Goal: Task Accomplishment & Management: Manage account settings

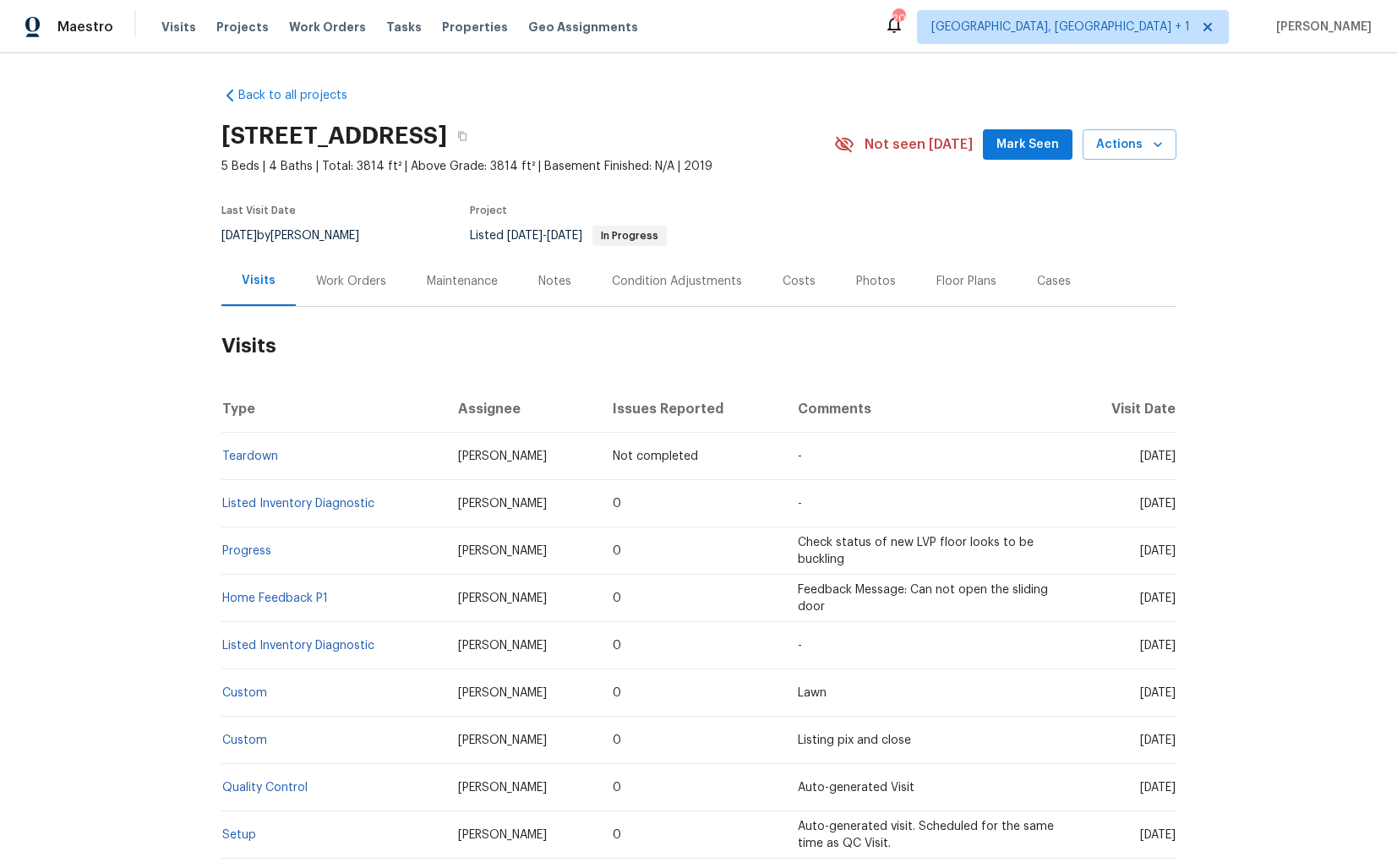
click at [365, 260] on div "Work Orders" at bounding box center [351, 281] width 110 height 49
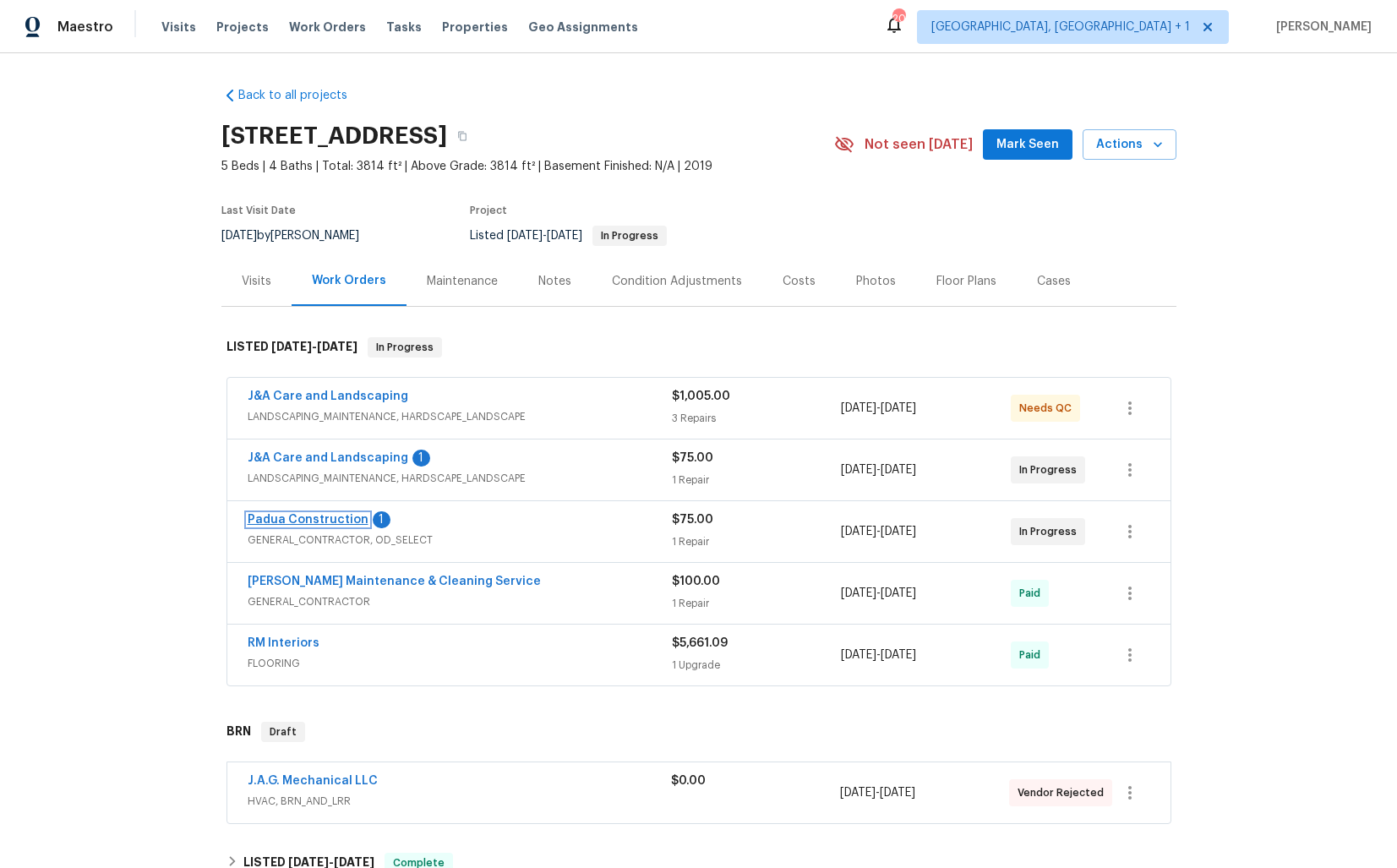
click at [295, 522] on link "Padua Construction" at bounding box center [308, 520] width 121 height 11
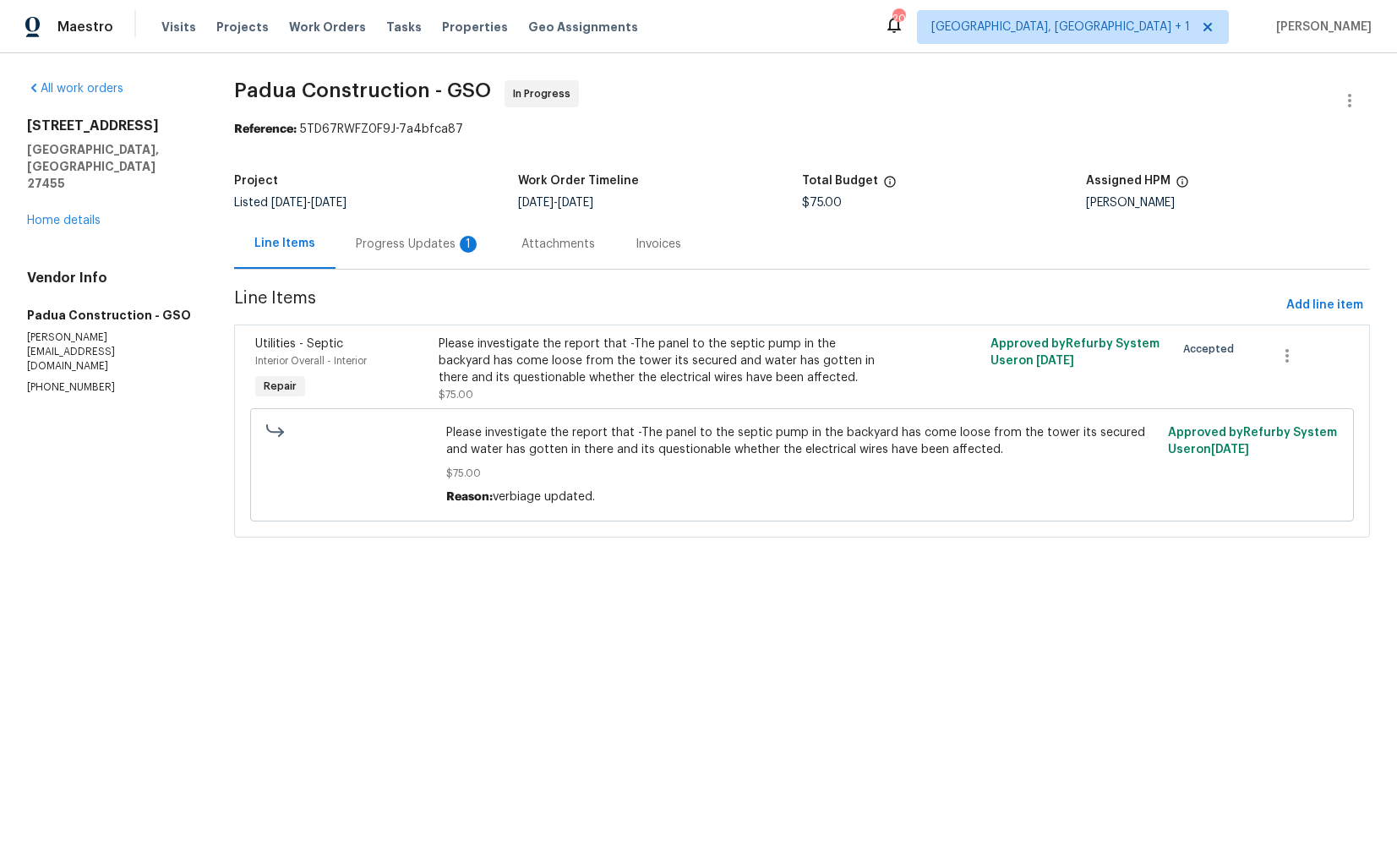
click at [426, 247] on div "Progress Updates 1" at bounding box center [418, 245] width 125 height 17
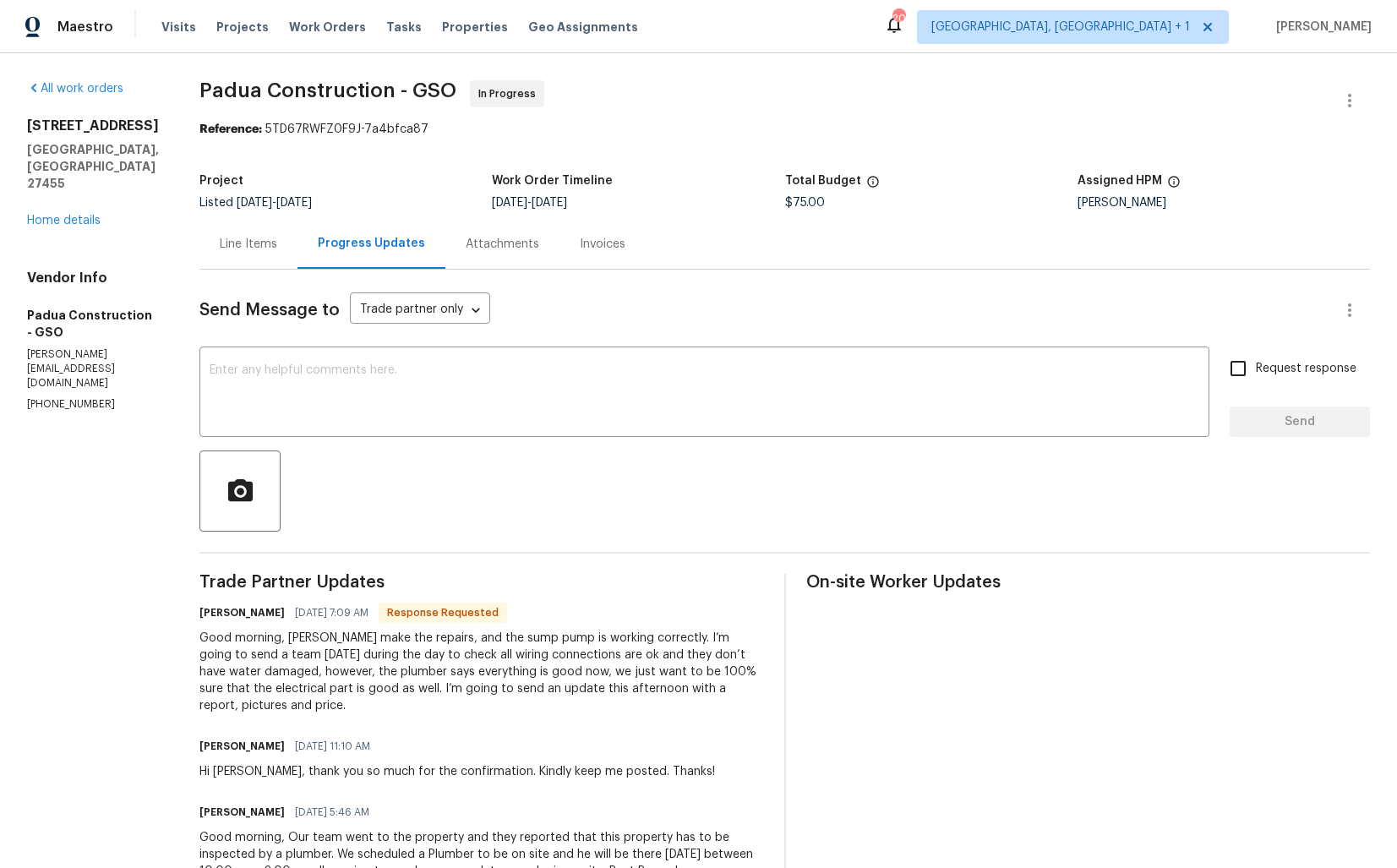
click at [252, 240] on div "Line Items" at bounding box center [249, 245] width 57 height 17
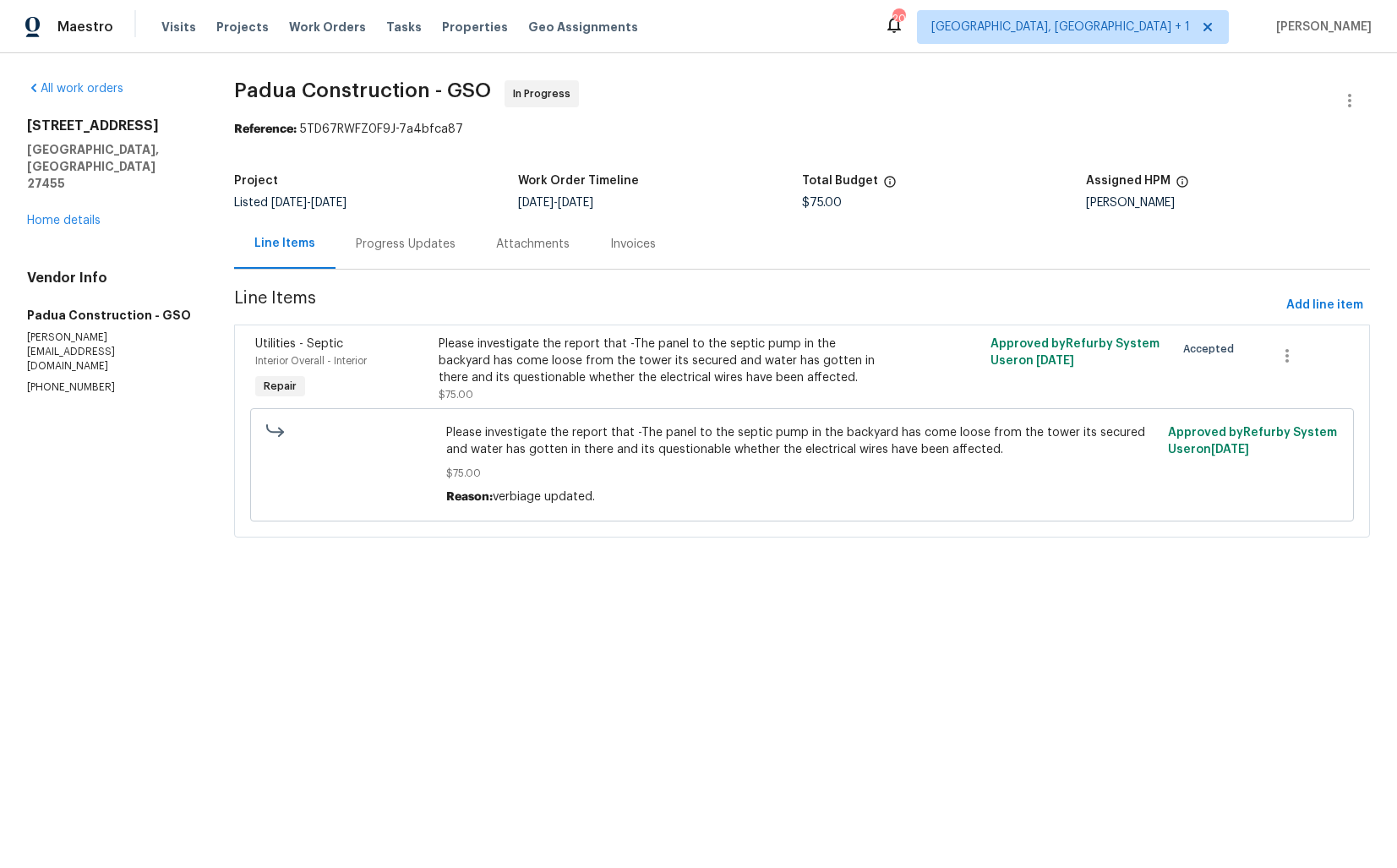
click at [522, 343] on div "Please investigate the report that -The panel to the septic pump in the backyar…" at bounding box center [664, 360] width 449 height 50
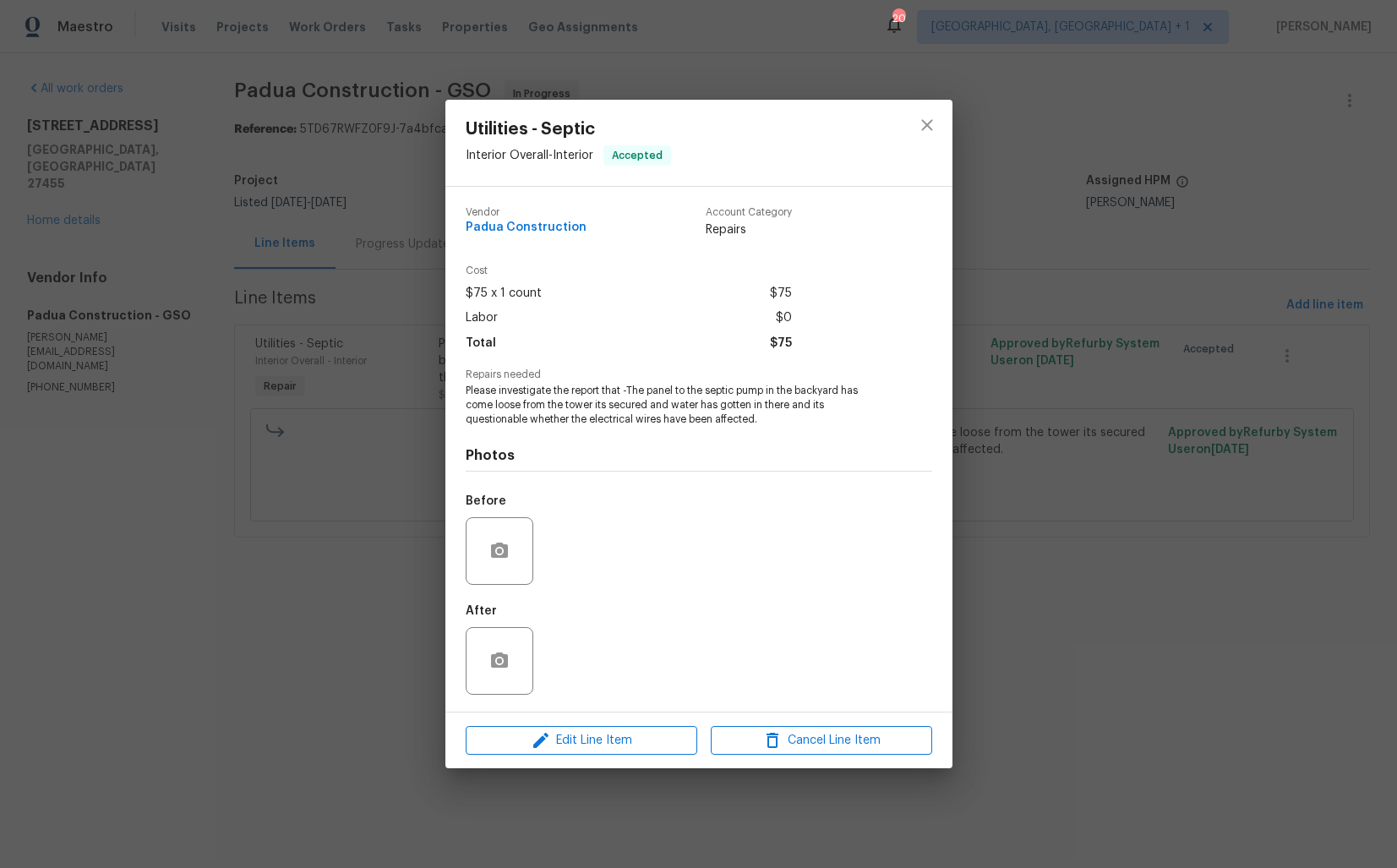
click at [360, 518] on div "Utilities - Septic Interior Overall - Interior Accepted Vendor Padua Constructi…" at bounding box center [698, 434] width 1397 height 868
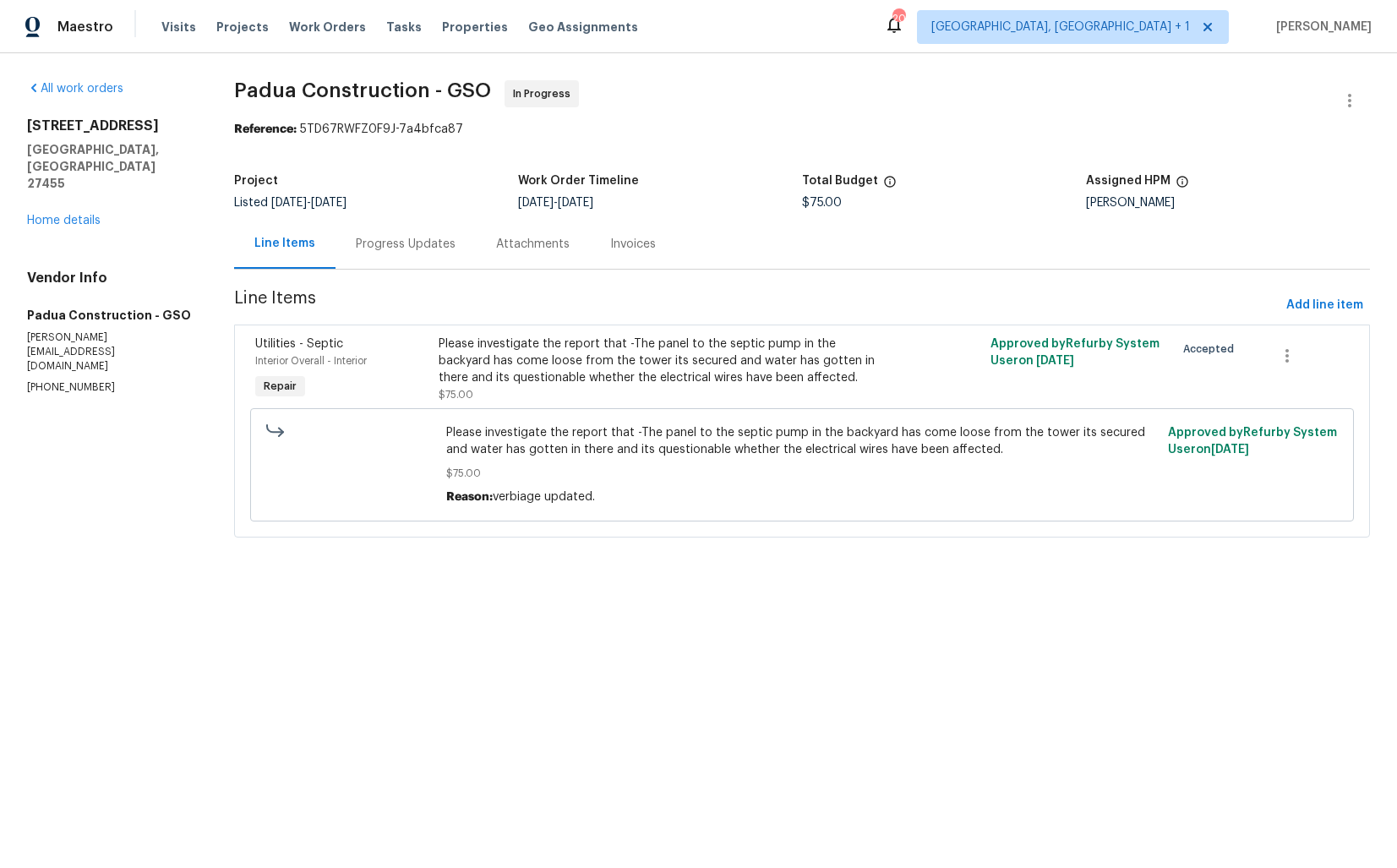
click at [412, 241] on div "Progress Updates" at bounding box center [406, 245] width 100 height 17
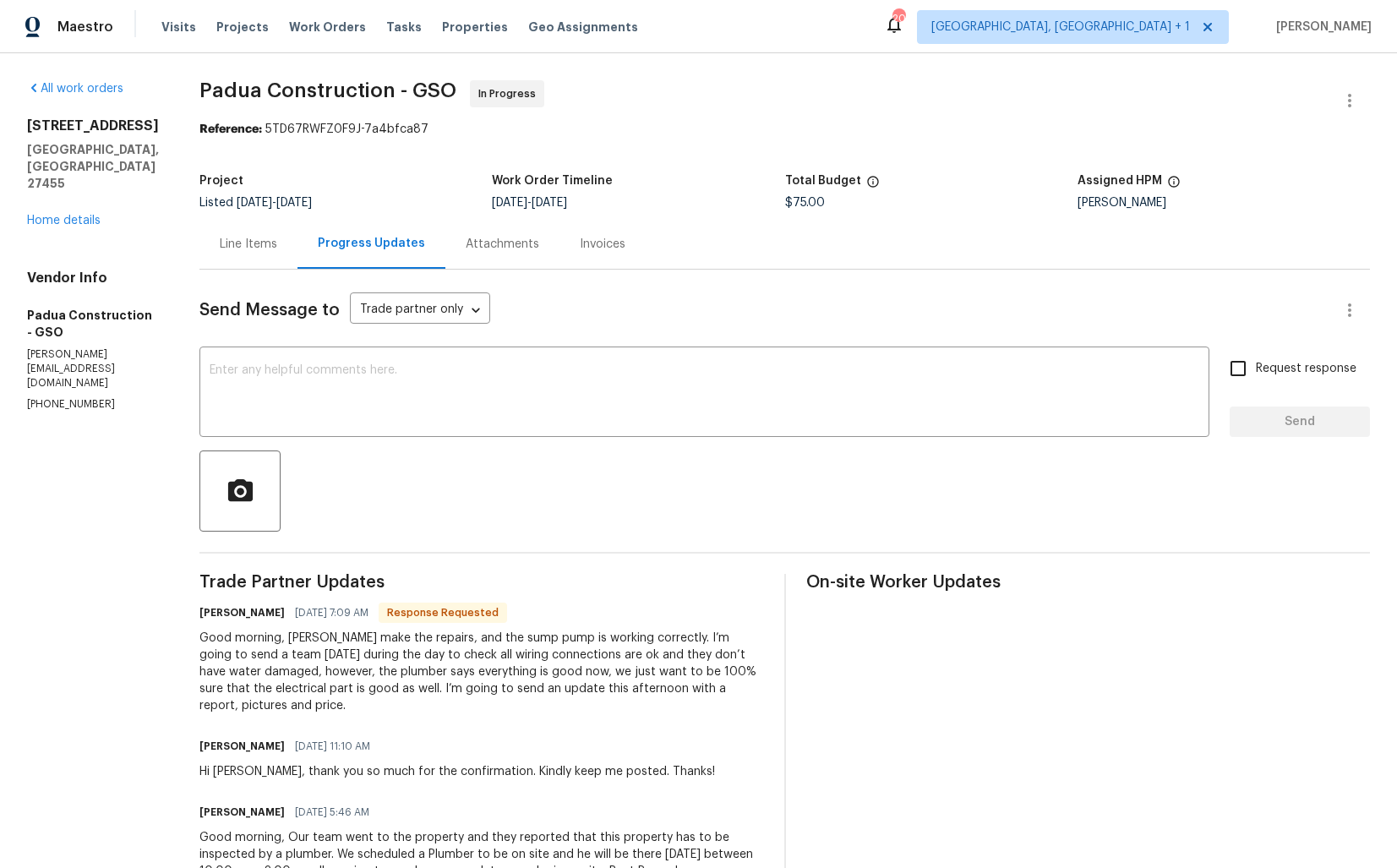
click at [207, 617] on h6 "Juan Echeverri" at bounding box center [242, 613] width 86 height 17
copy h6 "Juan"
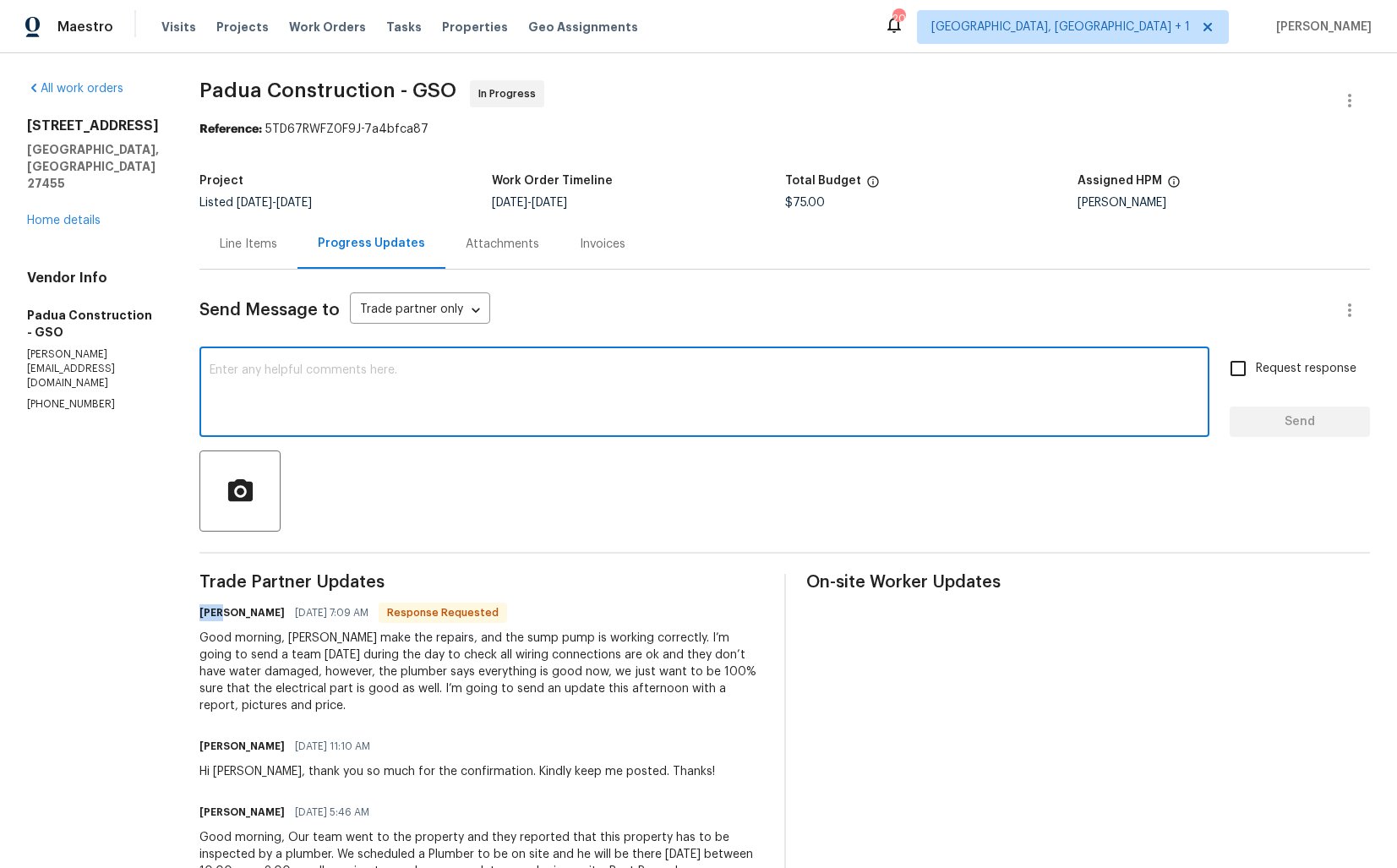
click at [511, 383] on textarea at bounding box center [704, 394] width 989 height 59
paste textarea "Juan"
type textarea "Thank you, Juan. Kindly keep me posted. Thanks!"
click at [1237, 362] on input "Request response" at bounding box center [1238, 367] width 35 height 35
checkbox input "true"
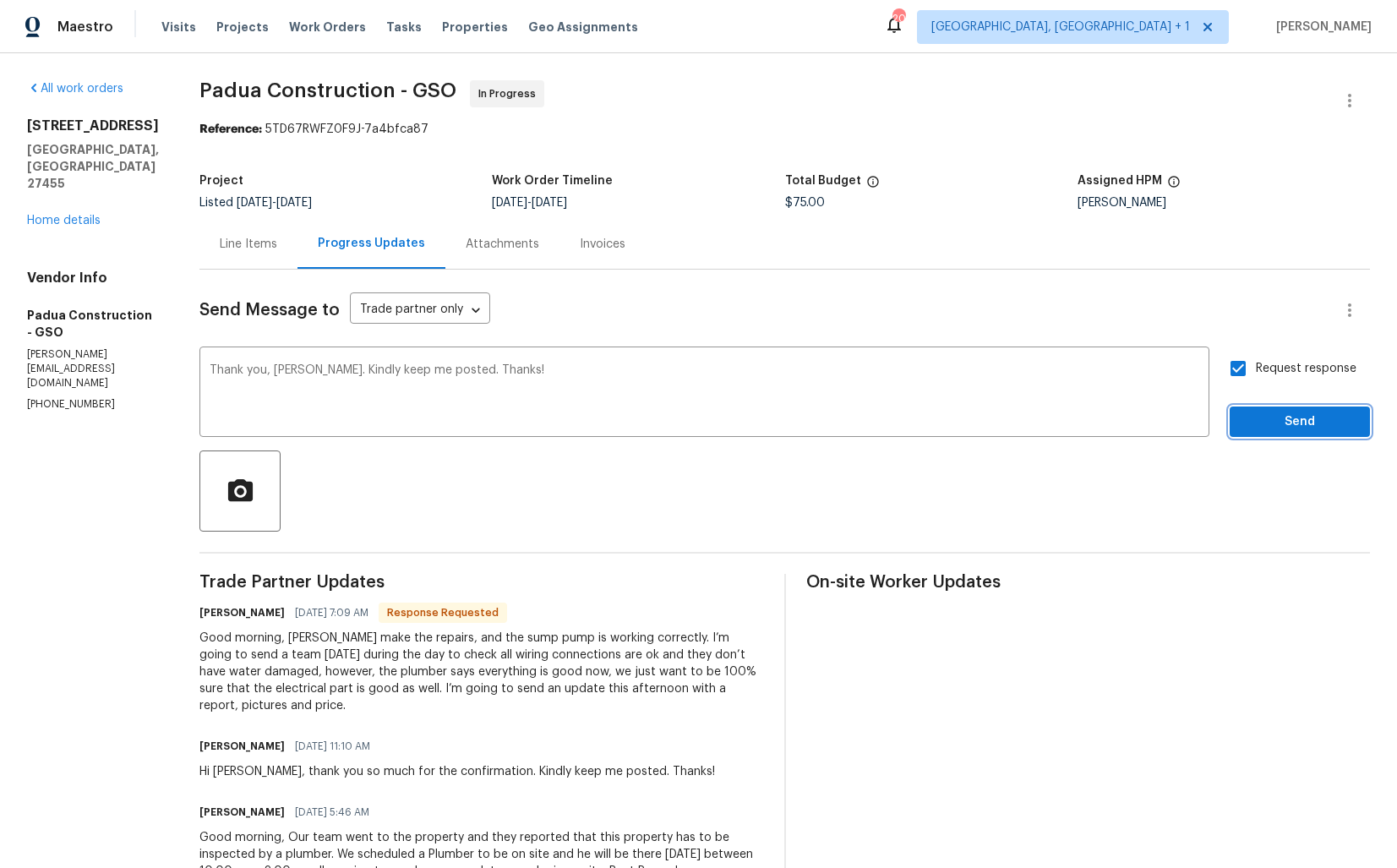
click at [1286, 408] on button "Send" at bounding box center [1300, 422] width 140 height 31
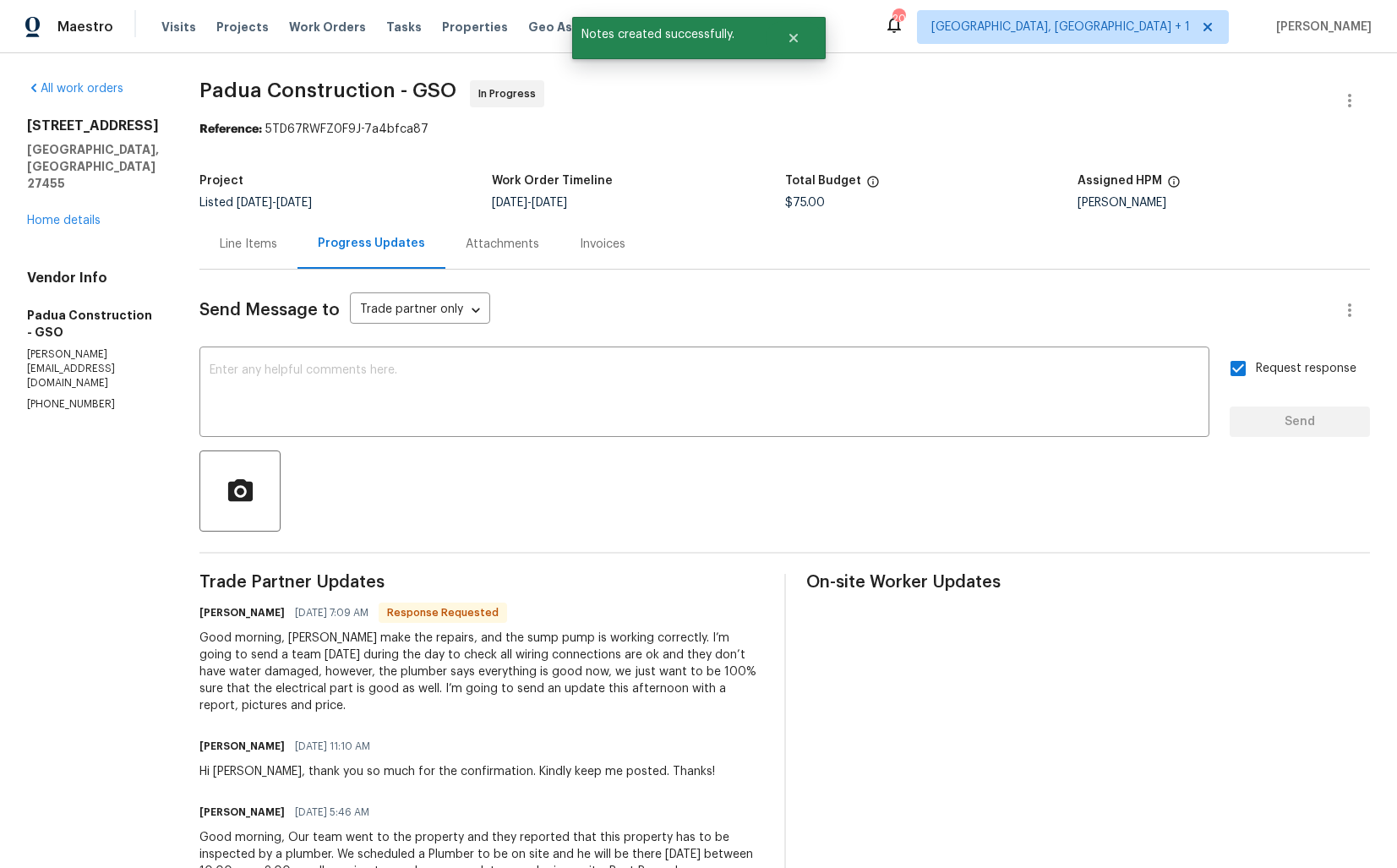
scroll to position [352, 0]
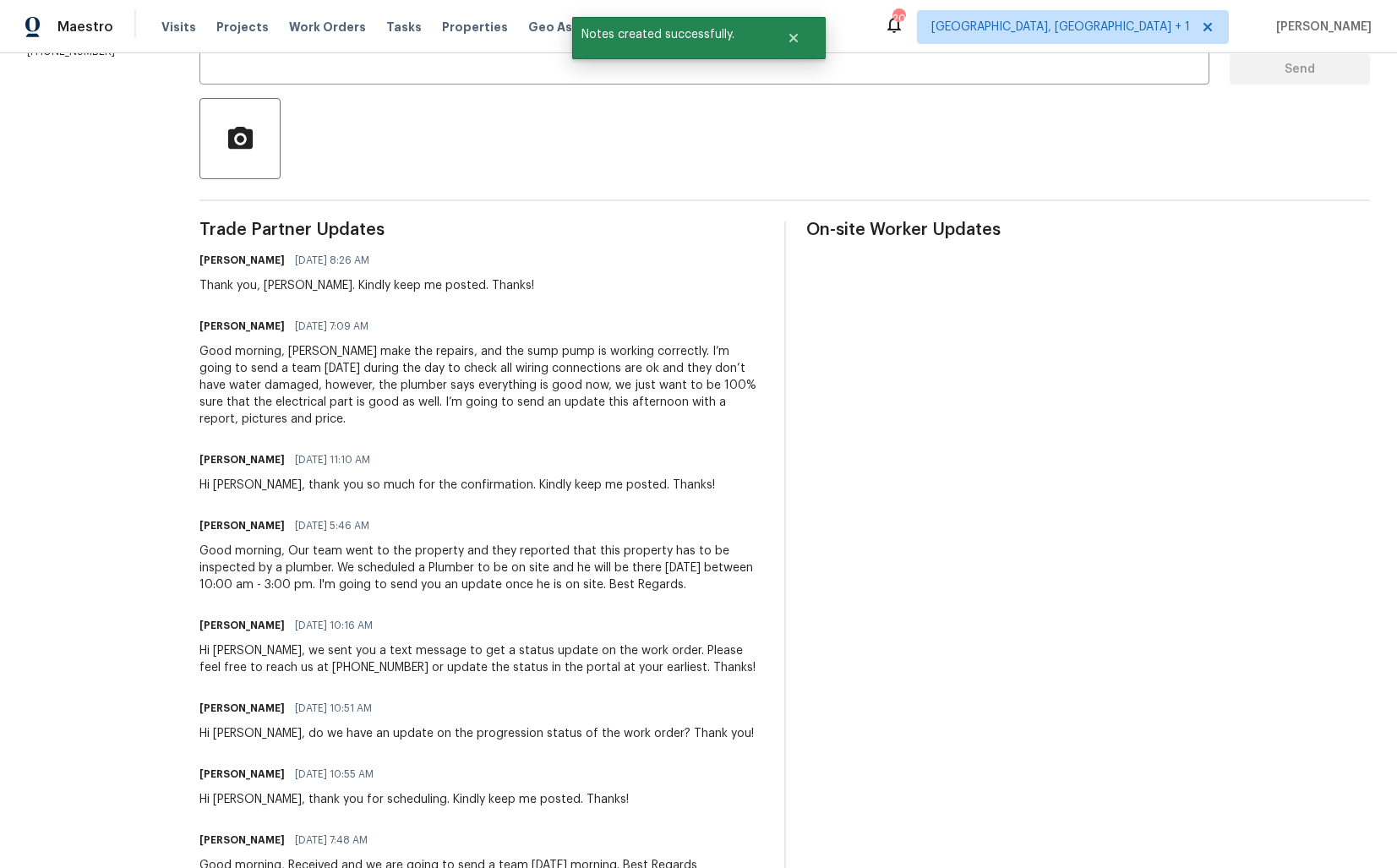
click at [376, 354] on div "Good morning, Plumber make the repairs, and the sump pump is working correctly.…" at bounding box center [481, 385] width 565 height 85
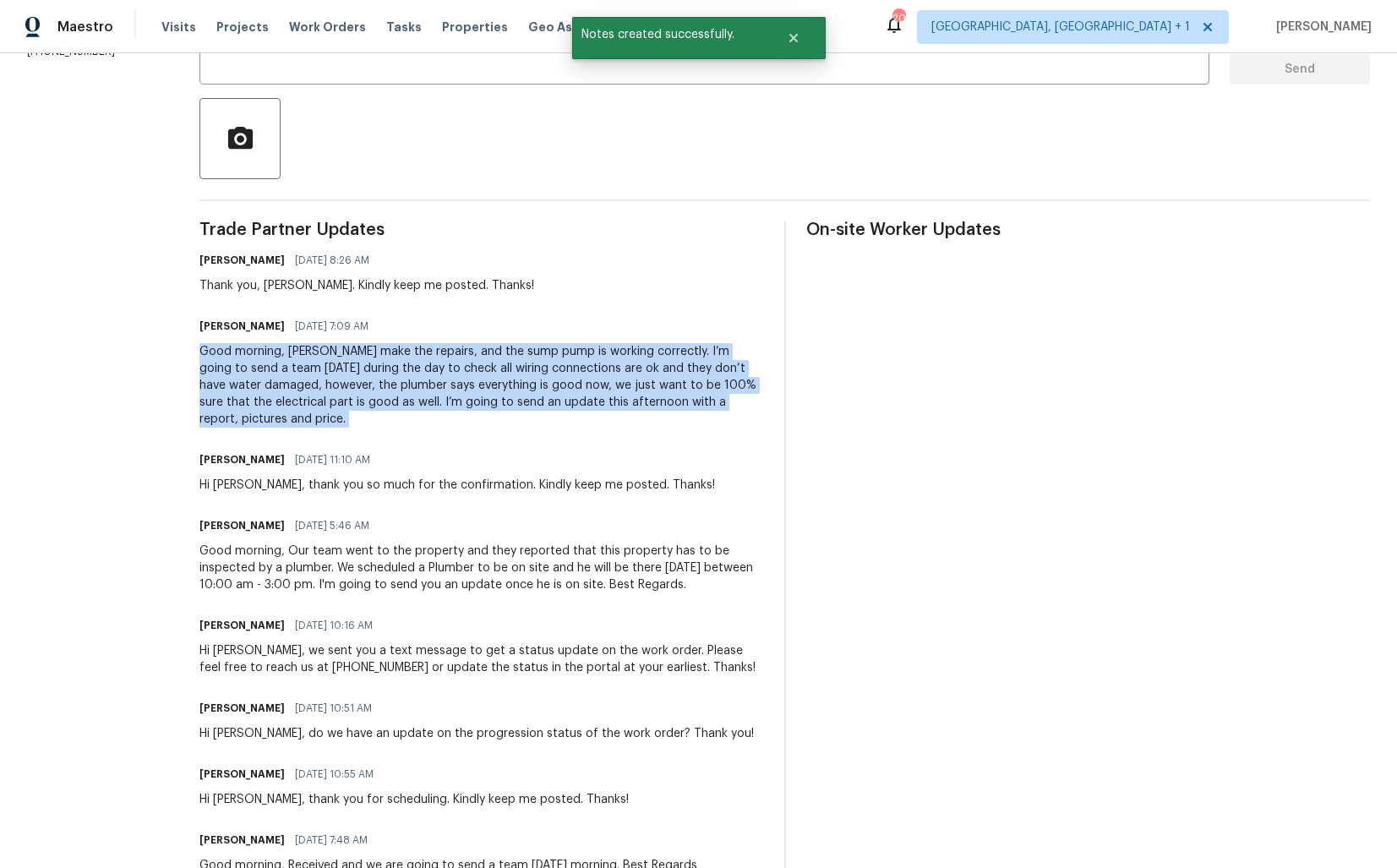
copy div "Good morning, Plumber make the repairs, and the sump pump is working correctly.…"
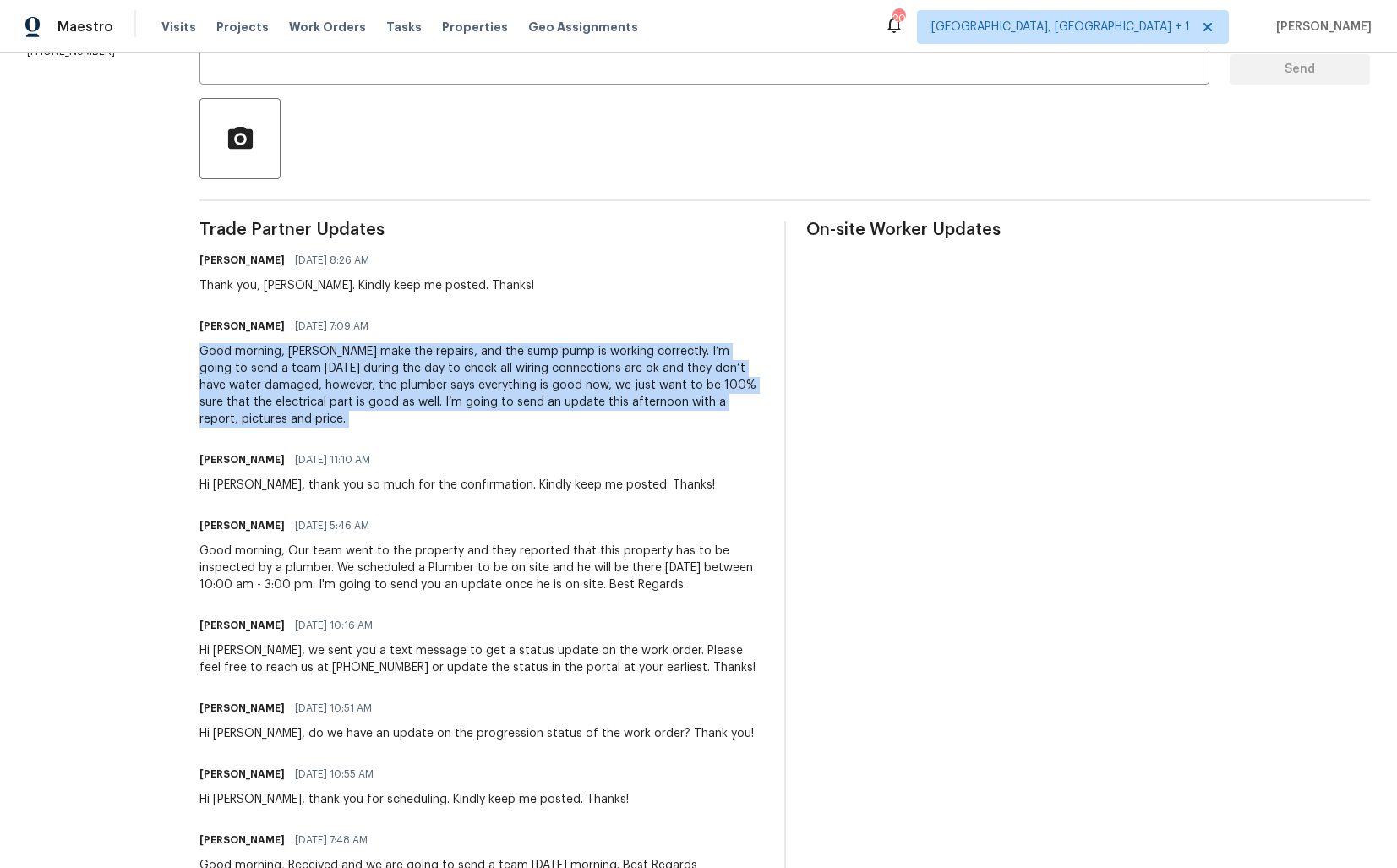
click at [377, 392] on div "Good morning, Plumber make the repairs, and the sump pump is working correctly.…" at bounding box center [481, 385] width 565 height 85
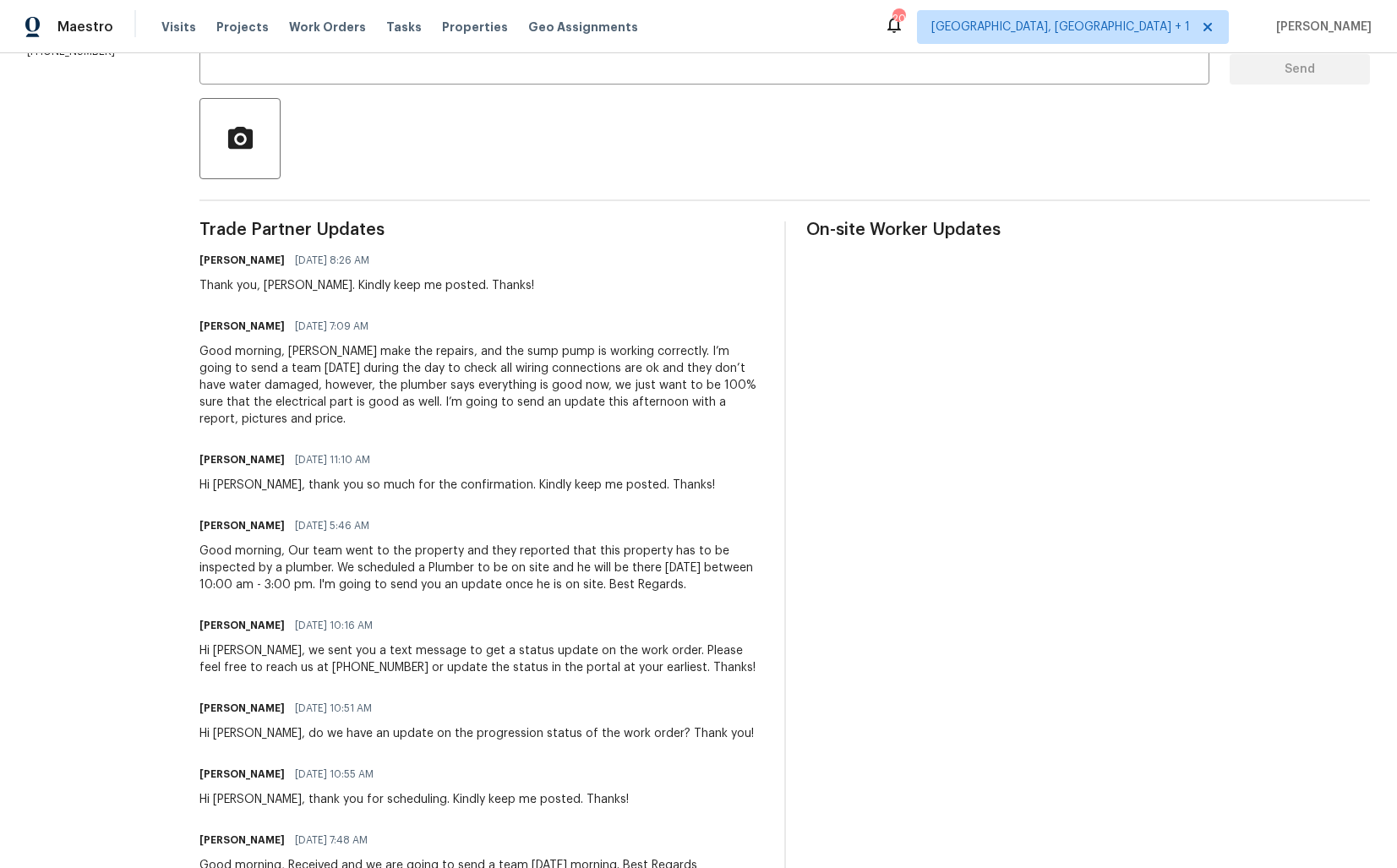
scroll to position [0, 0]
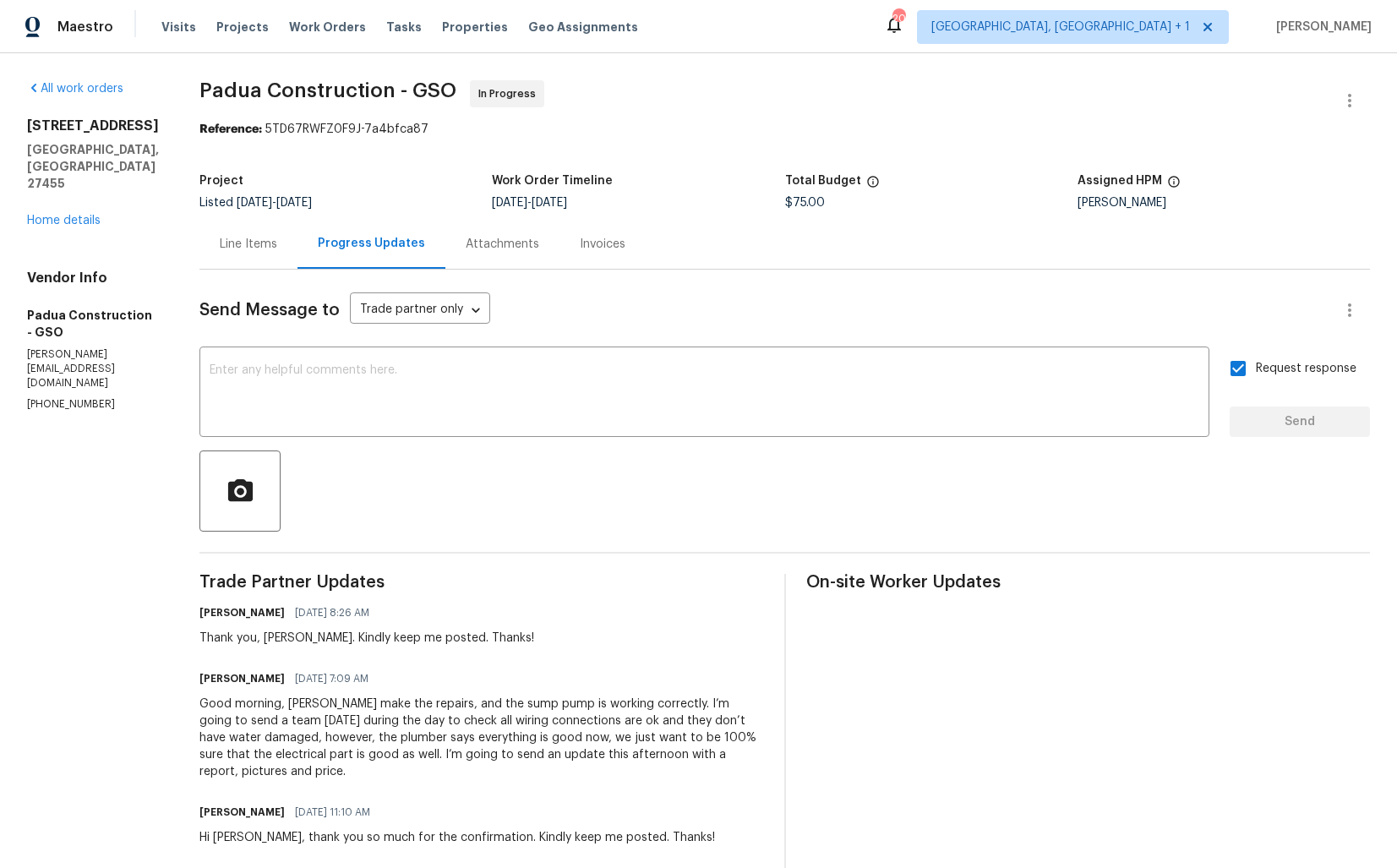
click at [237, 251] on div "Line Items" at bounding box center [249, 245] width 57 height 17
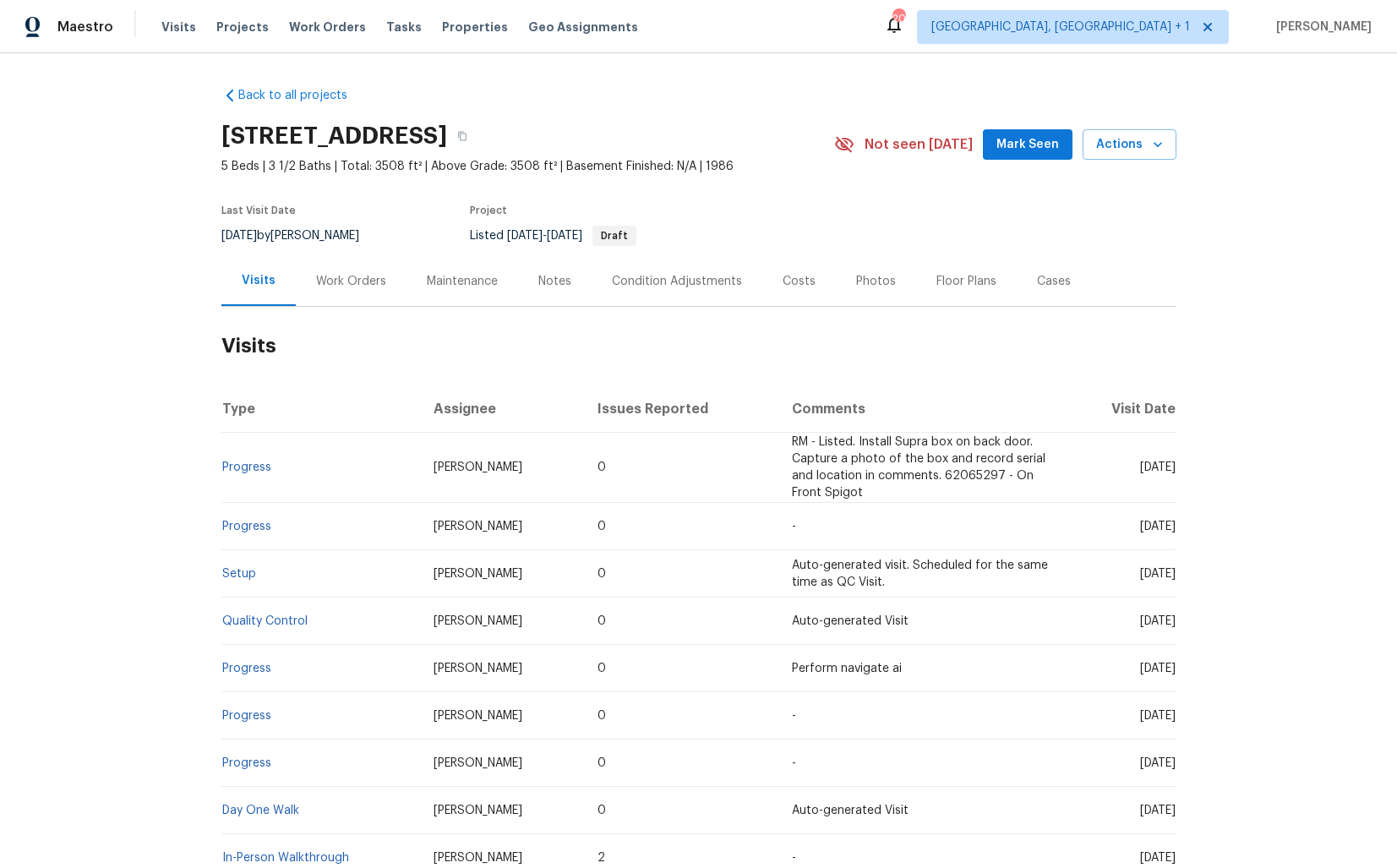
click at [369, 266] on div "Work Orders" at bounding box center [351, 281] width 110 height 49
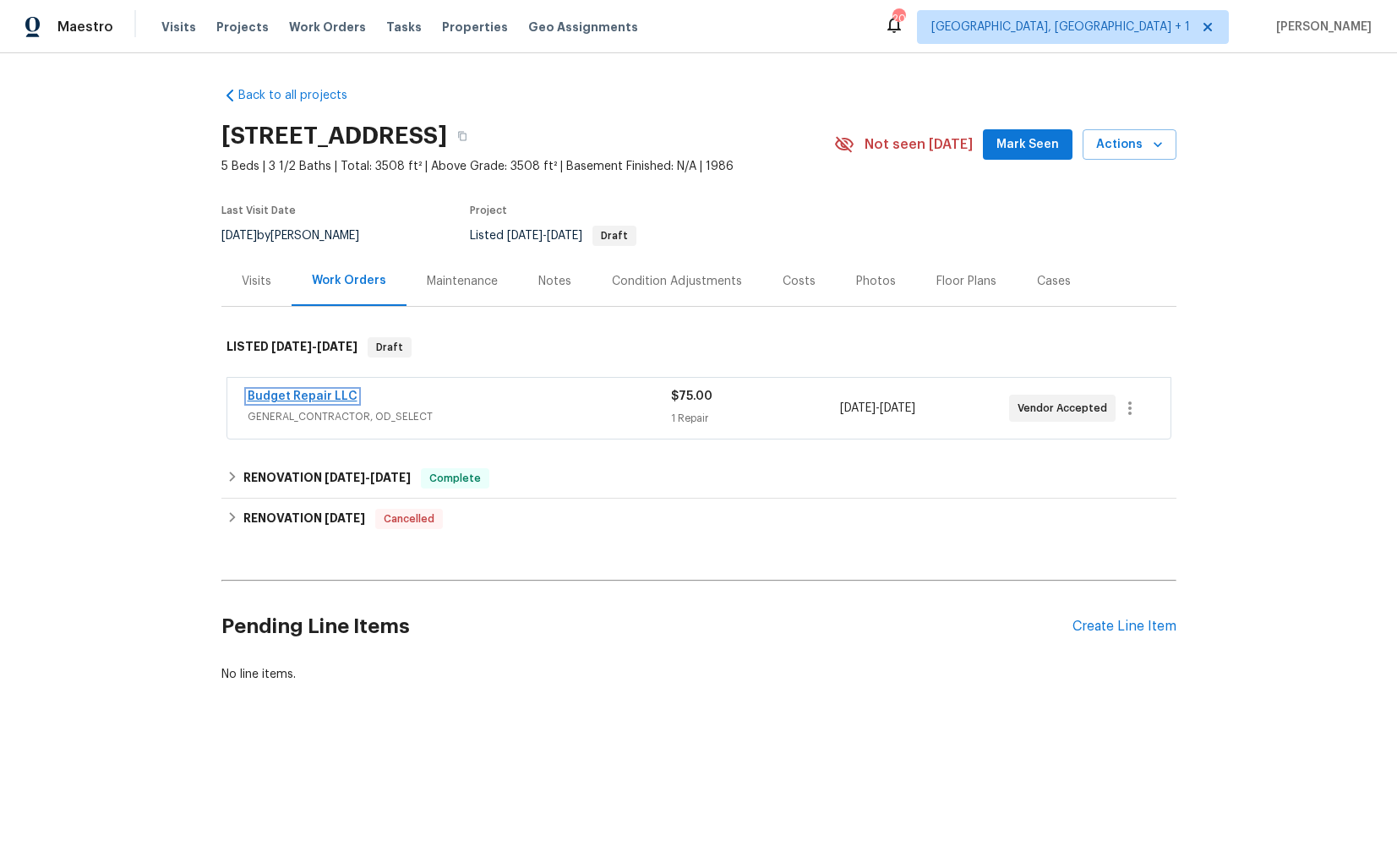
click at [294, 395] on link "Budget Repair LLC" at bounding box center [302, 396] width 110 height 11
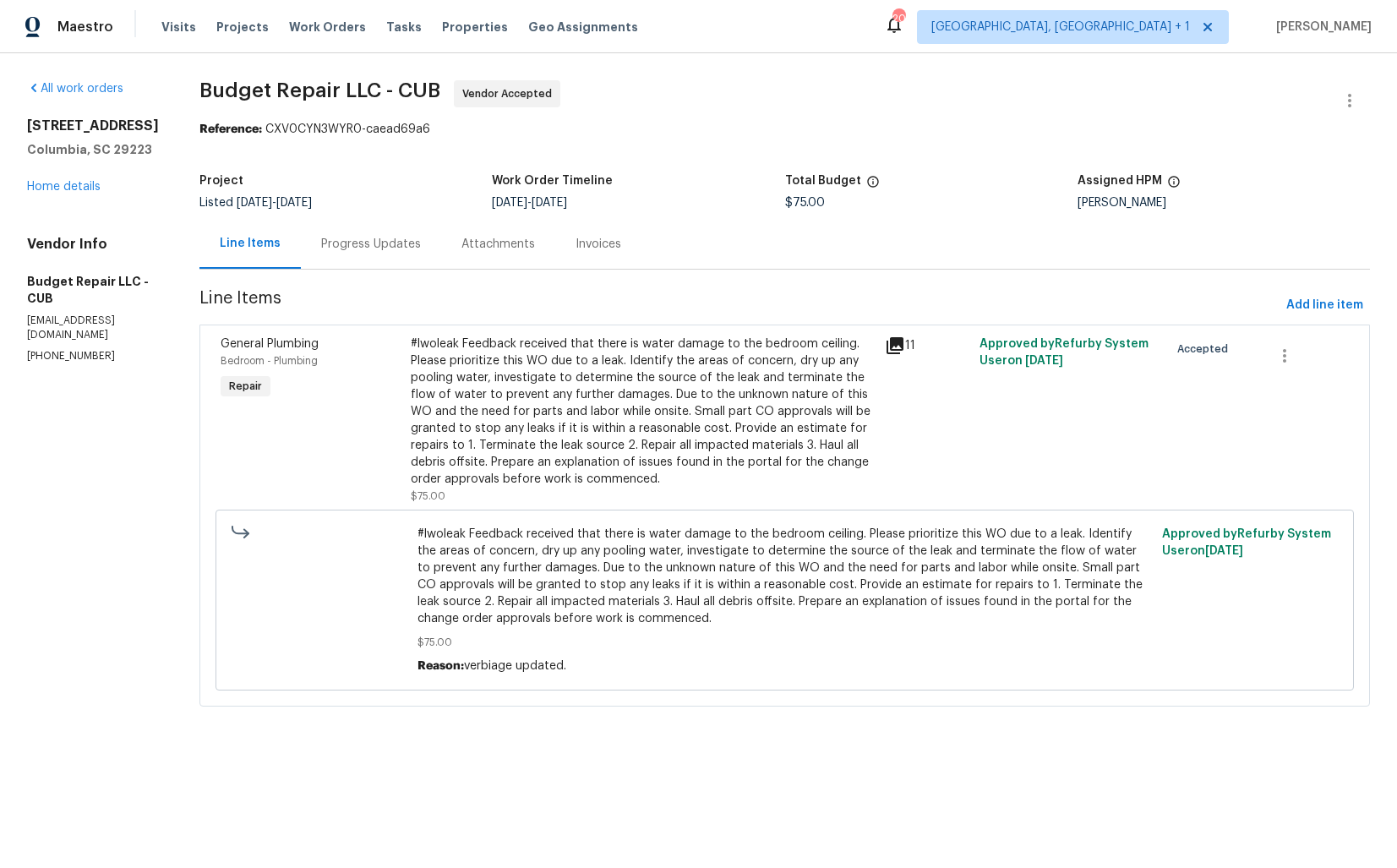
click at [375, 250] on div "Progress Updates" at bounding box center [370, 245] width 100 height 17
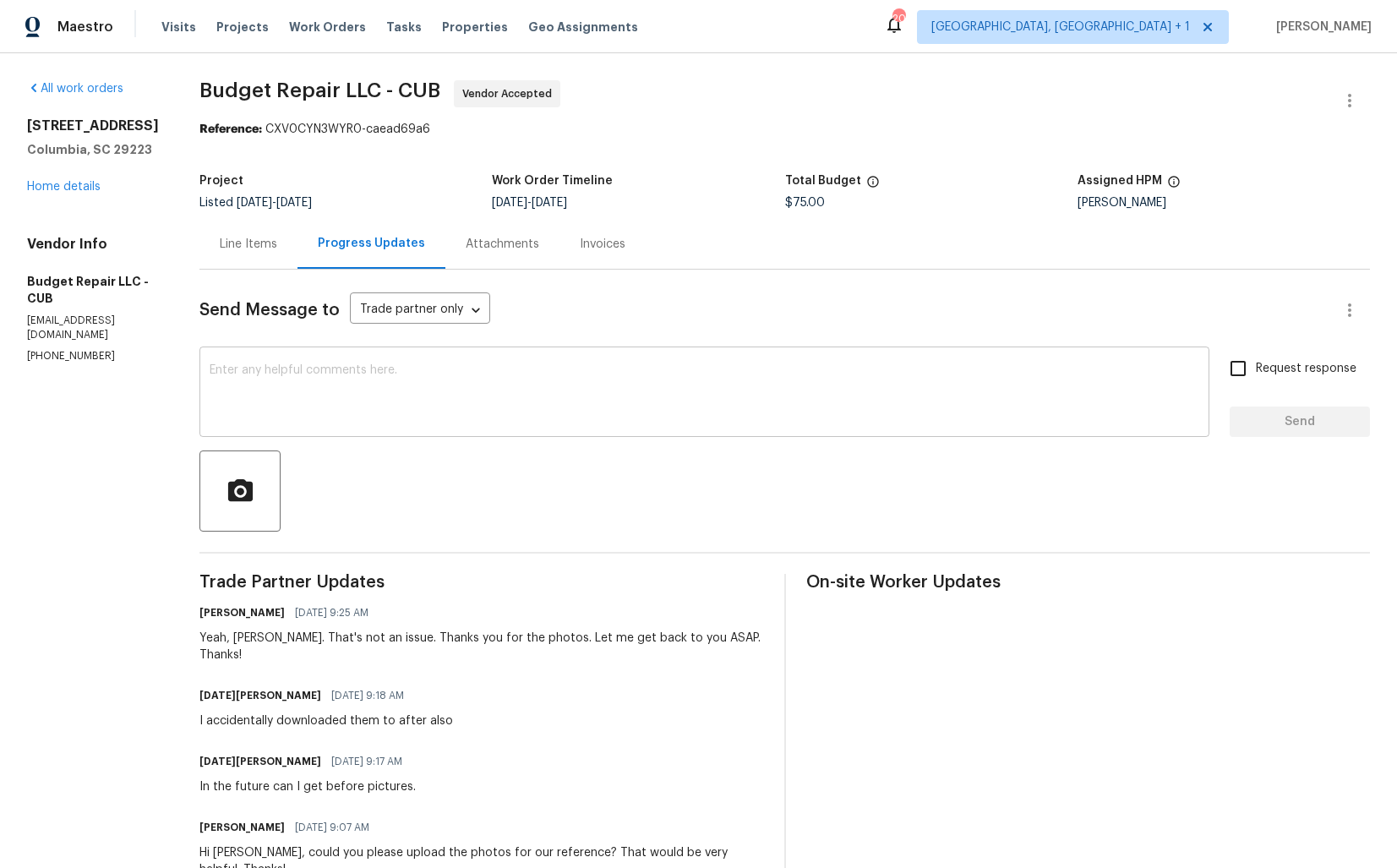
click at [398, 363] on div "x ​" at bounding box center [704, 393] width 1010 height 87
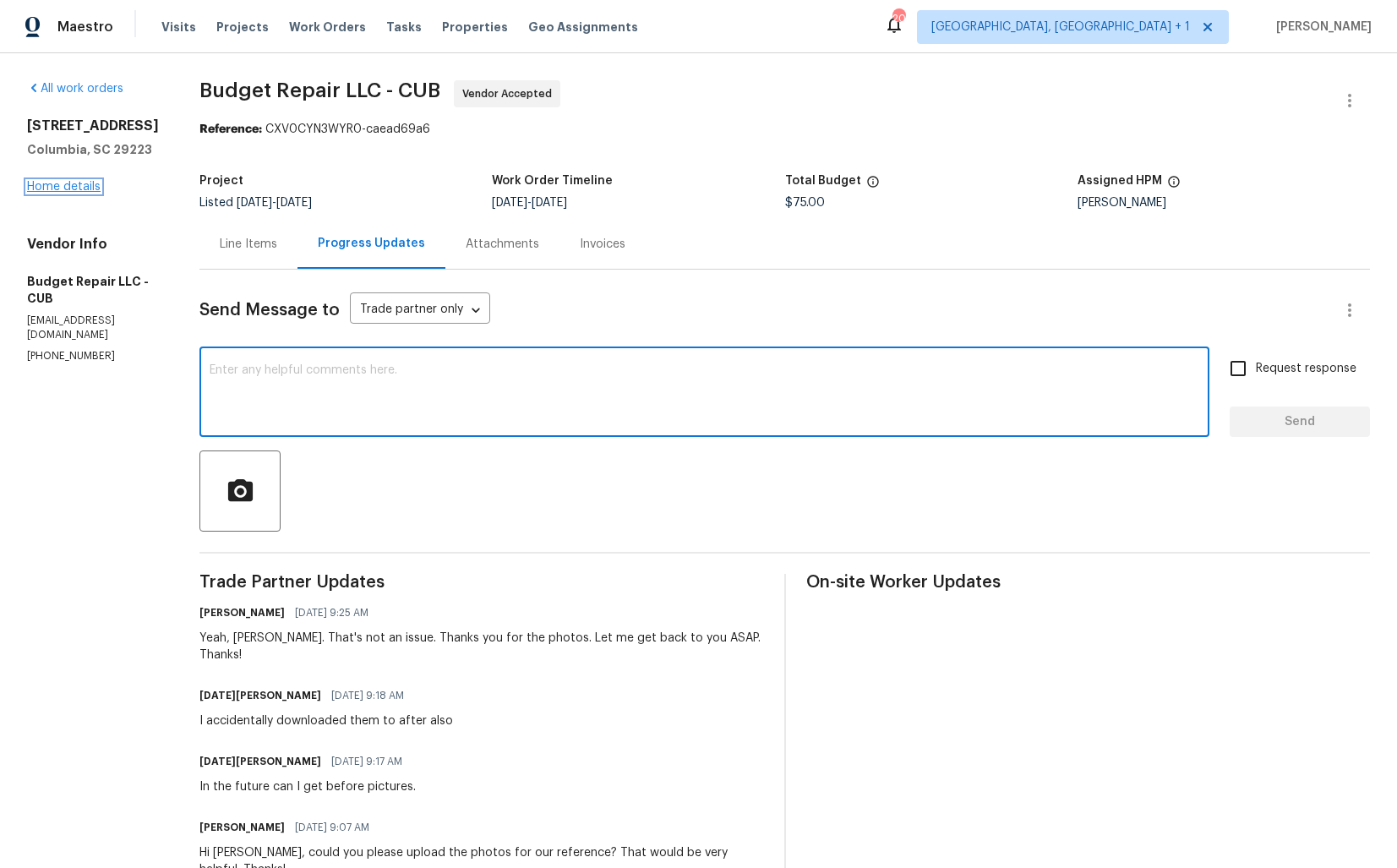
click at [50, 192] on link "Home details" at bounding box center [63, 187] width 73 height 11
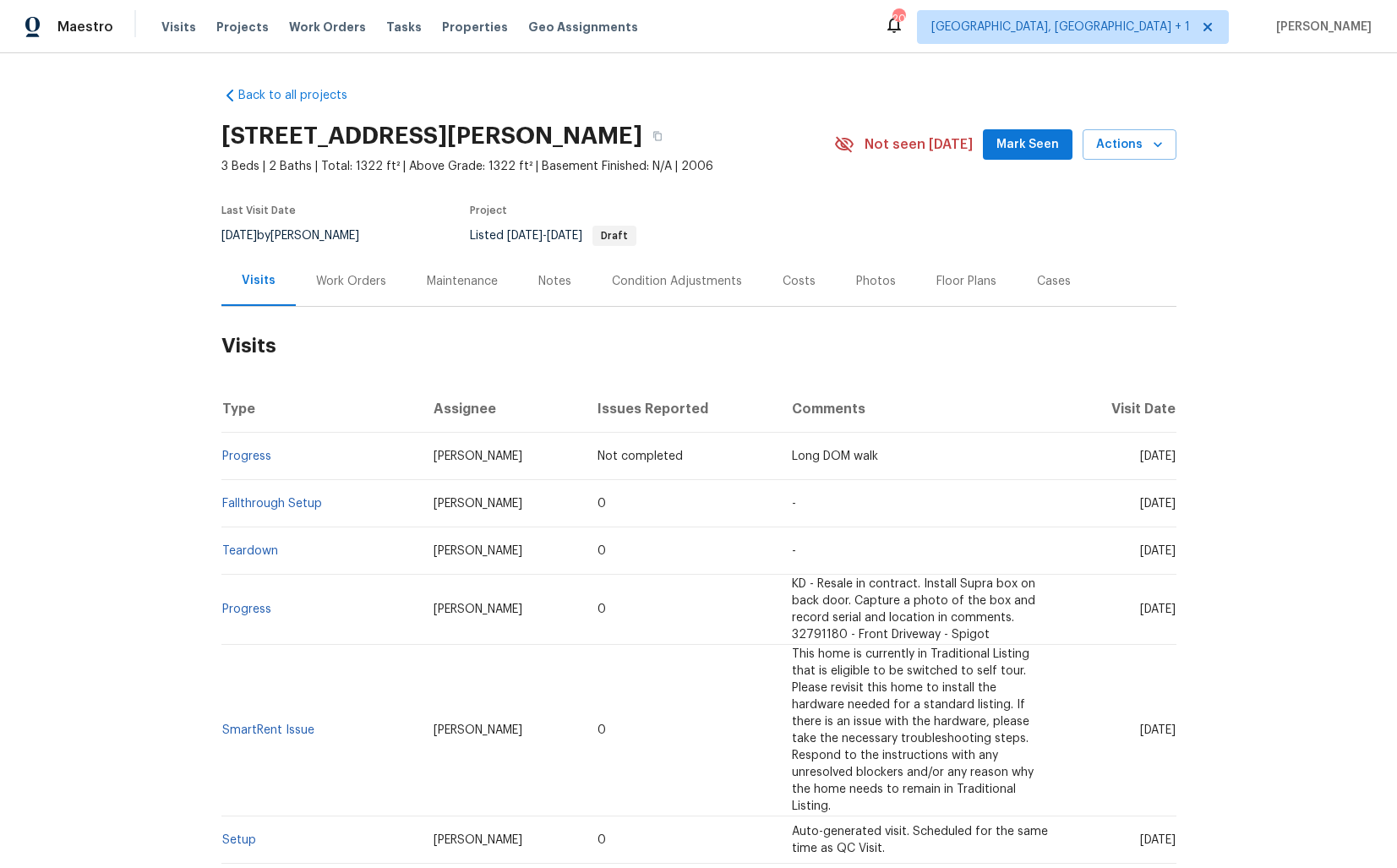
click at [336, 267] on div "Work Orders" at bounding box center [351, 281] width 110 height 49
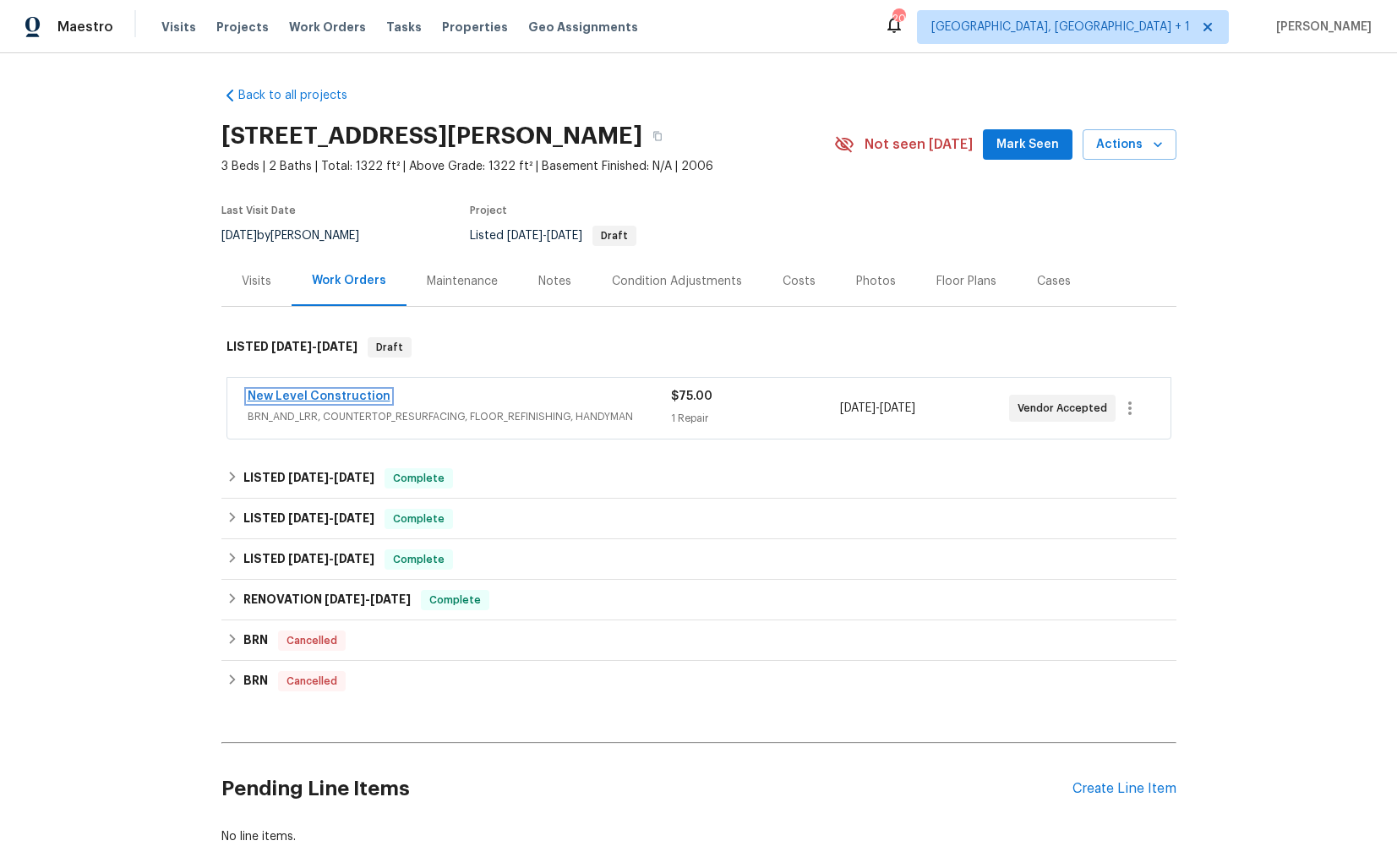
click at [289, 397] on link "New Level Construction" at bounding box center [319, 396] width 143 height 11
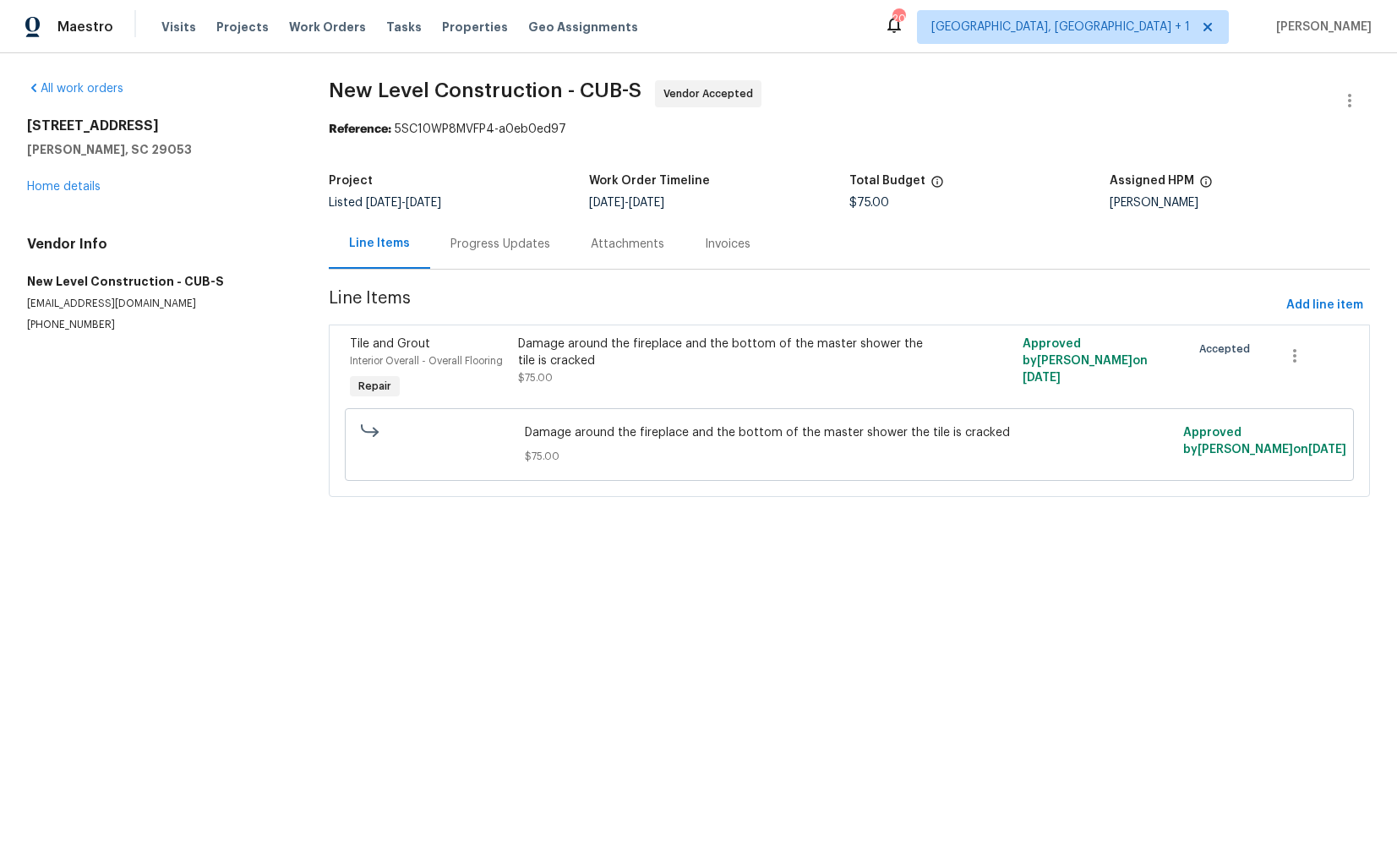
click at [507, 248] on div "Progress Updates" at bounding box center [500, 245] width 100 height 17
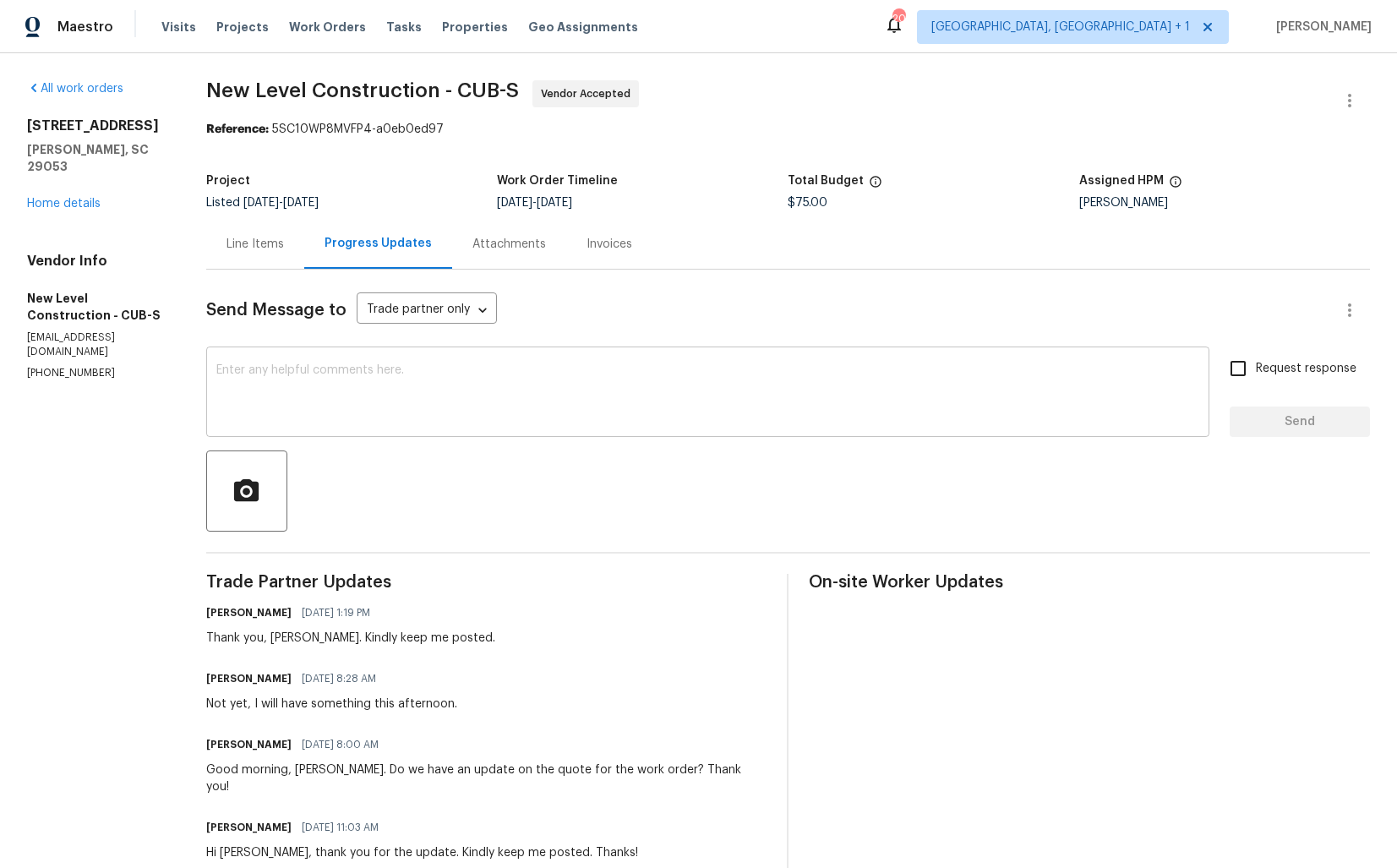
click at [450, 397] on textarea at bounding box center [708, 394] width 983 height 59
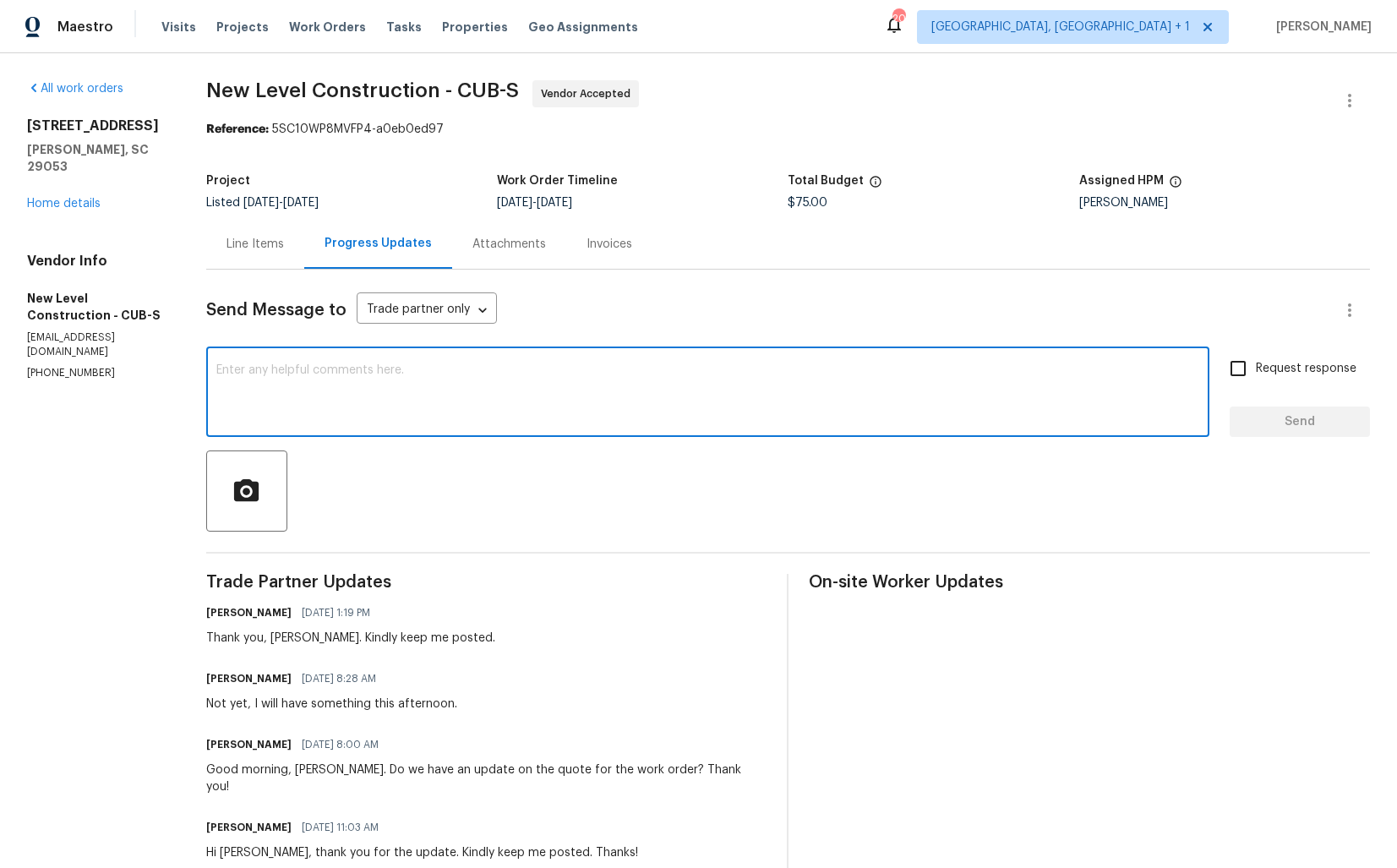
paste textarea "Hi team, could you please provide an update on the status of the work order? Th…"
click at [328, 641] on div "Thank you, James. Kindly keep me posted." at bounding box center [351, 638] width 289 height 17
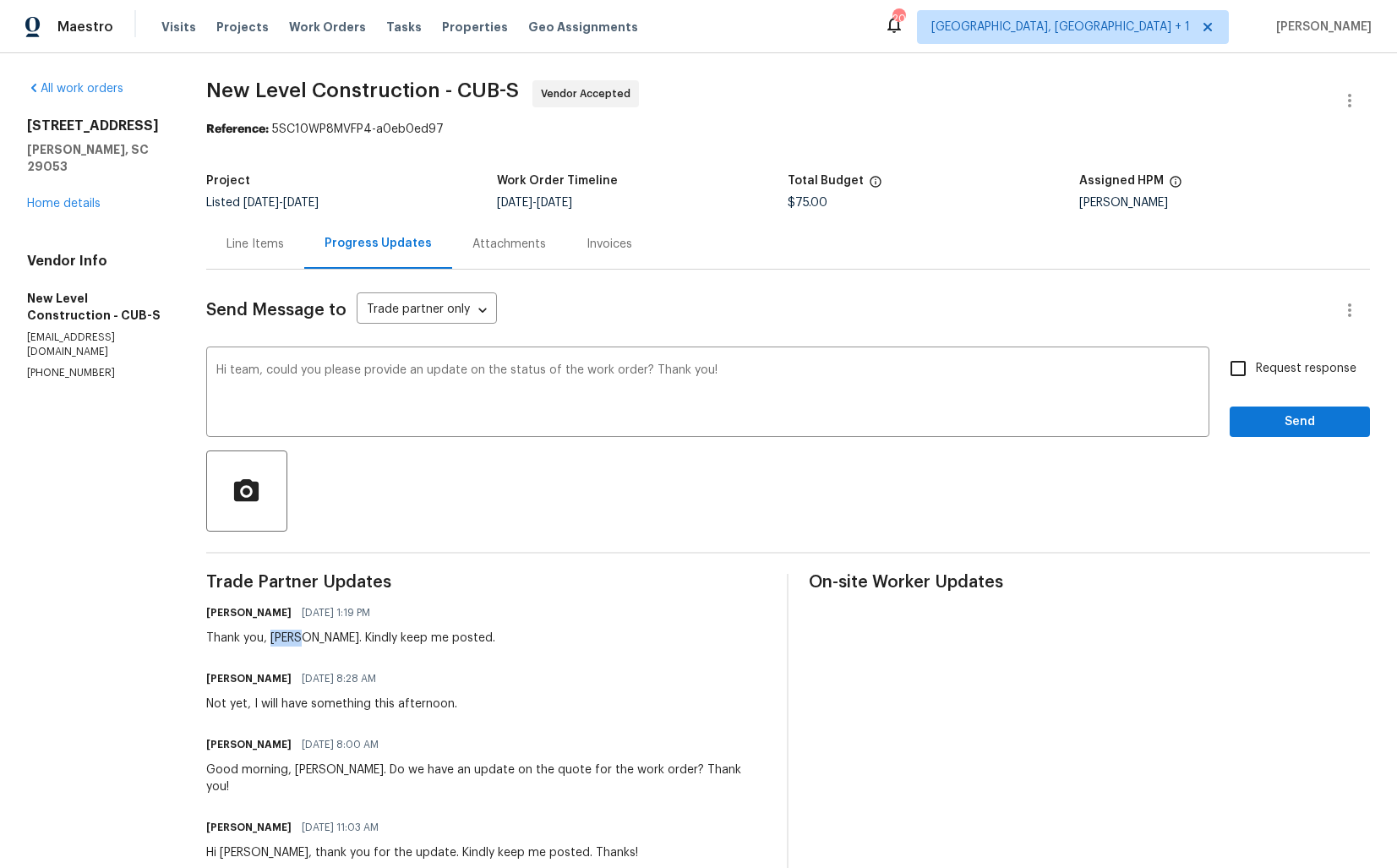
copy div "James"
click at [289, 372] on textarea "Hi team, could you please provide an update on the status of the work order? Th…" at bounding box center [708, 394] width 983 height 59
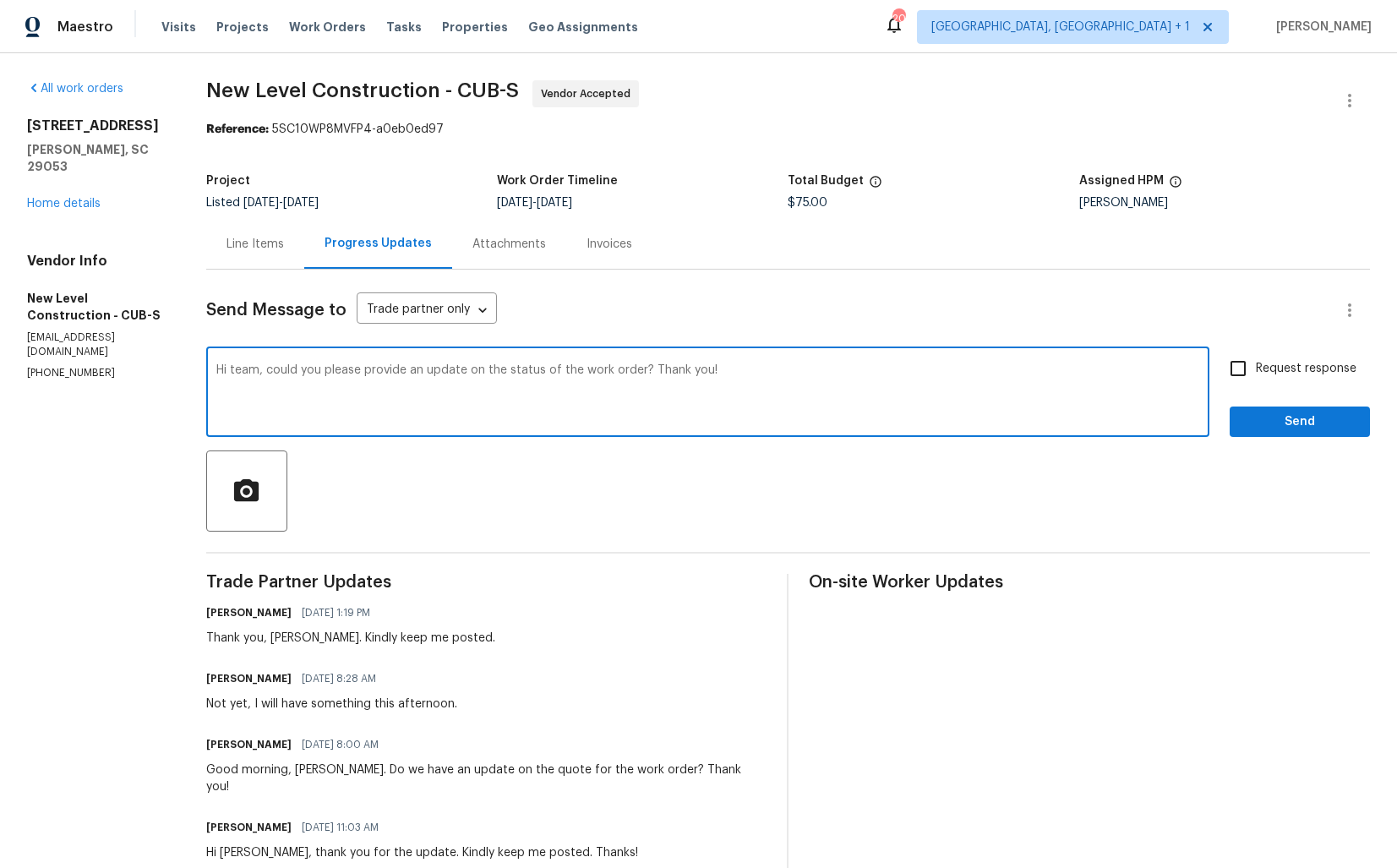
click at [289, 372] on textarea "Hi team, could you please provide an update on the status of the work order? Th…" at bounding box center [708, 394] width 983 height 59
paste textarea "James"
type textarea "Hi James, could you please provide an update on the status of the work order? T…"
click at [1245, 374] on input "Request response" at bounding box center [1238, 367] width 35 height 35
checkbox input "true"
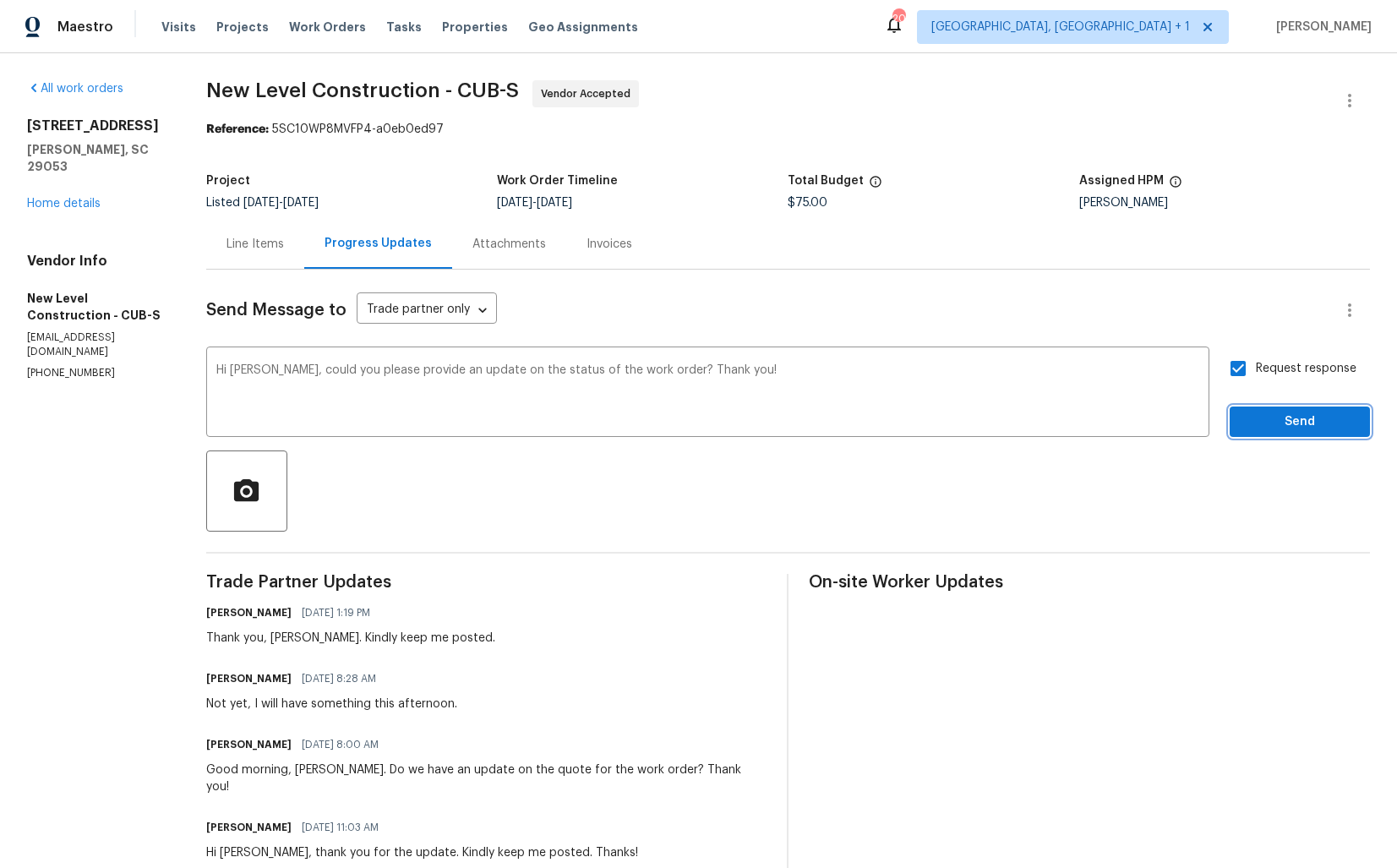
click at [1274, 427] on span "Send" at bounding box center [1300, 422] width 113 height 21
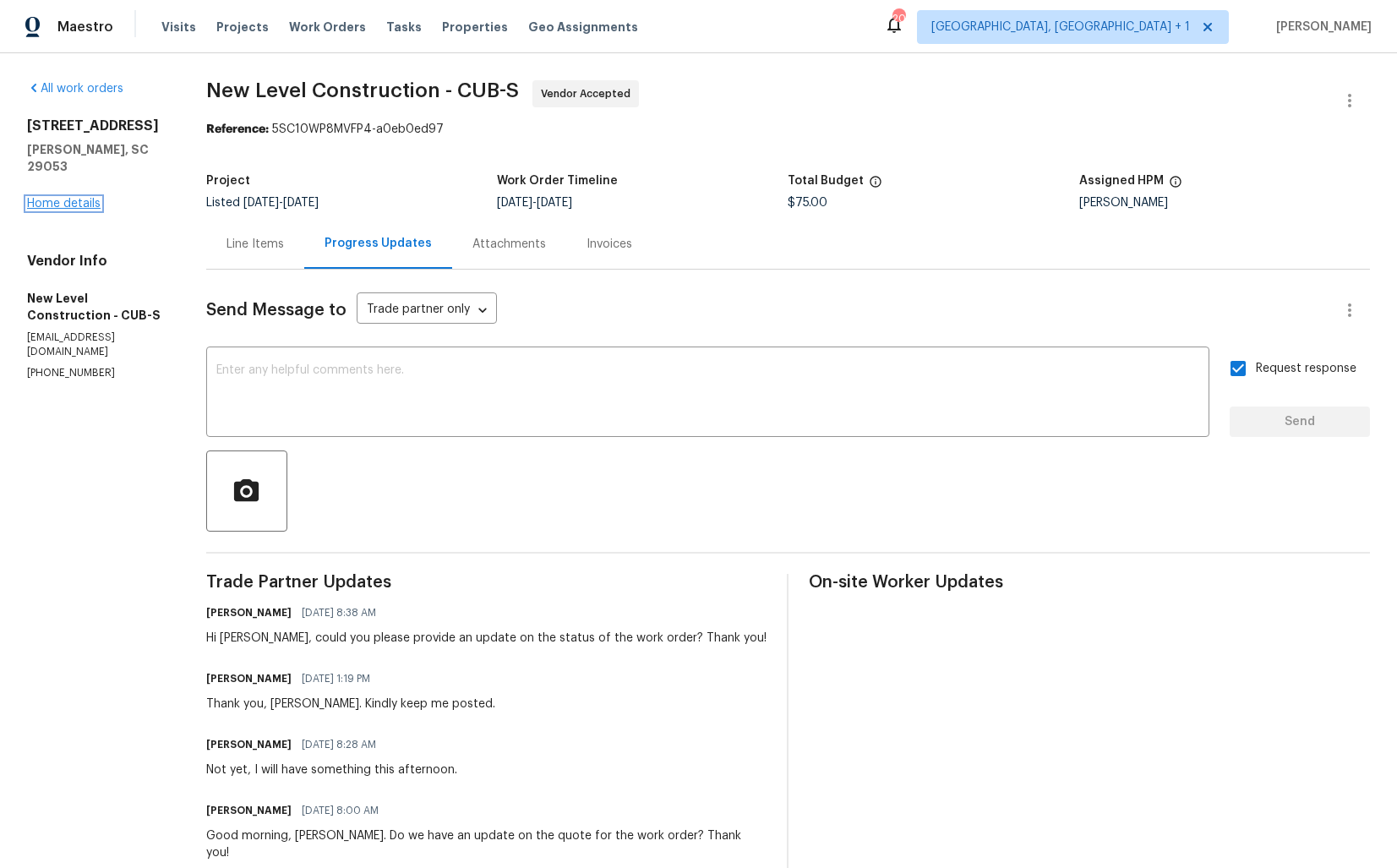
click at [83, 198] on link "Home details" at bounding box center [63, 204] width 73 height 11
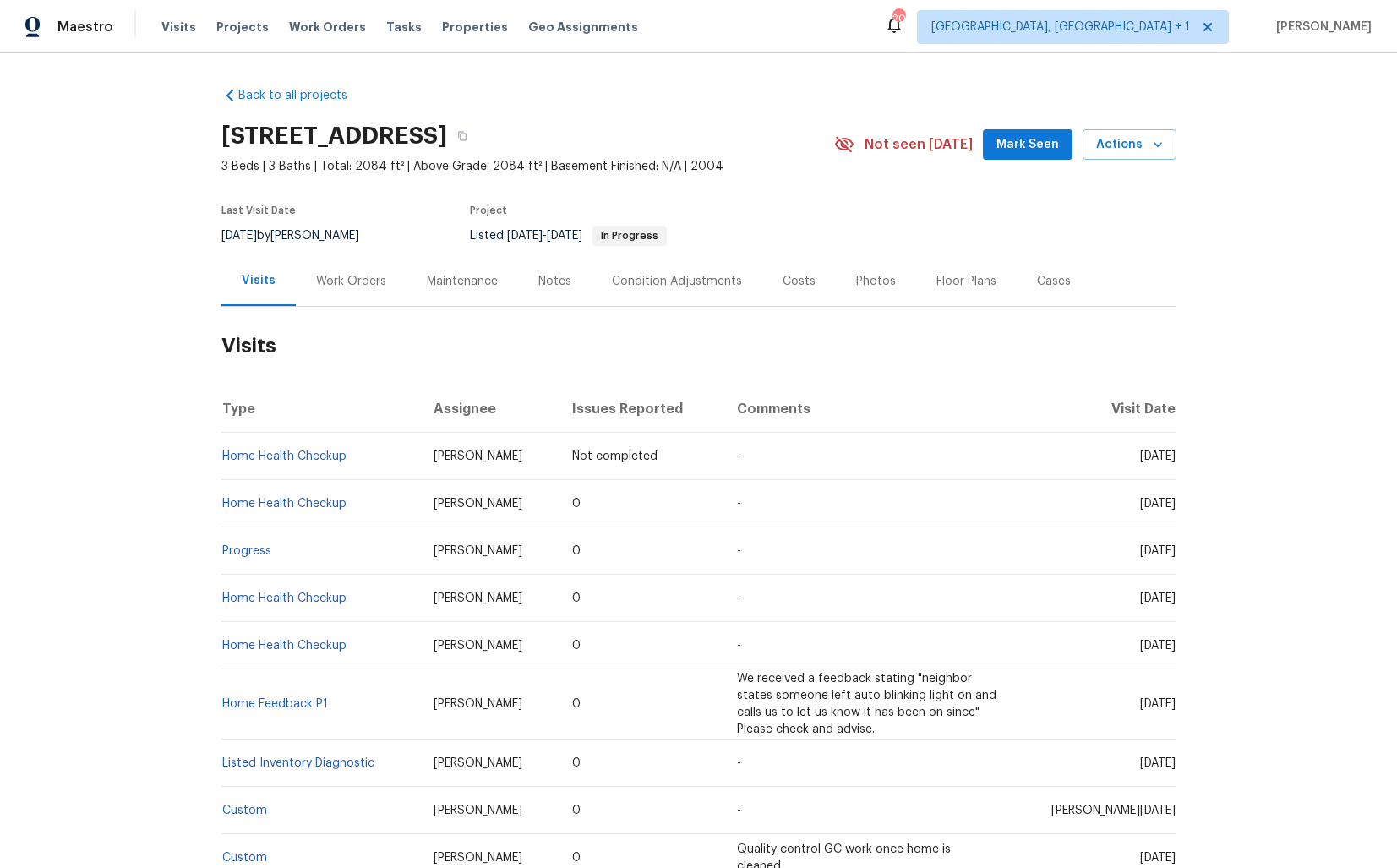
click at [345, 293] on div "Work Orders" at bounding box center [351, 281] width 110 height 49
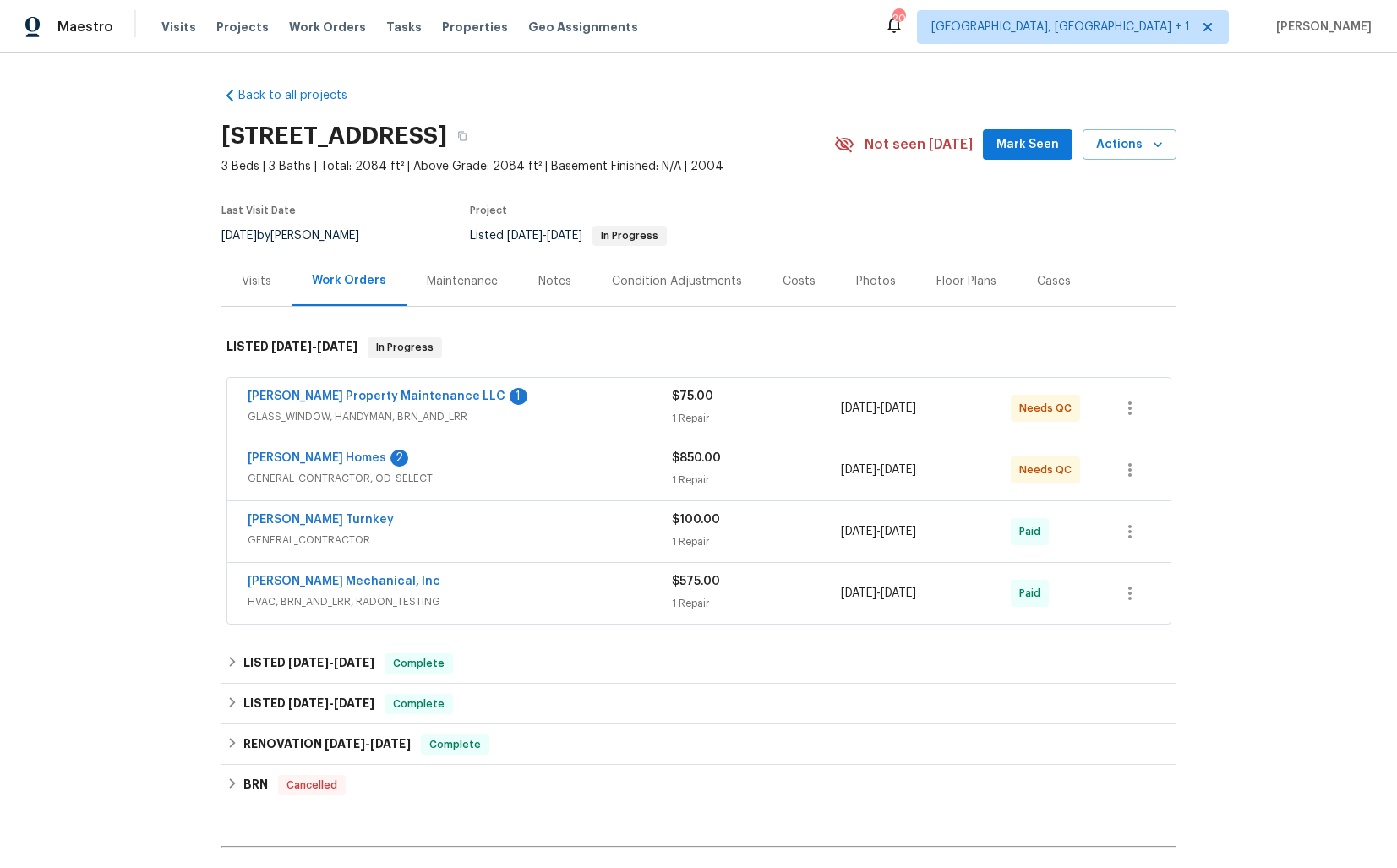
click at [433, 454] on div "[PERSON_NAME] Homes 2" at bounding box center [460, 459] width 425 height 20
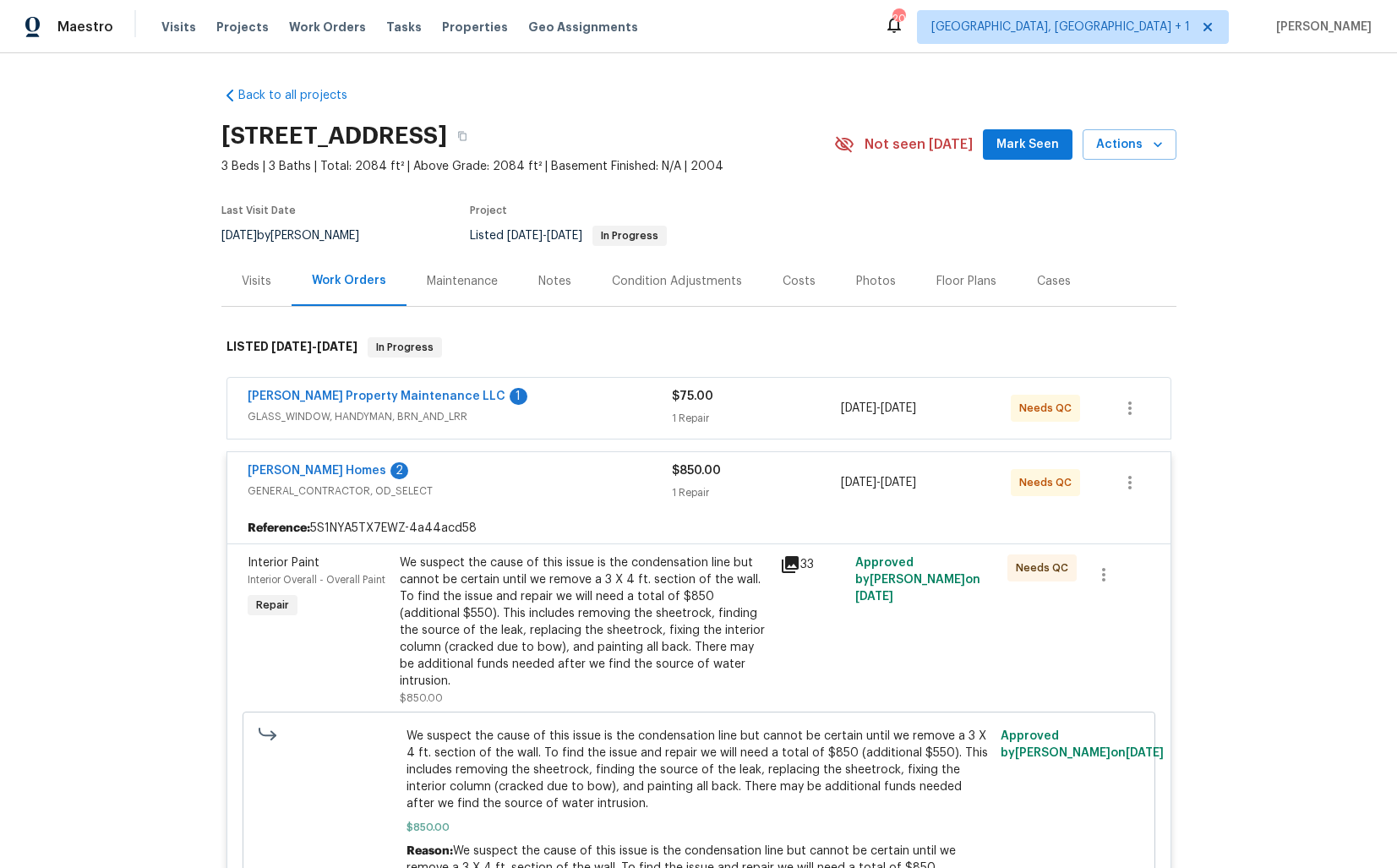
click at [457, 472] on div "[PERSON_NAME] Homes 2" at bounding box center [460, 472] width 425 height 20
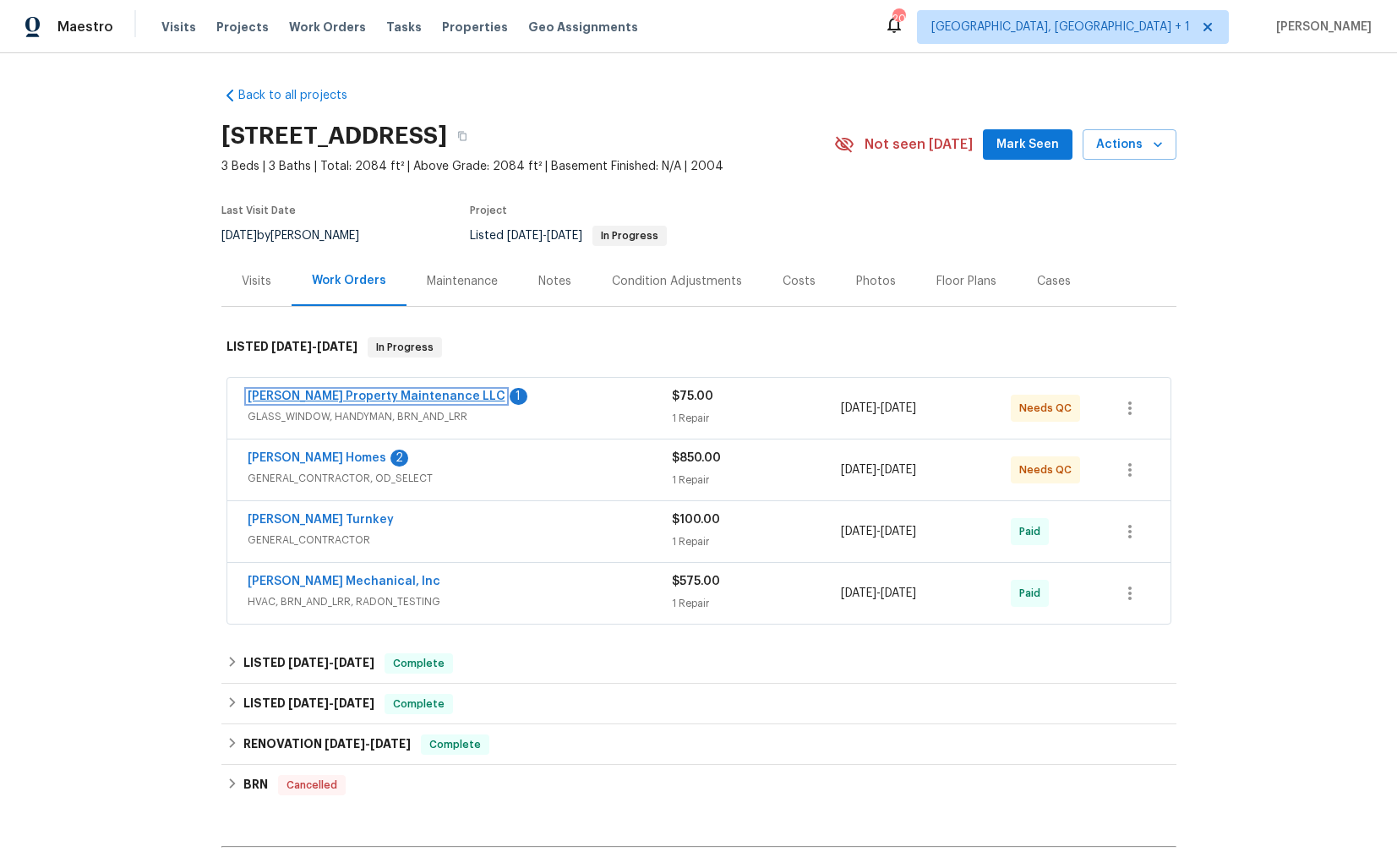
click at [338, 397] on link "[PERSON_NAME] Property Maintenance LLC" at bounding box center [376, 396] width 258 height 11
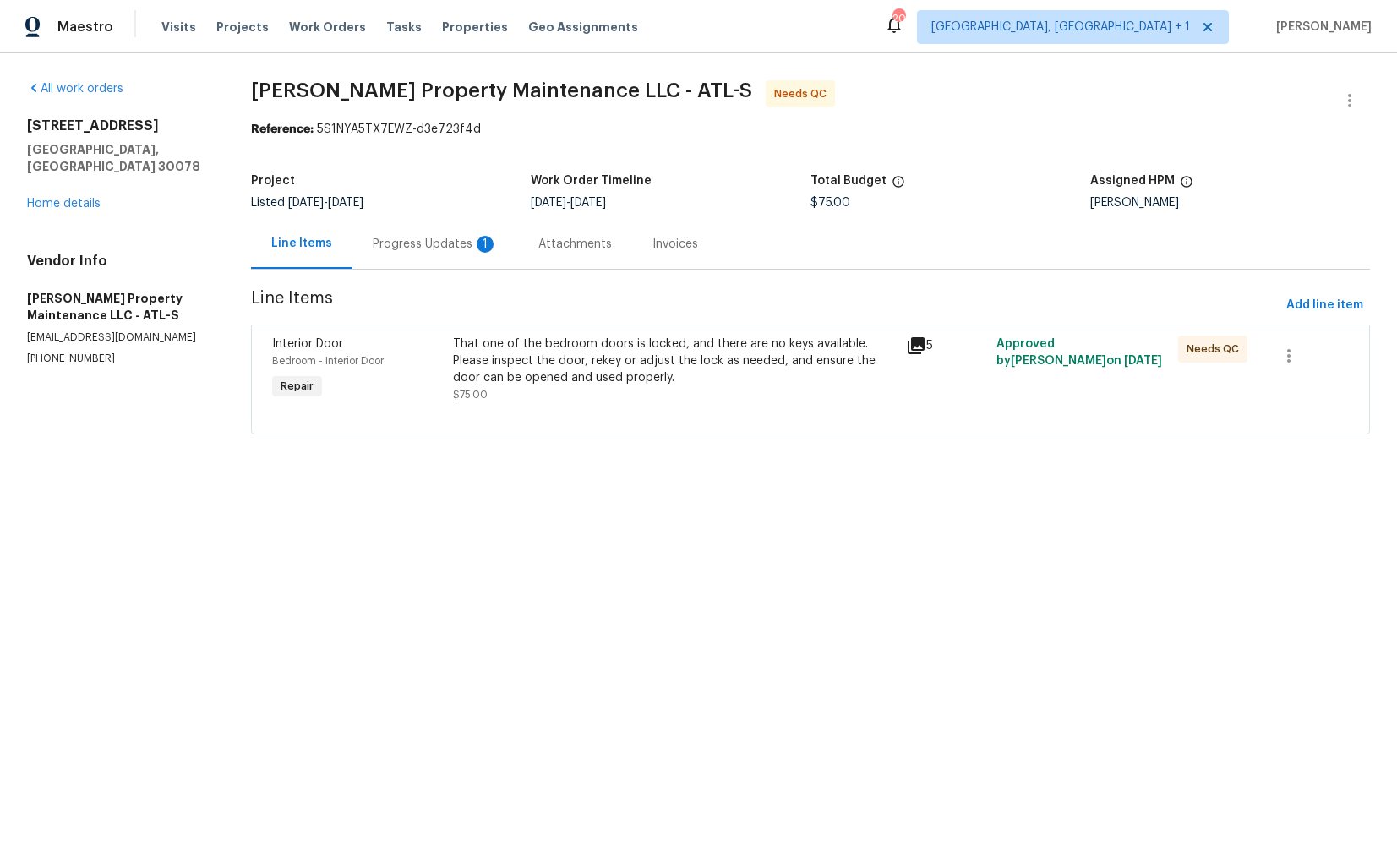
click at [433, 254] on div "Progress Updates 1" at bounding box center [435, 244] width 166 height 49
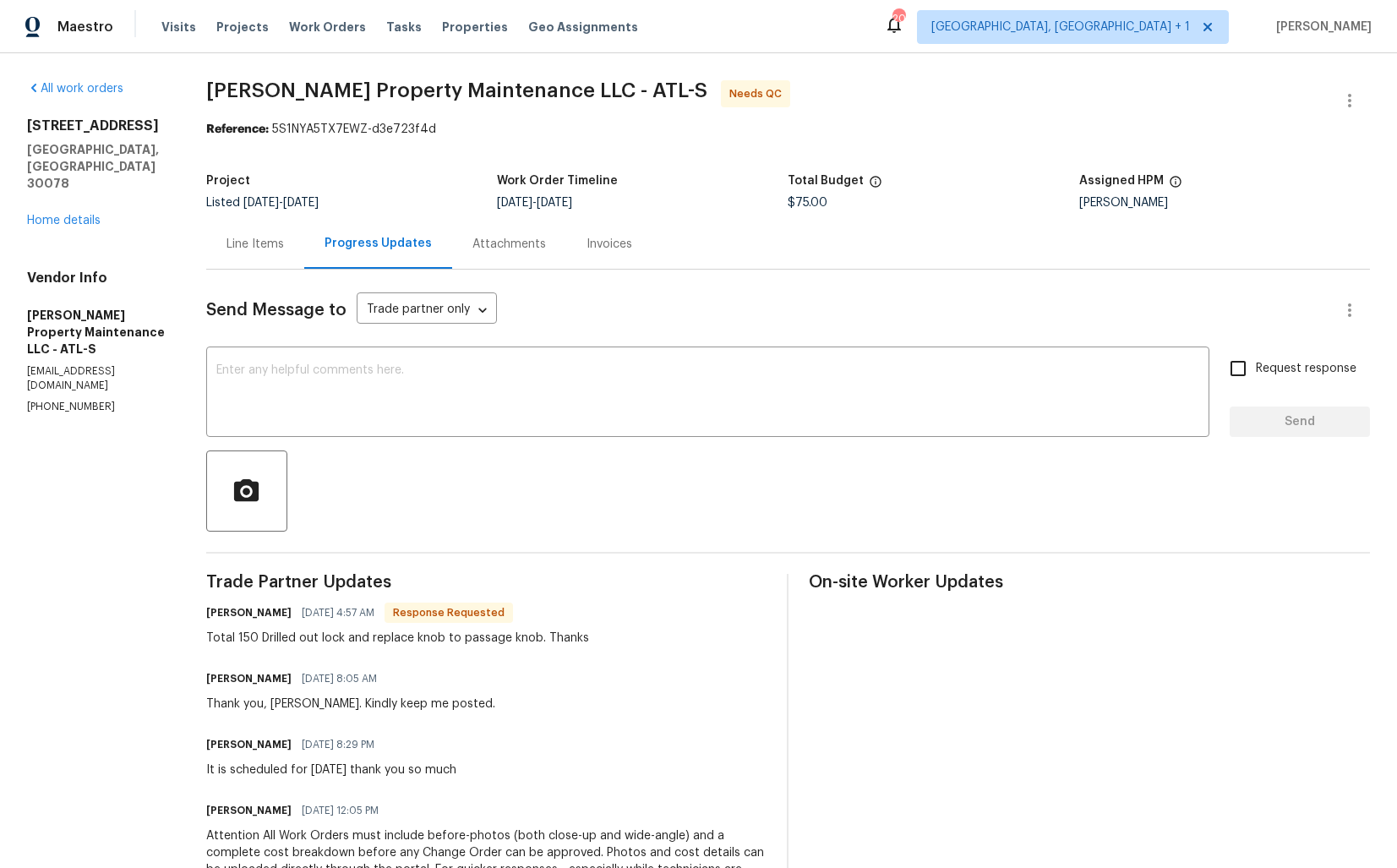
click at [243, 247] on div "Line Items" at bounding box center [255, 245] width 57 height 17
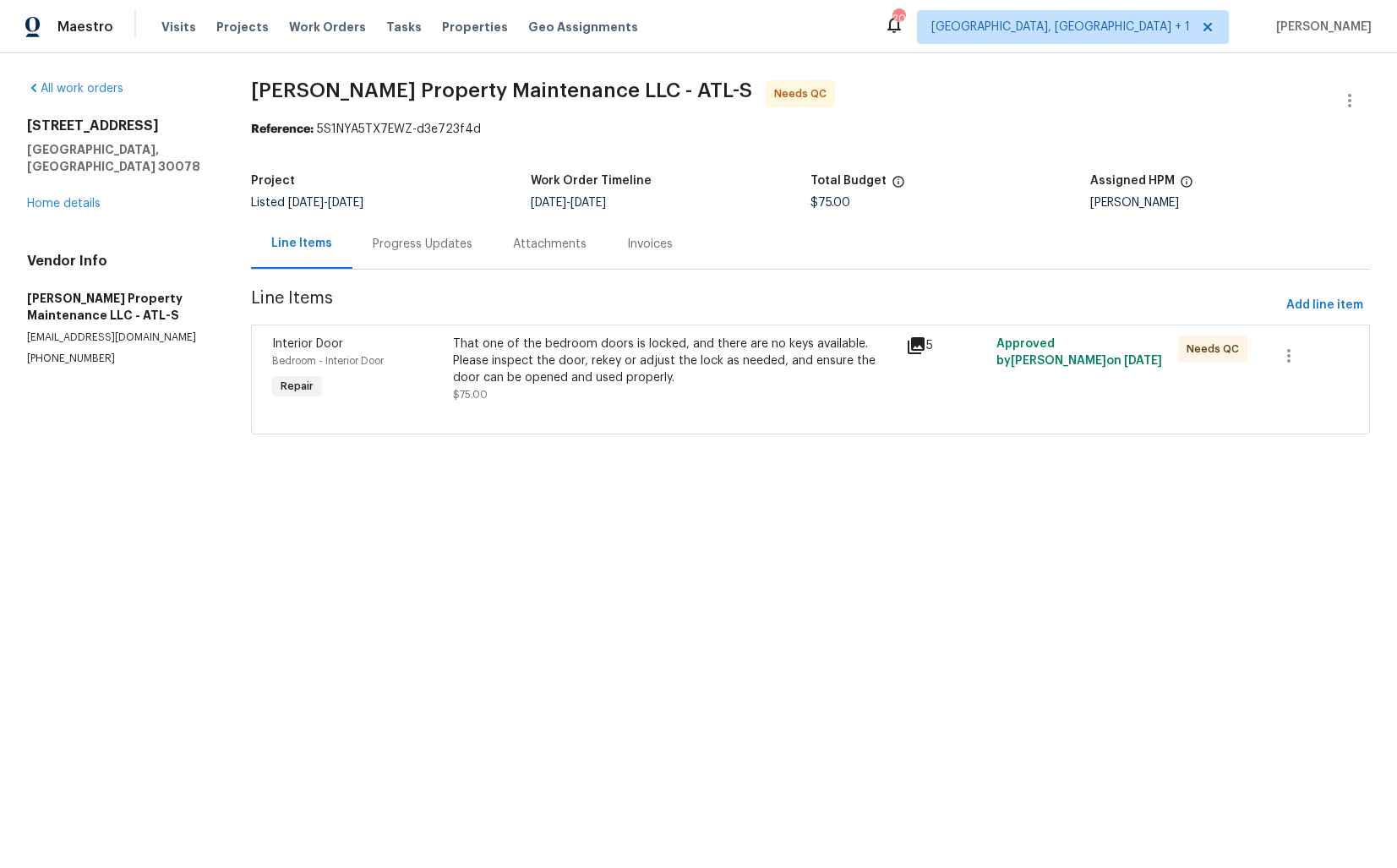
click at [681, 359] on div "That one of the bedroom doors is locked, and there are no keys available. Pleas…" at bounding box center [674, 360] width 443 height 50
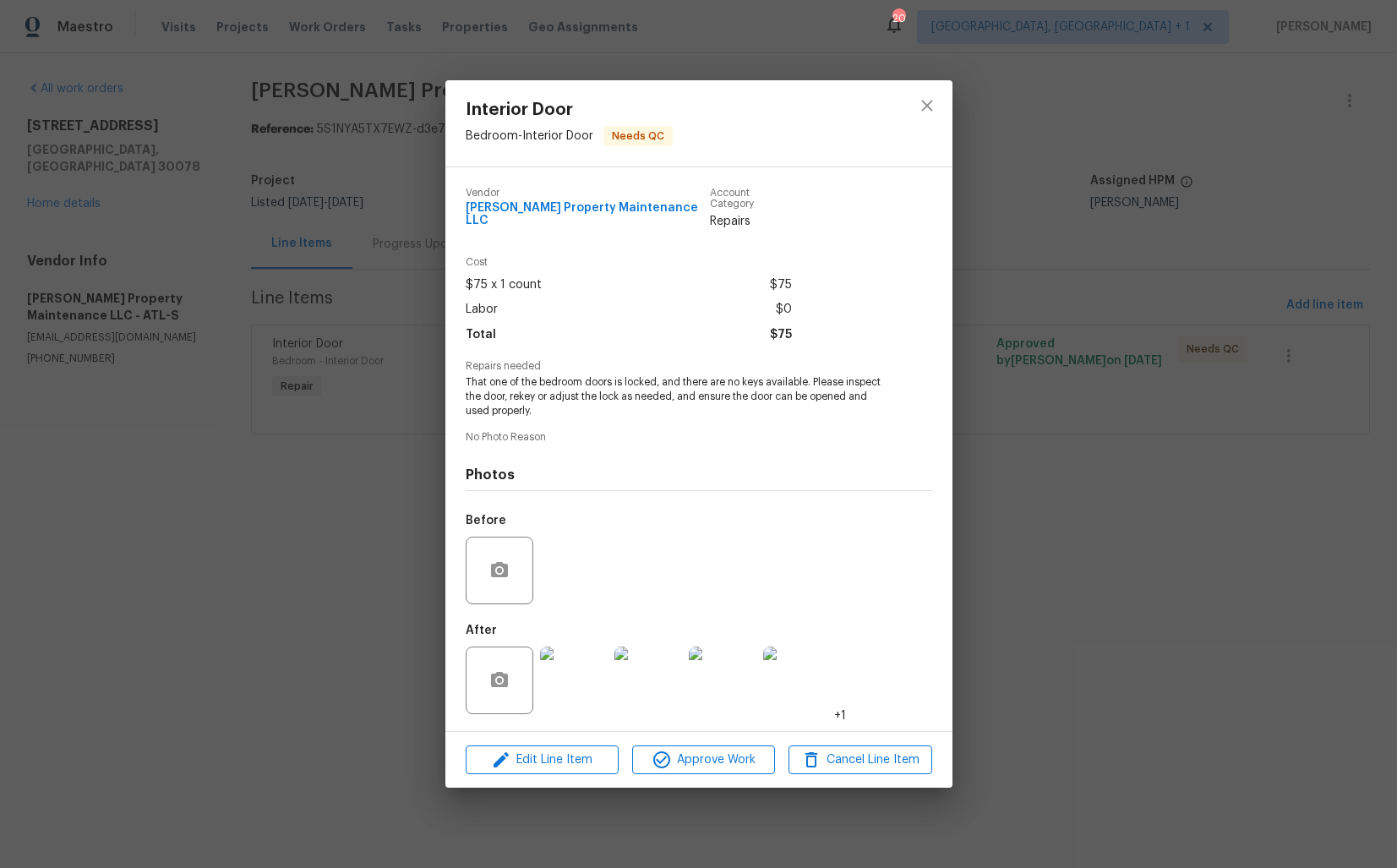
click at [584, 663] on img at bounding box center [573, 680] width 68 height 68
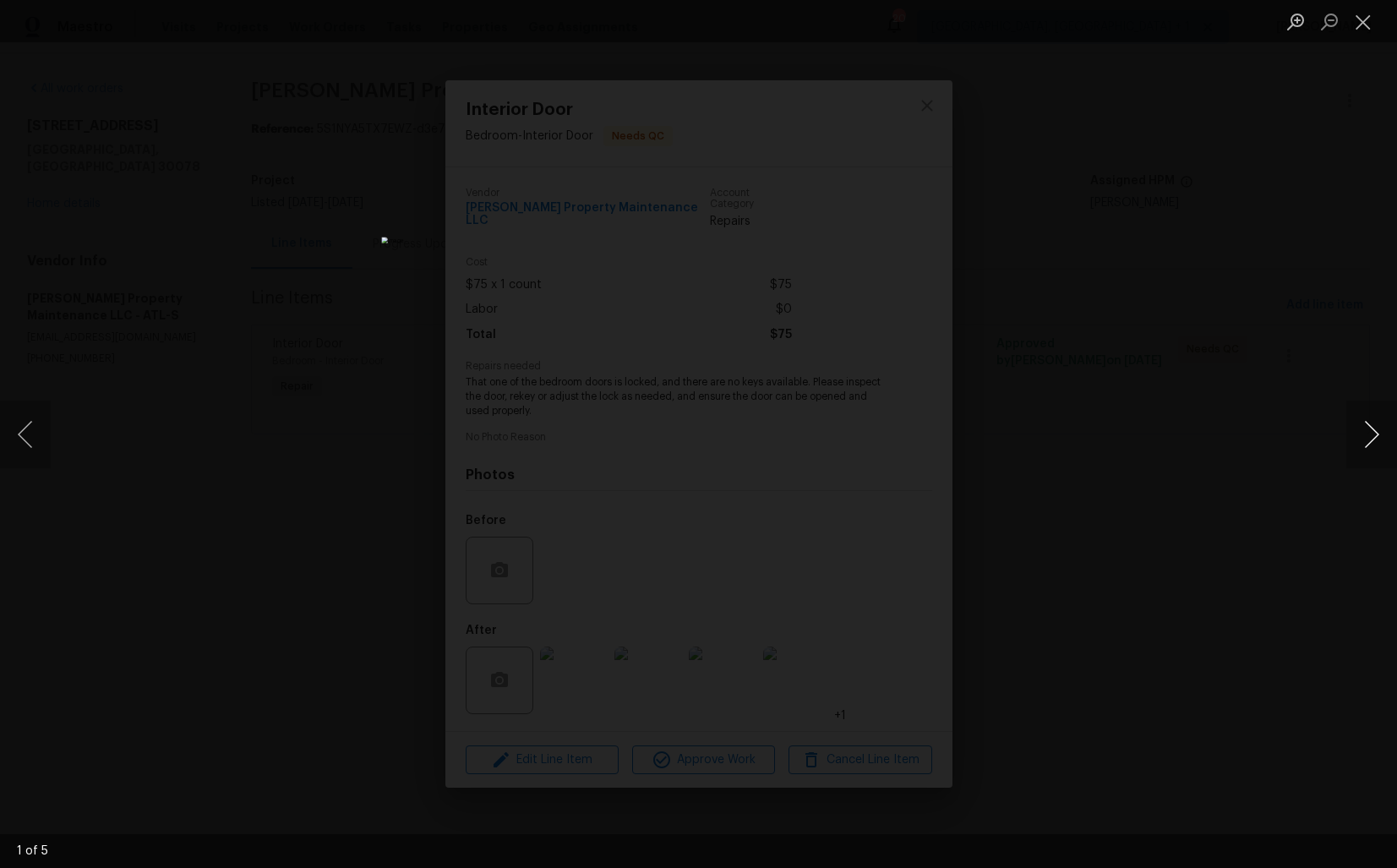
click at [1369, 436] on button "Next image" at bounding box center [1371, 434] width 50 height 68
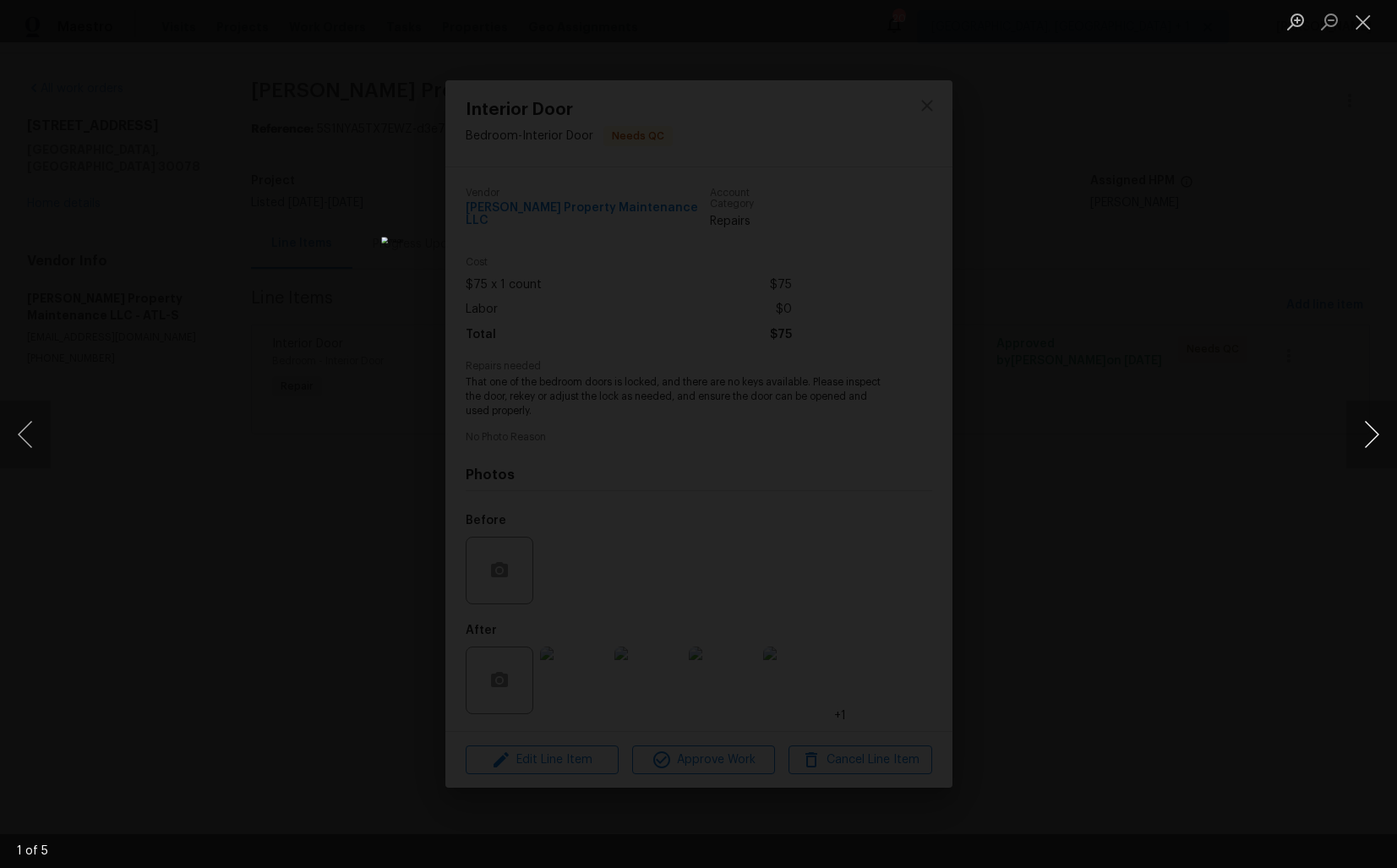
click at [1369, 436] on button "Next image" at bounding box center [1371, 434] width 50 height 68
click at [1244, 497] on div "Lightbox" at bounding box center [698, 434] width 1397 height 868
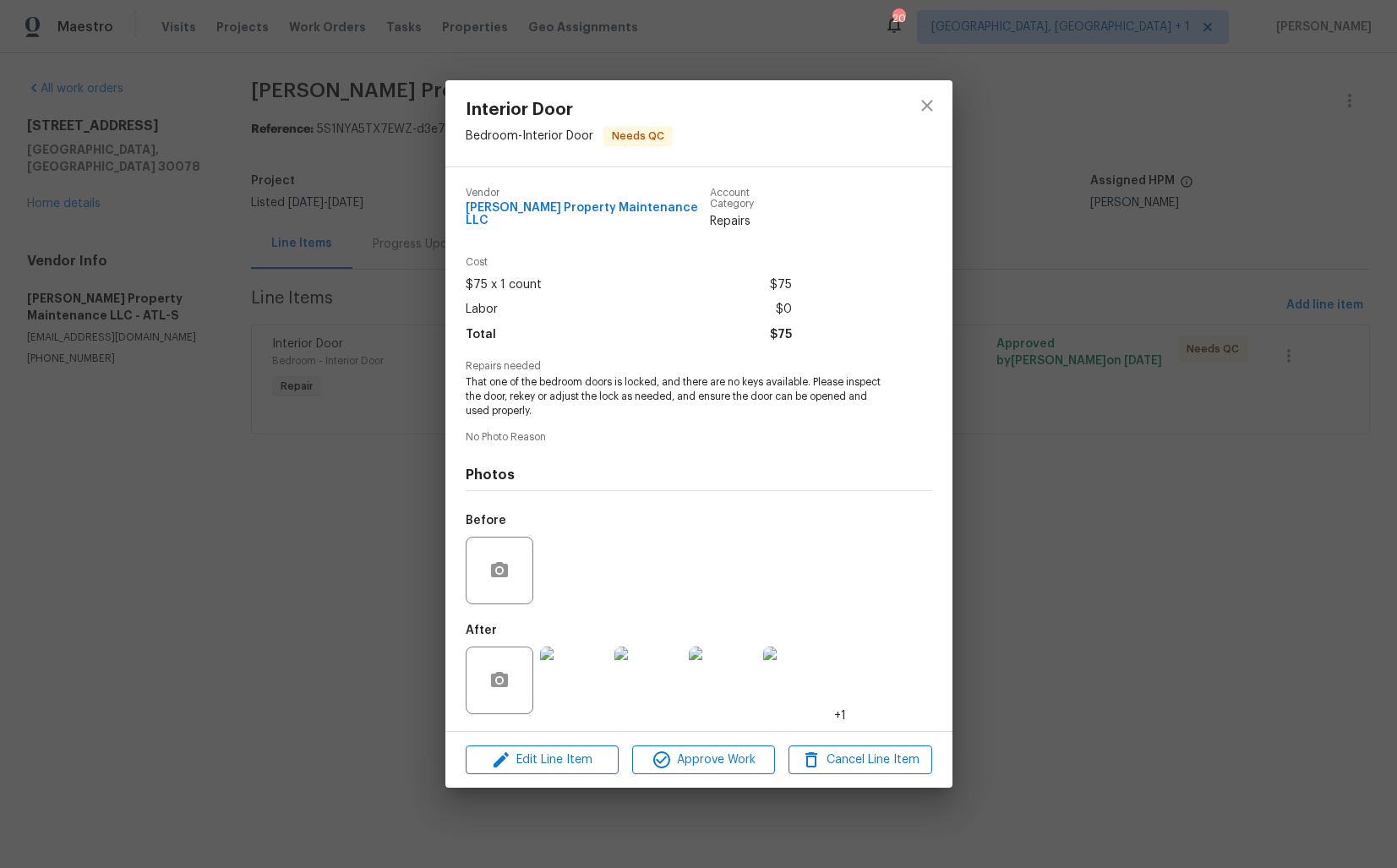
click at [1132, 381] on div "Interior Door Bedroom - Interior Door Needs QC Vendor Glen Property Maintenance…" at bounding box center [698, 434] width 1397 height 868
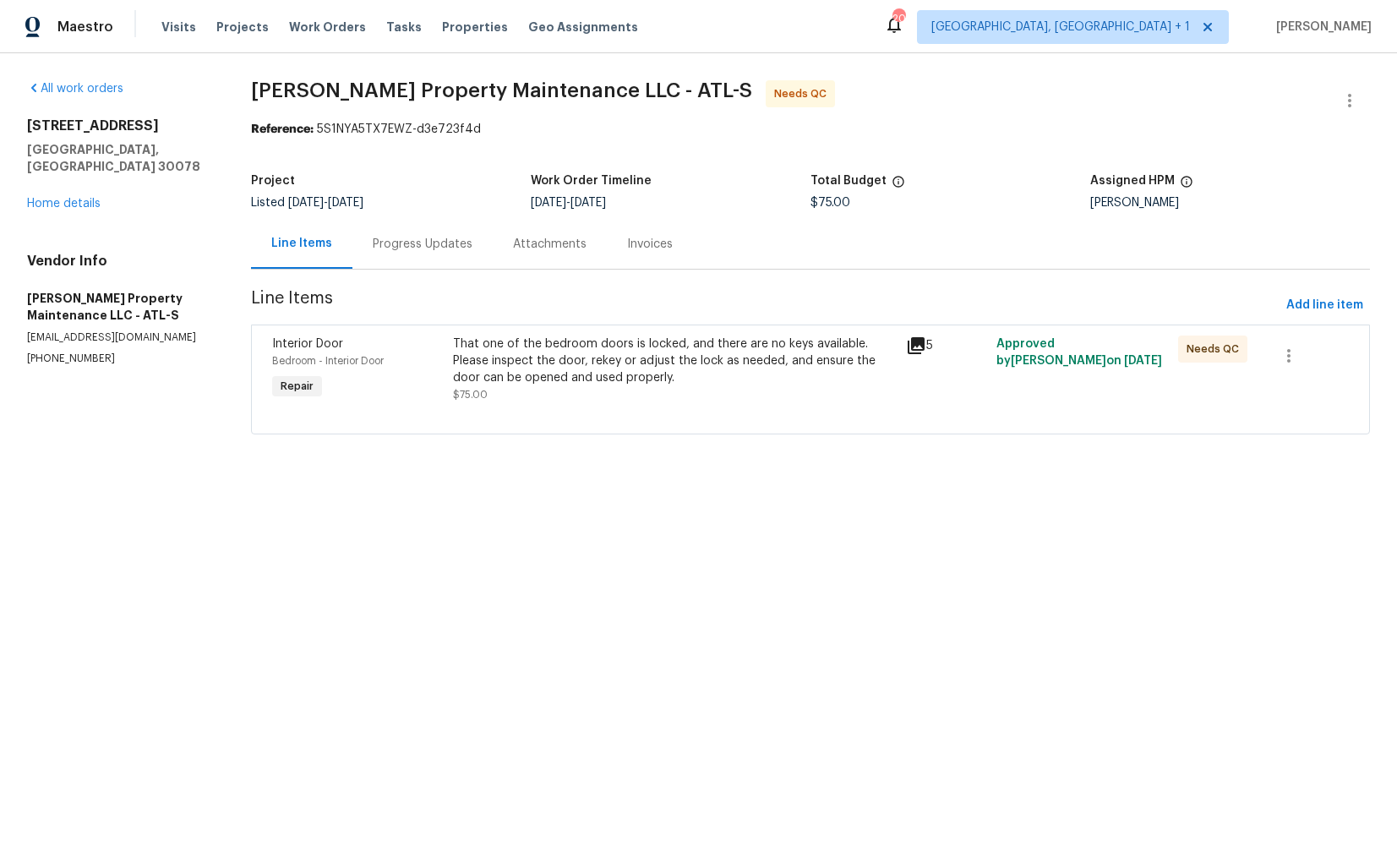
click at [382, 220] on div "Progress Updates" at bounding box center [422, 244] width 140 height 49
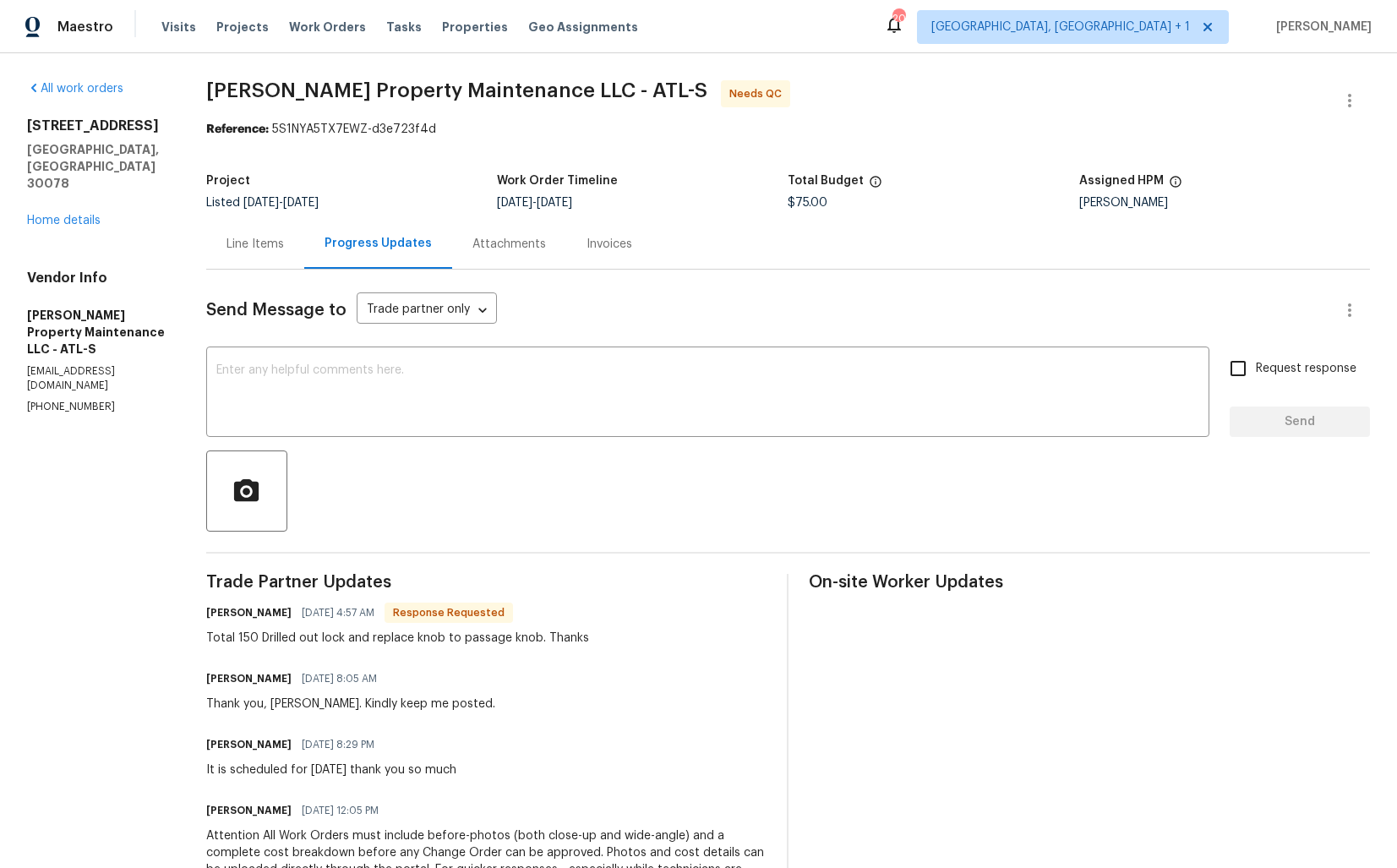
click at [255, 240] on div "Line Items" at bounding box center [255, 245] width 57 height 17
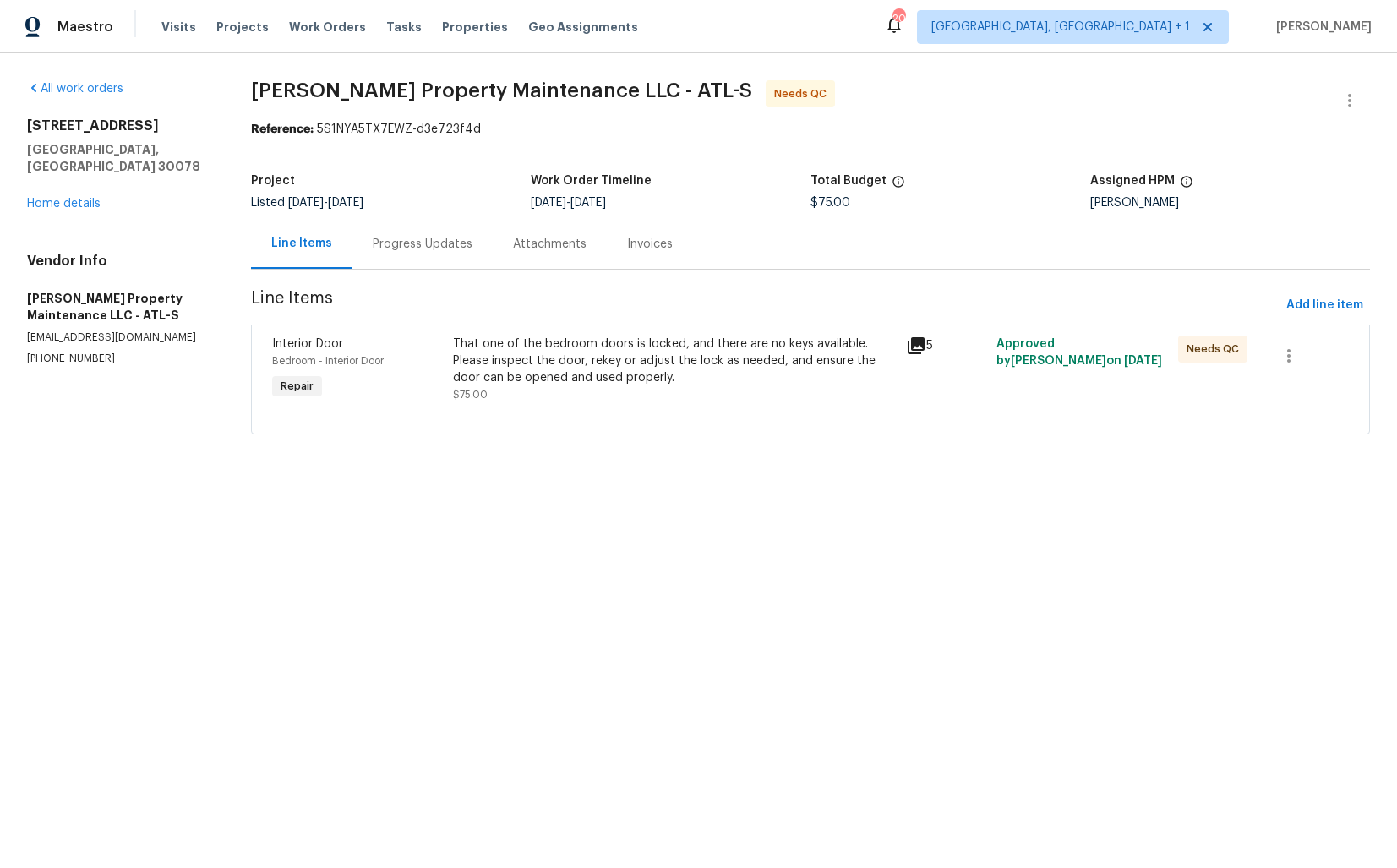
click at [584, 365] on div "That one of the bedroom doors is locked, and there are no keys available. Pleas…" at bounding box center [674, 360] width 443 height 50
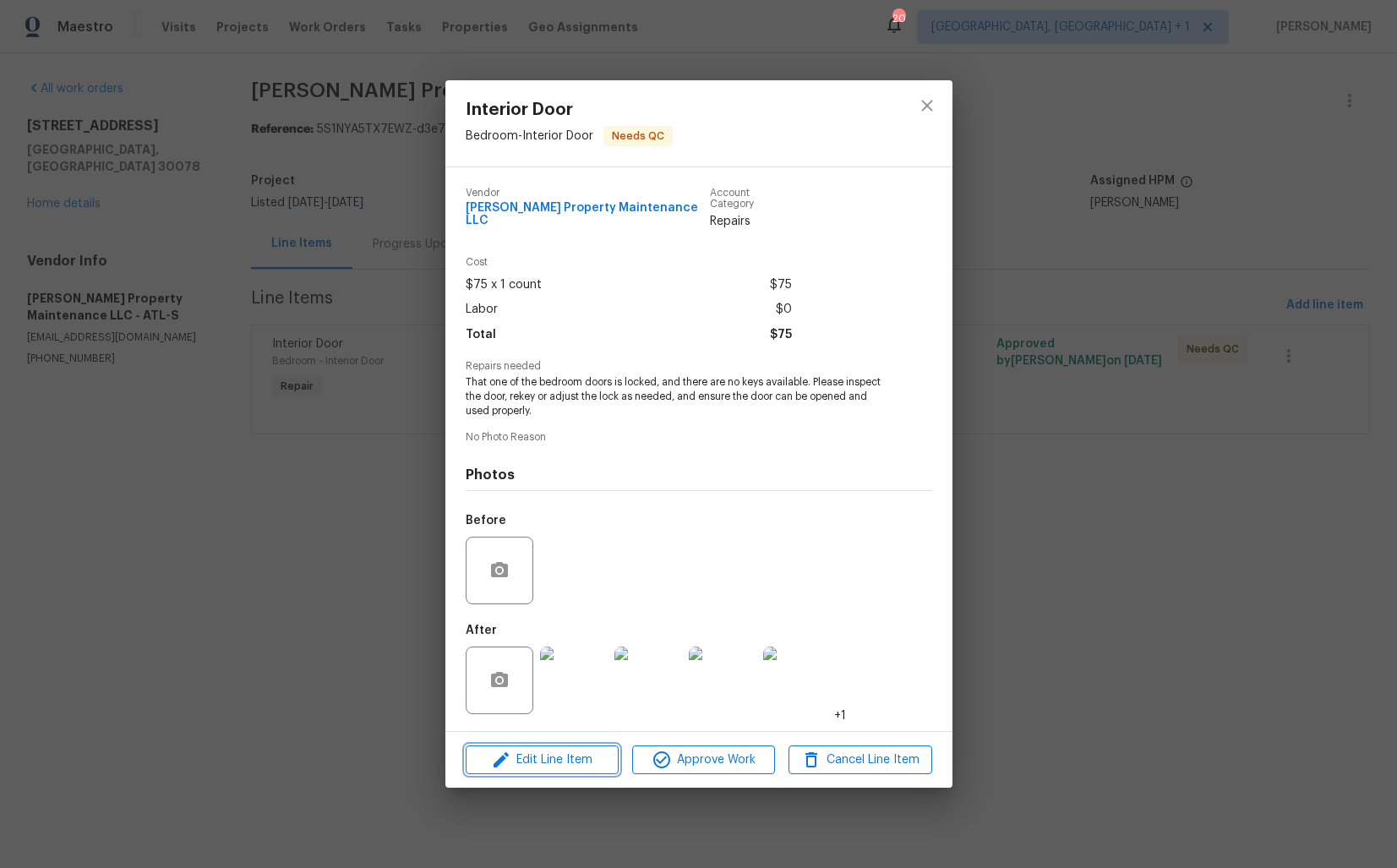
click at [514, 754] on span "Edit Line Item" at bounding box center [542, 760] width 143 height 21
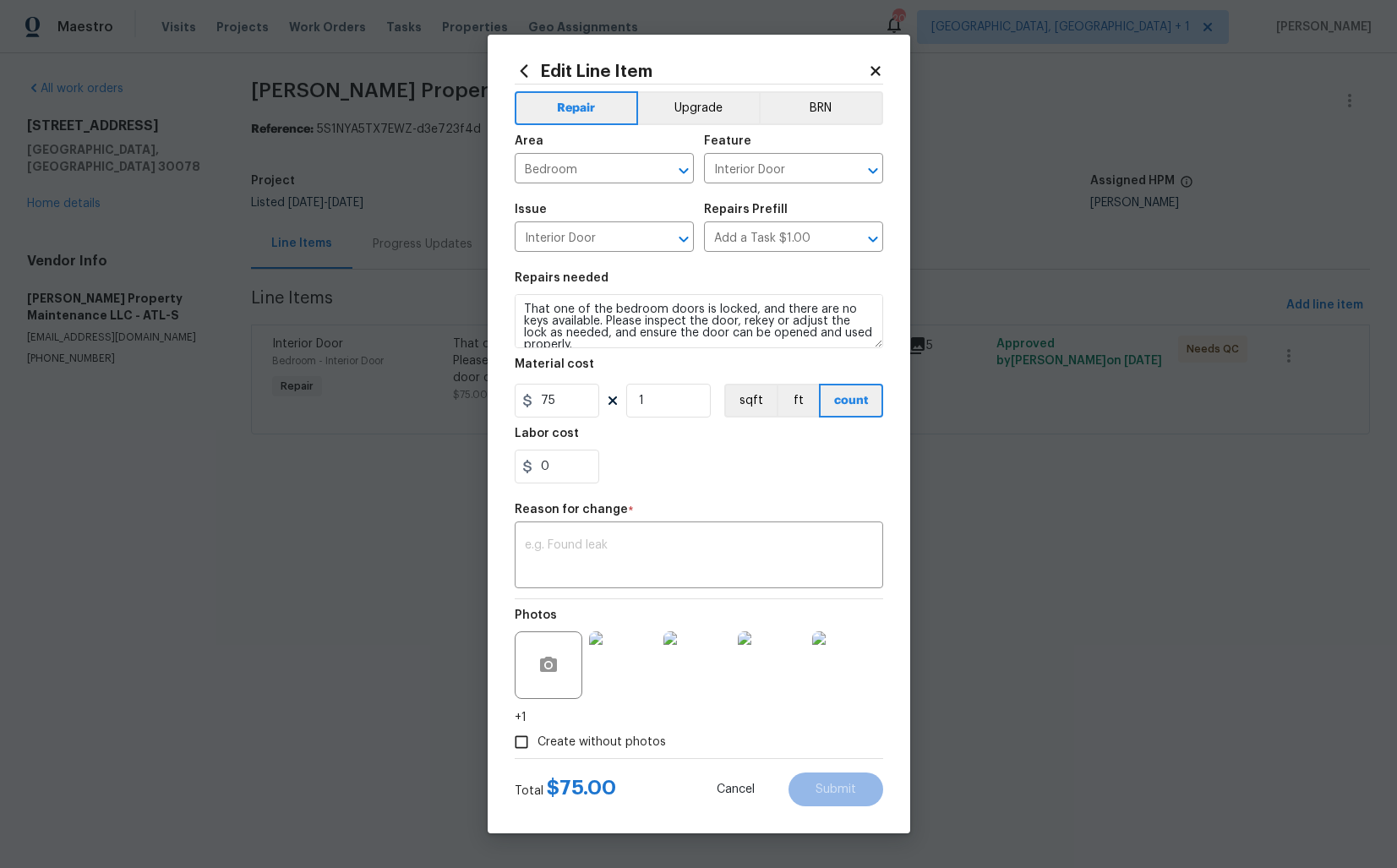
click at [554, 418] on section "Repairs needed That one of the bedroom doors is locked, and there are no keys a…" at bounding box center [699, 377] width 369 height 231
click at [558, 413] on input "75" at bounding box center [557, 401] width 85 height 34
type input "150"
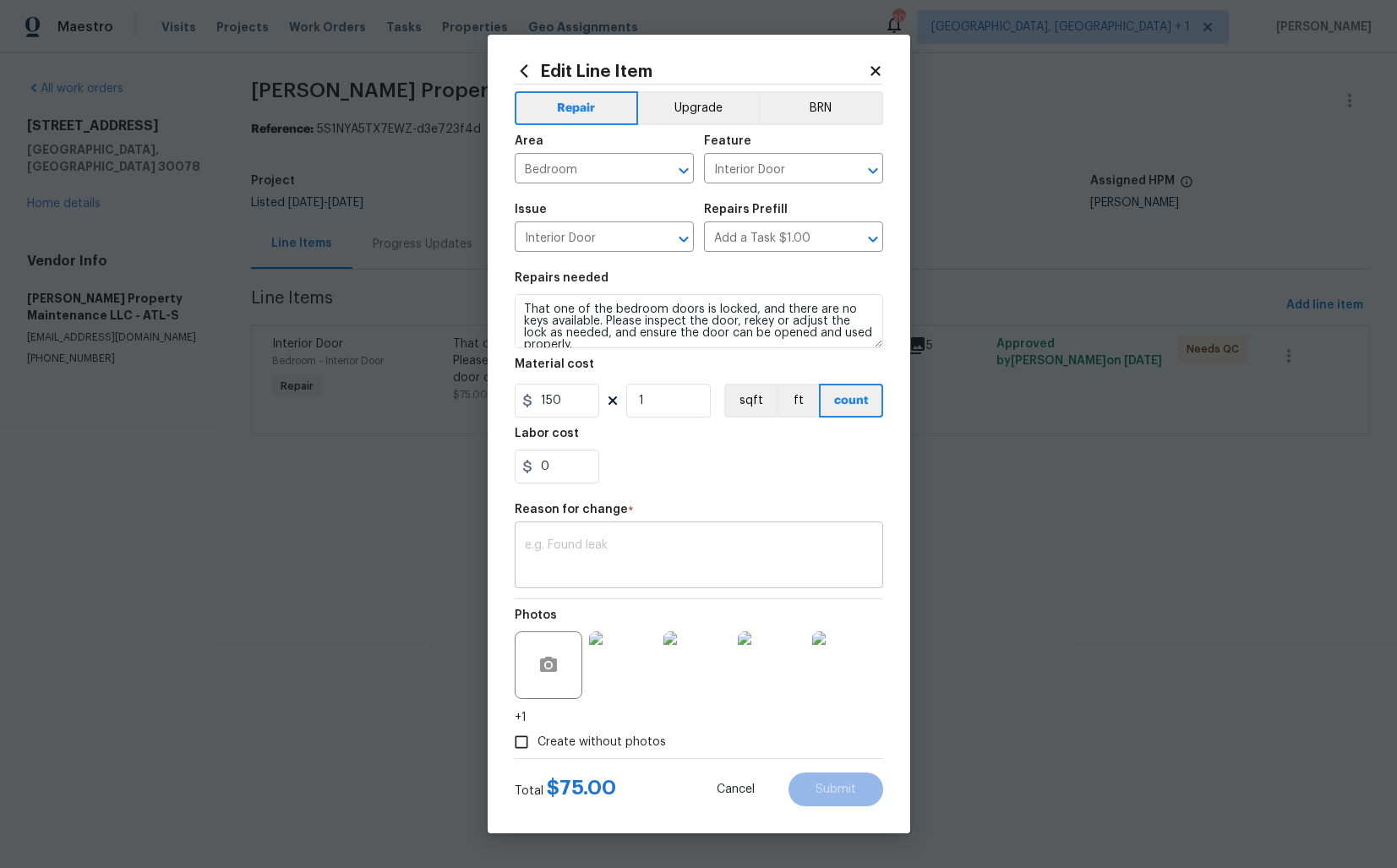
click at [627, 568] on textarea at bounding box center [699, 556] width 349 height 35
click at [633, 563] on textarea at bounding box center [699, 556] width 349 height 35
paste textarea "(AM) Updated per vendor’s final cost."
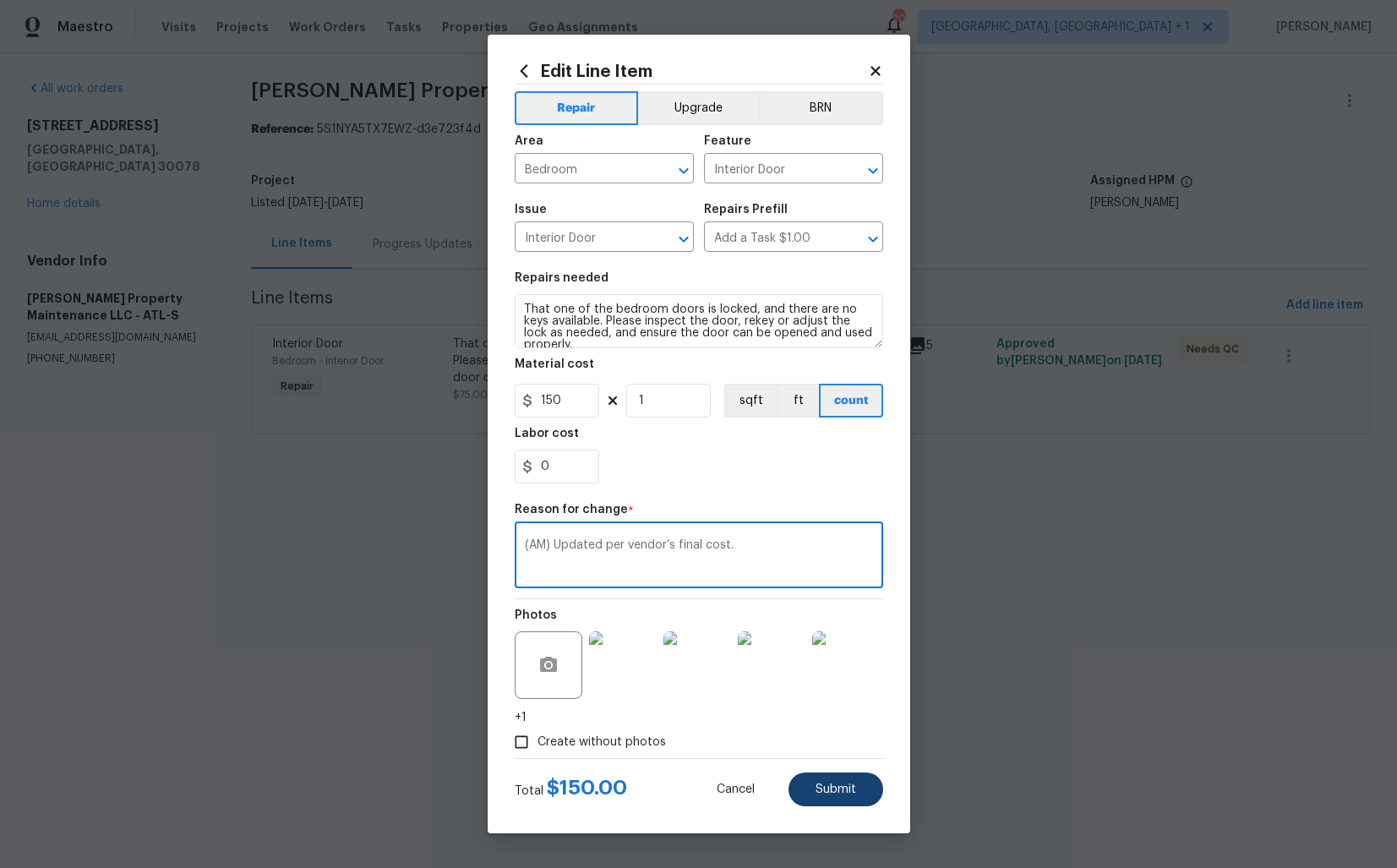
type textarea "(AM) Updated per vendor’s final cost."
click at [834, 791] on span "Submit" at bounding box center [836, 789] width 41 height 12
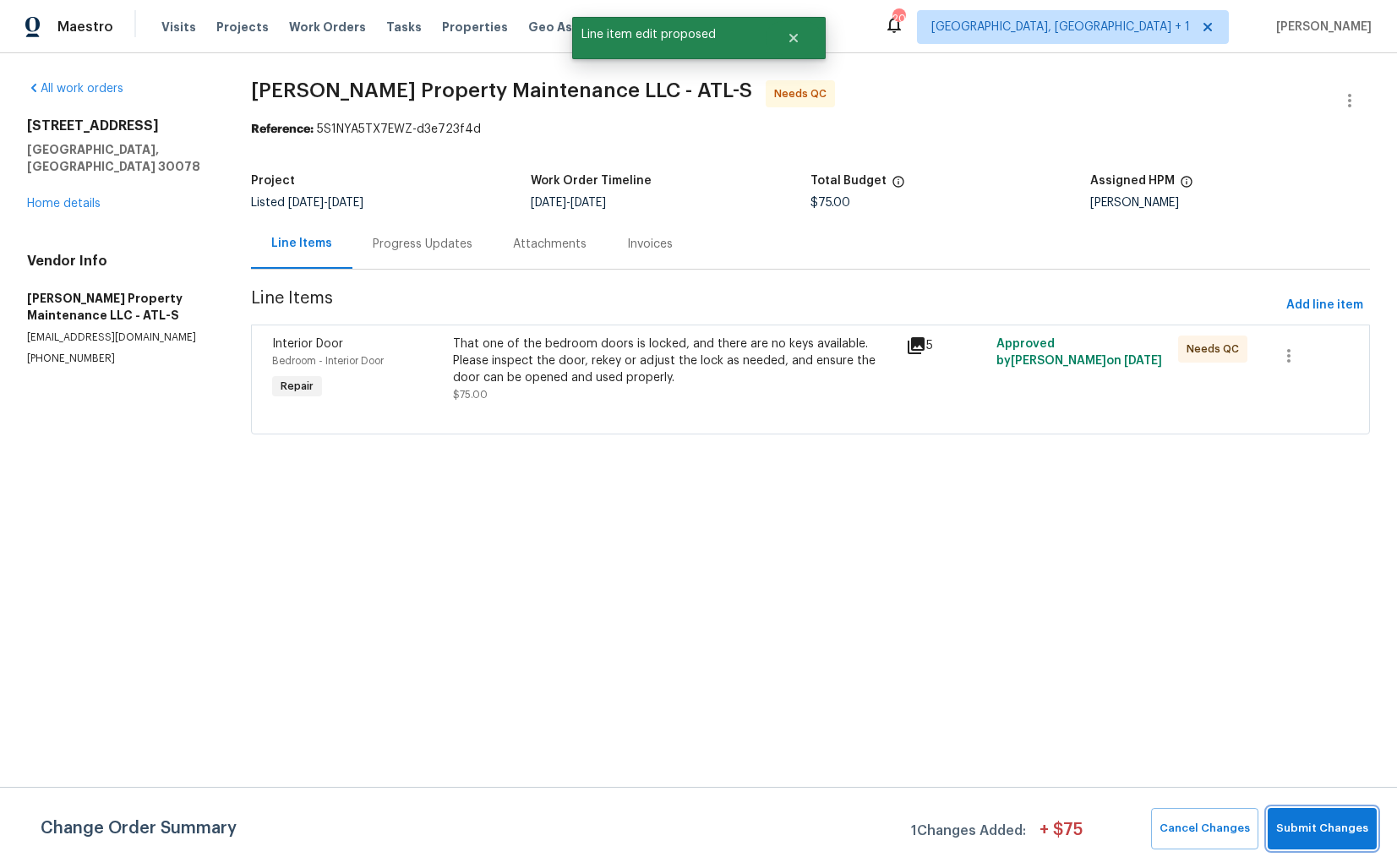
click at [1317, 832] on span "Submit Changes" at bounding box center [1322, 828] width 92 height 19
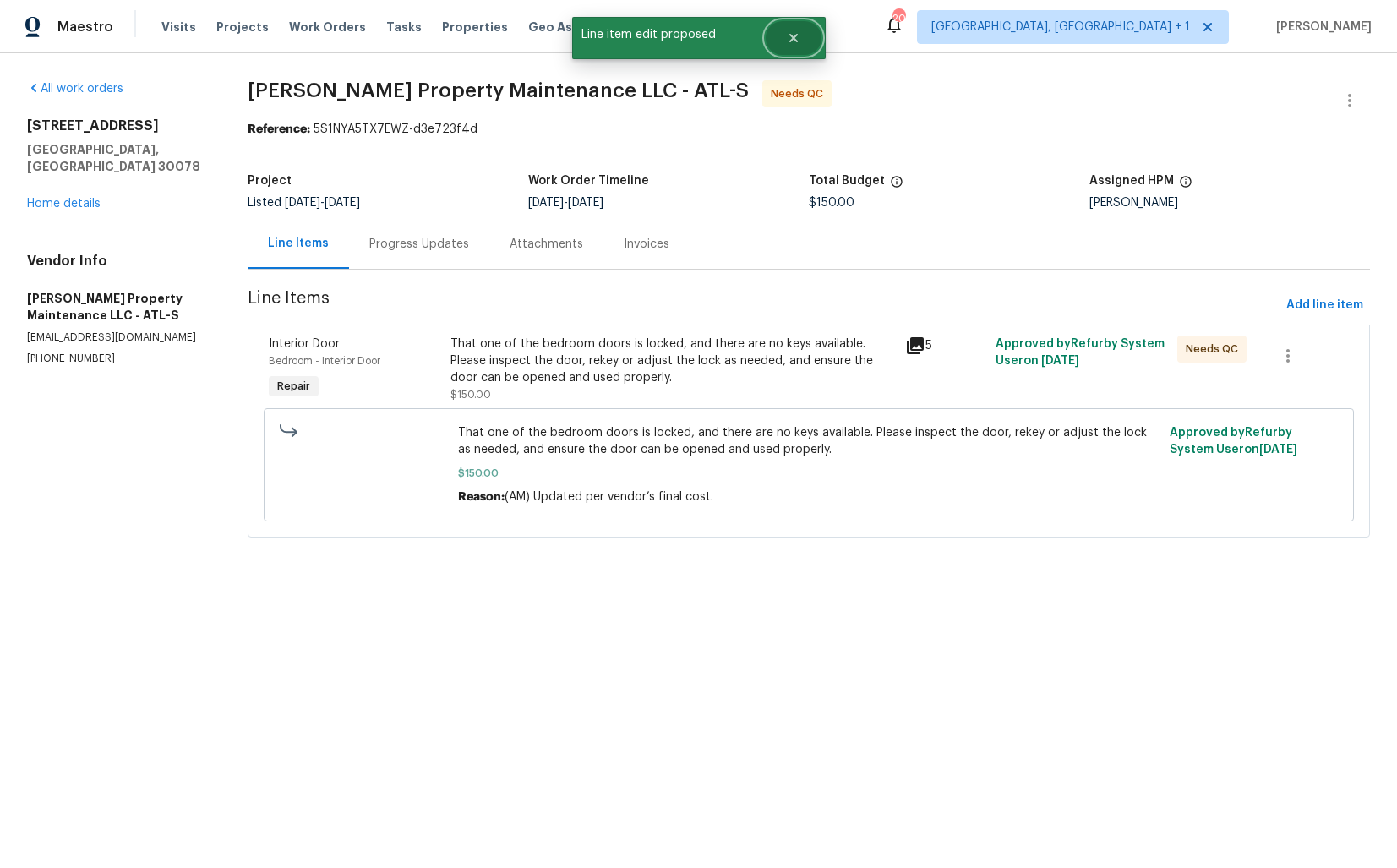
click at [788, 43] on icon "Close" at bounding box center [793, 38] width 13 height 13
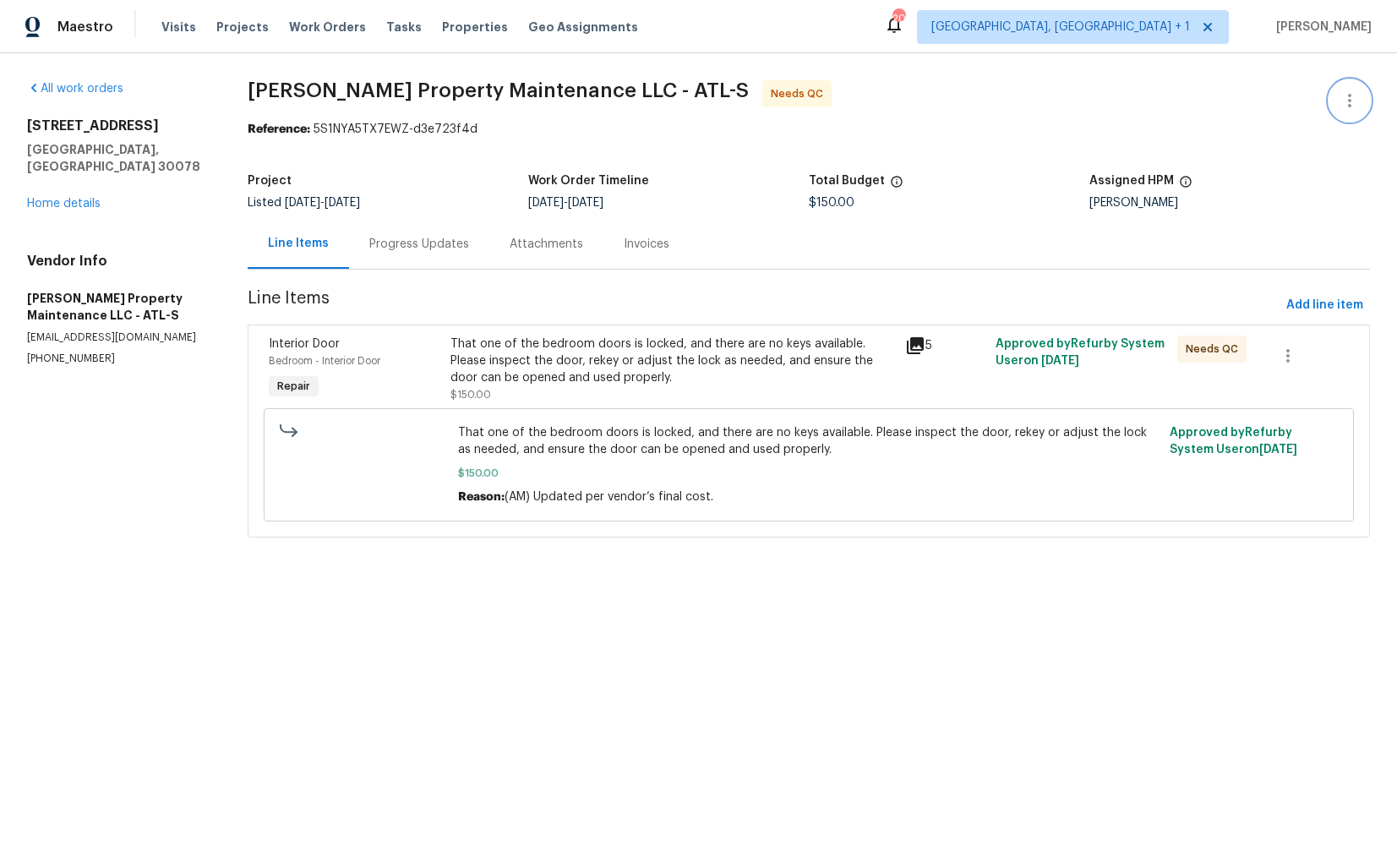
click at [1347, 109] on icon "button" at bounding box center [1349, 100] width 20 height 20
click at [1272, 105] on li "Edit" at bounding box center [1295, 100] width 183 height 28
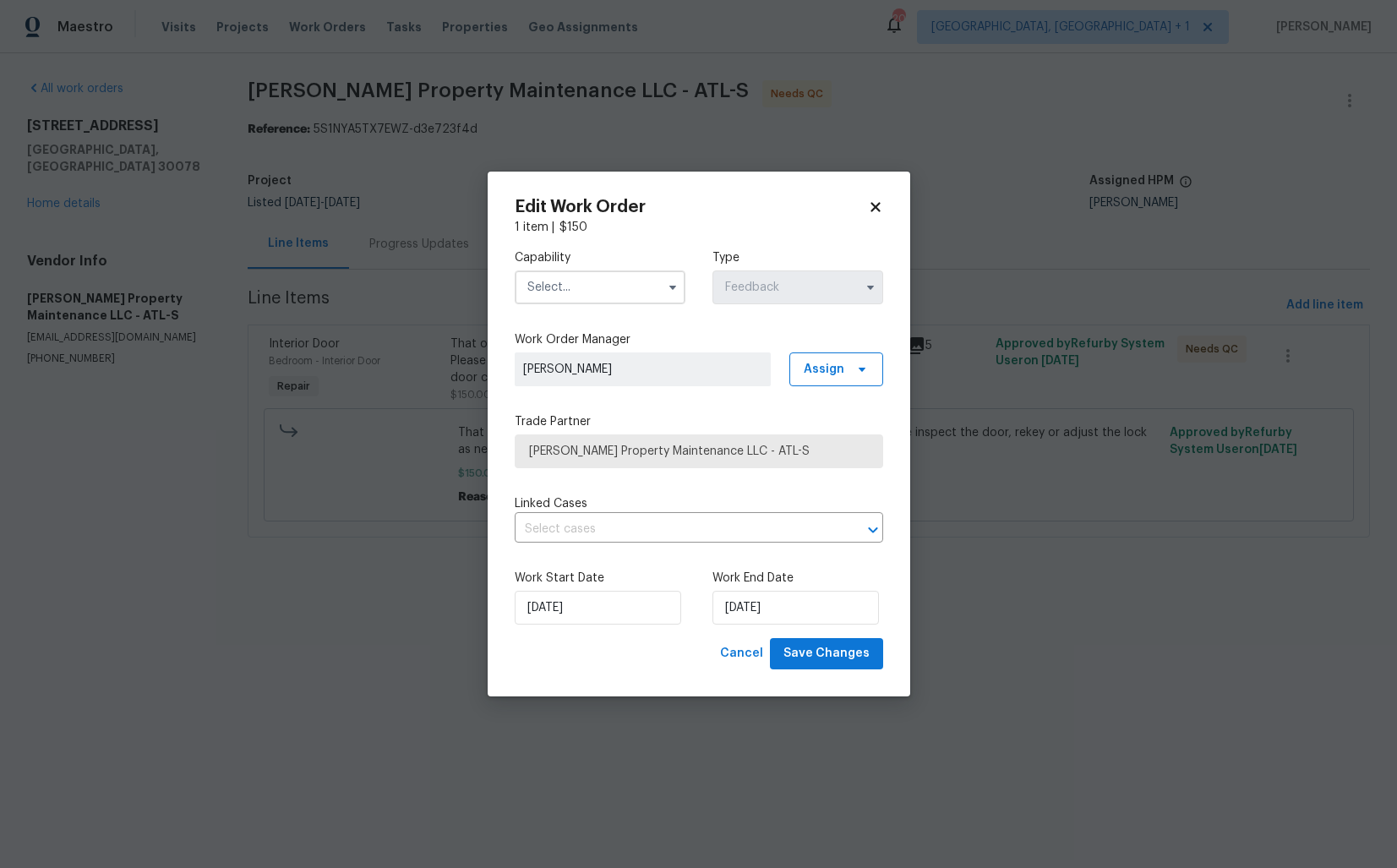
click at [552, 273] on input "text" at bounding box center [600, 287] width 170 height 34
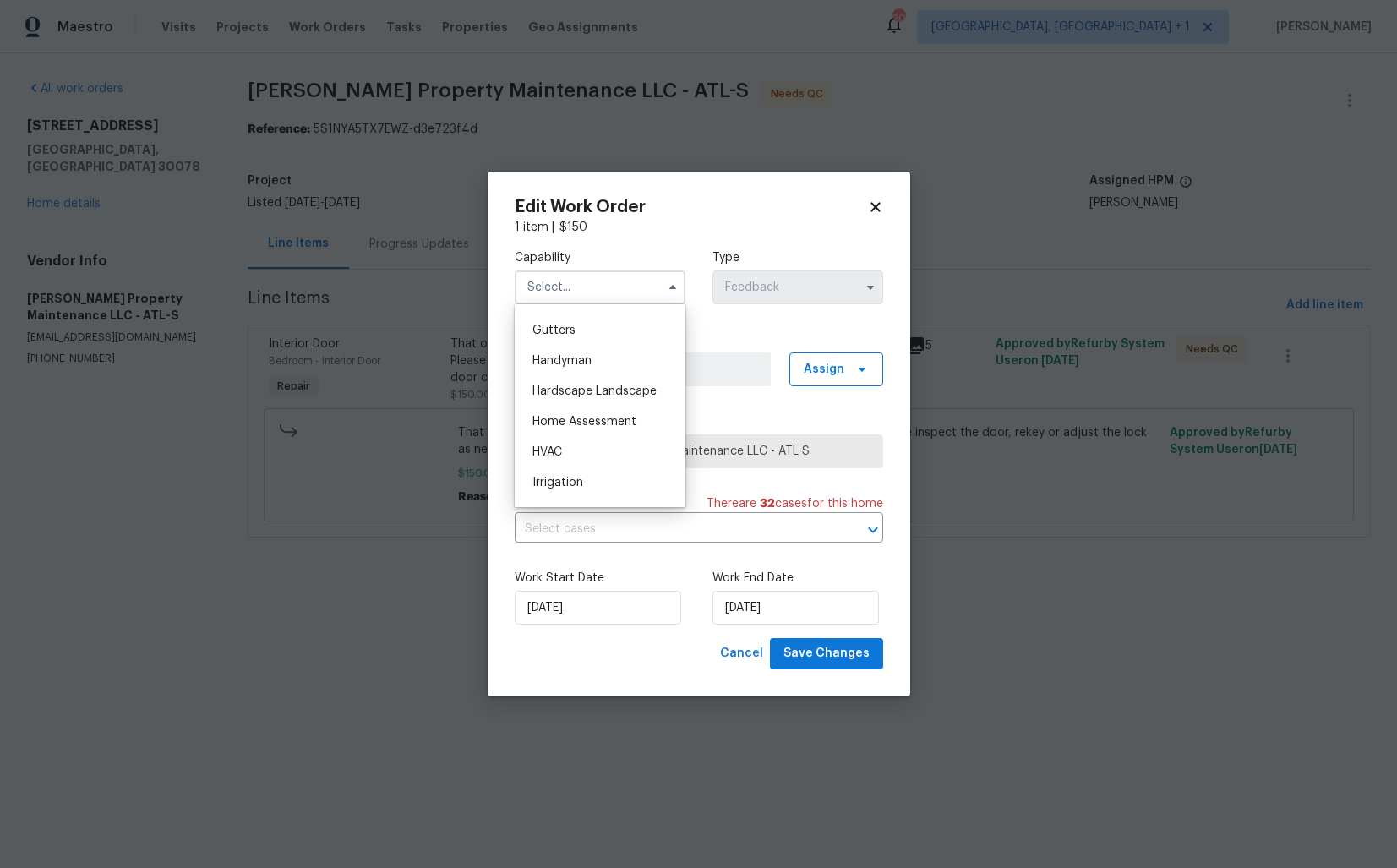
scroll to position [896, 0]
click at [580, 358] on span "Handyman" at bounding box center [562, 357] width 59 height 11
type input "Handyman"
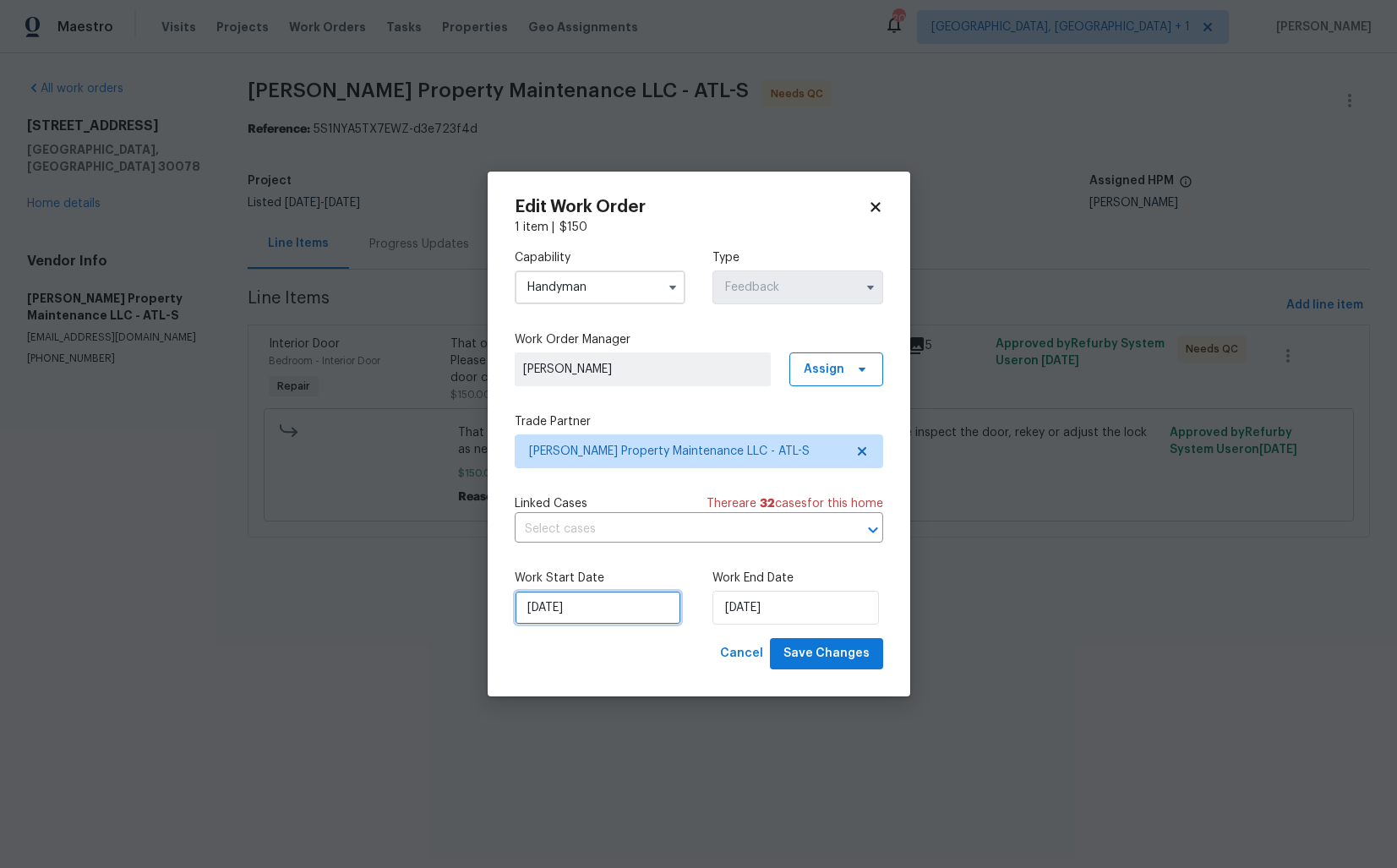
click at [609, 615] on input "02/10/2025" at bounding box center [598, 607] width 167 height 34
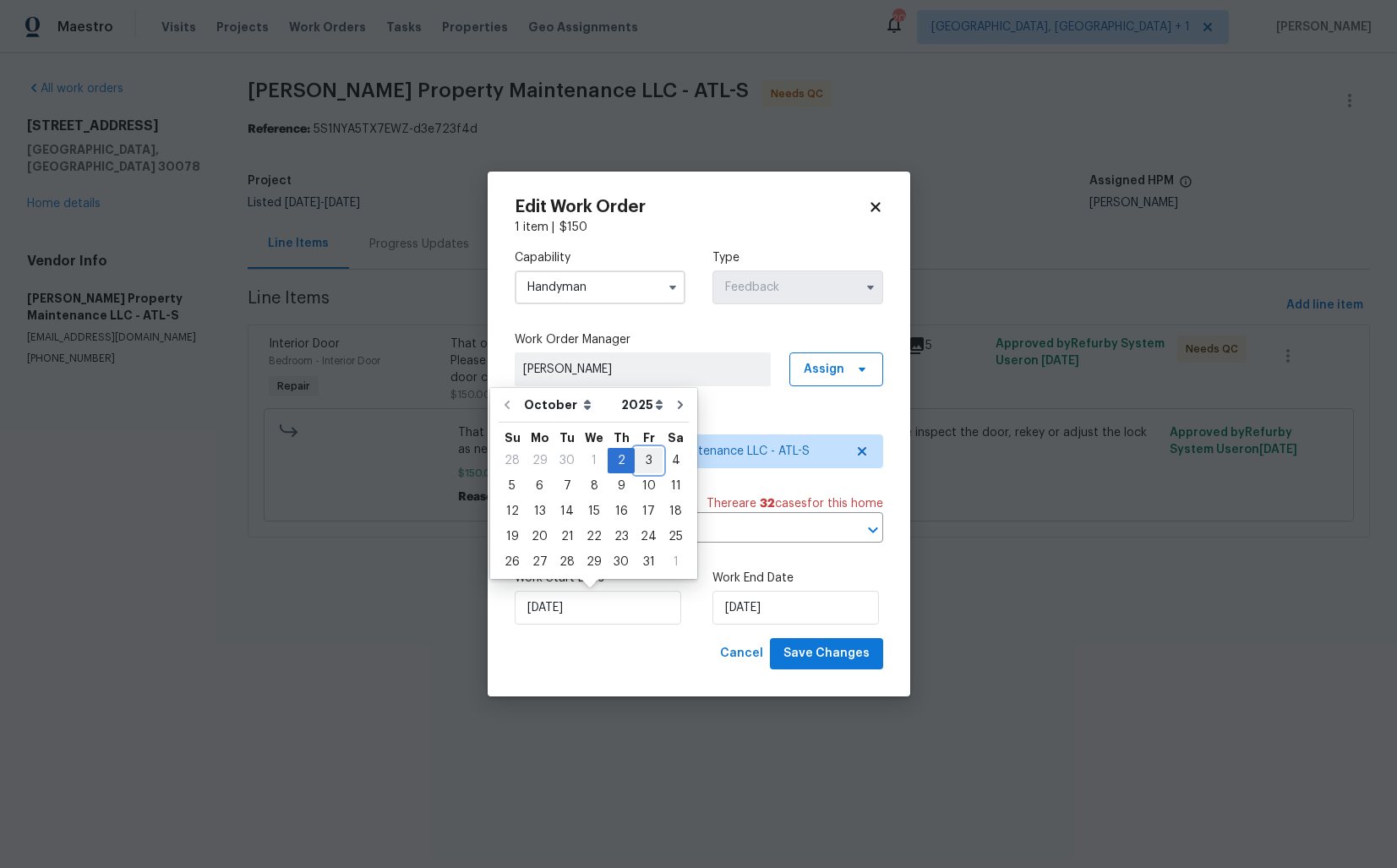
click at [647, 455] on div "3" at bounding box center [649, 460] width 28 height 24
type input "03/10/2025"
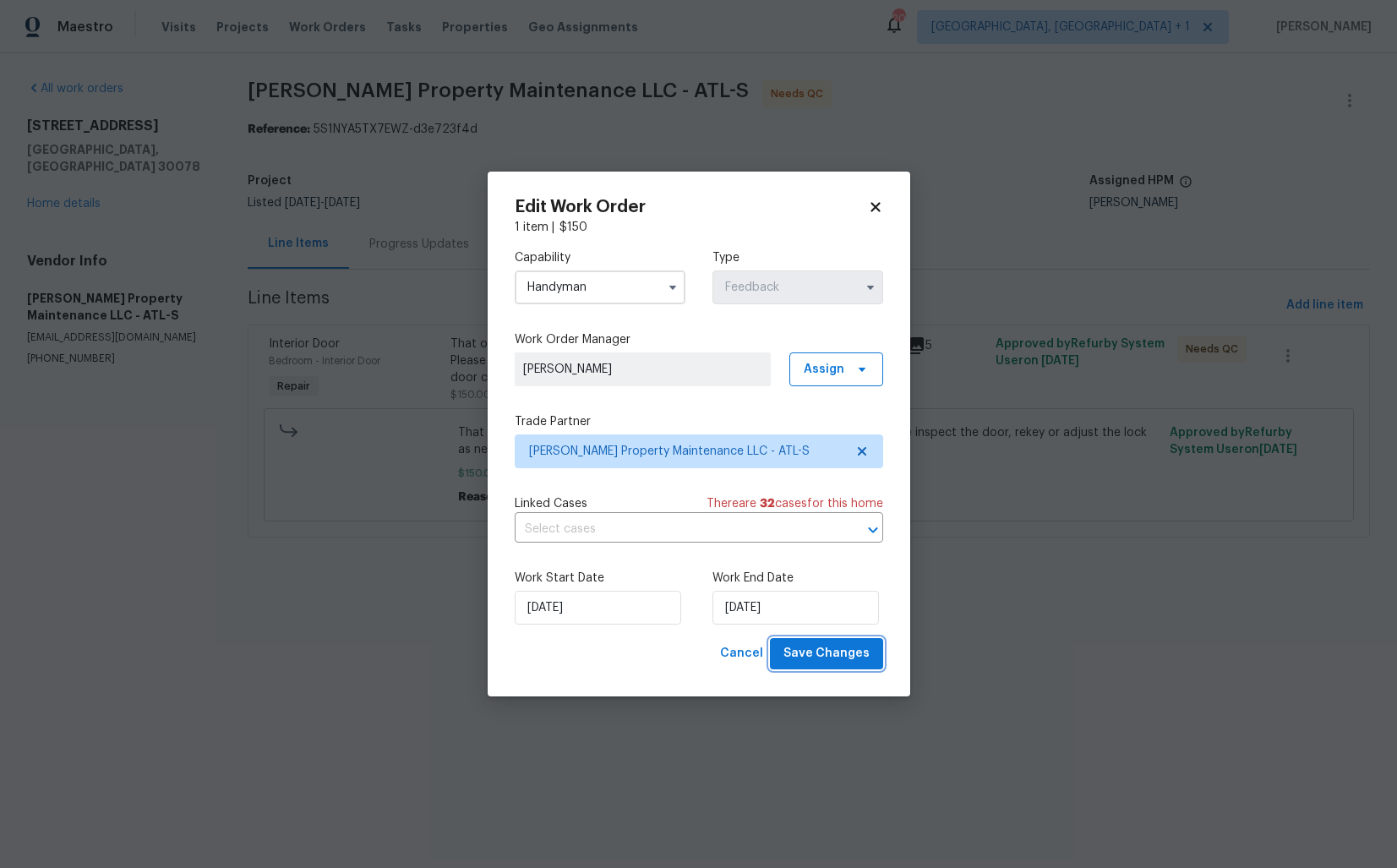
click at [846, 660] on span "Save Changes" at bounding box center [827, 654] width 87 height 21
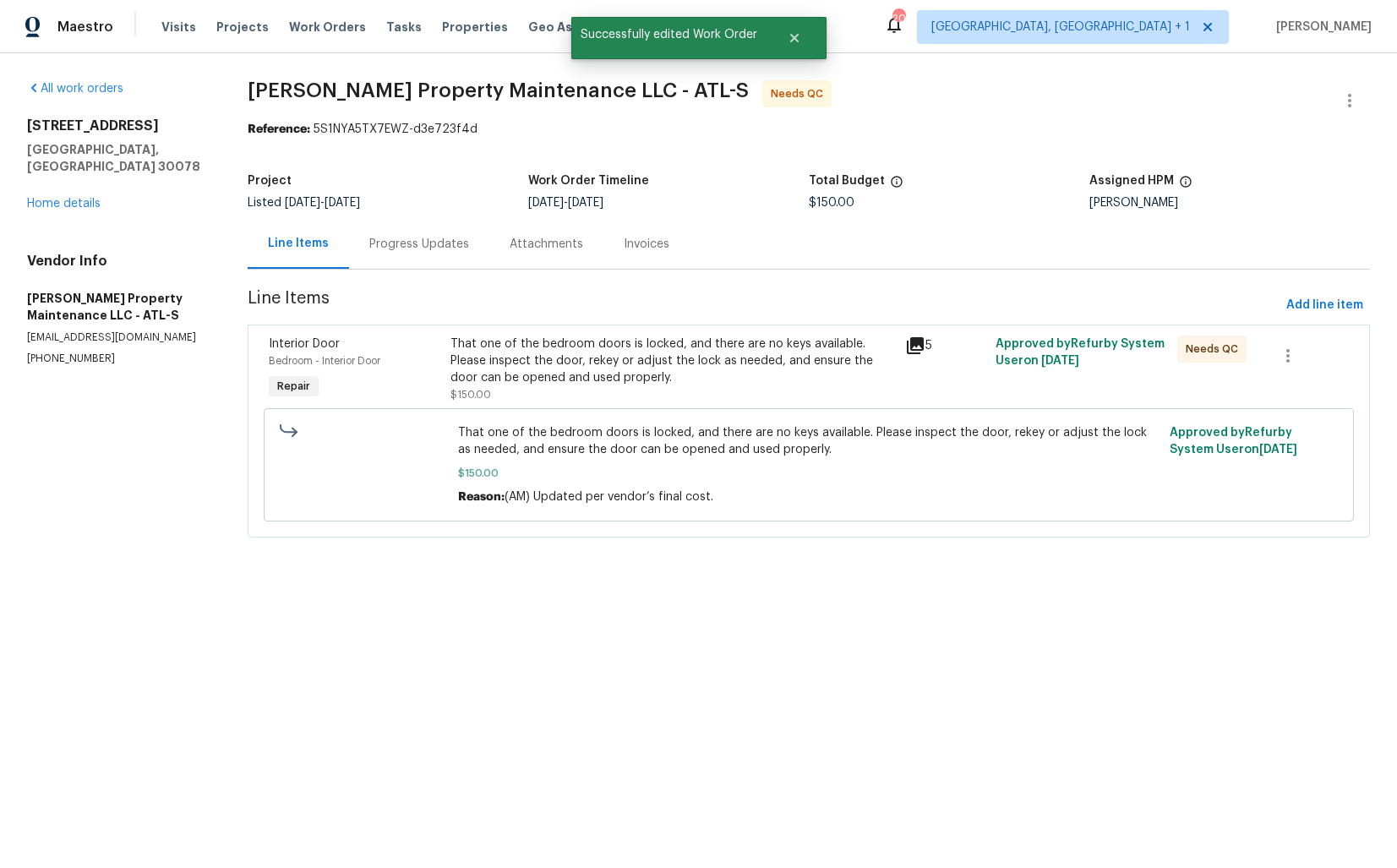
click at [421, 250] on div "Progress Updates" at bounding box center [419, 245] width 100 height 17
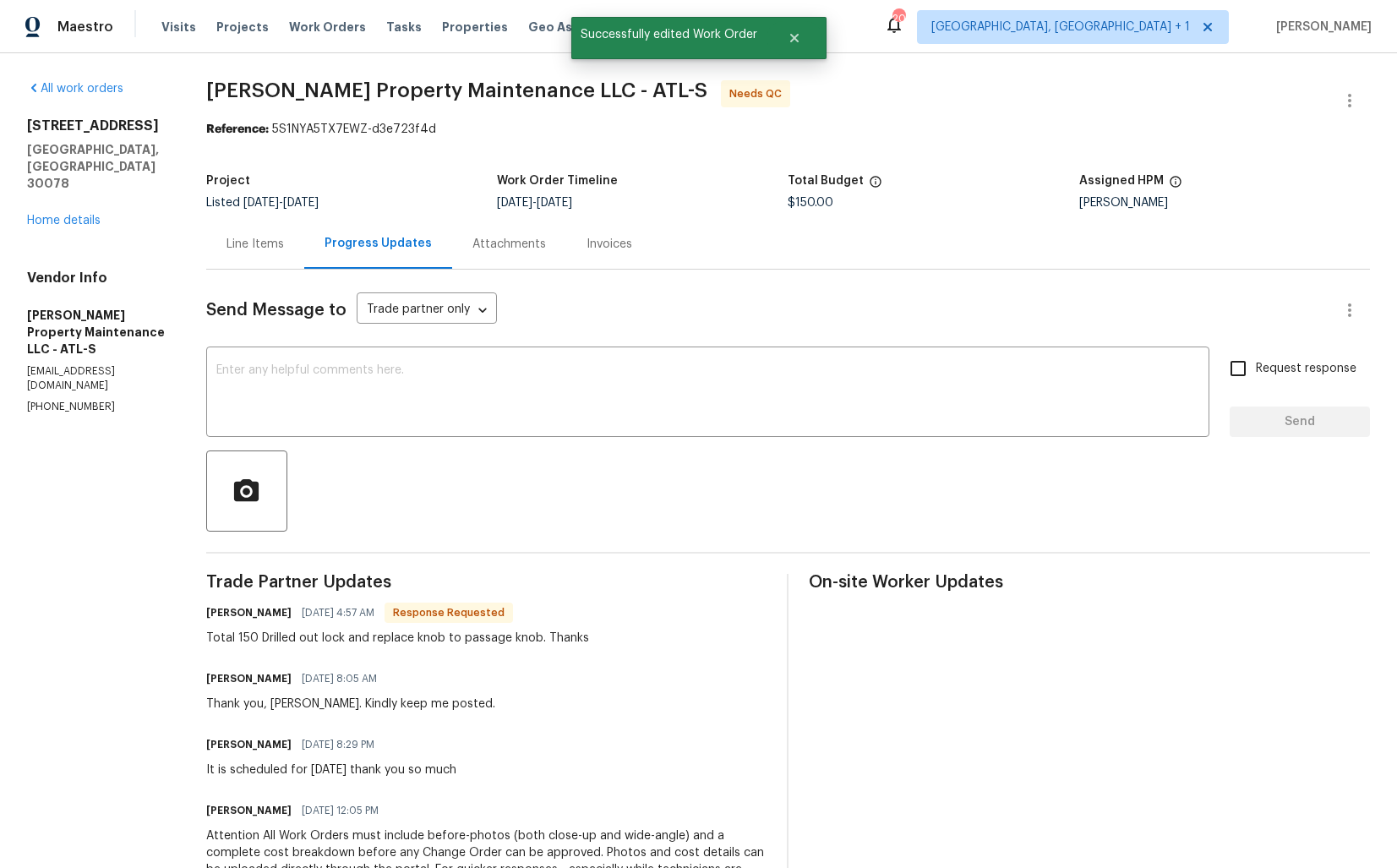
click at [220, 620] on h6 "Daniel glen" at bounding box center [249, 613] width 86 height 17
copy h6 "Daniel"
click at [446, 385] on textarea at bounding box center [708, 394] width 983 height 59
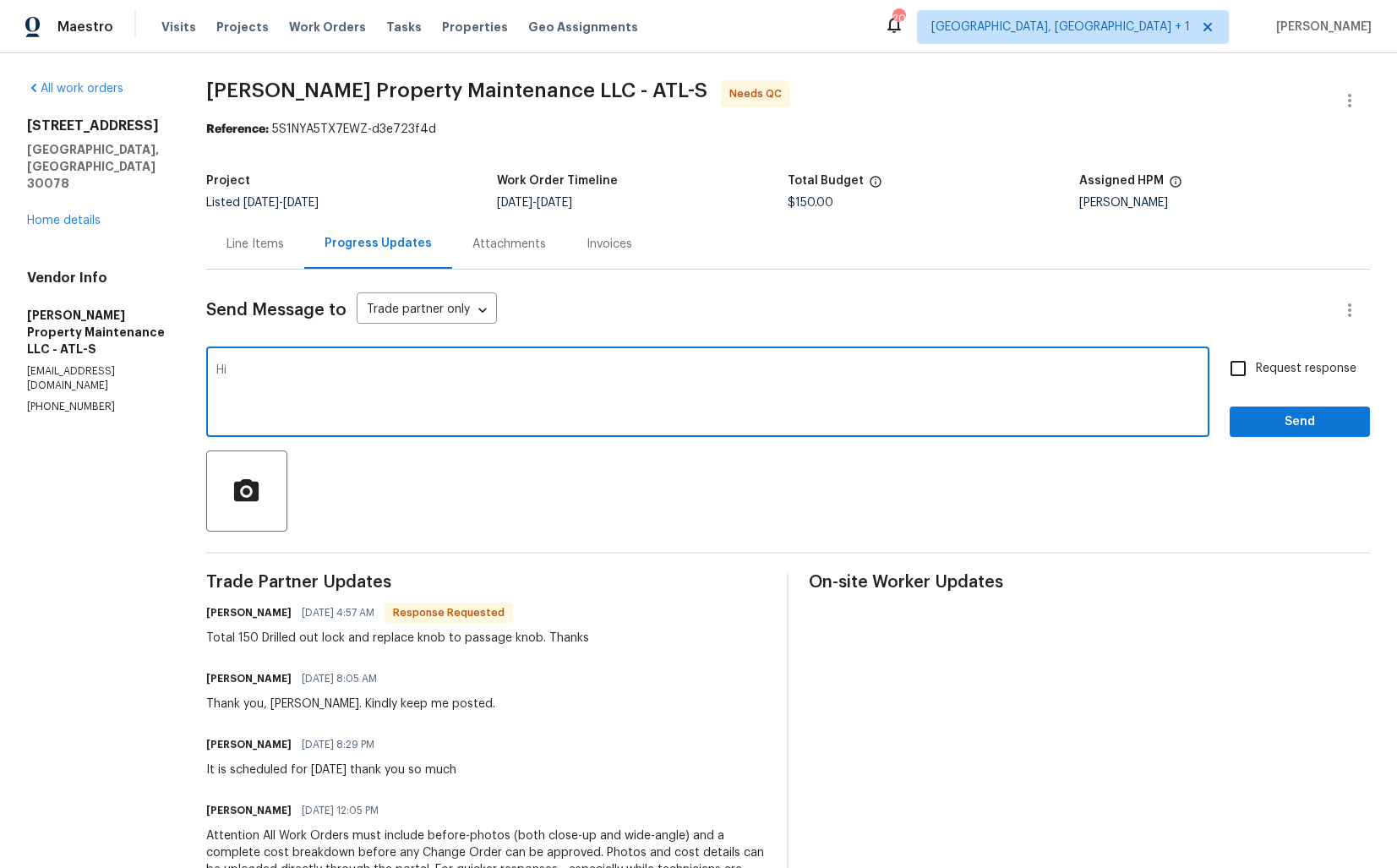
paste textarea "Daniel"
click at [598, 371] on textarea "Hi Daniel, thank you for completing the job. Cost has been updated nd the WO is…" at bounding box center [708, 394] width 983 height 59
type textarea "Hi Daniel, thank you for completing the job. Cost has been updated and the WO i…"
click at [1262, 423] on span "Send" at bounding box center [1300, 422] width 113 height 21
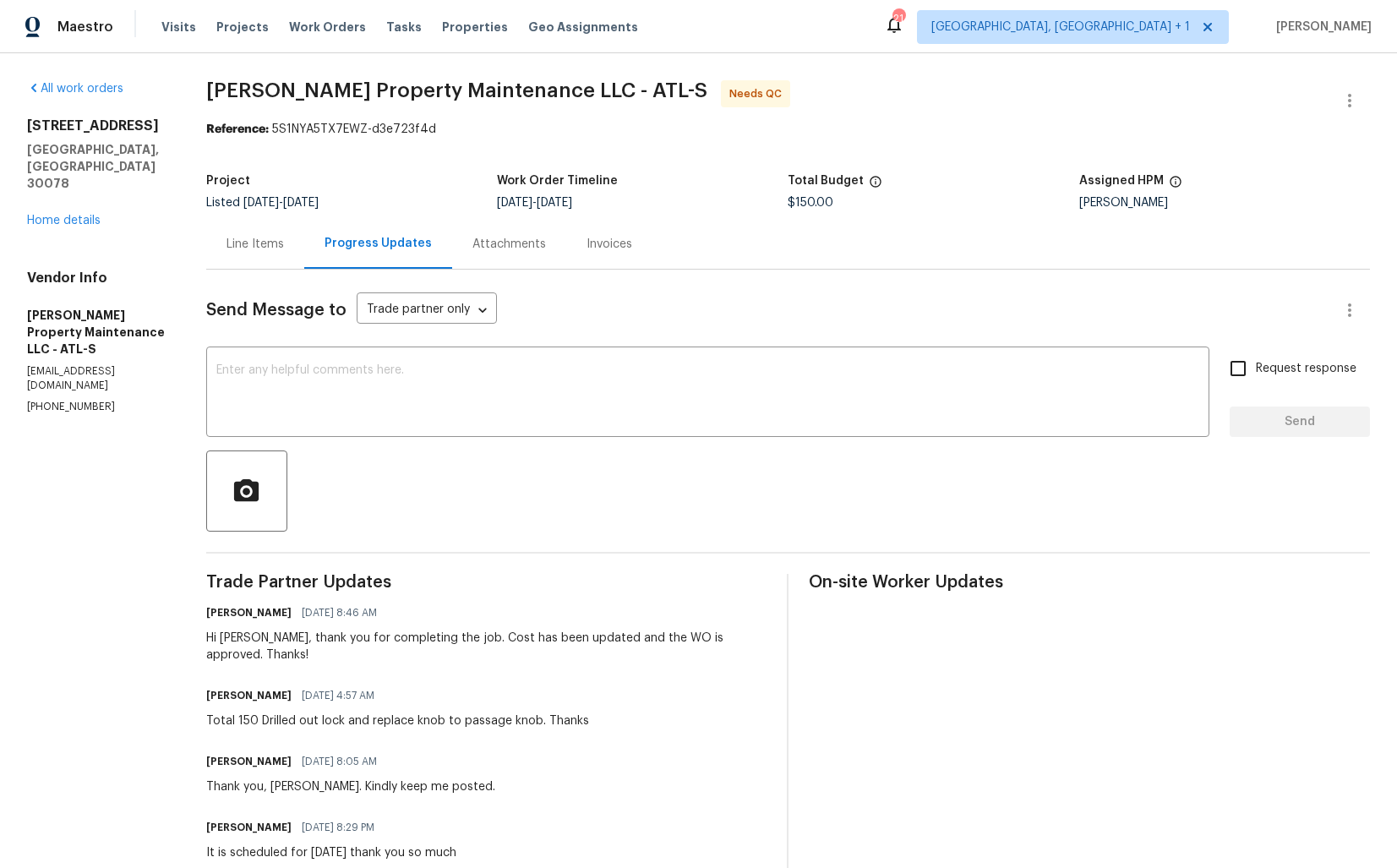
click at [278, 244] on div "Line Items" at bounding box center [255, 245] width 57 height 17
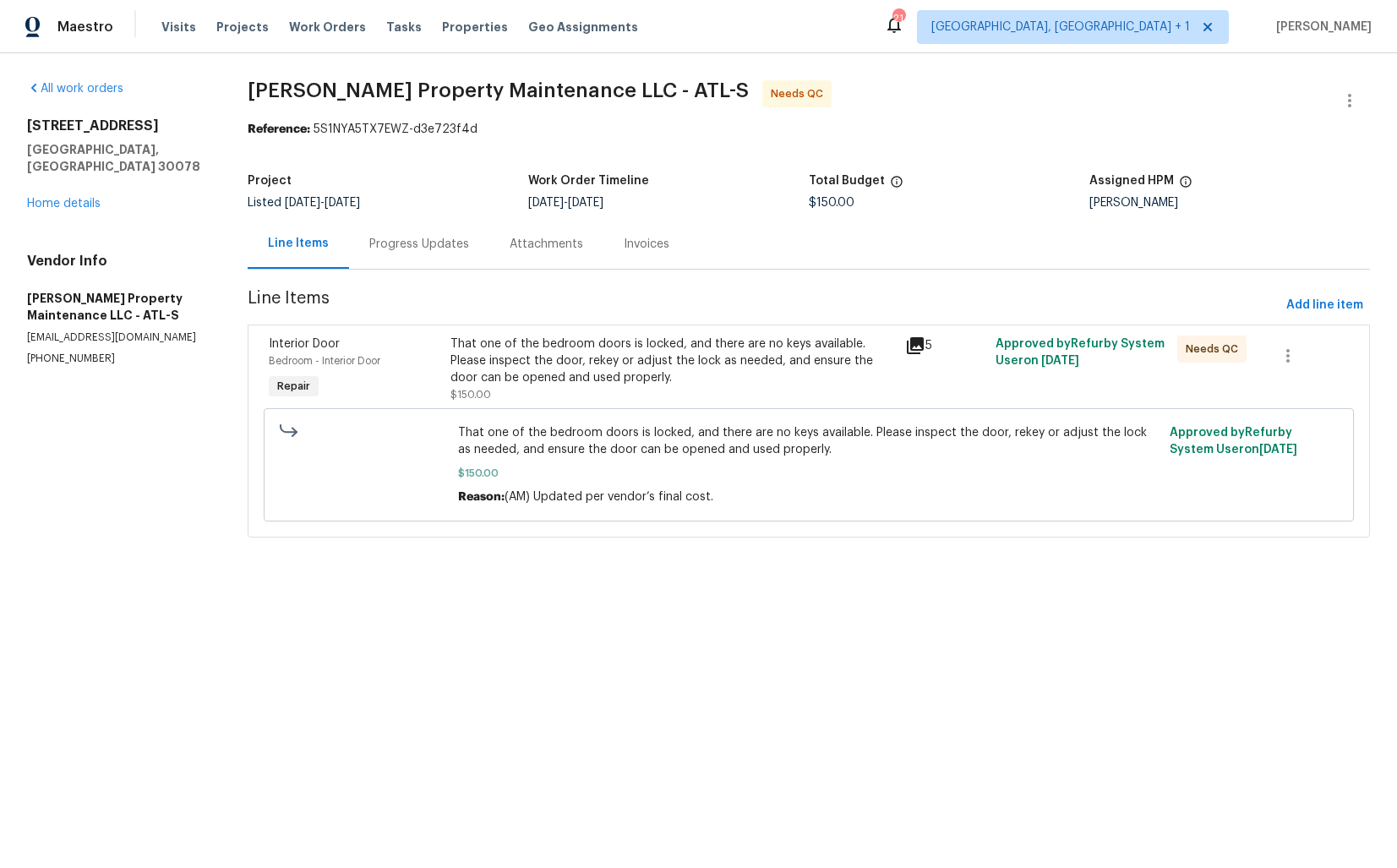
click at [625, 396] on div "That one of the bedroom doors is locked, and there are no keys available. Pleas…" at bounding box center [672, 368] width 444 height 68
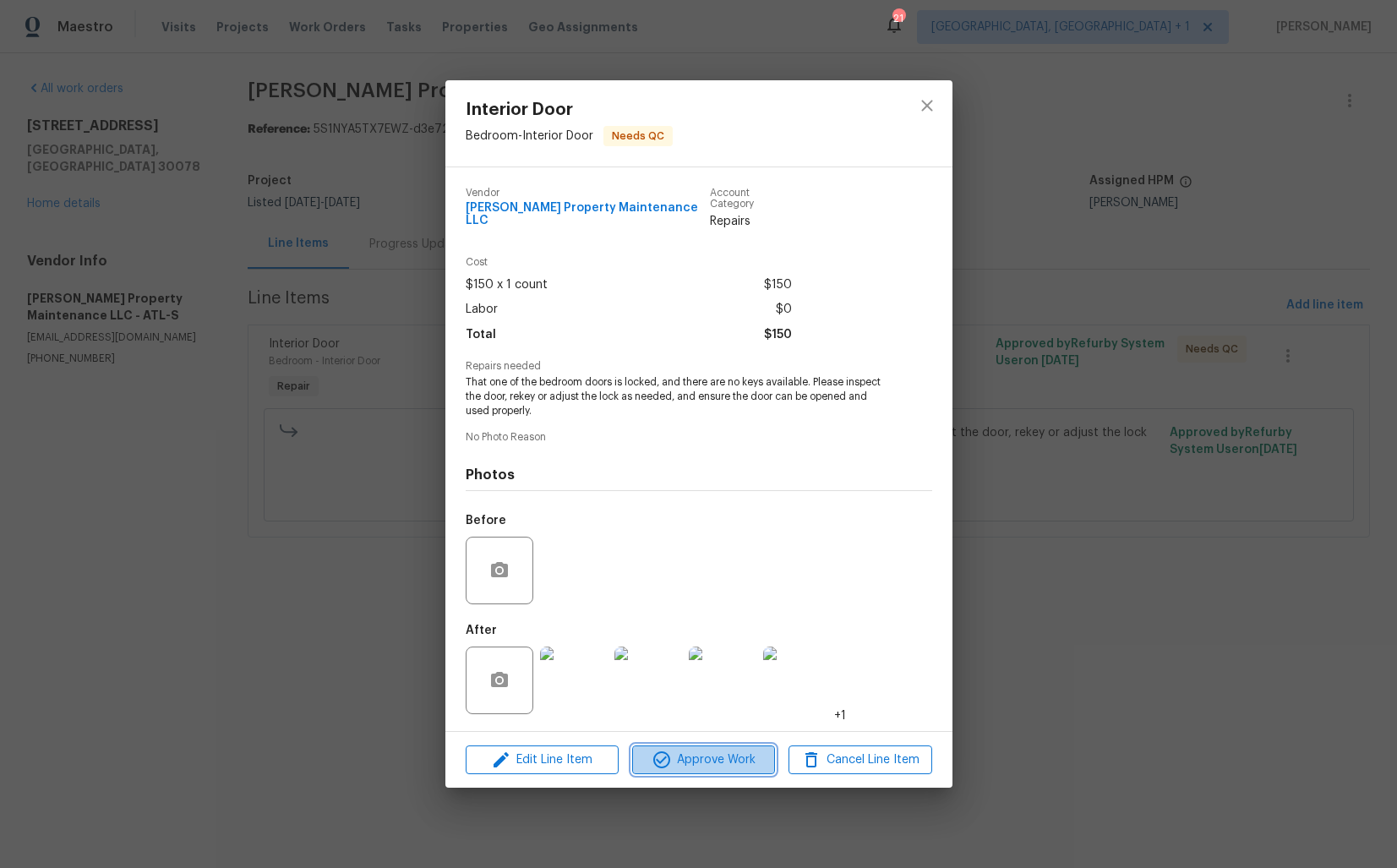
click at [689, 749] on span "Approve Work" at bounding box center [703, 760] width 132 height 21
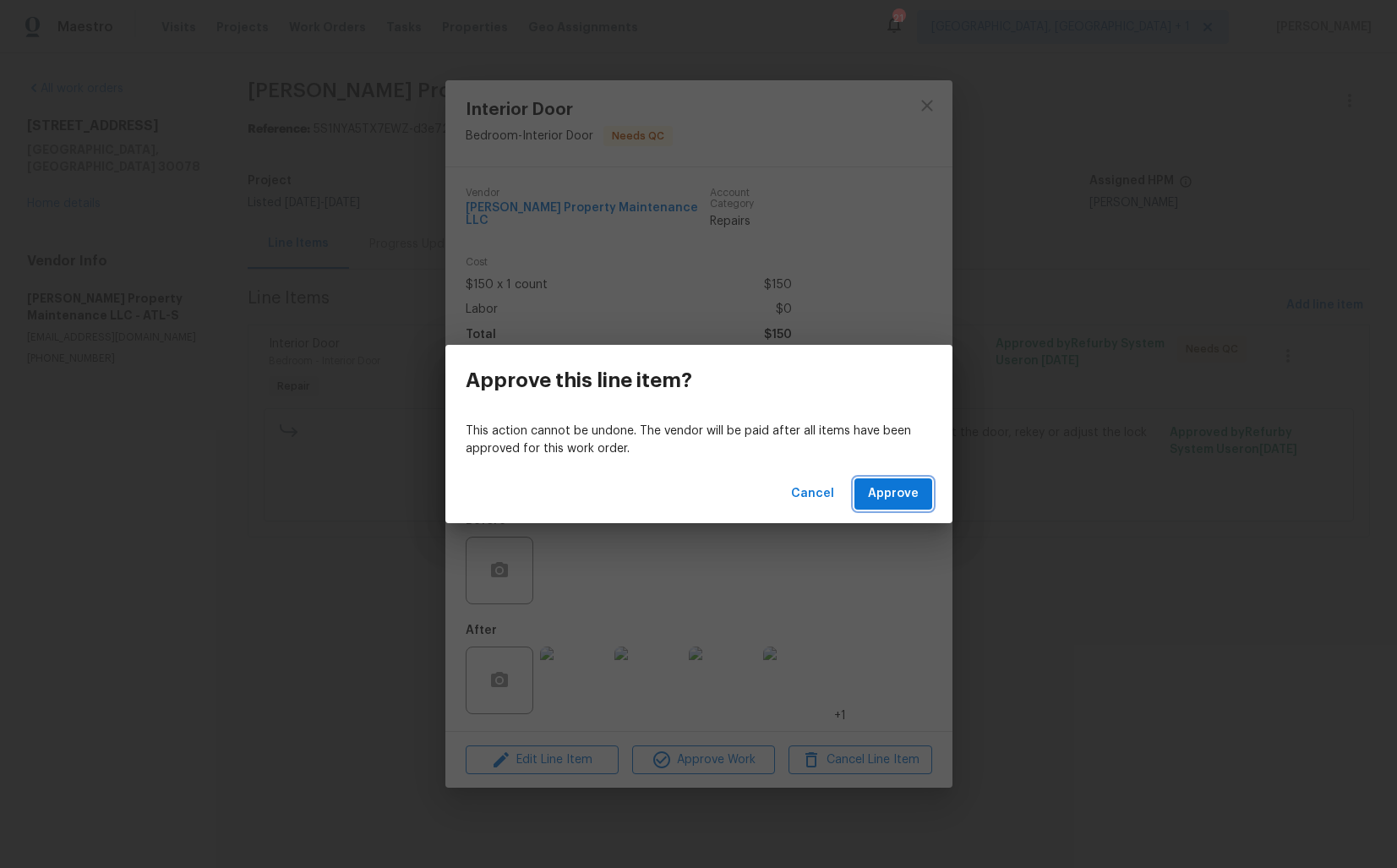
click at [910, 489] on span "Approve" at bounding box center [893, 494] width 50 height 21
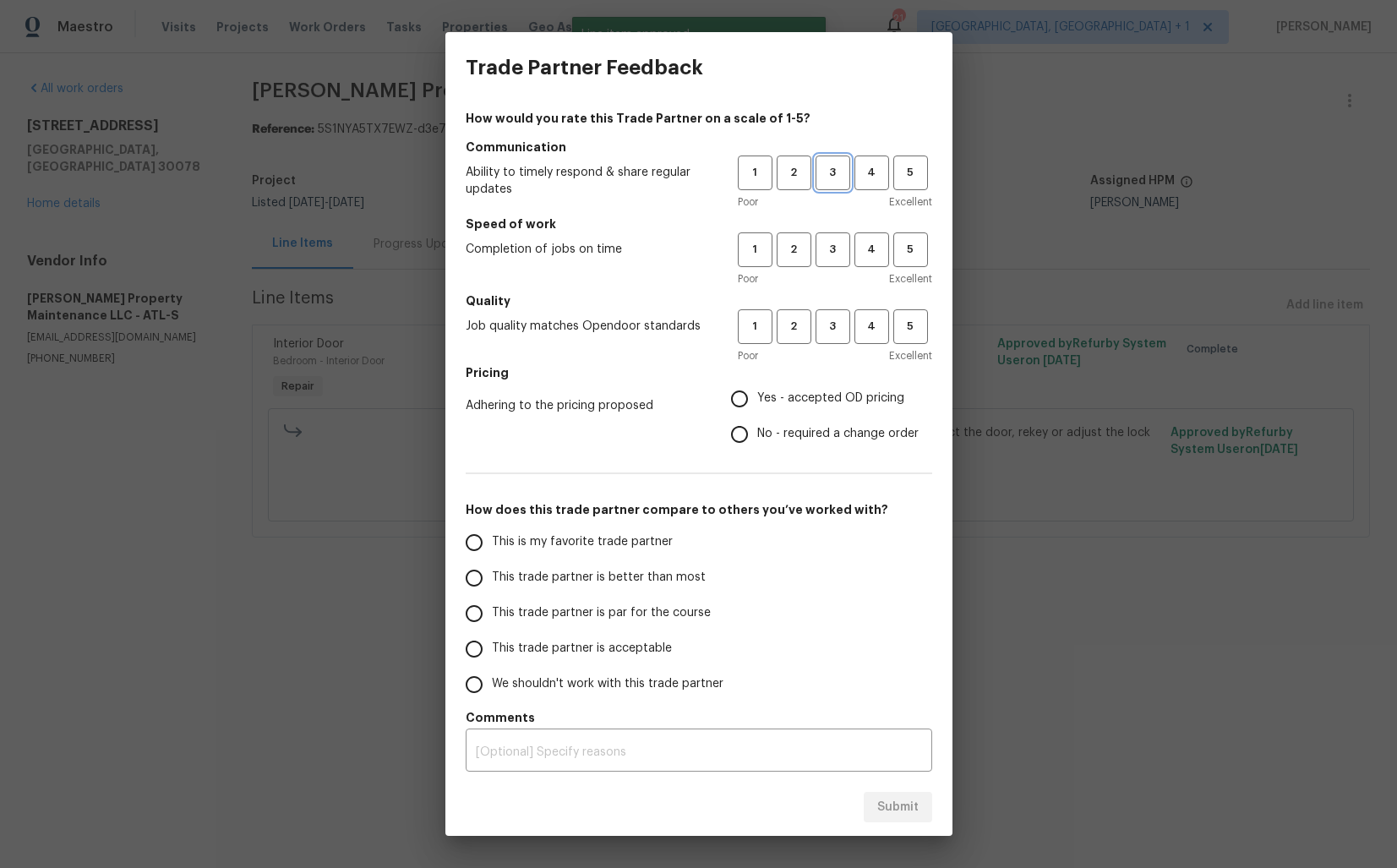
click at [833, 175] on span "3" at bounding box center [832, 172] width 31 height 19
click at [832, 247] on span "3" at bounding box center [832, 249] width 31 height 19
click at [832, 311] on button "3" at bounding box center [833, 326] width 34 height 34
click at [770, 421] on label "No - required a change order" at bounding box center [820, 434] width 197 height 35
click at [757, 421] on input "No - required a change order" at bounding box center [739, 434] width 35 height 35
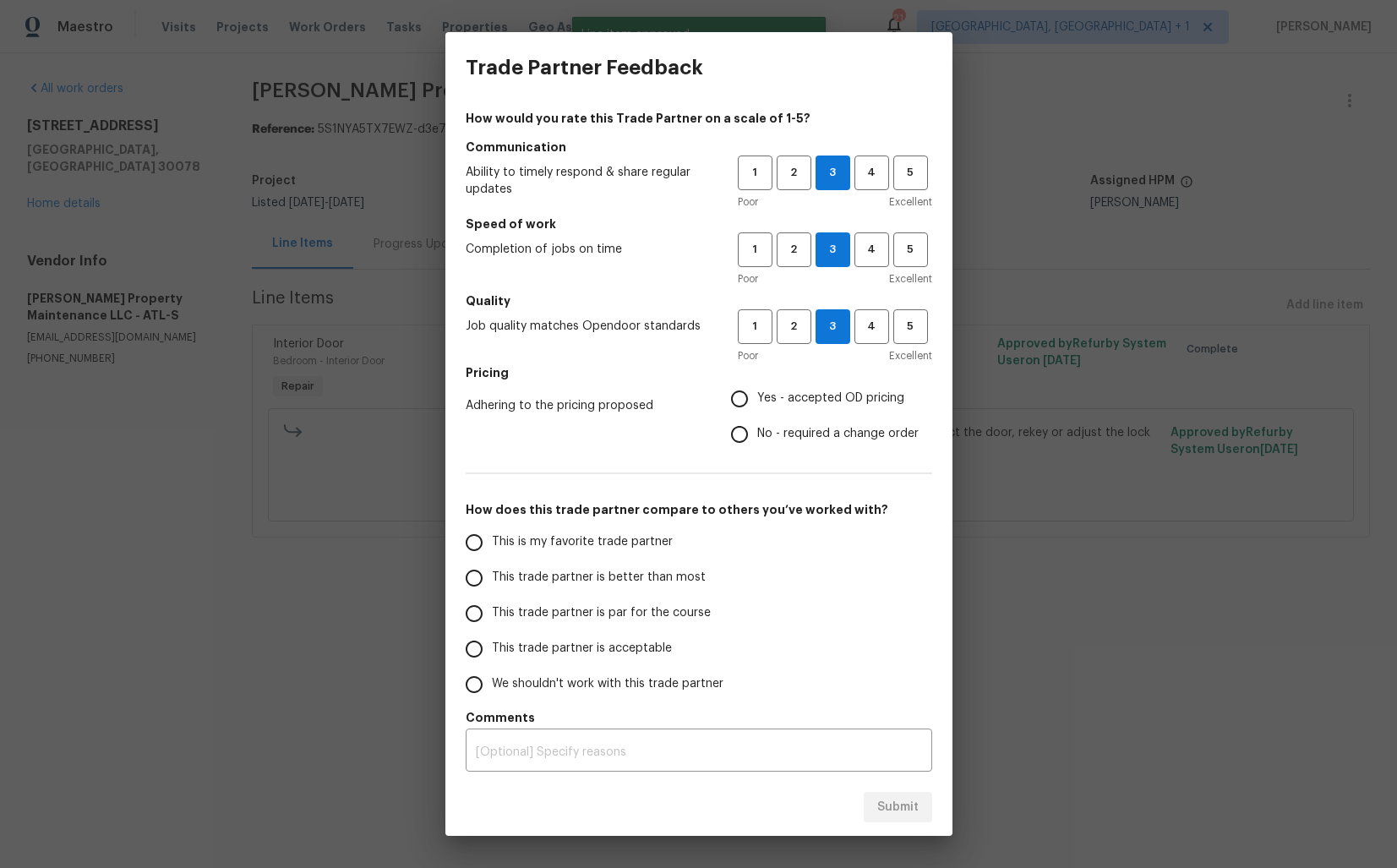
radio input "true"
click at [592, 582] on span "This trade partner is better than most" at bounding box center [599, 577] width 214 height 18
click at [492, 582] on input "This trade partner is better than most" at bounding box center [473, 578] width 35 height 35
click at [893, 816] on span "Submit" at bounding box center [897, 807] width 41 height 21
radio input "true"
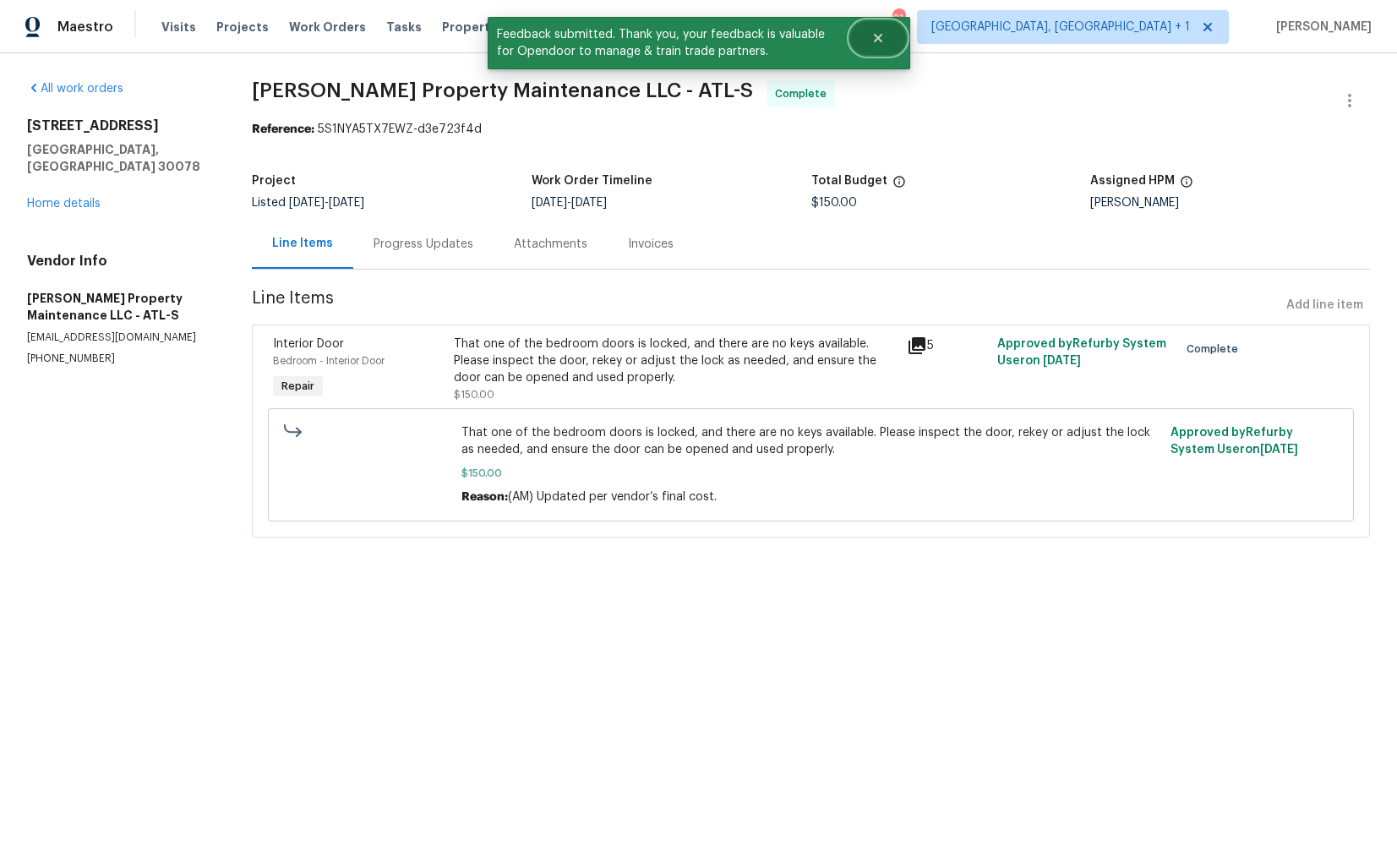
click at [882, 43] on icon "Close" at bounding box center [878, 38] width 13 height 13
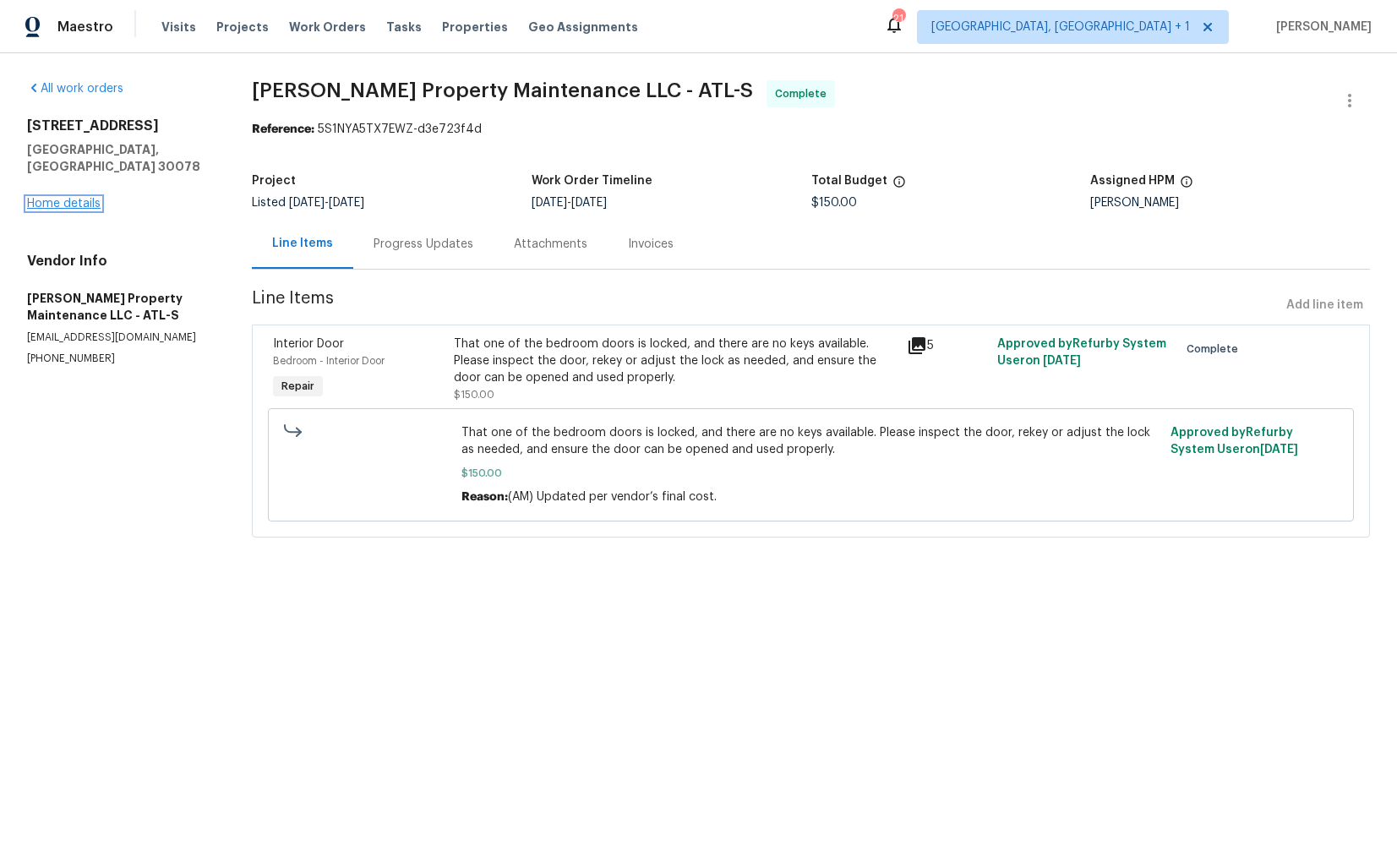
click at [76, 198] on link "Home details" at bounding box center [63, 204] width 73 height 11
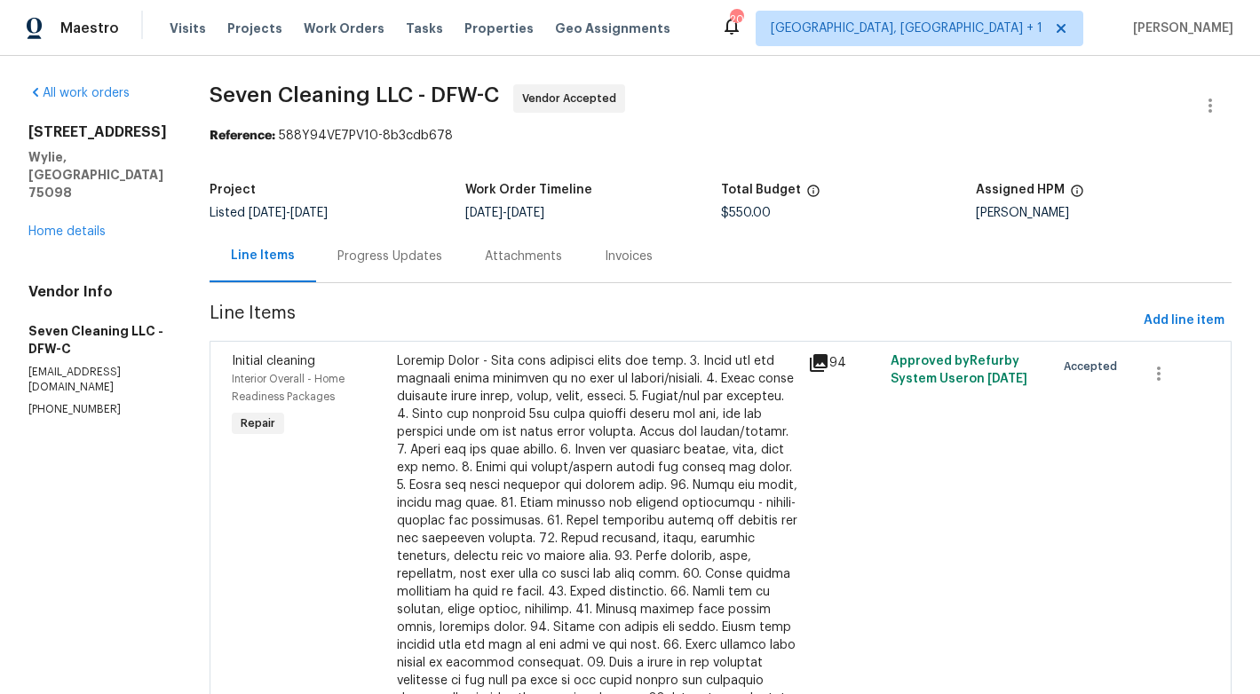
click at [396, 251] on div "Progress Updates" at bounding box center [389, 257] width 105 height 18
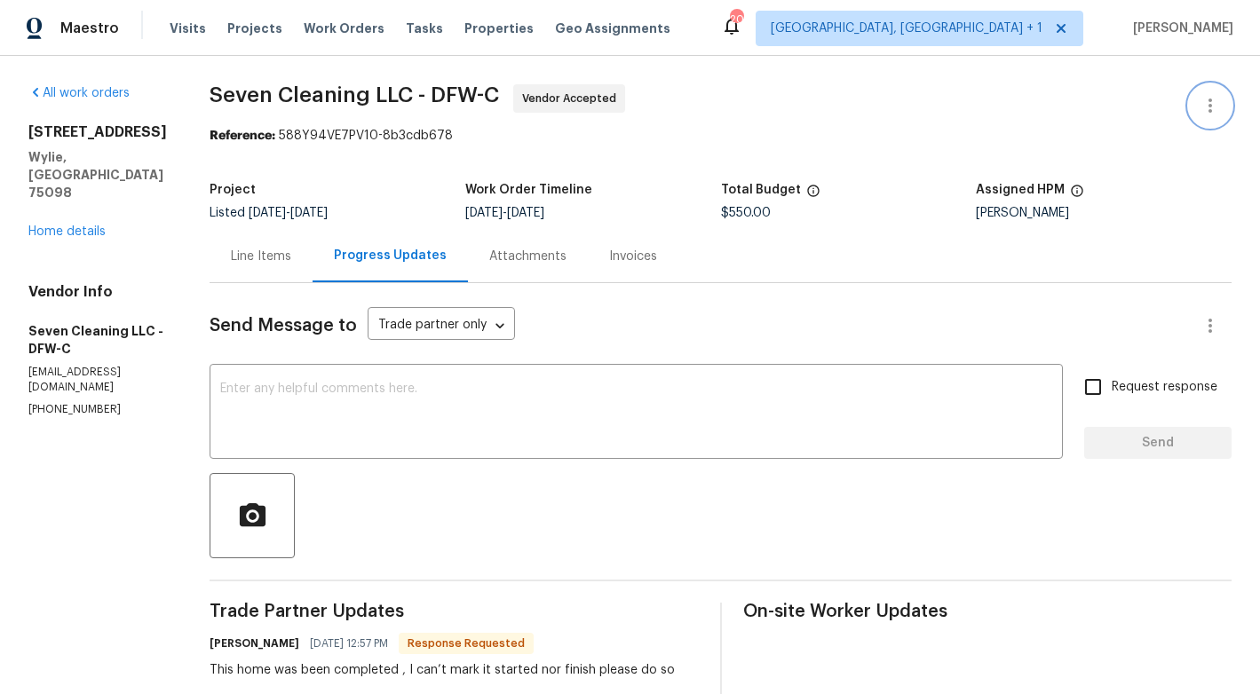
click at [1211, 99] on icon "button" at bounding box center [1210, 106] width 4 height 14
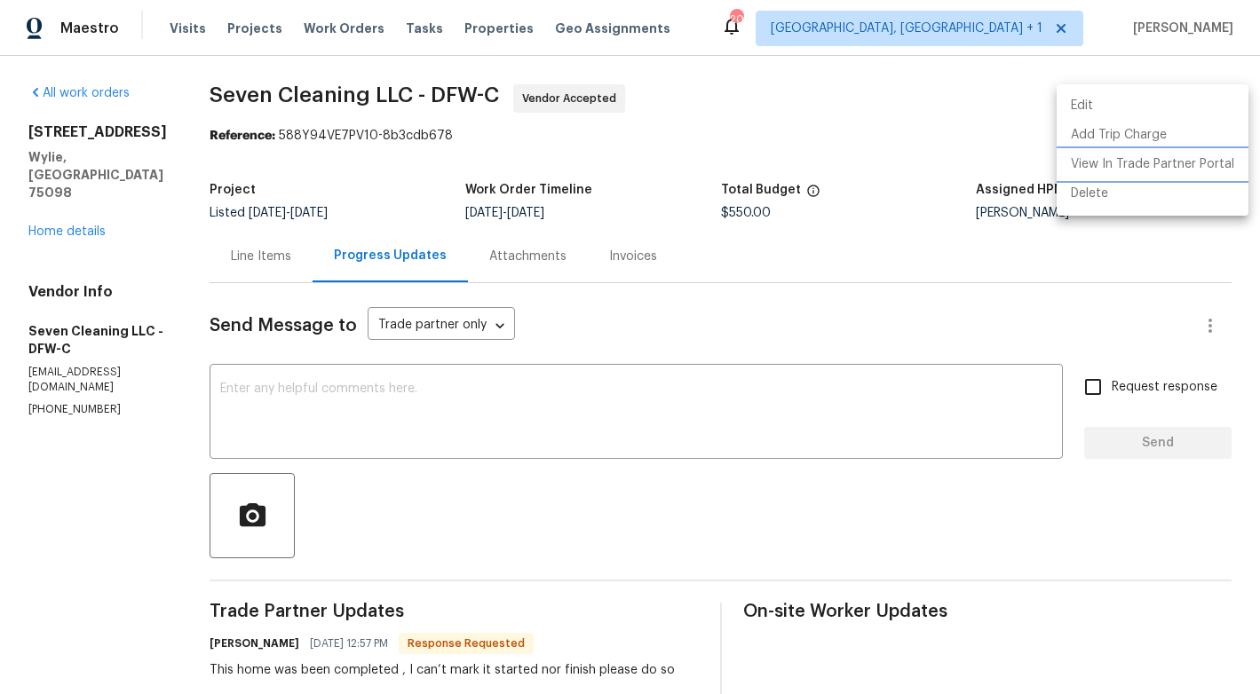
click at [1099, 161] on li "View In Trade Partner Portal" at bounding box center [1152, 164] width 192 height 29
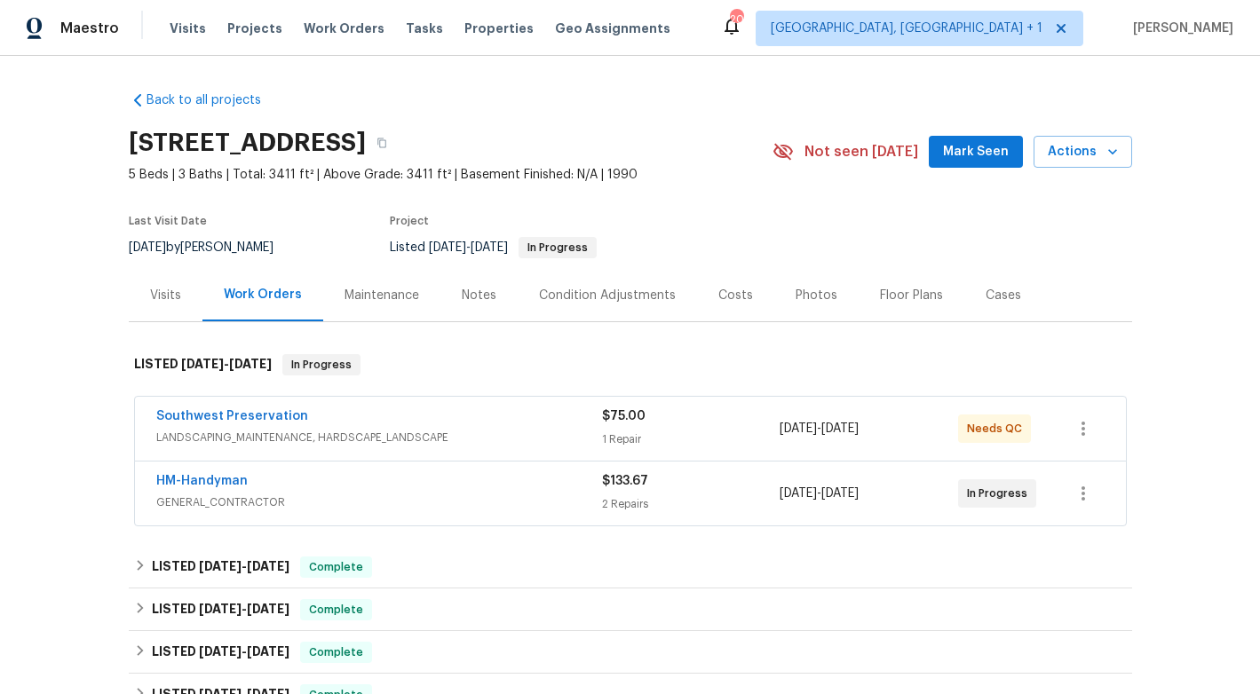
click at [316, 415] on div "Southwest Preservation" at bounding box center [379, 417] width 446 height 21
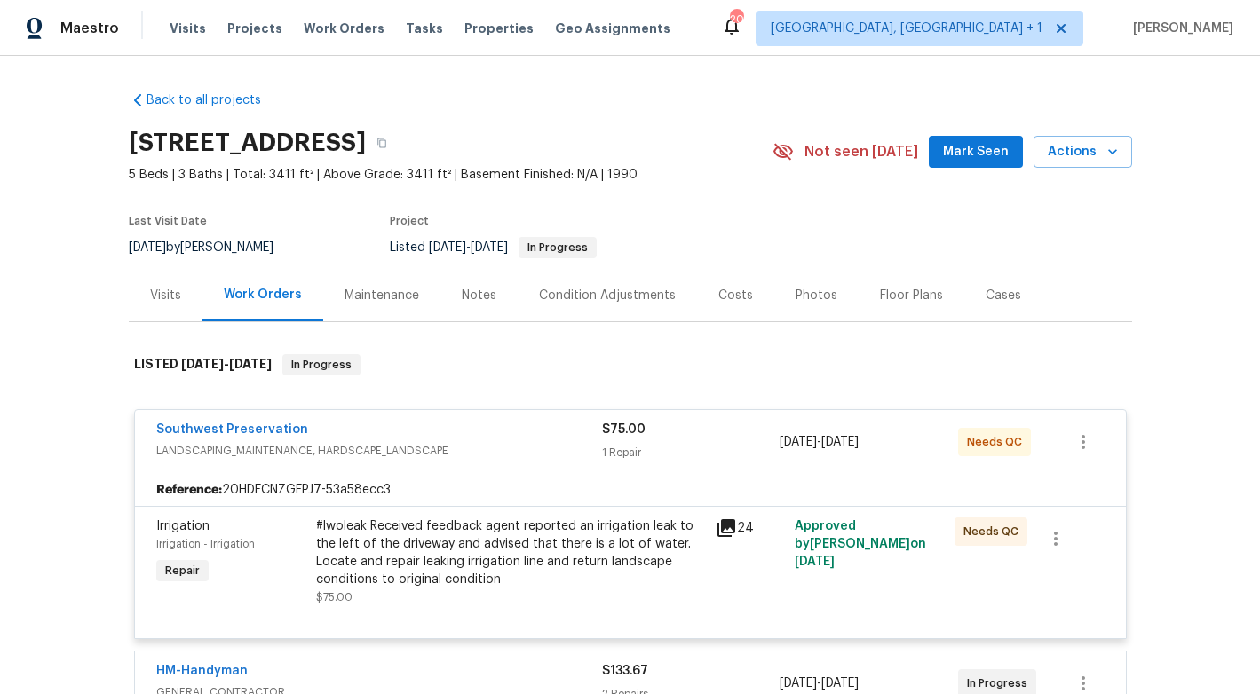
click at [361, 426] on div "Southwest Preservation" at bounding box center [379, 431] width 446 height 21
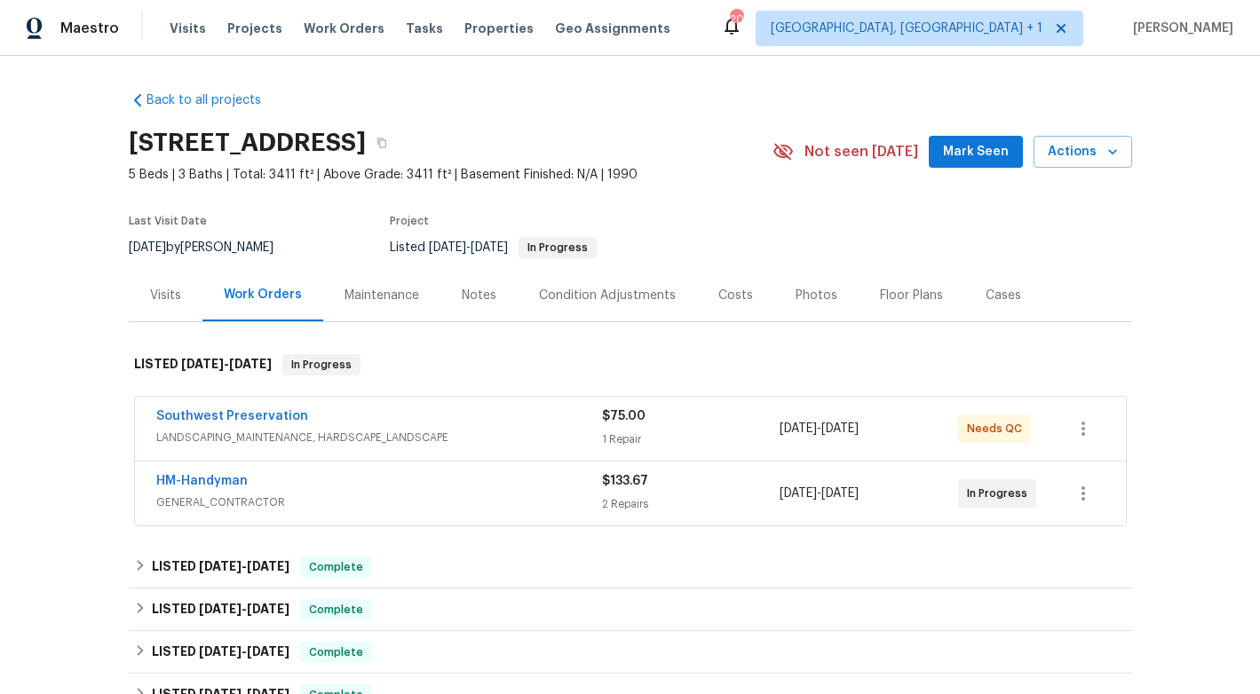
click at [373, 480] on div "HM-Handyman" at bounding box center [379, 482] width 446 height 21
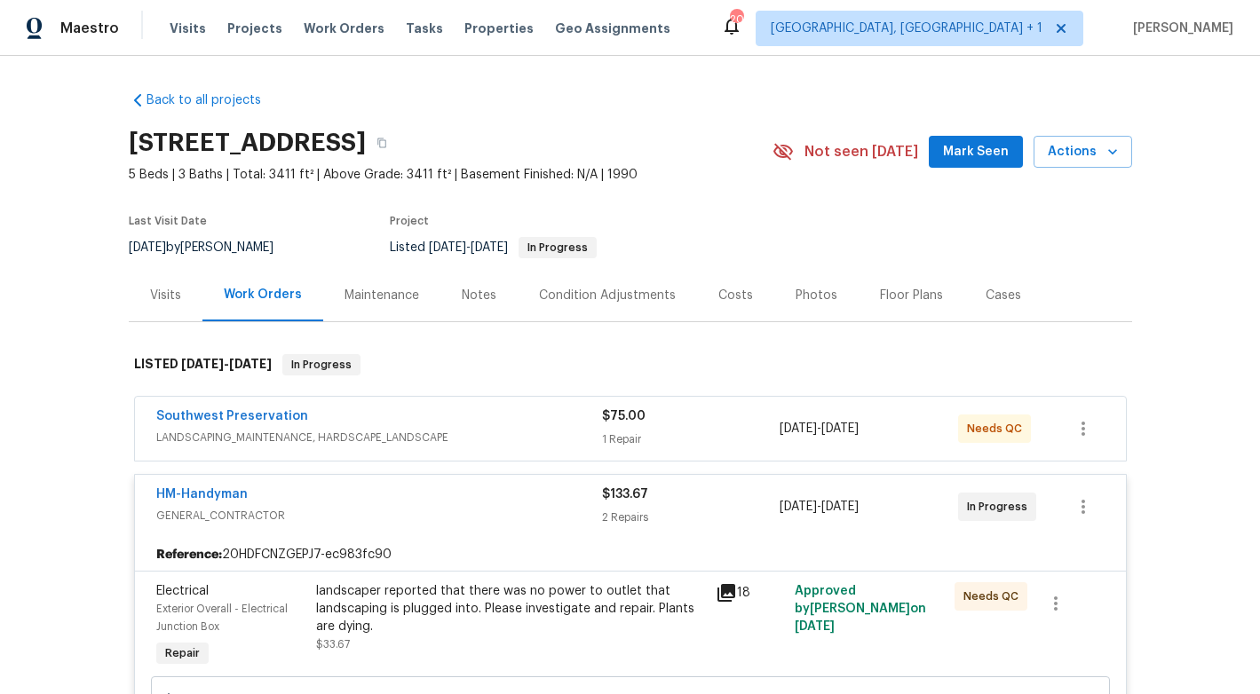
click at [355, 498] on div "HM-Handyman" at bounding box center [379, 496] width 446 height 21
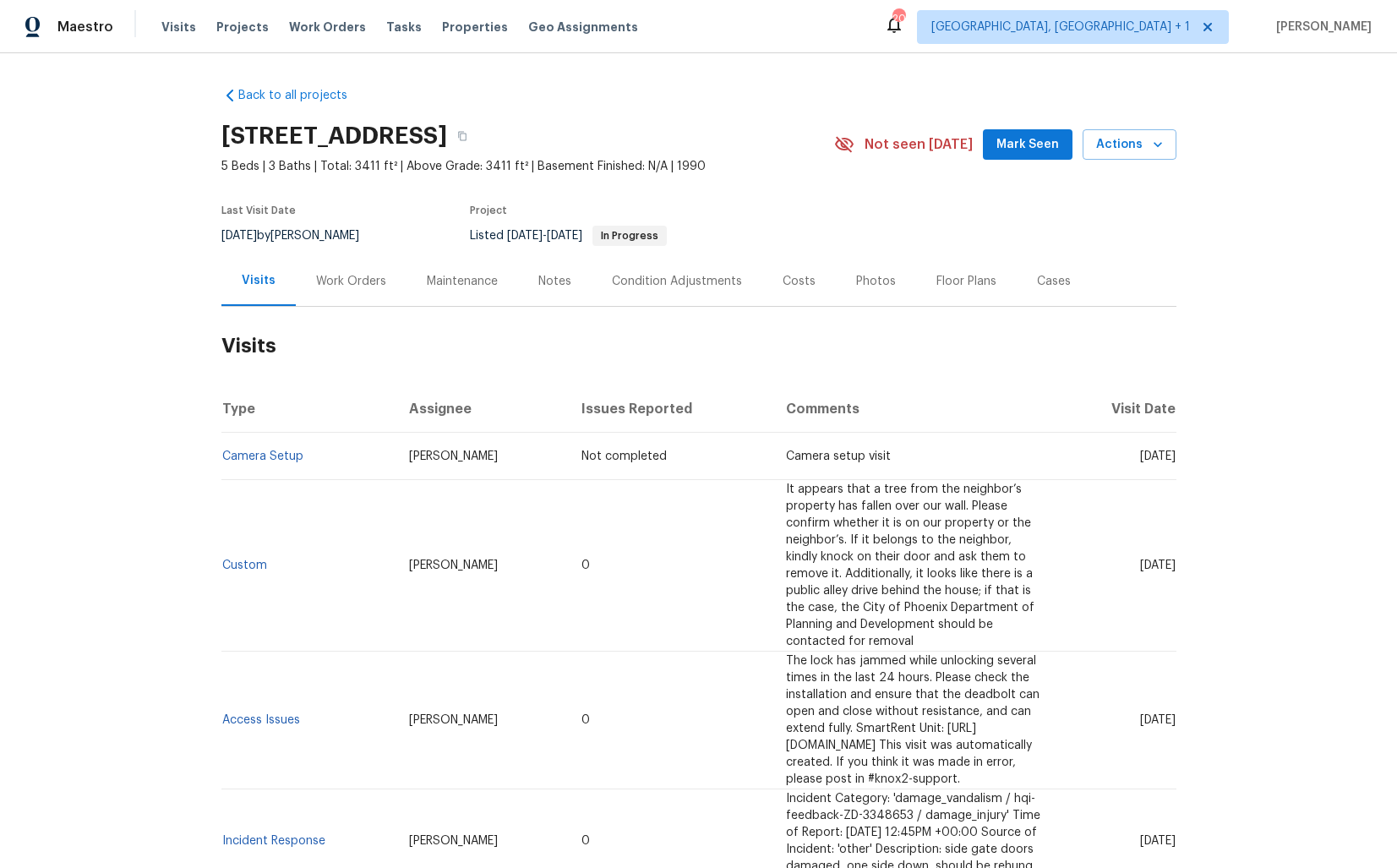
click at [329, 296] on div "Work Orders" at bounding box center [351, 281] width 110 height 49
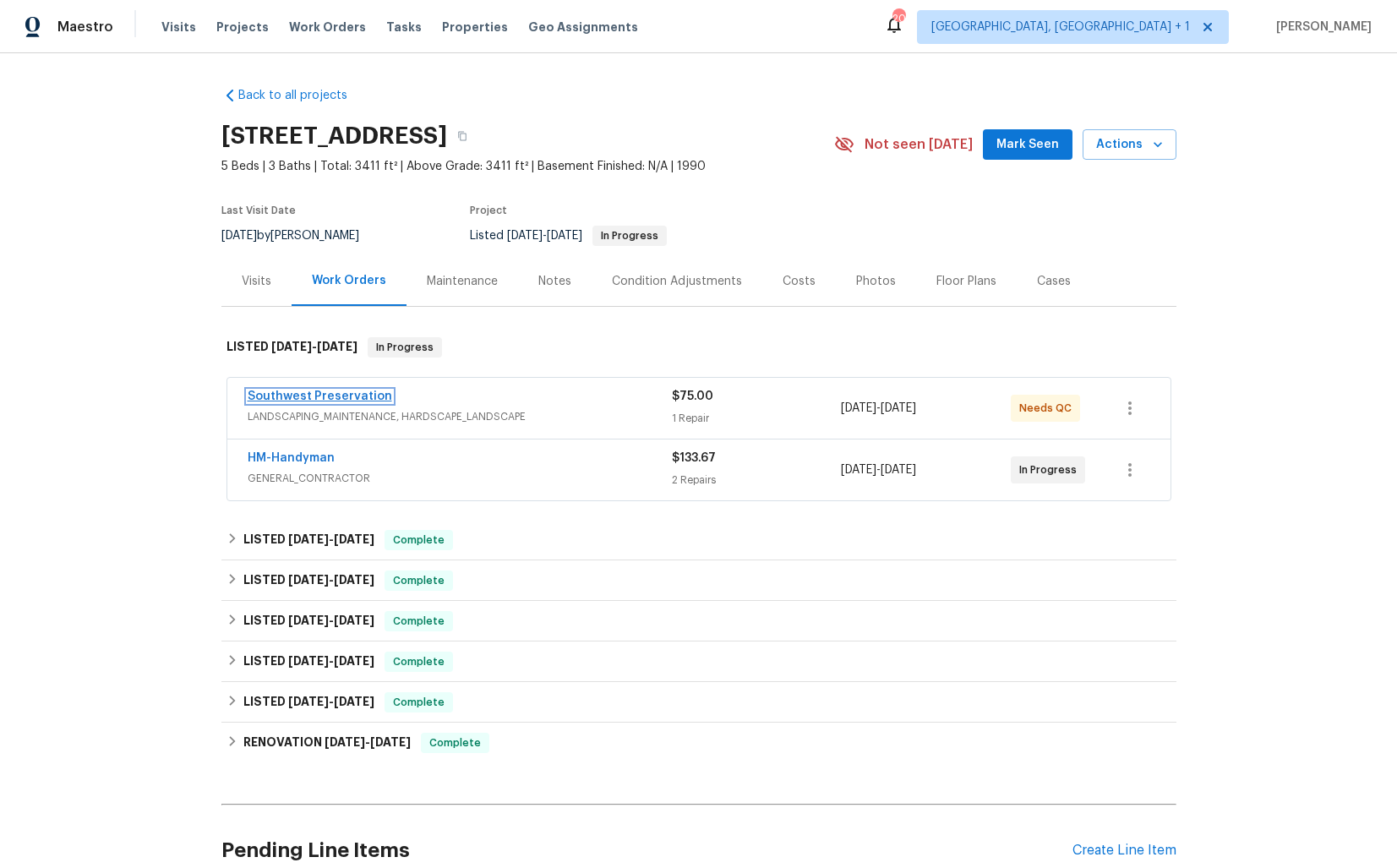
click at [283, 397] on link "Southwest Preservation" at bounding box center [320, 396] width 145 height 11
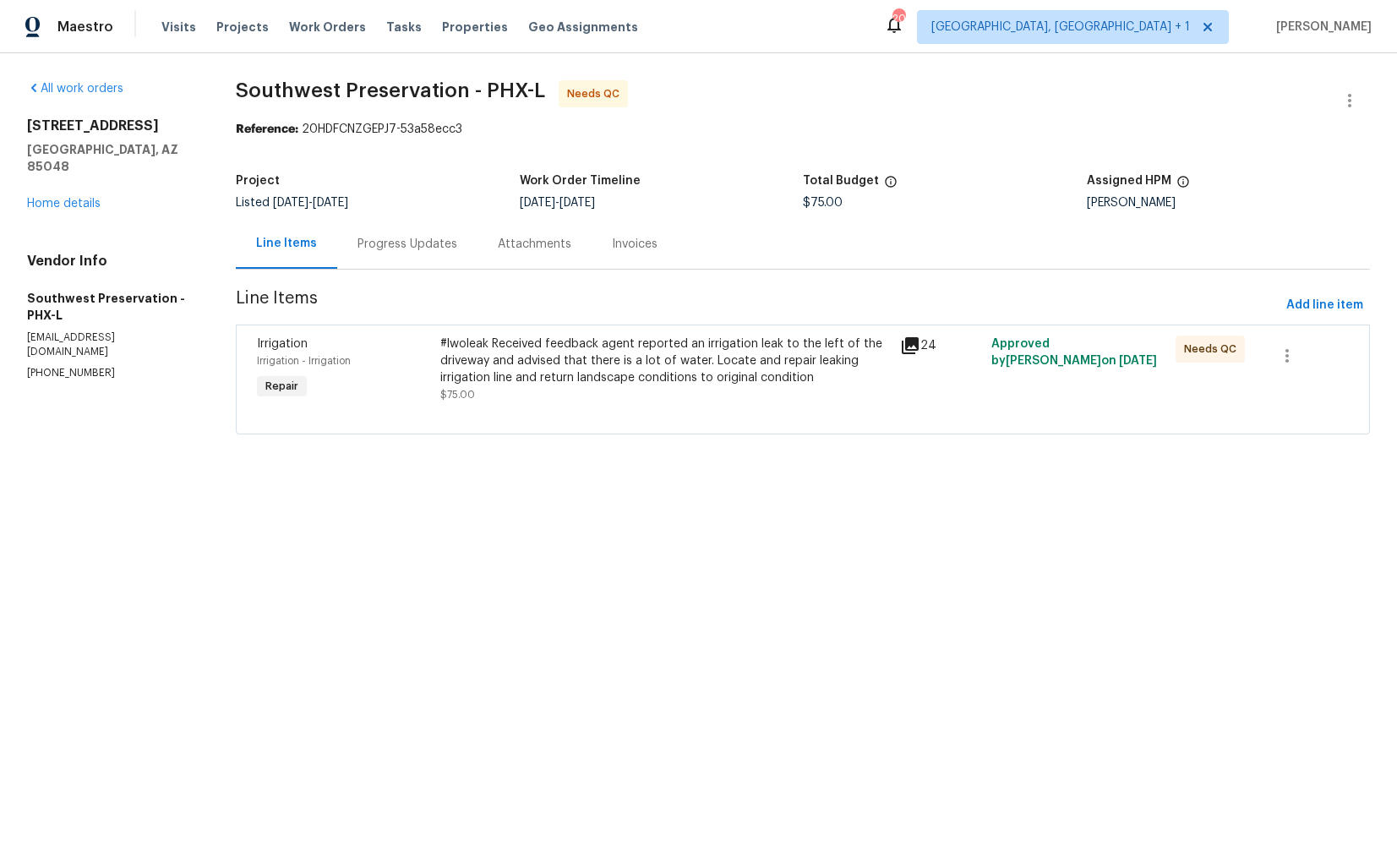
click at [412, 242] on div "Progress Updates" at bounding box center [407, 245] width 100 height 17
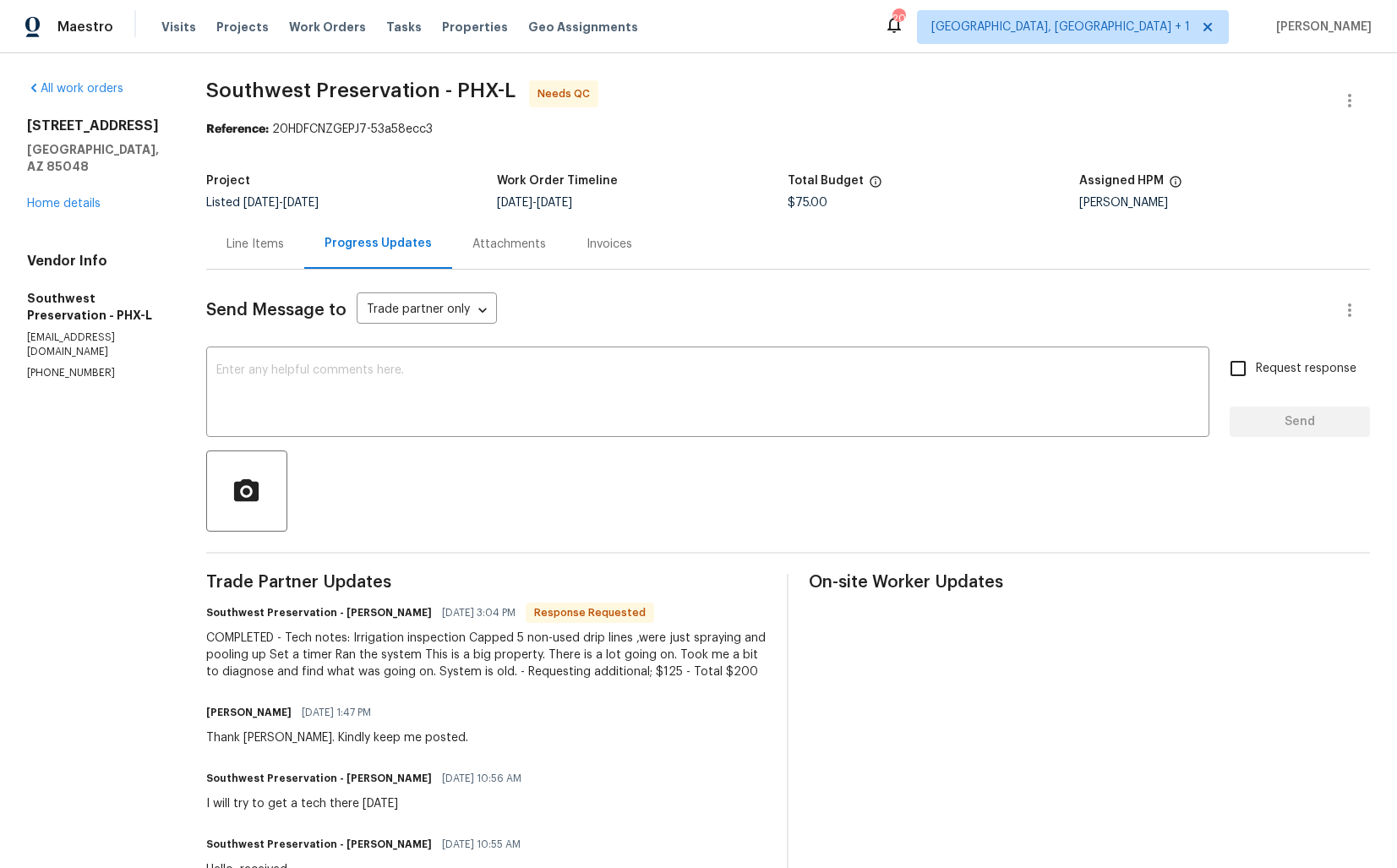
click at [240, 239] on div "Line Items" at bounding box center [255, 245] width 57 height 17
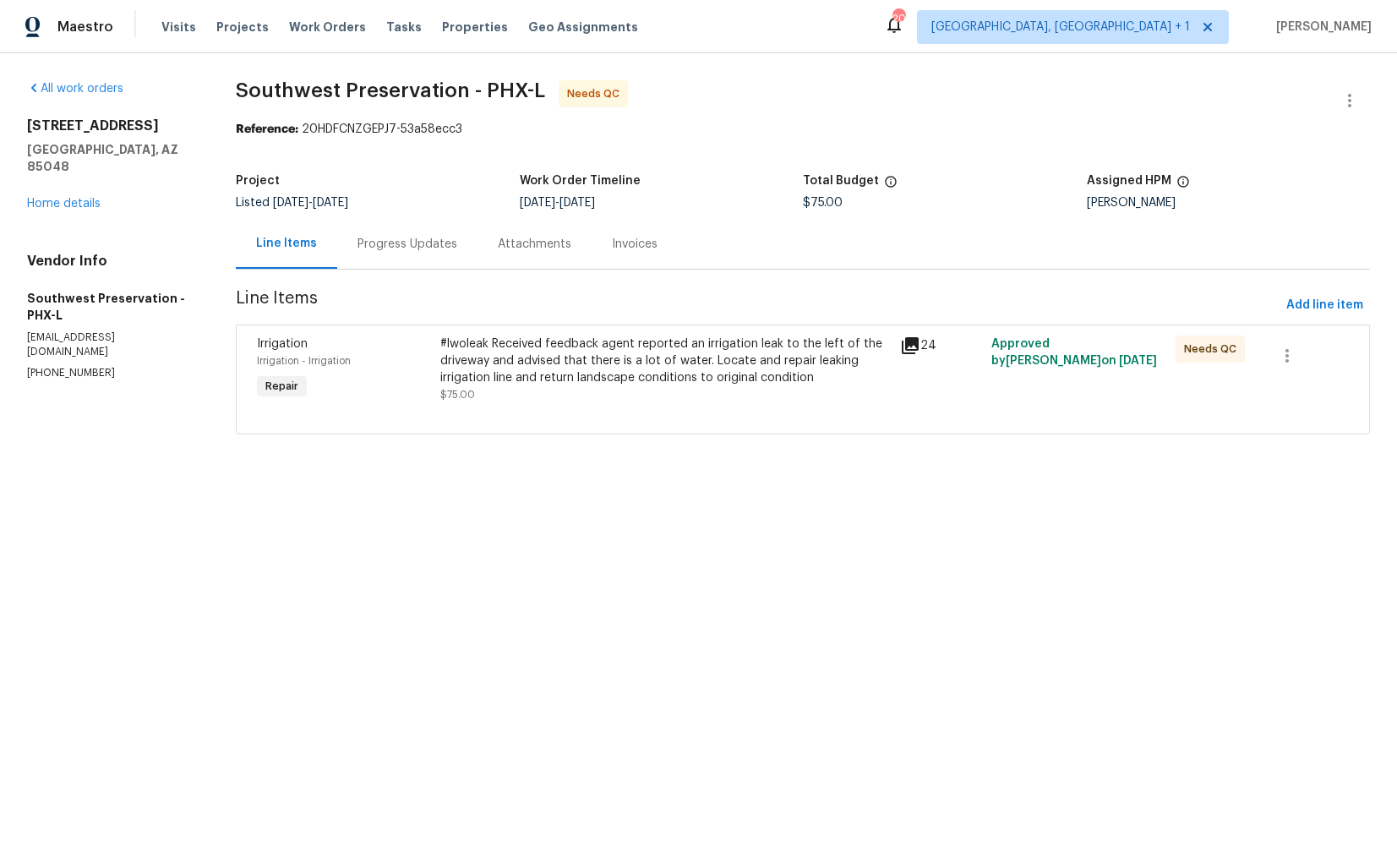
click at [538, 360] on div "#lwoleak Received feedback agent reported an irrigation leak to the left of the…" at bounding box center [664, 360] width 449 height 50
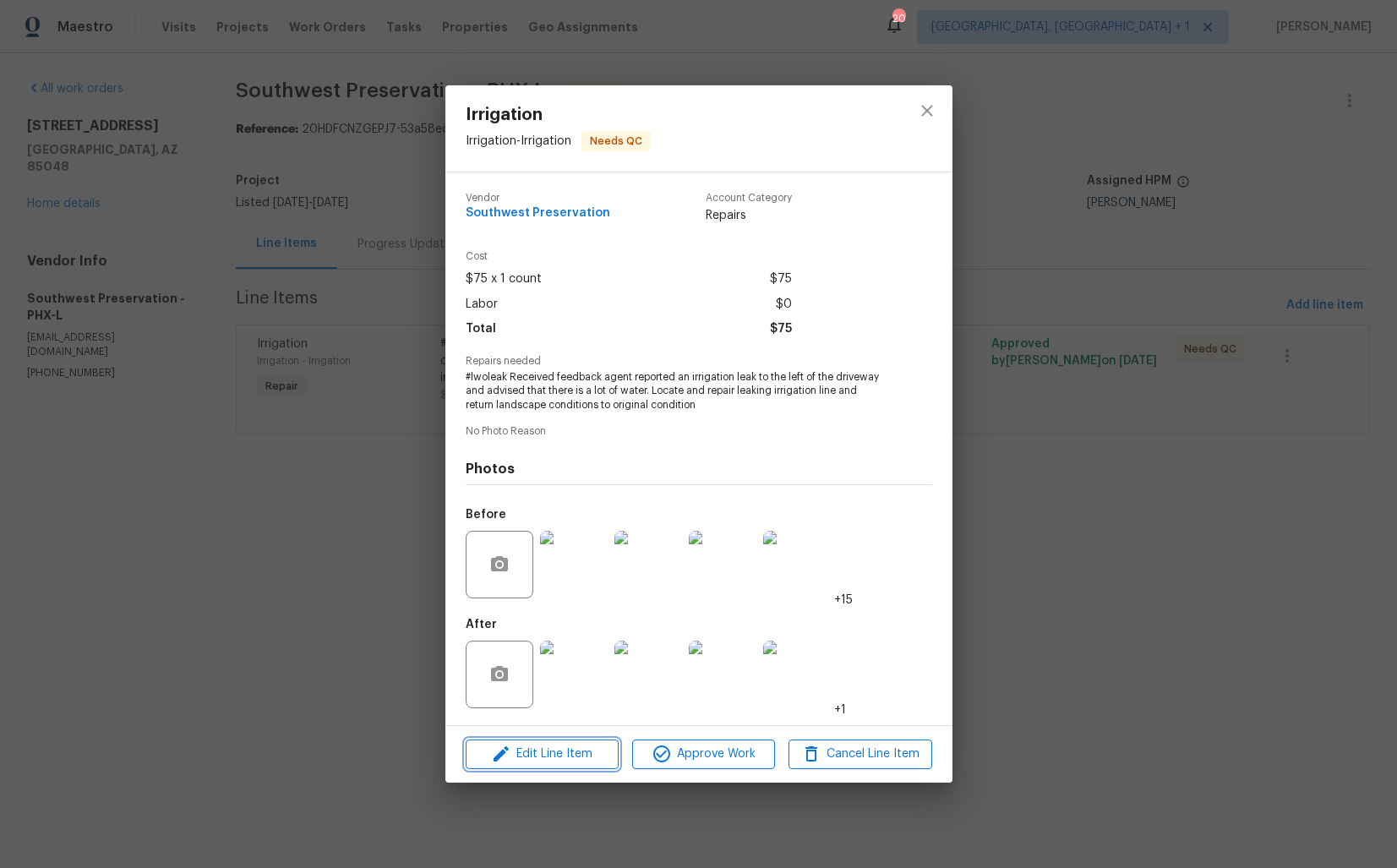
click at [515, 754] on span "Edit Line Item" at bounding box center [542, 754] width 143 height 21
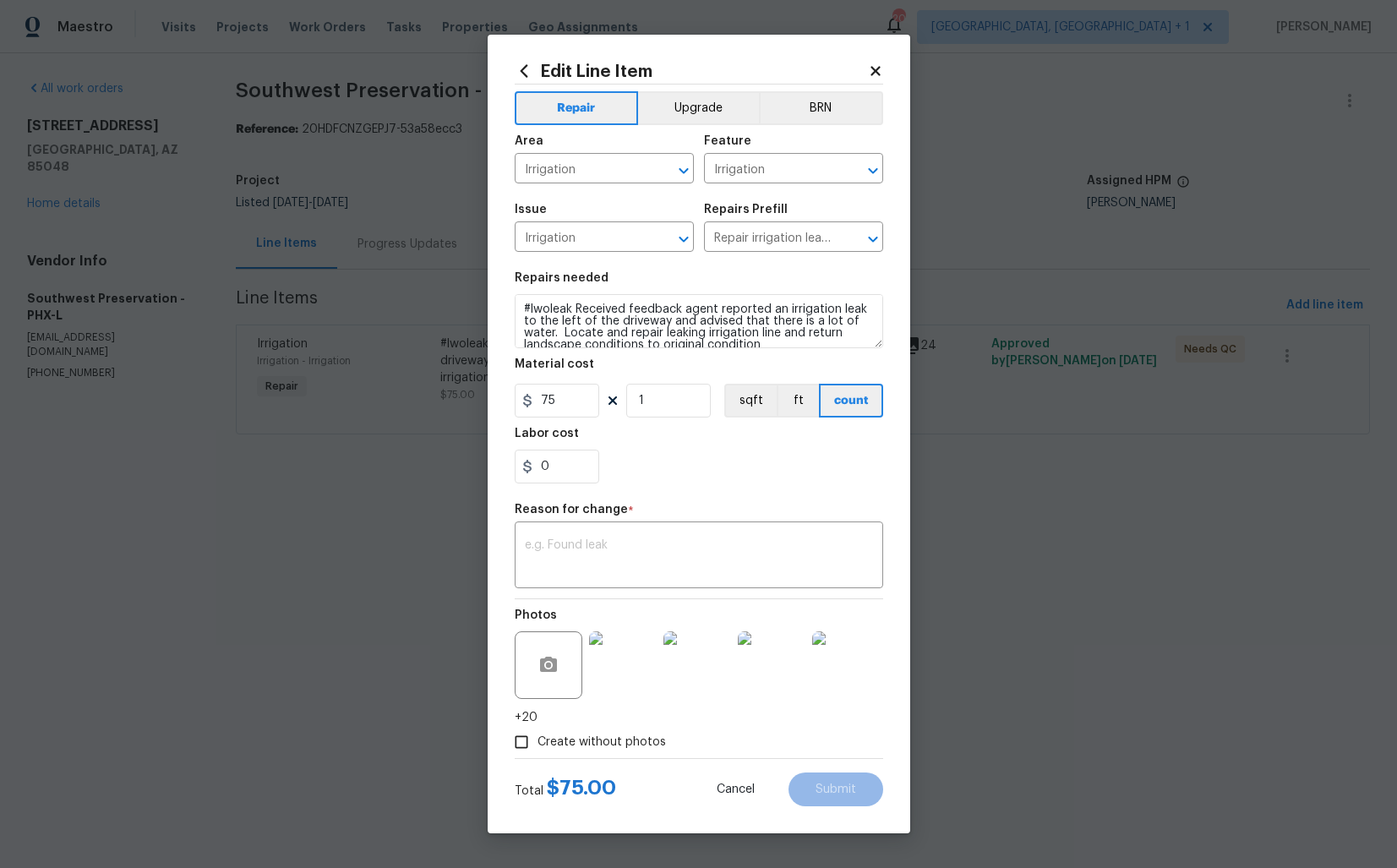
click at [408, 482] on html "Maestro Visits Projects Work Orders Tasks Properties Geo Assignments 20 [GEOGRA…" at bounding box center [698, 241] width 1397 height 482
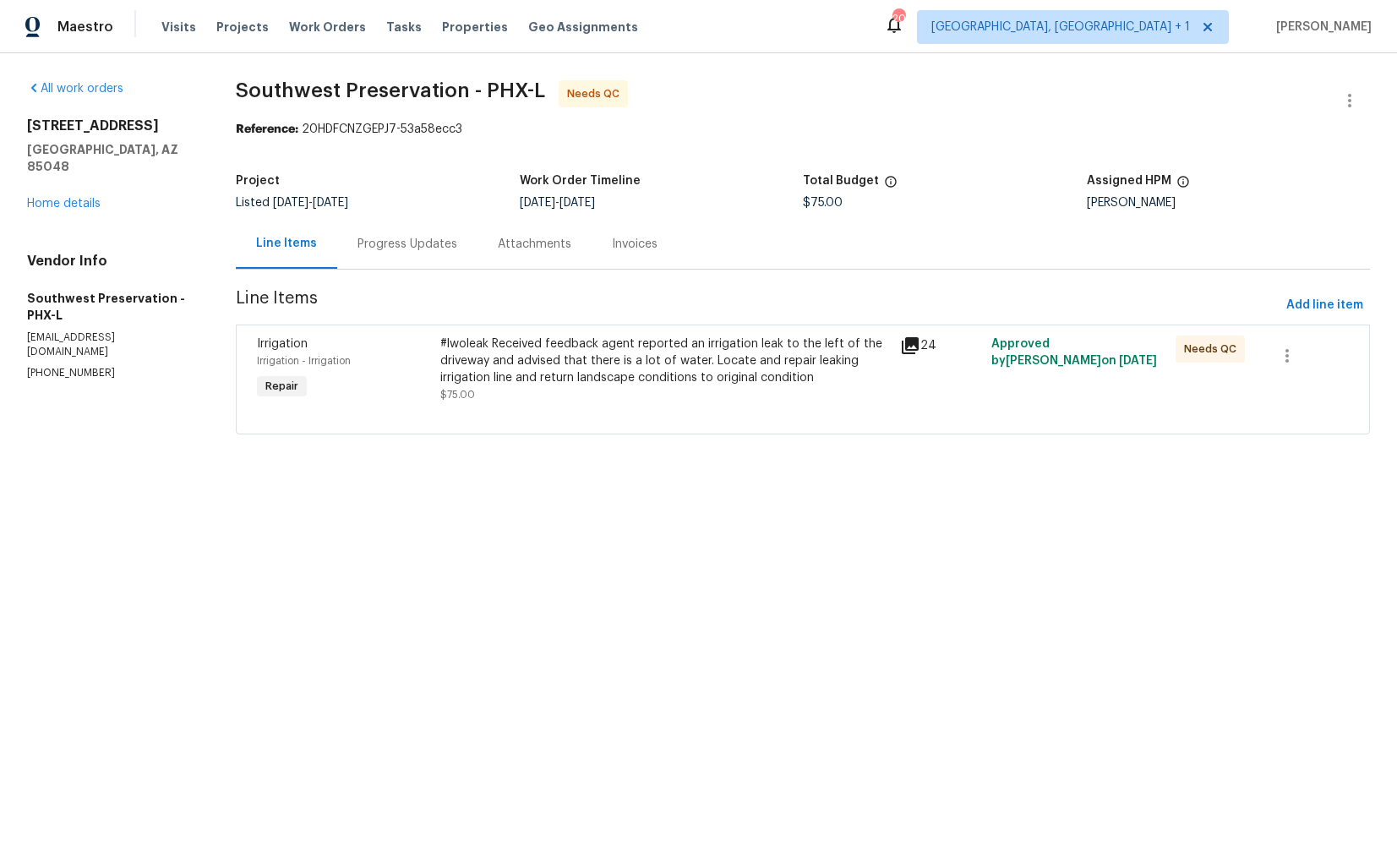
click at [613, 402] on div "#lwoleak Received feedback agent reported an irrigation leak to the left of the…" at bounding box center [664, 368] width 449 height 68
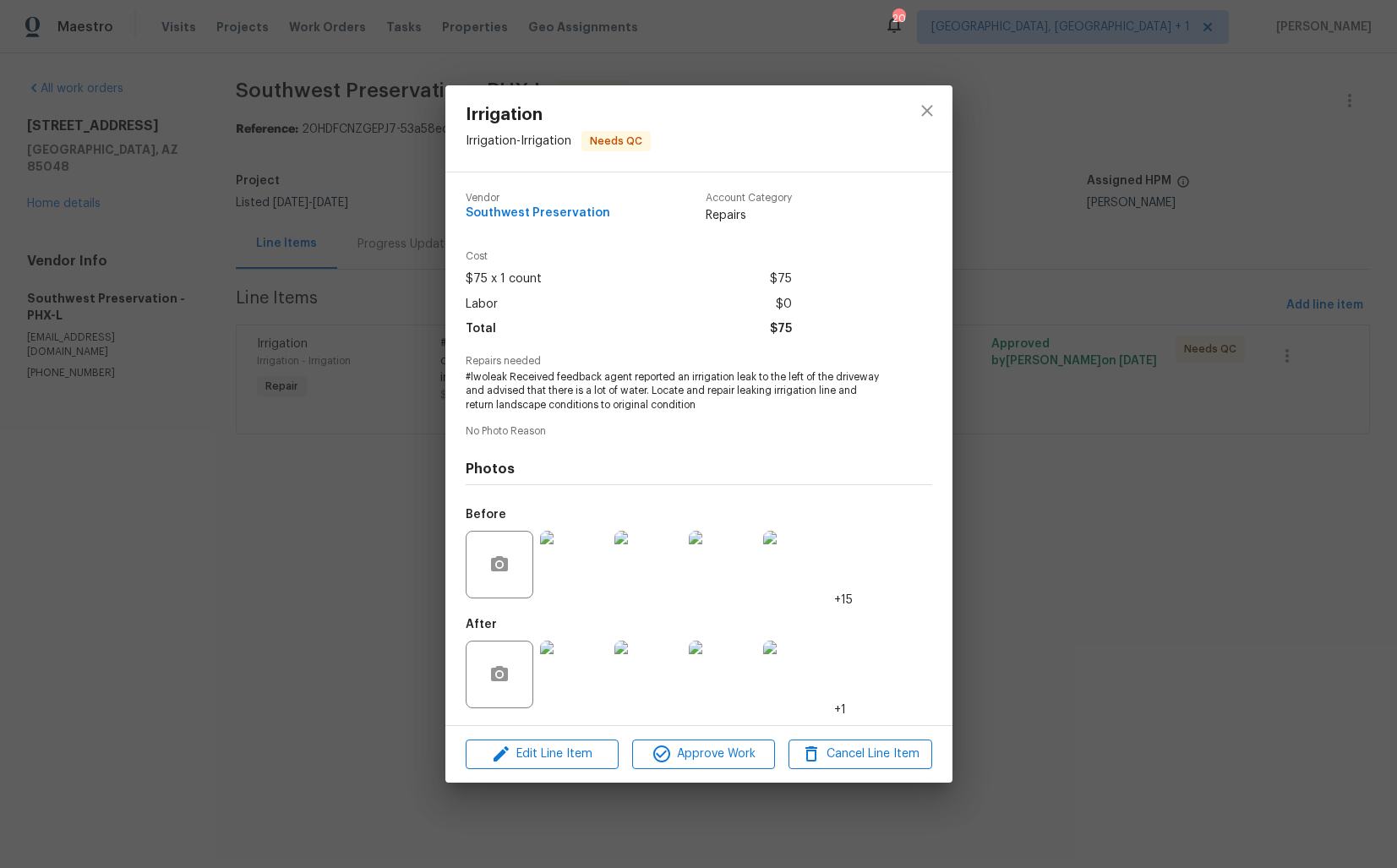
click at [583, 555] on img at bounding box center [573, 563] width 68 height 68
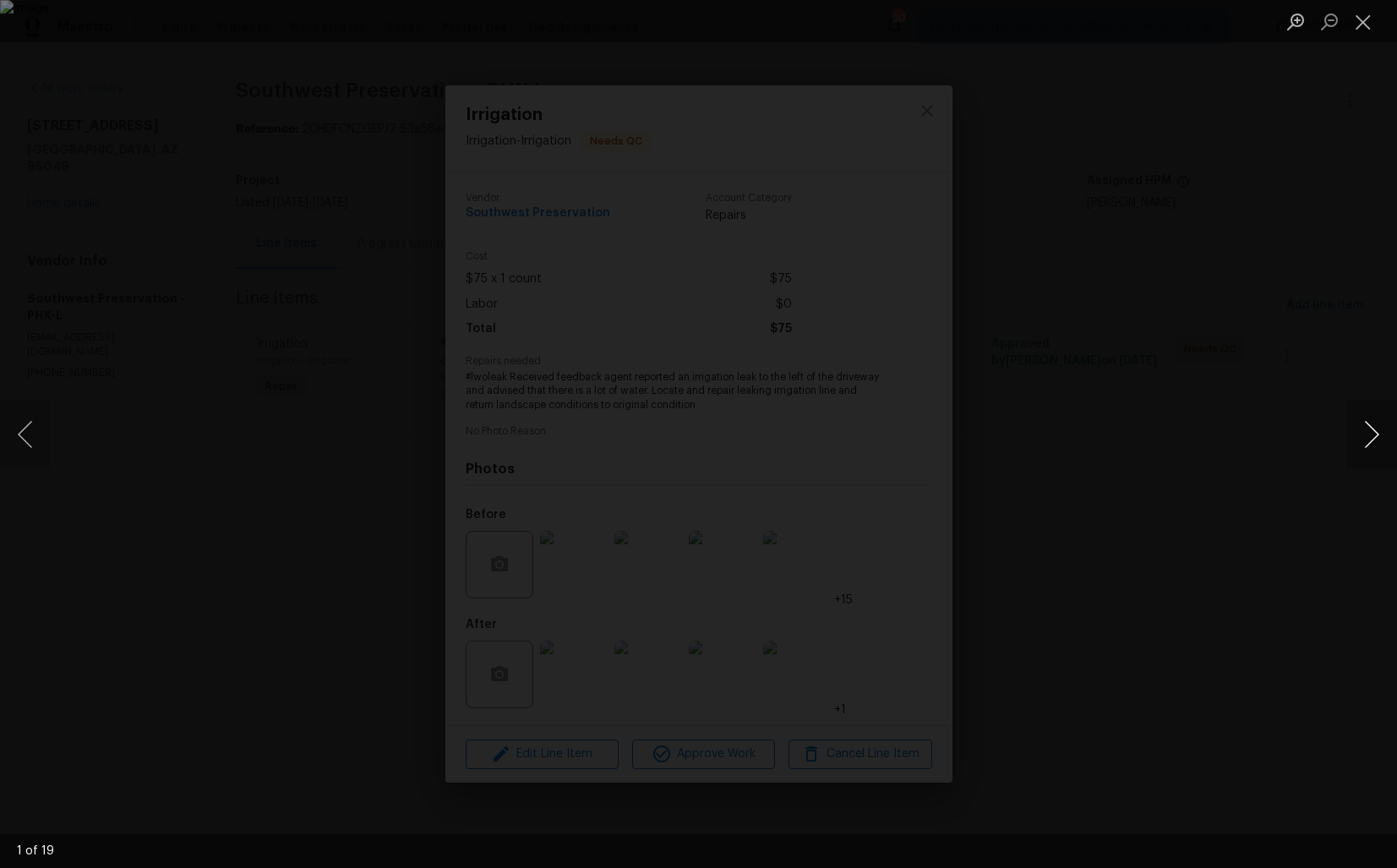
click at [1372, 455] on button "Next image" at bounding box center [1371, 434] width 50 height 68
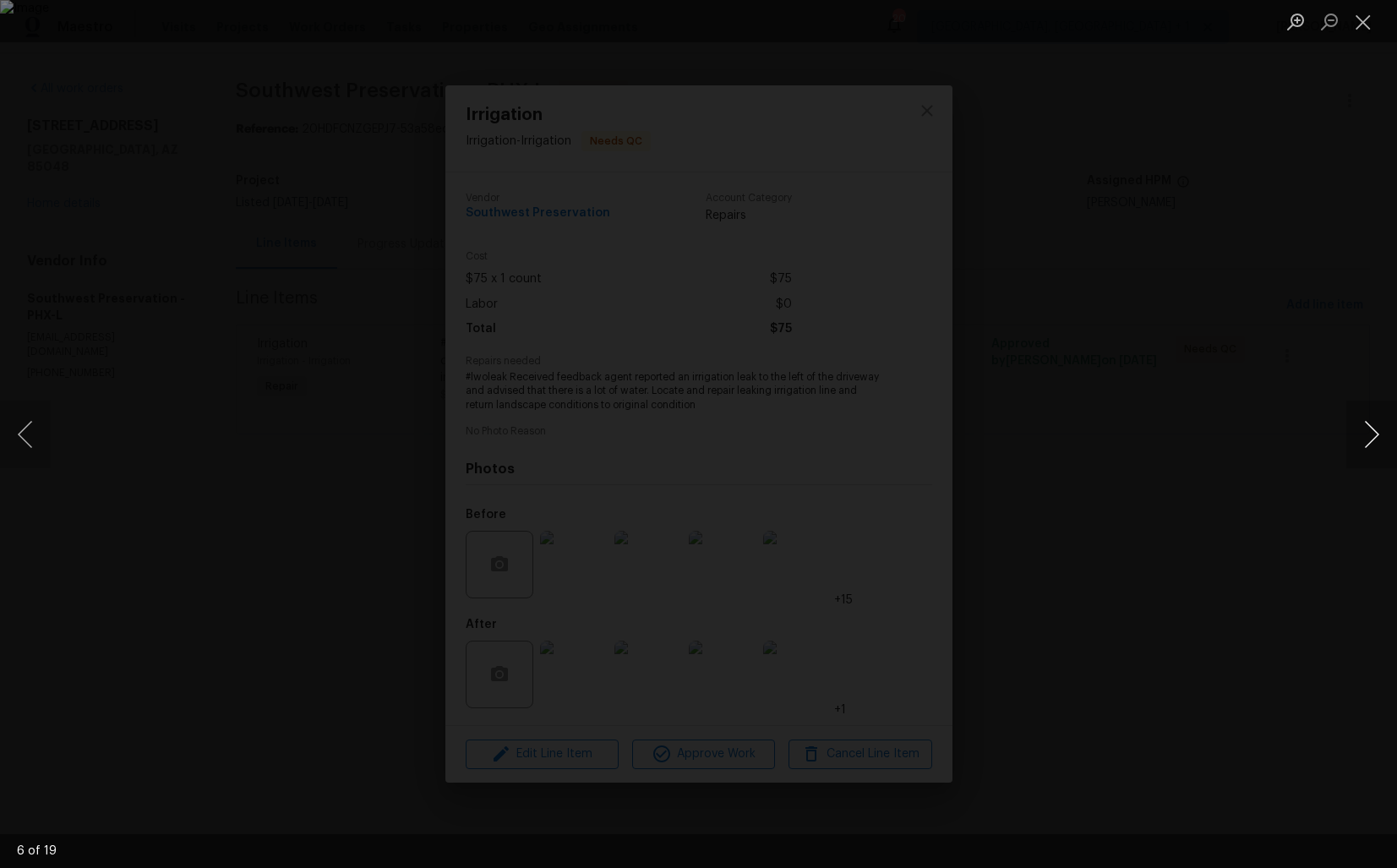
click at [1372, 455] on button "Next image" at bounding box center [1371, 434] width 50 height 68
click at [1242, 493] on div "Lightbox" at bounding box center [698, 434] width 1397 height 868
click at [362, 643] on div "Lightbox" at bounding box center [698, 434] width 1397 height 868
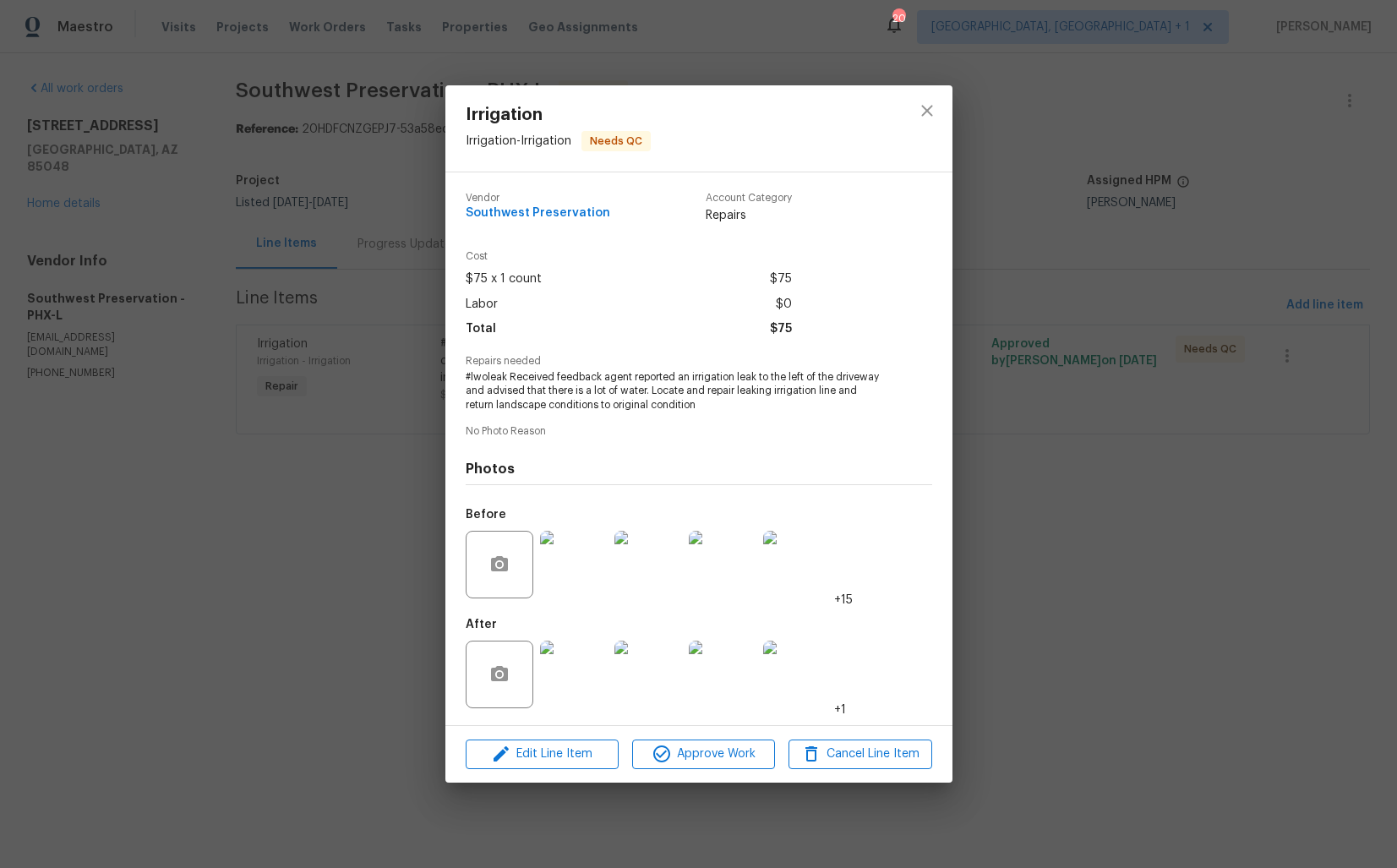
click at [569, 660] on img at bounding box center [573, 674] width 68 height 68
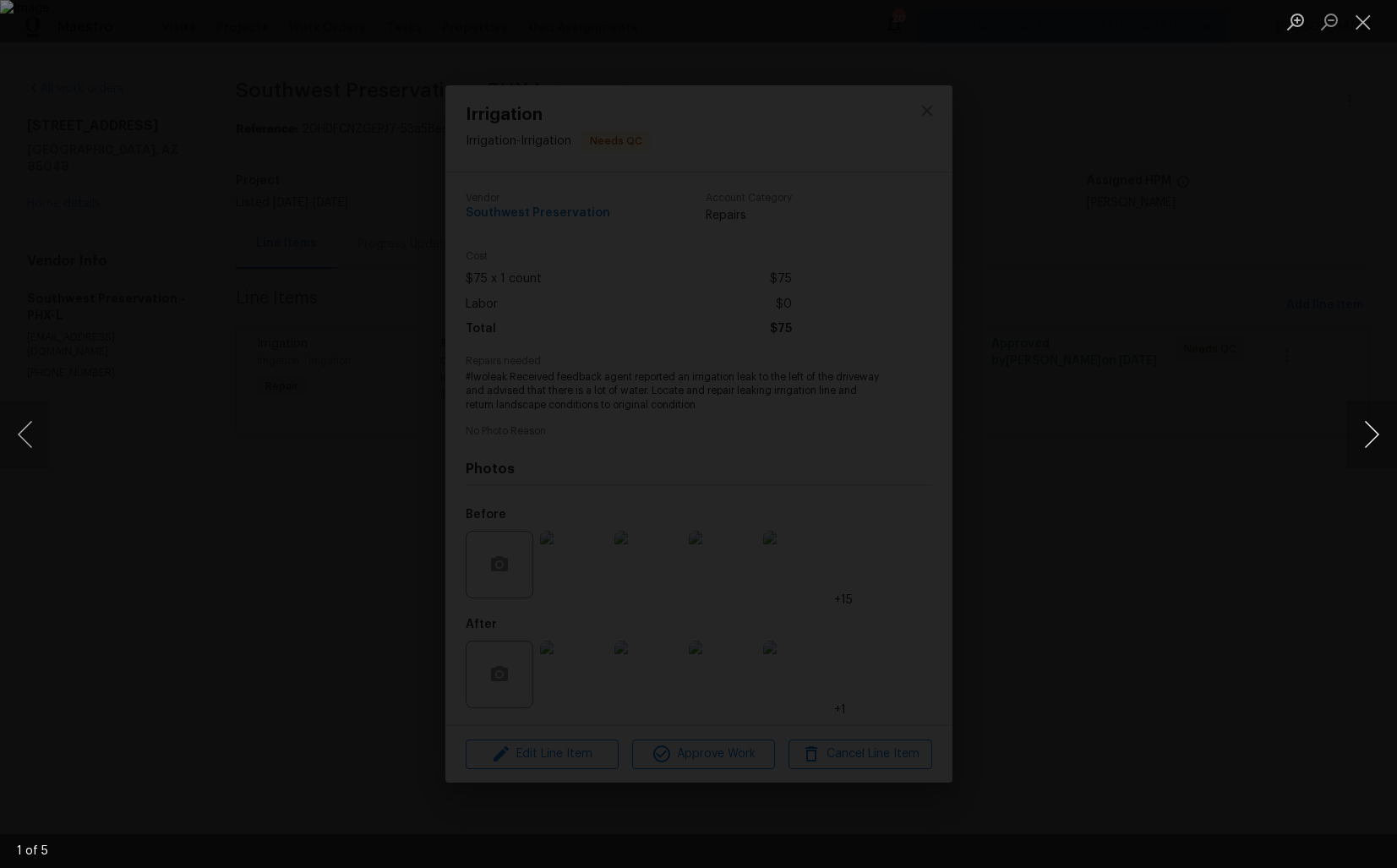
click at [1380, 440] on button "Next image" at bounding box center [1371, 434] width 50 height 68
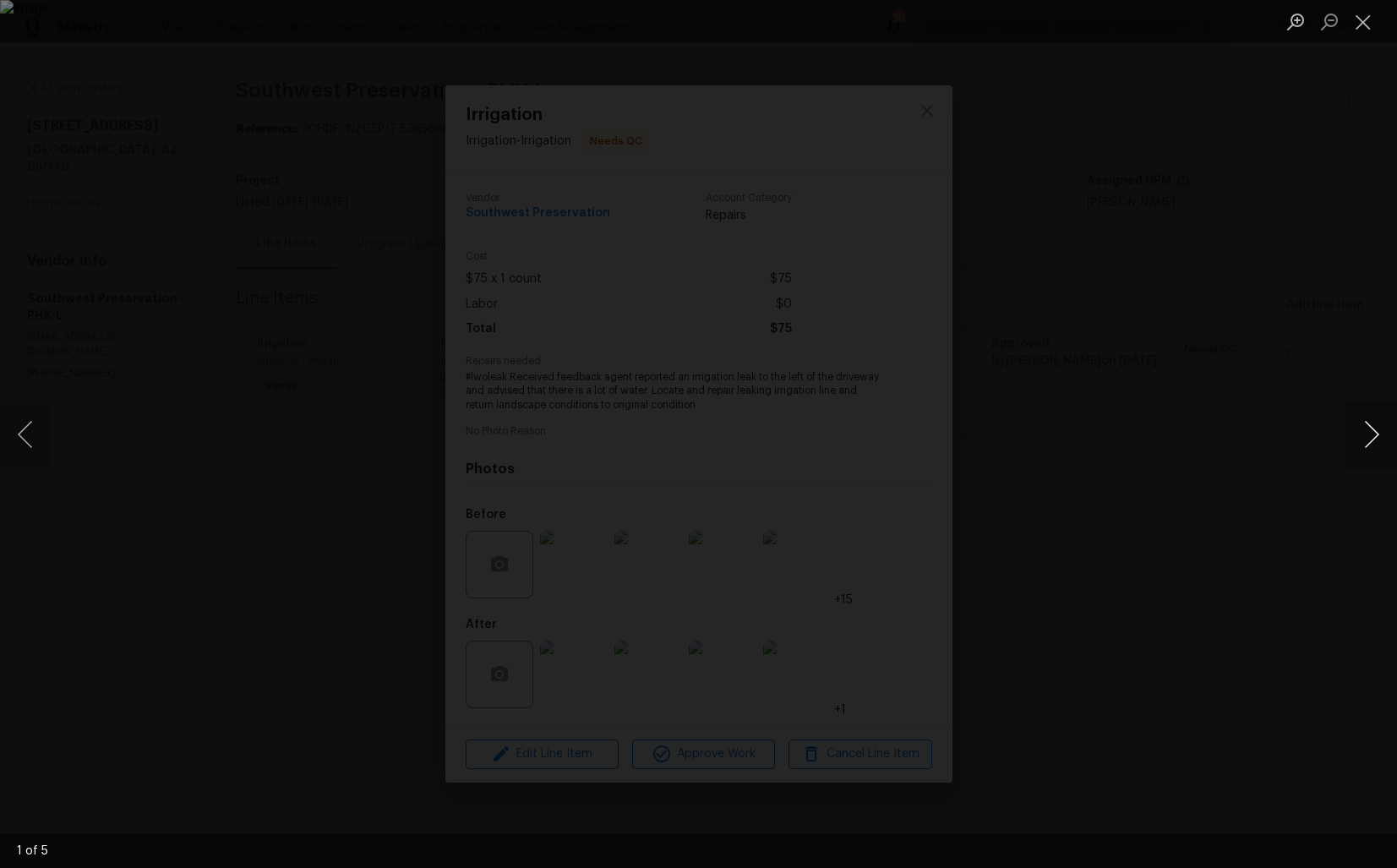
click at [1380, 440] on button "Next image" at bounding box center [1371, 434] width 50 height 68
click at [1233, 465] on div "Lightbox" at bounding box center [698, 434] width 1397 height 868
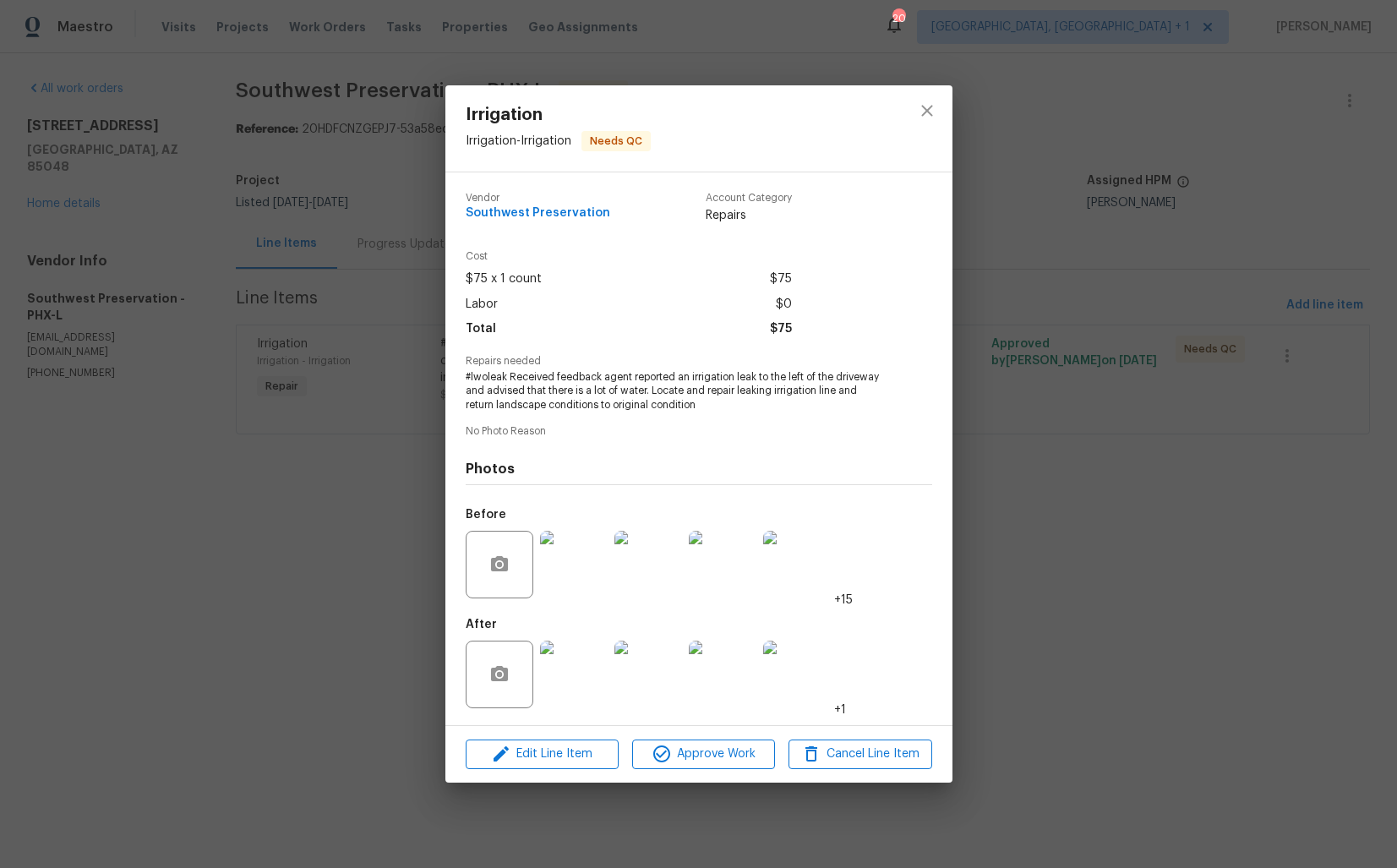
click at [1008, 508] on div "Irrigation Irrigation - Irrigation Needs QC Vendor Southwest Preservation Accou…" at bounding box center [698, 434] width 1397 height 868
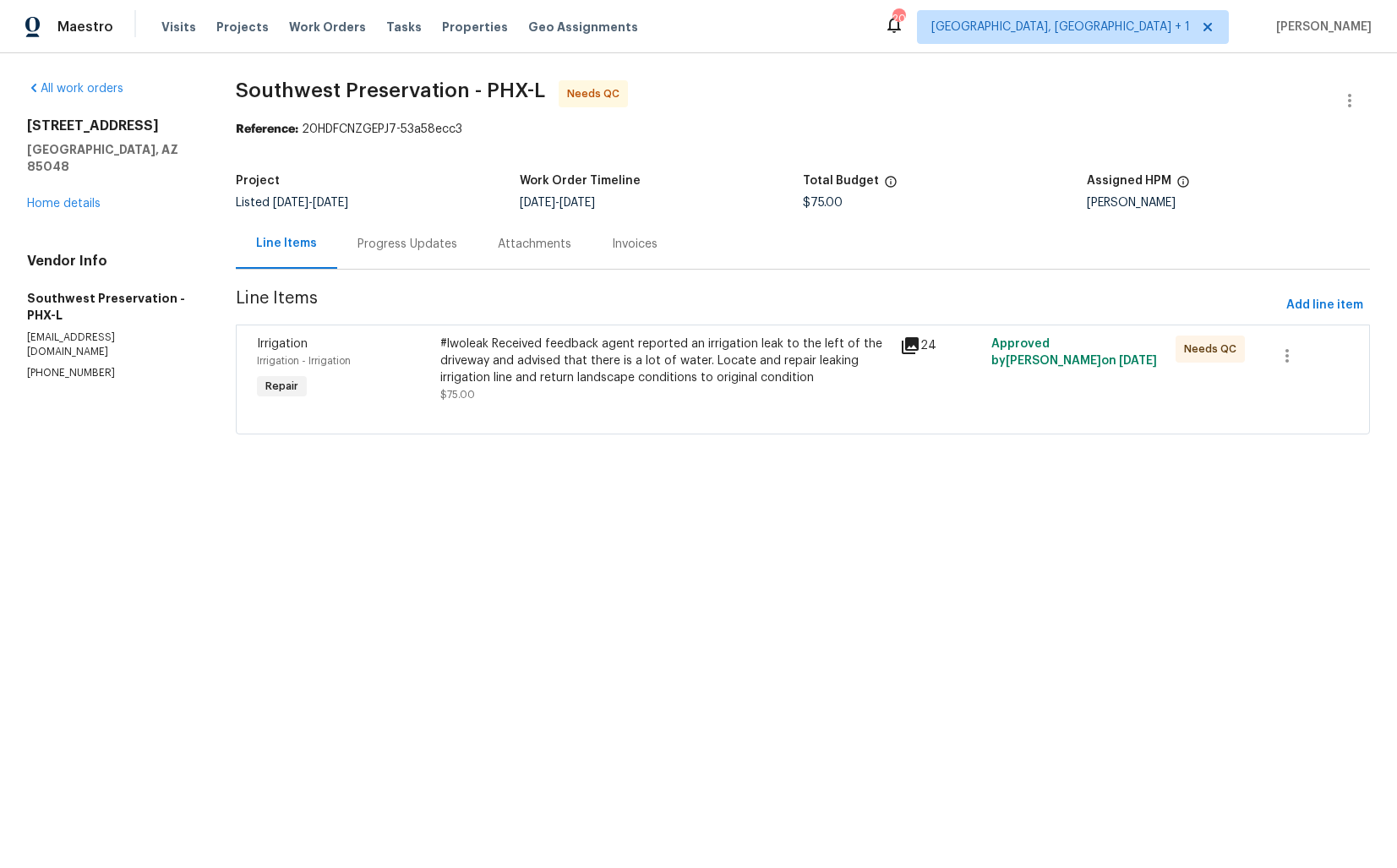
click at [523, 373] on div "#lwoleak Received feedback agent reported an irrigation leak to the left of the…" at bounding box center [664, 360] width 449 height 50
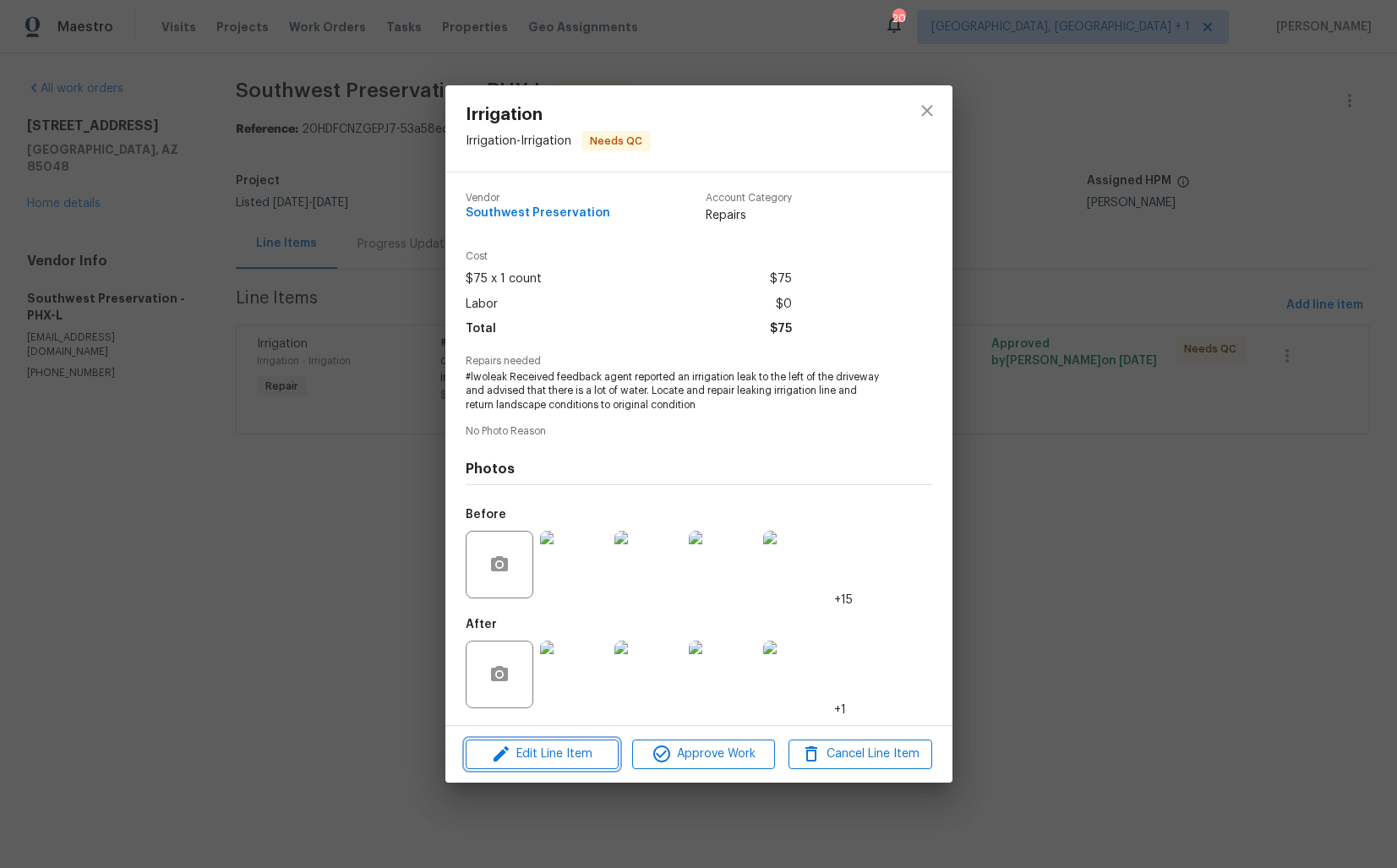
click at [534, 759] on span "Edit Line Item" at bounding box center [542, 754] width 143 height 21
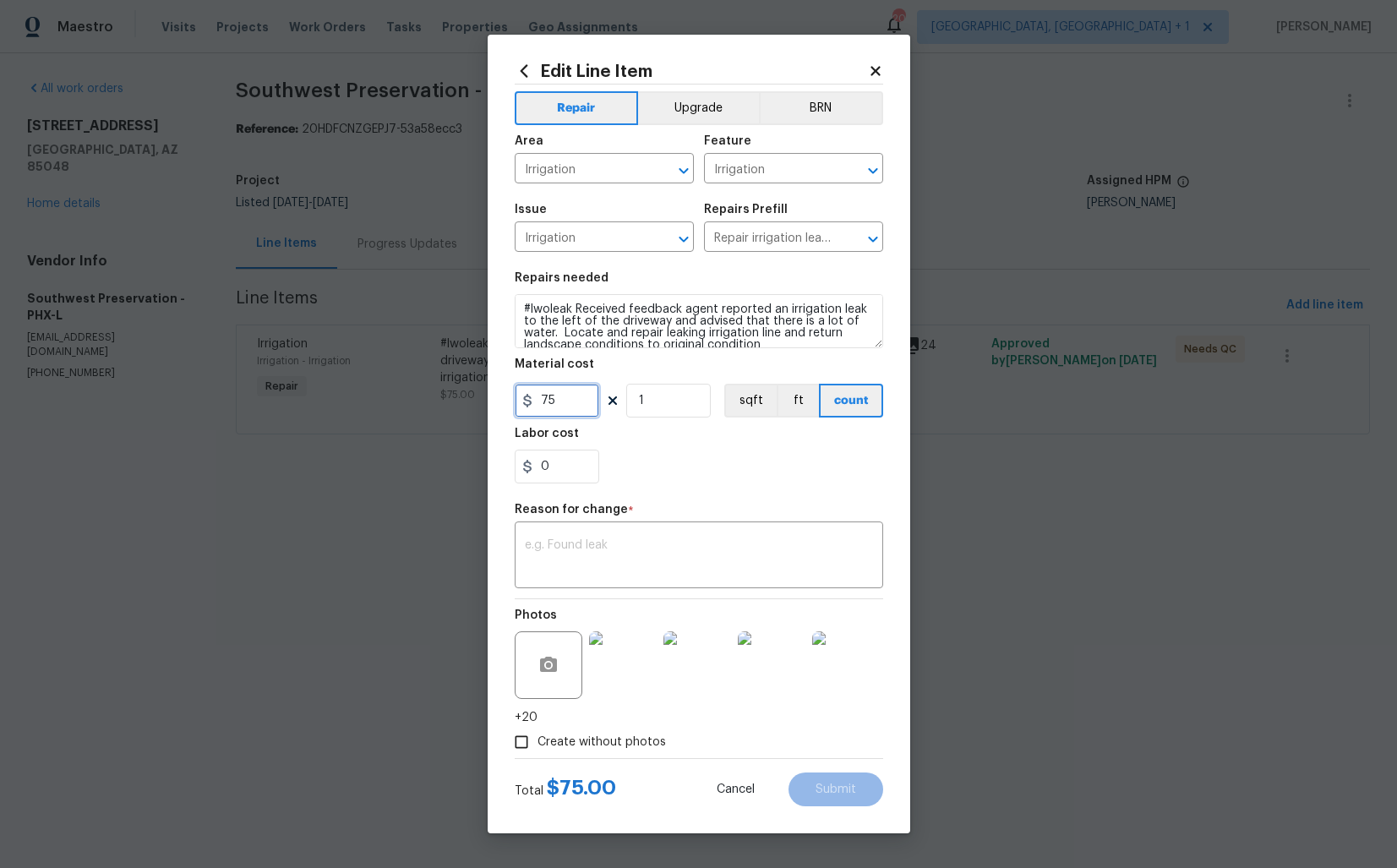
click at [567, 401] on input "75" at bounding box center [557, 401] width 85 height 34
type input "200"
click at [638, 565] on textarea at bounding box center [699, 556] width 349 height 35
paste textarea "(AM) Updated per vendor’s final cost."
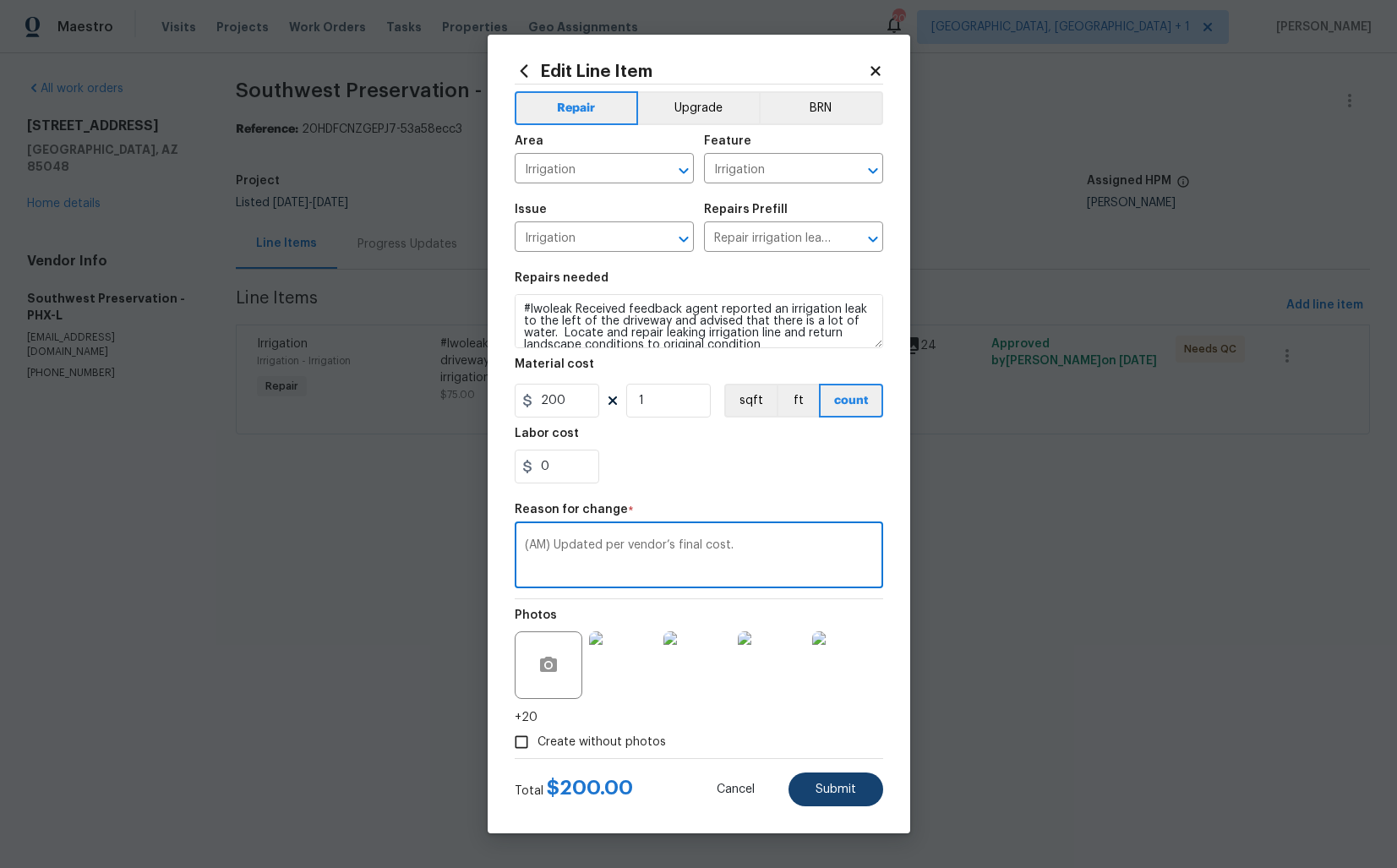
type textarea "(AM) Updated per vendor’s final cost."
click at [848, 794] on span "Submit" at bounding box center [836, 789] width 41 height 12
type input "75"
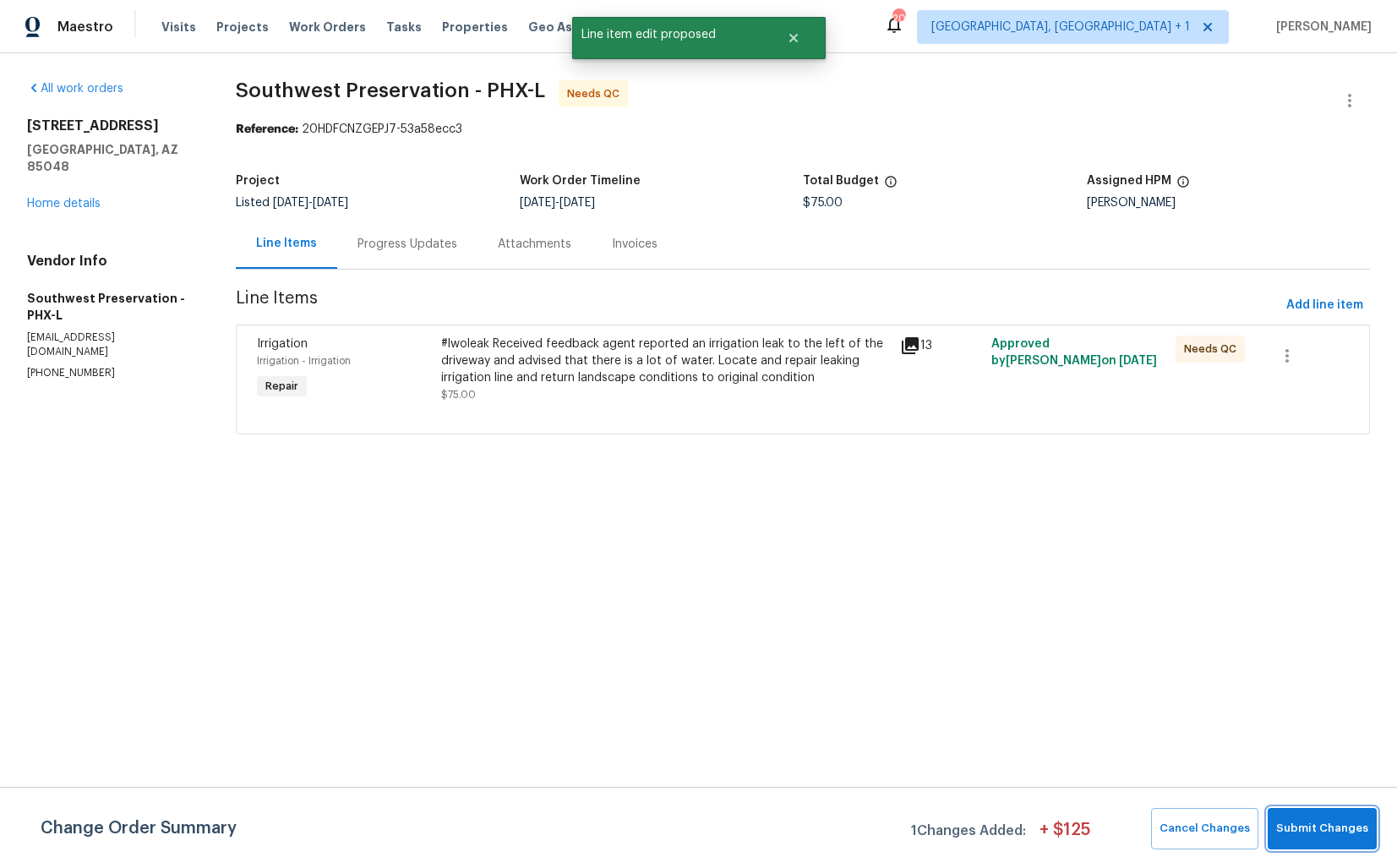
click at [1328, 825] on span "Submit Changes" at bounding box center [1322, 828] width 92 height 19
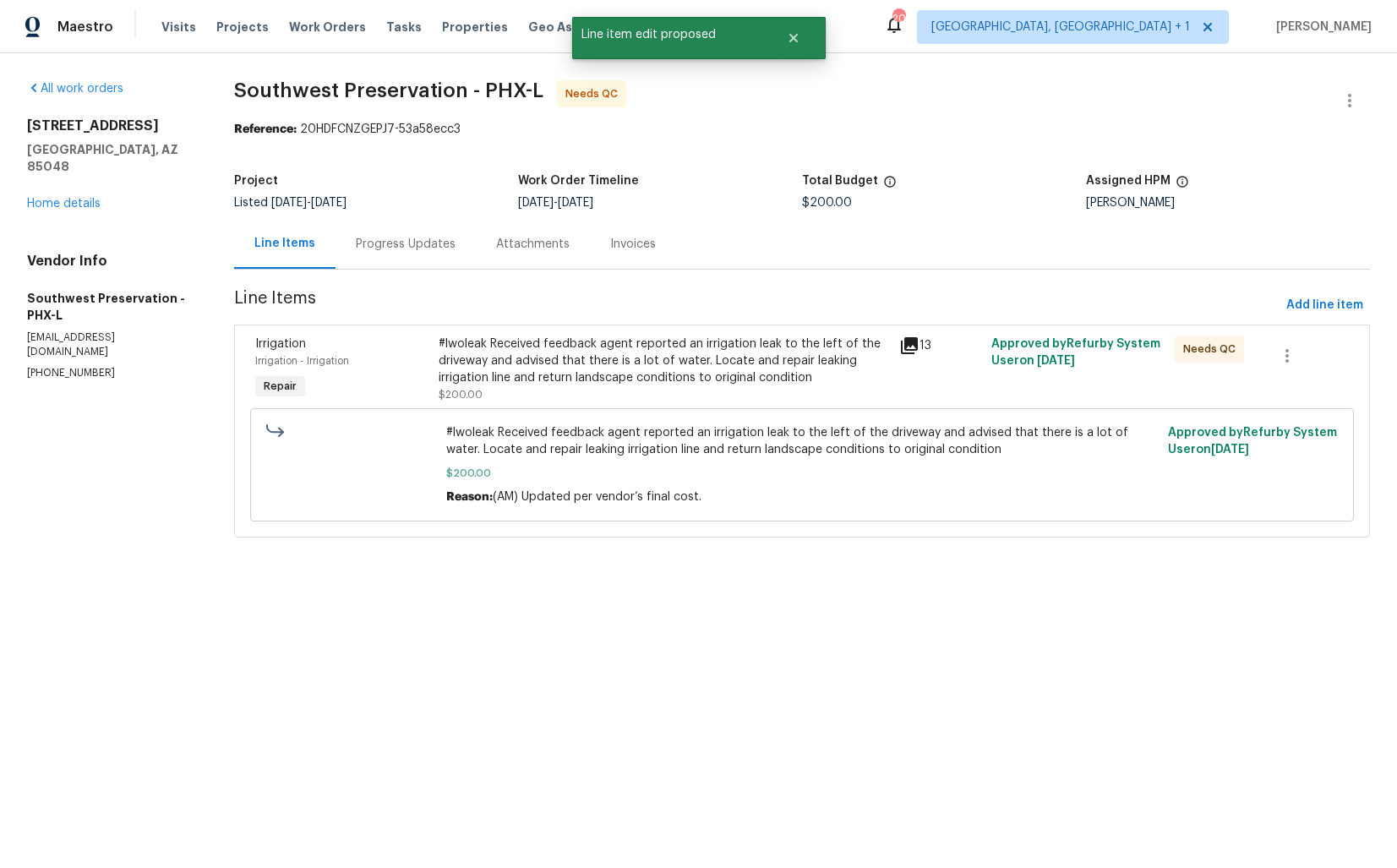
click at [386, 250] on div "Progress Updates" at bounding box center [406, 245] width 100 height 17
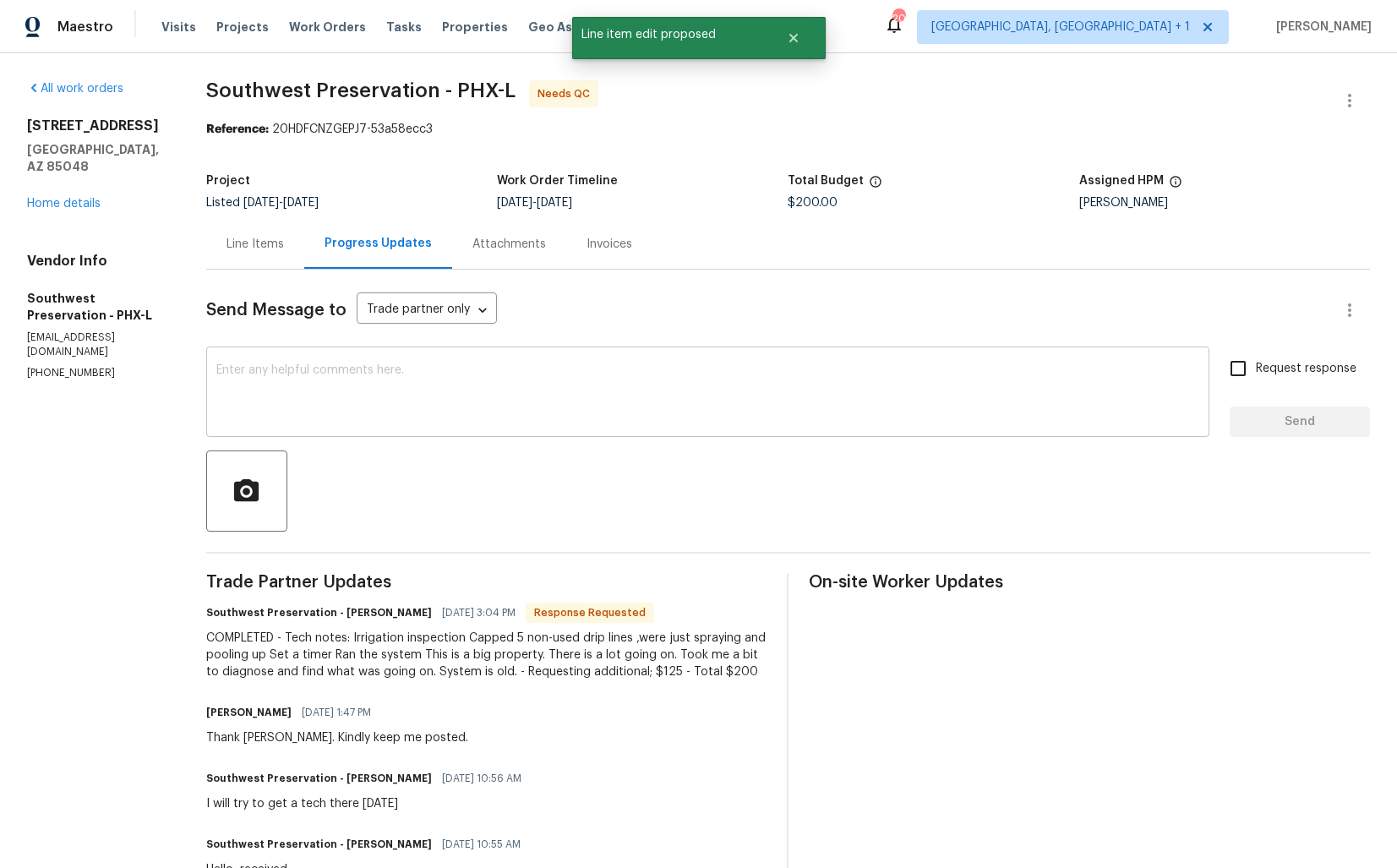
click at [455, 379] on textarea at bounding box center [708, 394] width 983 height 59
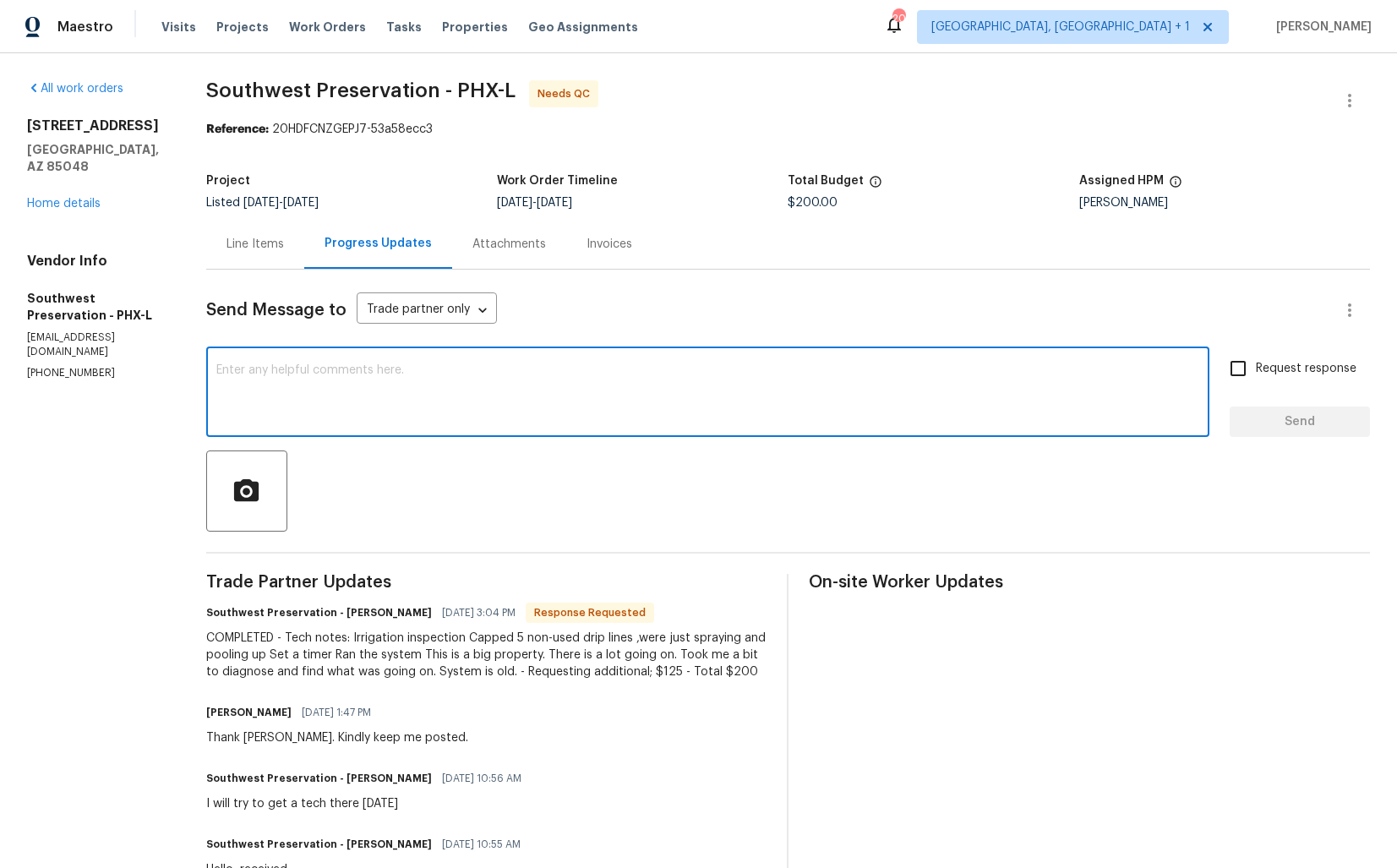
click at [344, 611] on h6 "Southwest Preservation - John Diaz" at bounding box center [319, 613] width 226 height 17
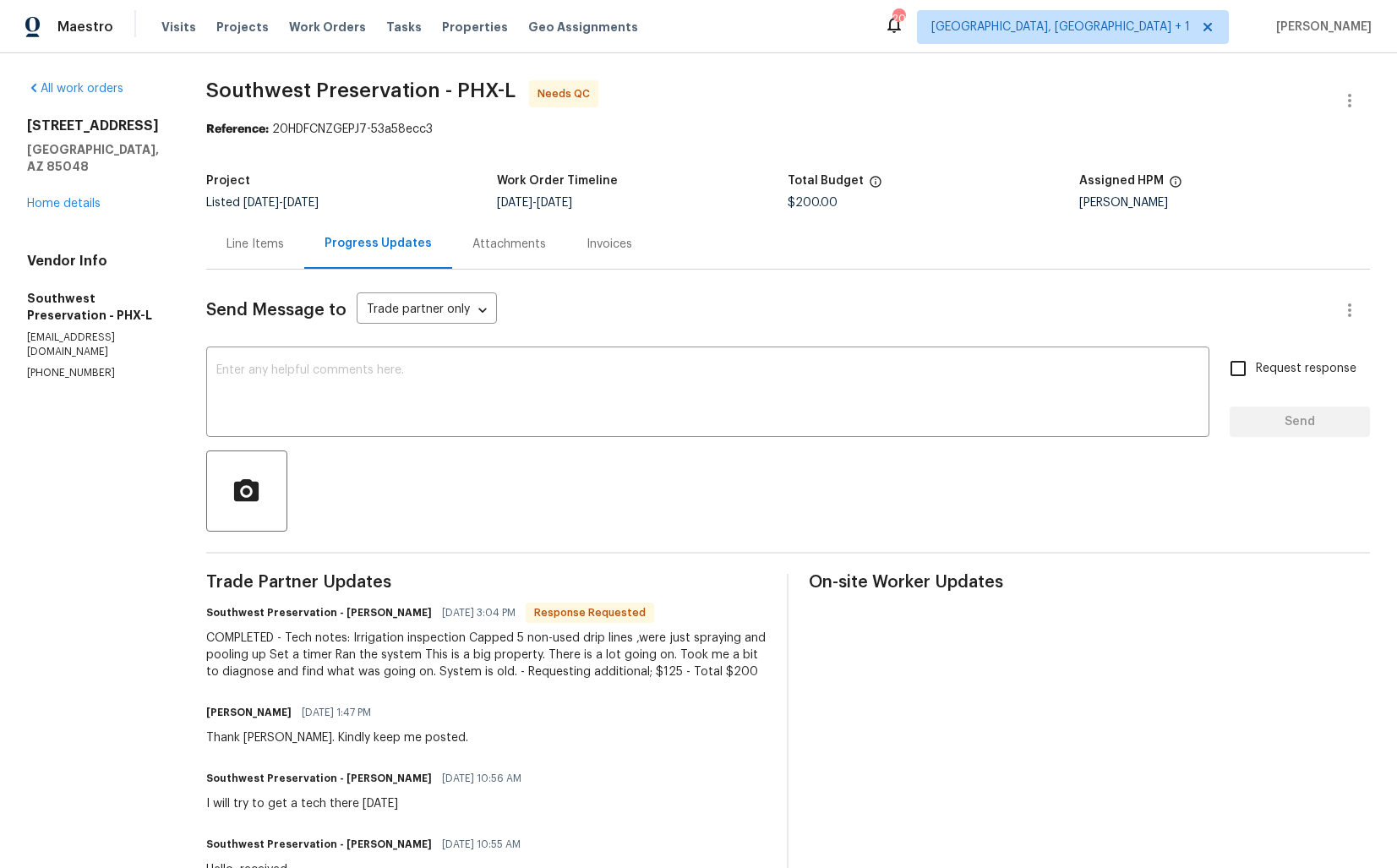
click at [344, 611] on h6 "Southwest Preservation - John Diaz" at bounding box center [319, 613] width 226 height 17
copy h6 "John"
click at [433, 410] on textarea at bounding box center [708, 394] width 983 height 59
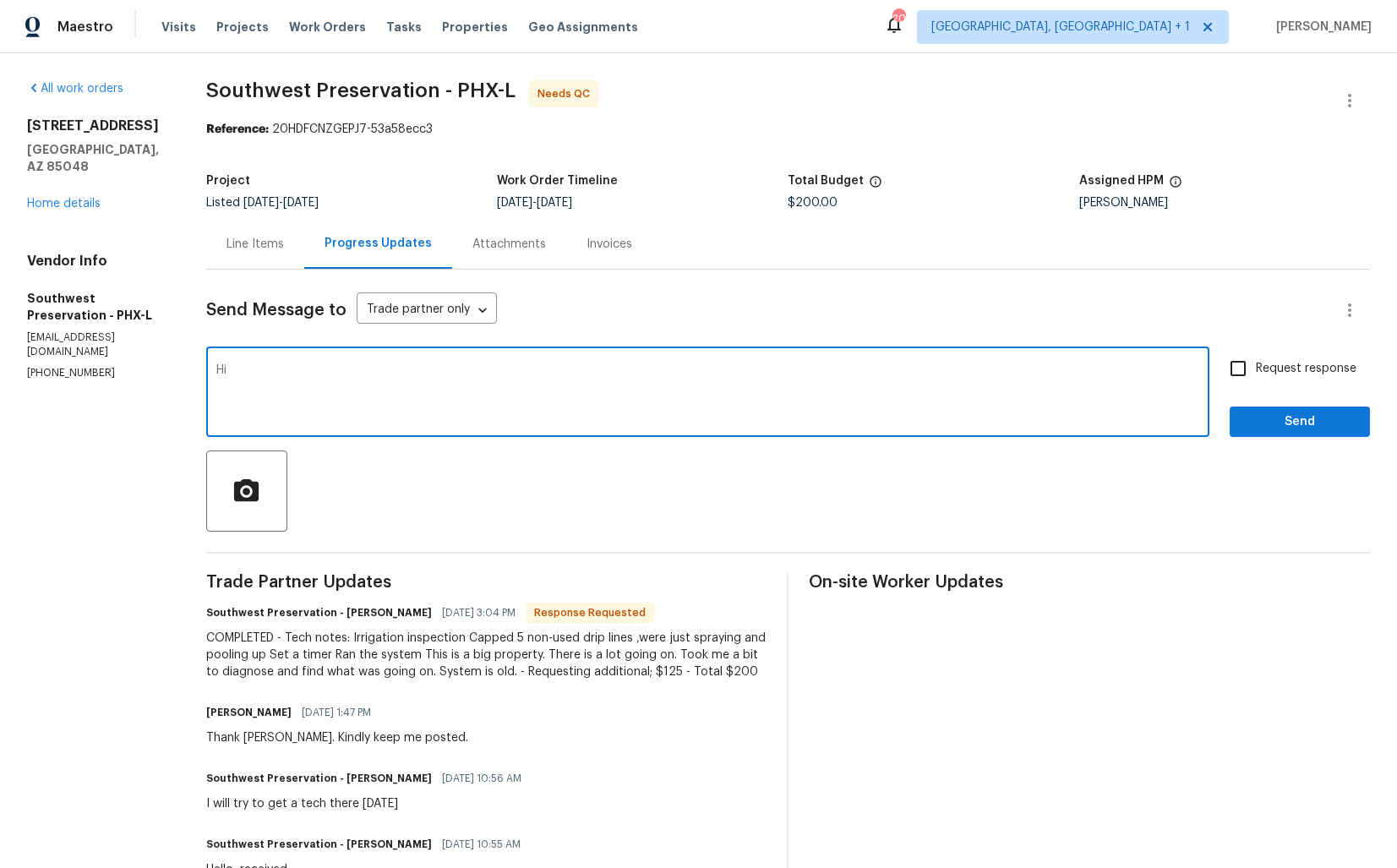
paste textarea "John"
type textarea "Hi John, thank you for completing the job. Cost has been updated and the WO is …"
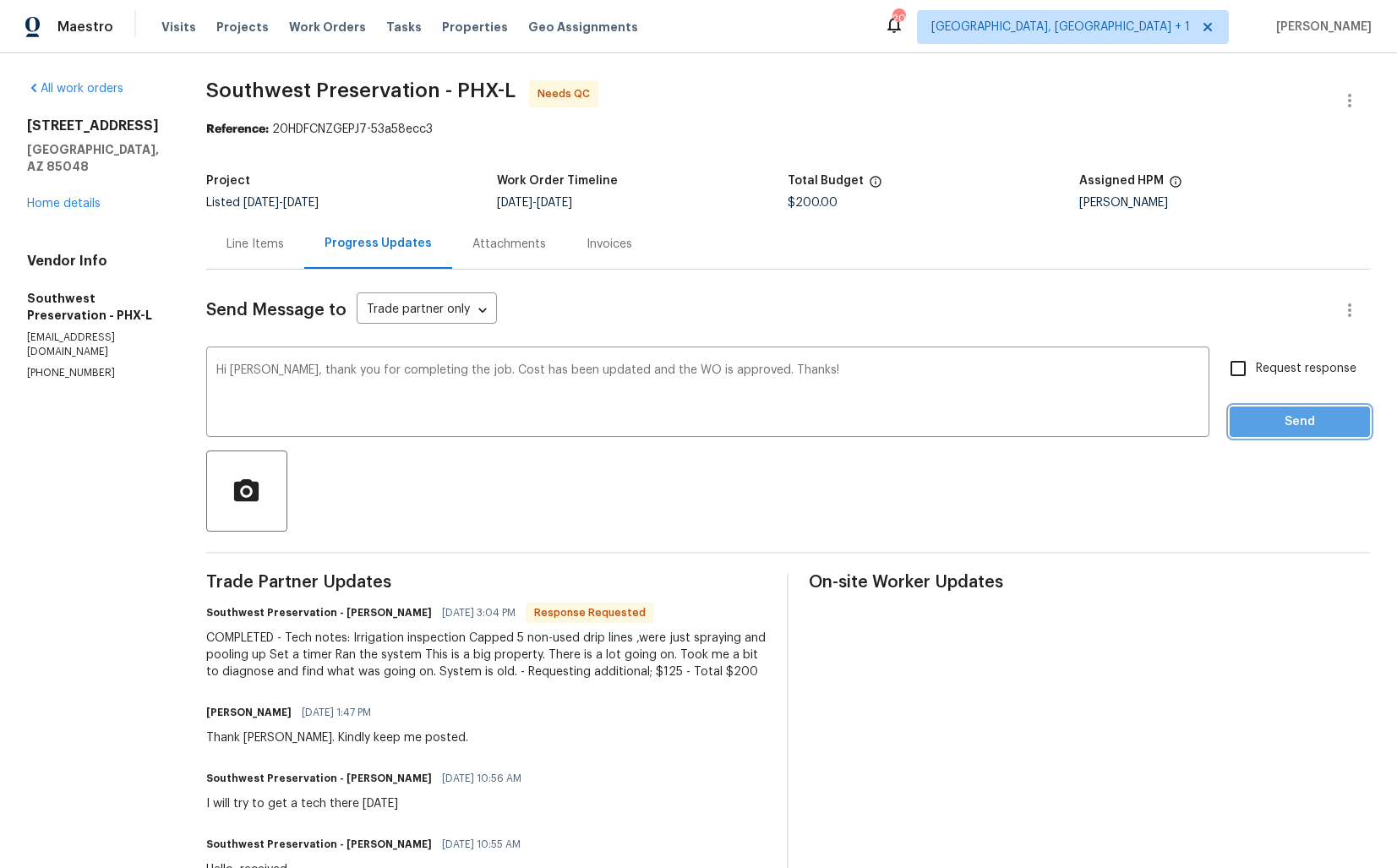
click at [1281, 418] on span "Send" at bounding box center [1300, 422] width 113 height 21
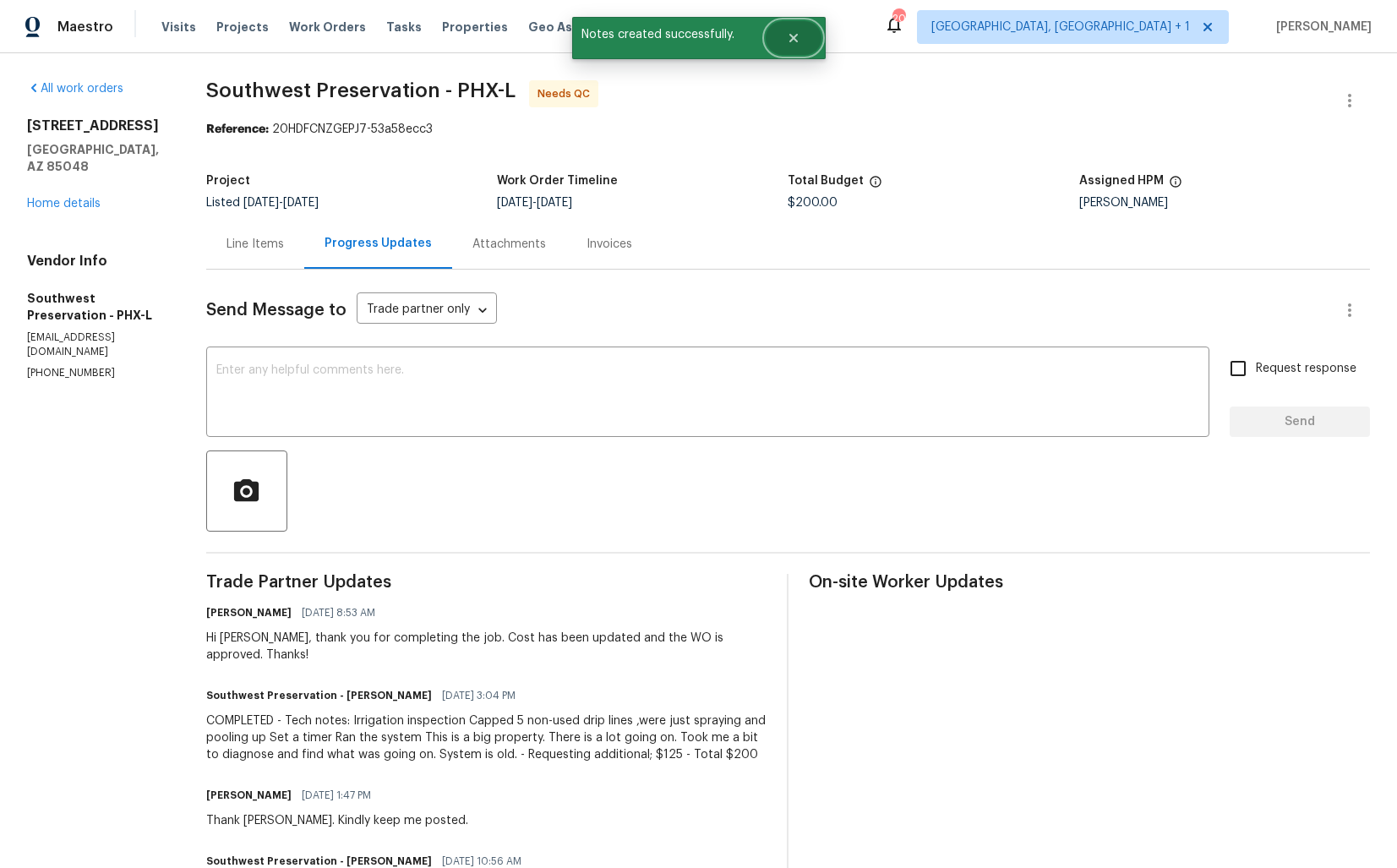
click at [794, 35] on icon "Close" at bounding box center [792, 38] width 9 height 9
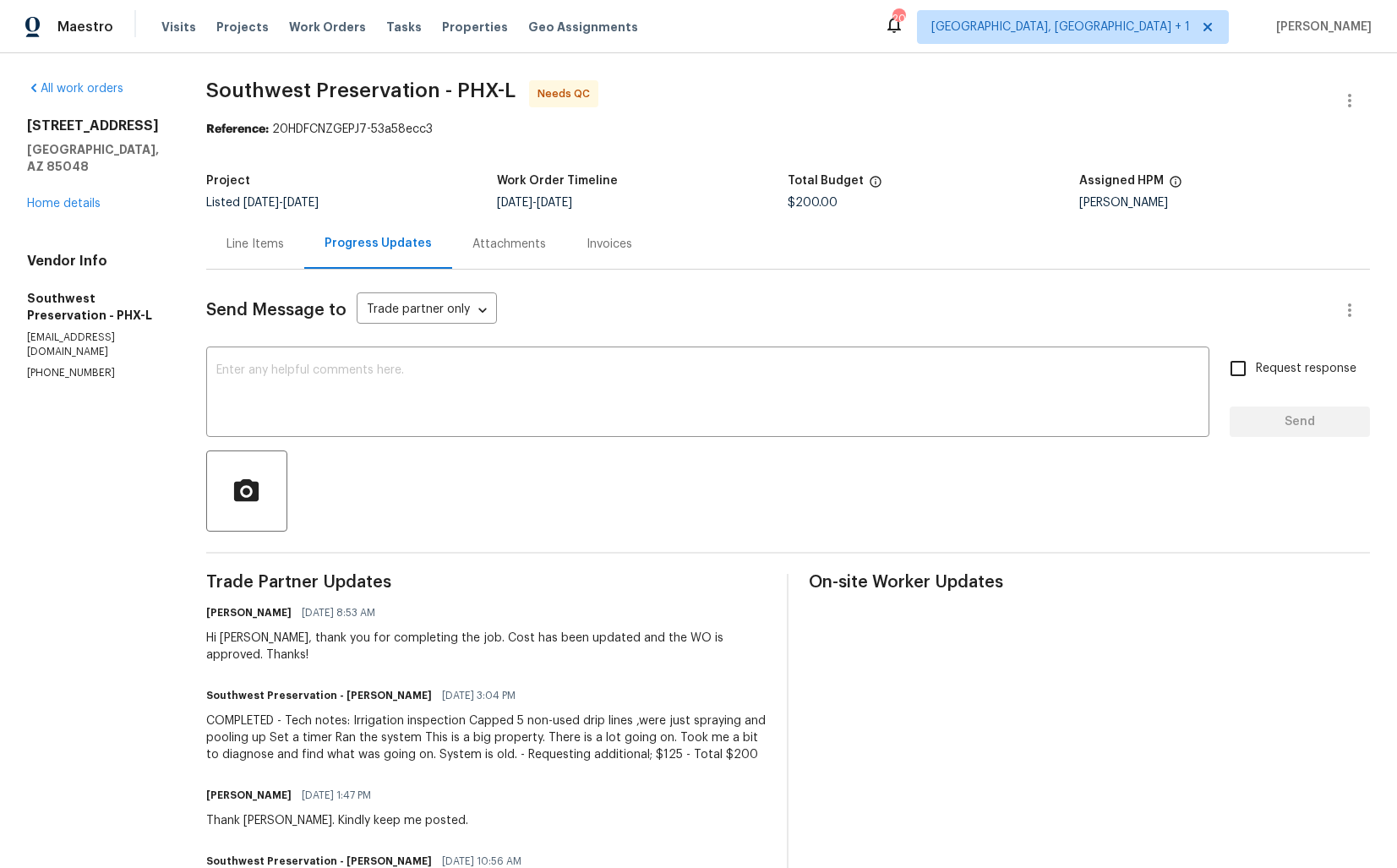
click at [212, 266] on div "Line Items" at bounding box center [255, 244] width 98 height 49
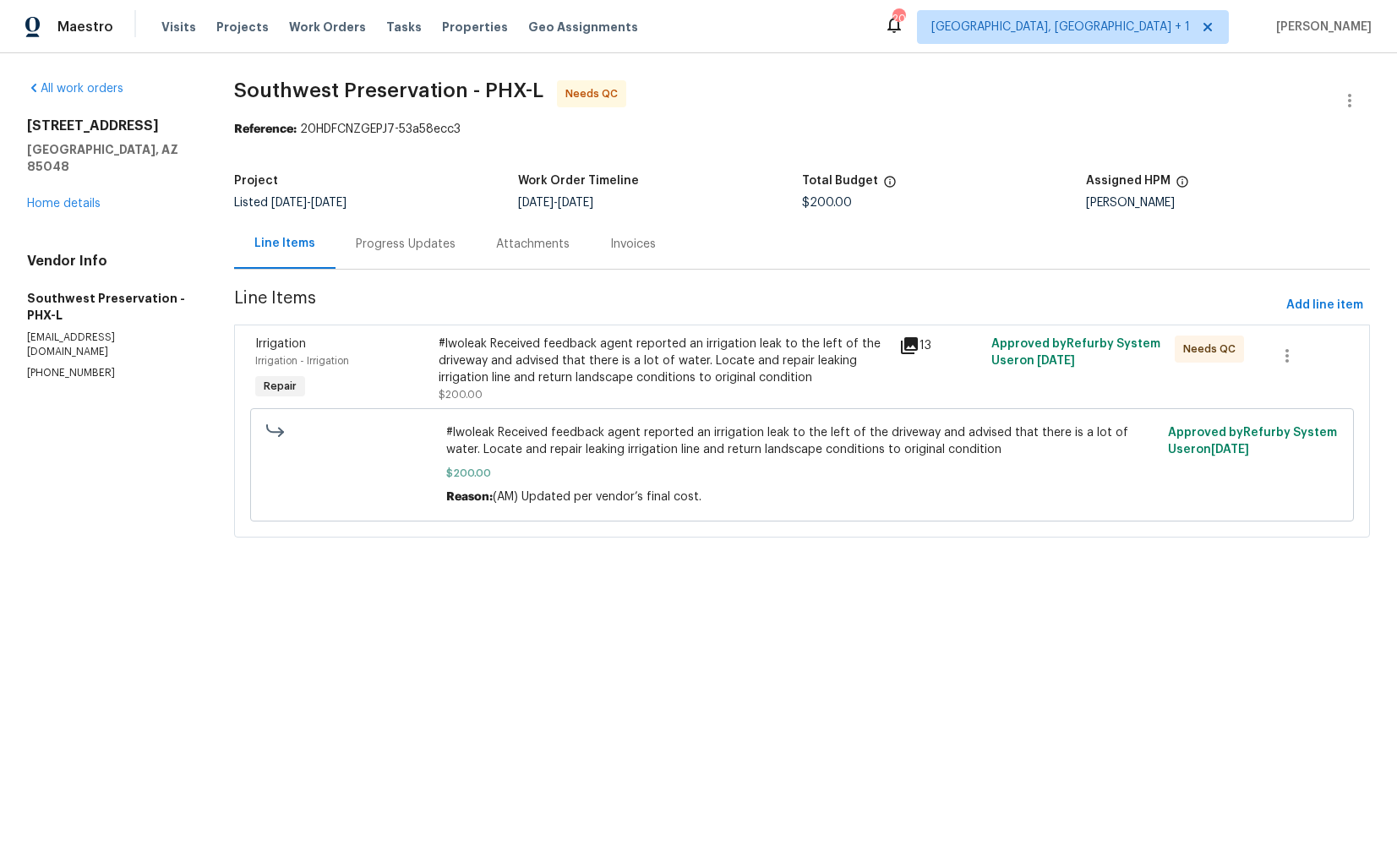
click at [577, 361] on div "#lwoleak Received feedback agent reported an irrigation leak to the left of the…" at bounding box center [664, 360] width 449 height 50
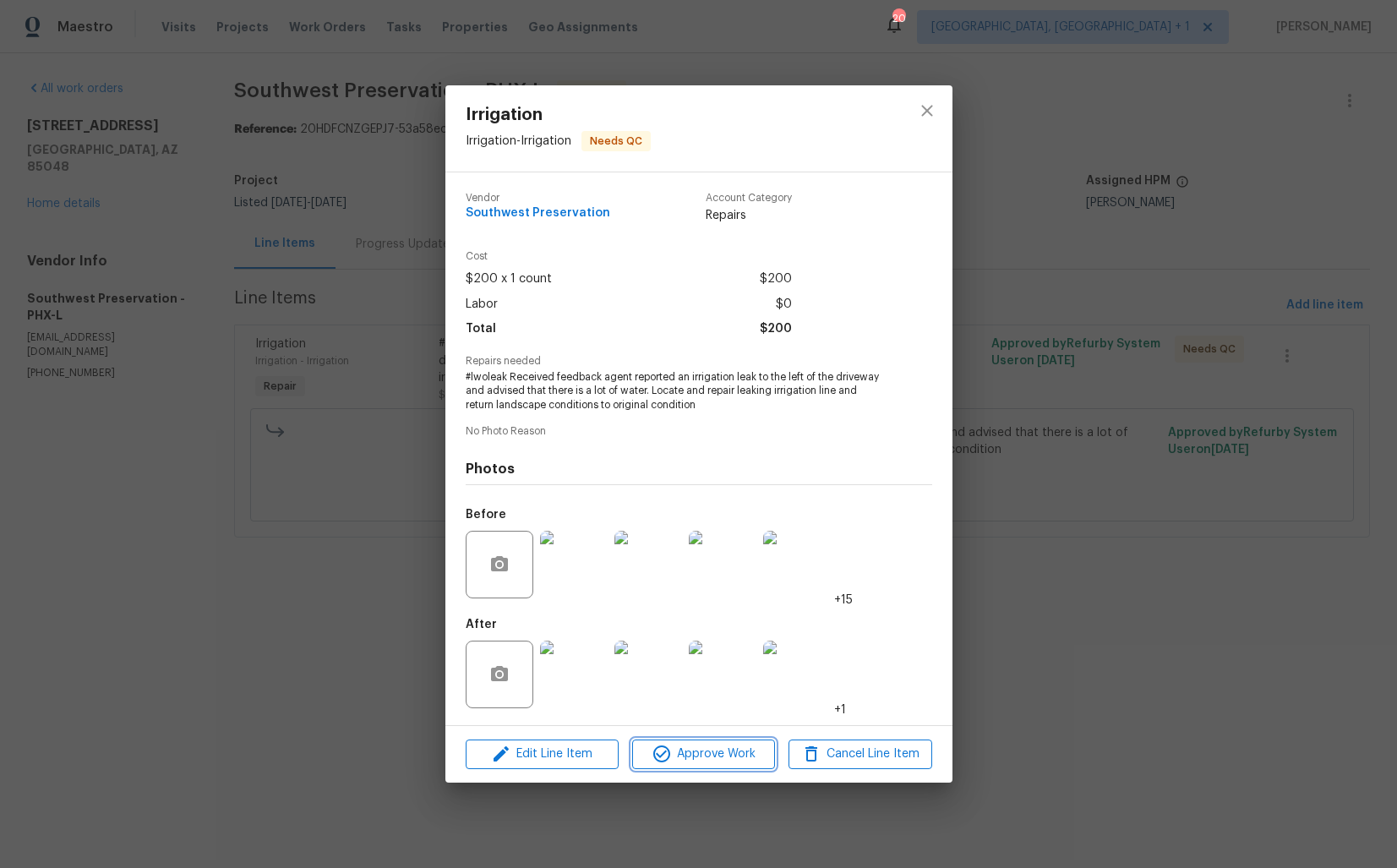
click at [696, 757] on span "Approve Work" at bounding box center [703, 754] width 132 height 21
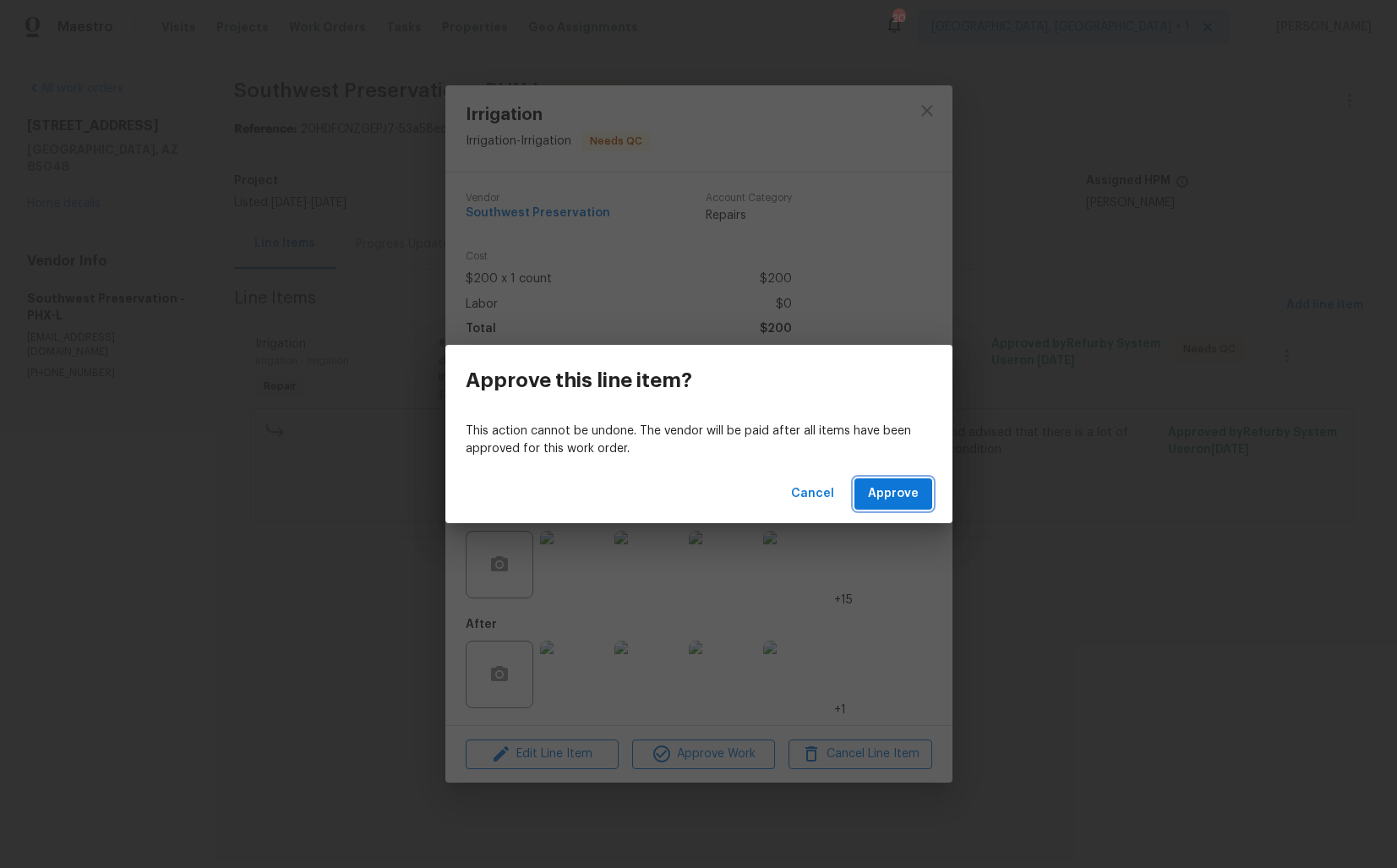
click at [899, 491] on span "Approve" at bounding box center [893, 494] width 50 height 21
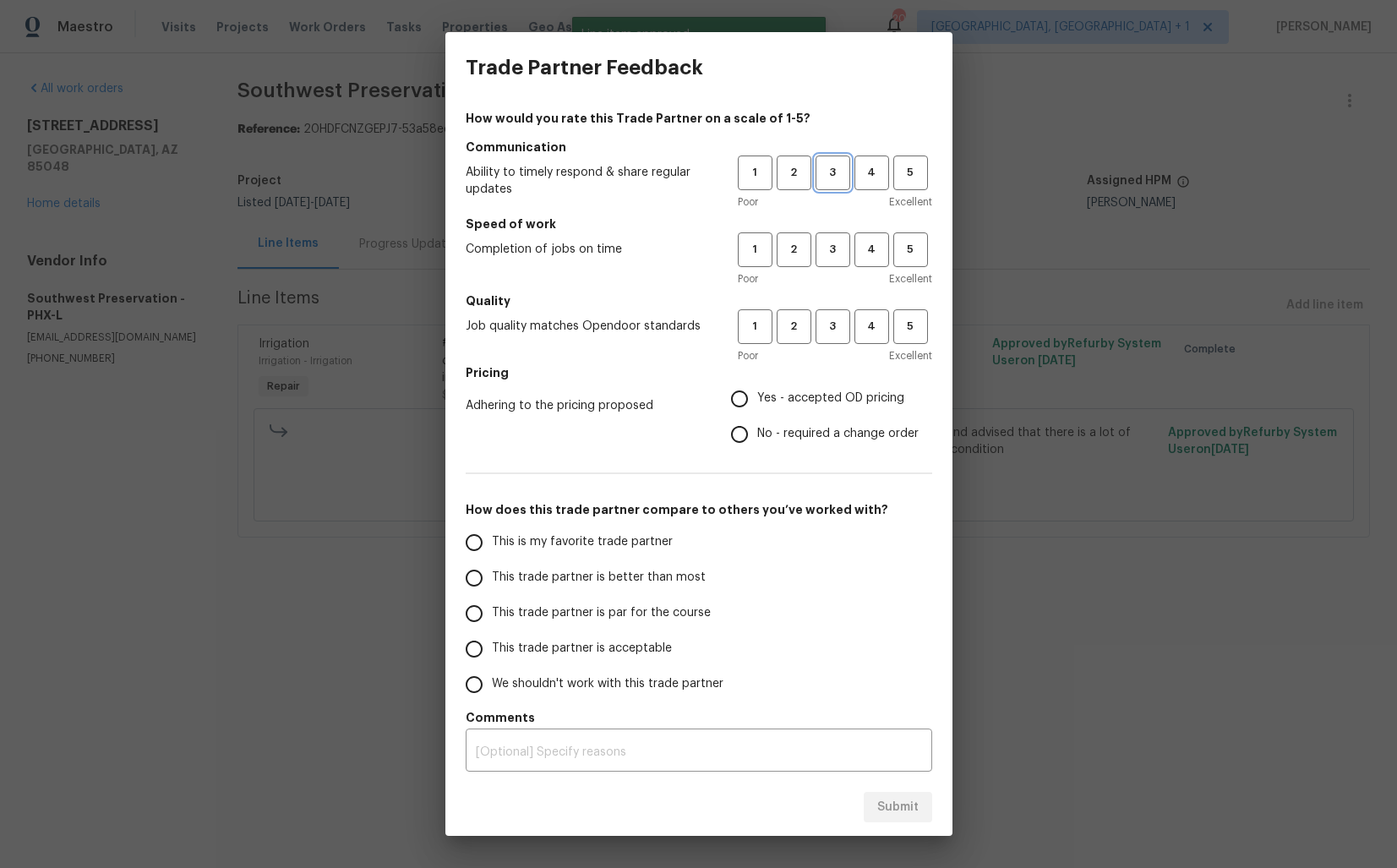
click at [831, 175] on span "3" at bounding box center [832, 172] width 31 height 19
click at [831, 254] on span "3" at bounding box center [832, 249] width 31 height 19
click at [831, 343] on button "3" at bounding box center [833, 326] width 34 height 34
click at [762, 423] on label "No - required a change order" at bounding box center [820, 434] width 197 height 35
click at [757, 423] on input "No - required a change order" at bounding box center [739, 434] width 35 height 35
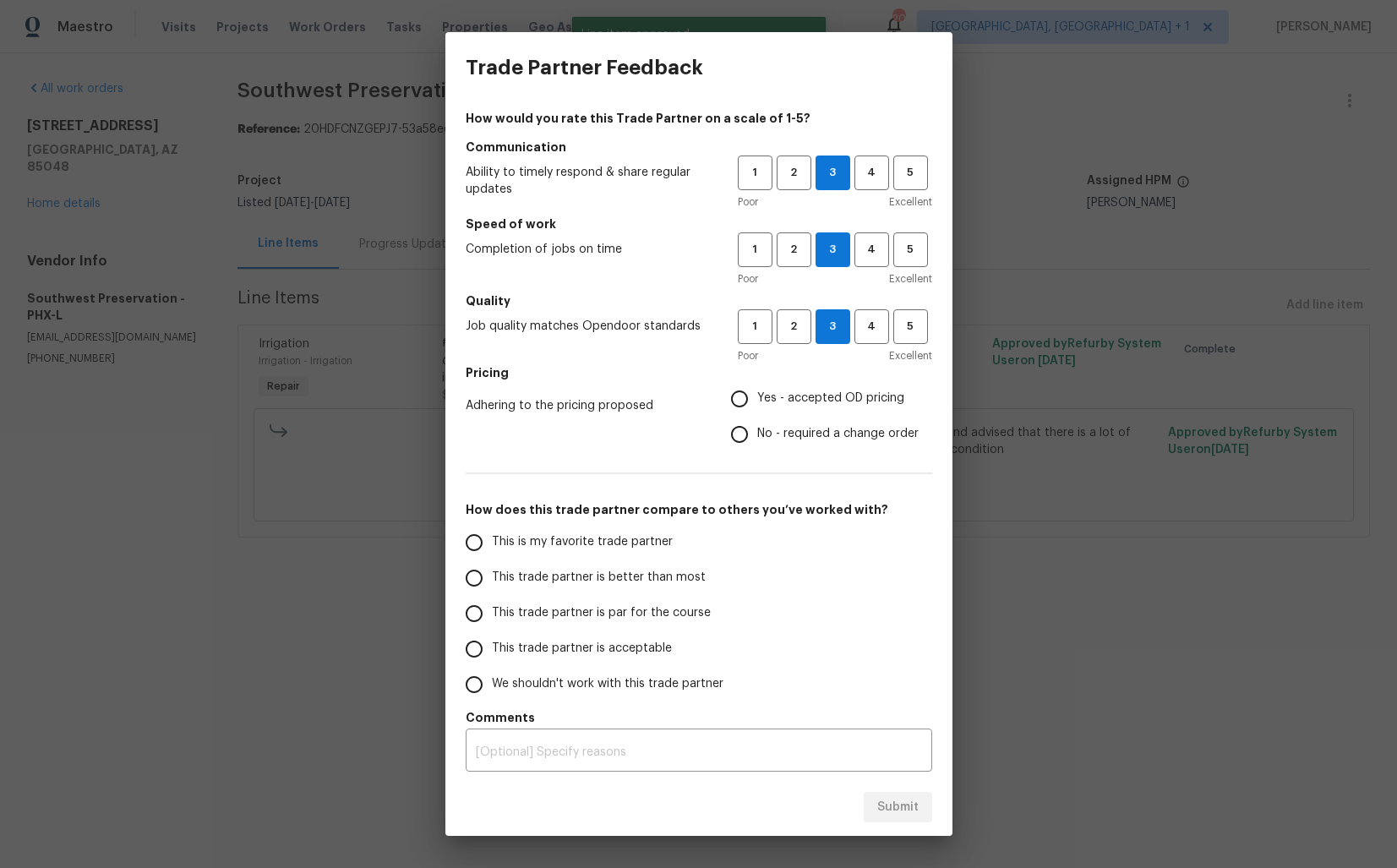
radio input "true"
click at [628, 574] on span "This trade partner is better than most" at bounding box center [599, 577] width 214 height 18
click at [492, 574] on input "This trade partner is better than most" at bounding box center [473, 578] width 35 height 35
click at [899, 808] on span "Submit" at bounding box center [897, 807] width 41 height 21
radio input "true"
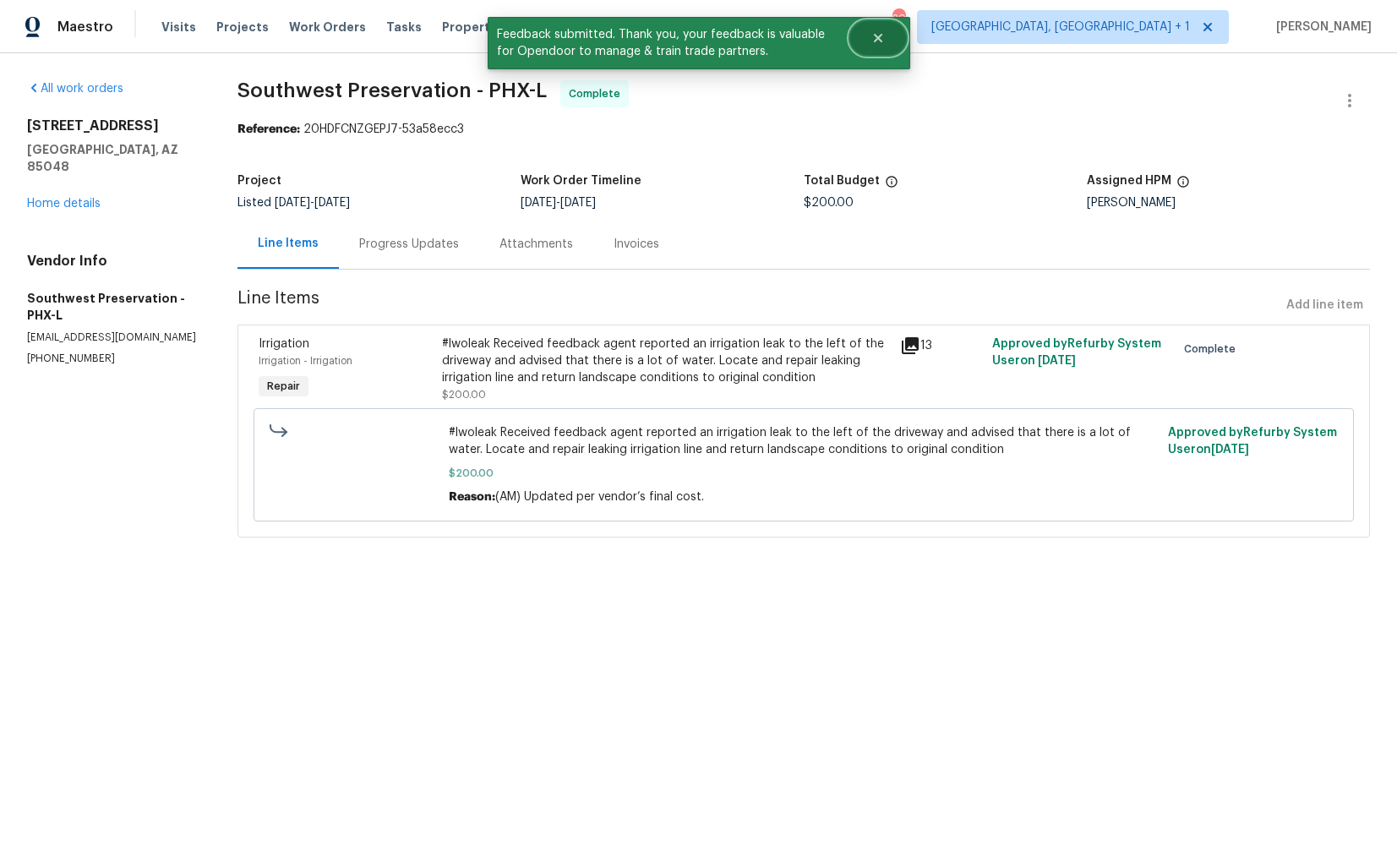
click at [884, 31] on icon "Close" at bounding box center [878, 38] width 13 height 13
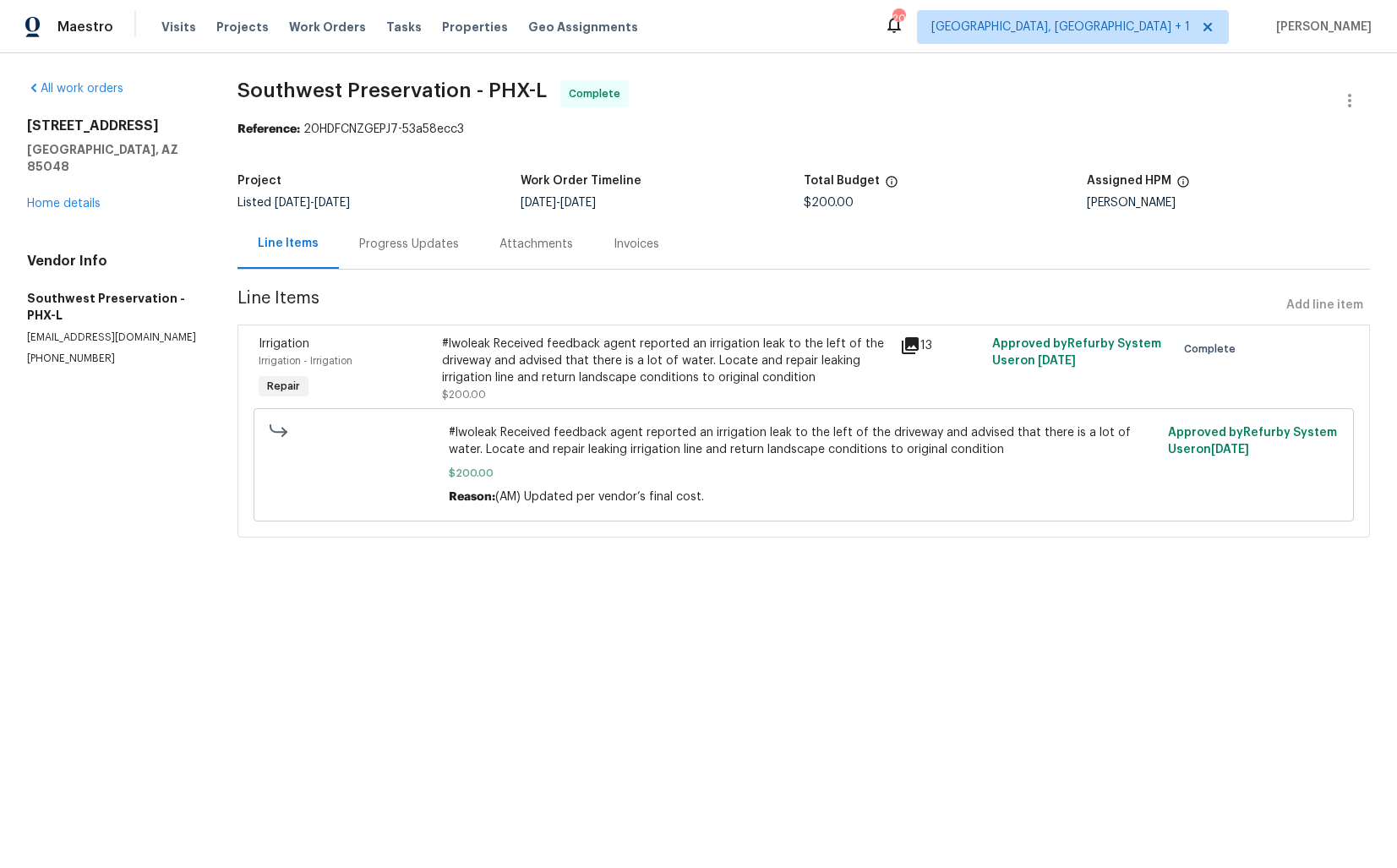
click at [56, 193] on div "14645 S 25th Pl Phoenix, AZ 85048 Home details" at bounding box center [111, 164] width 170 height 94
click at [71, 198] on link "Home details" at bounding box center [63, 204] width 73 height 11
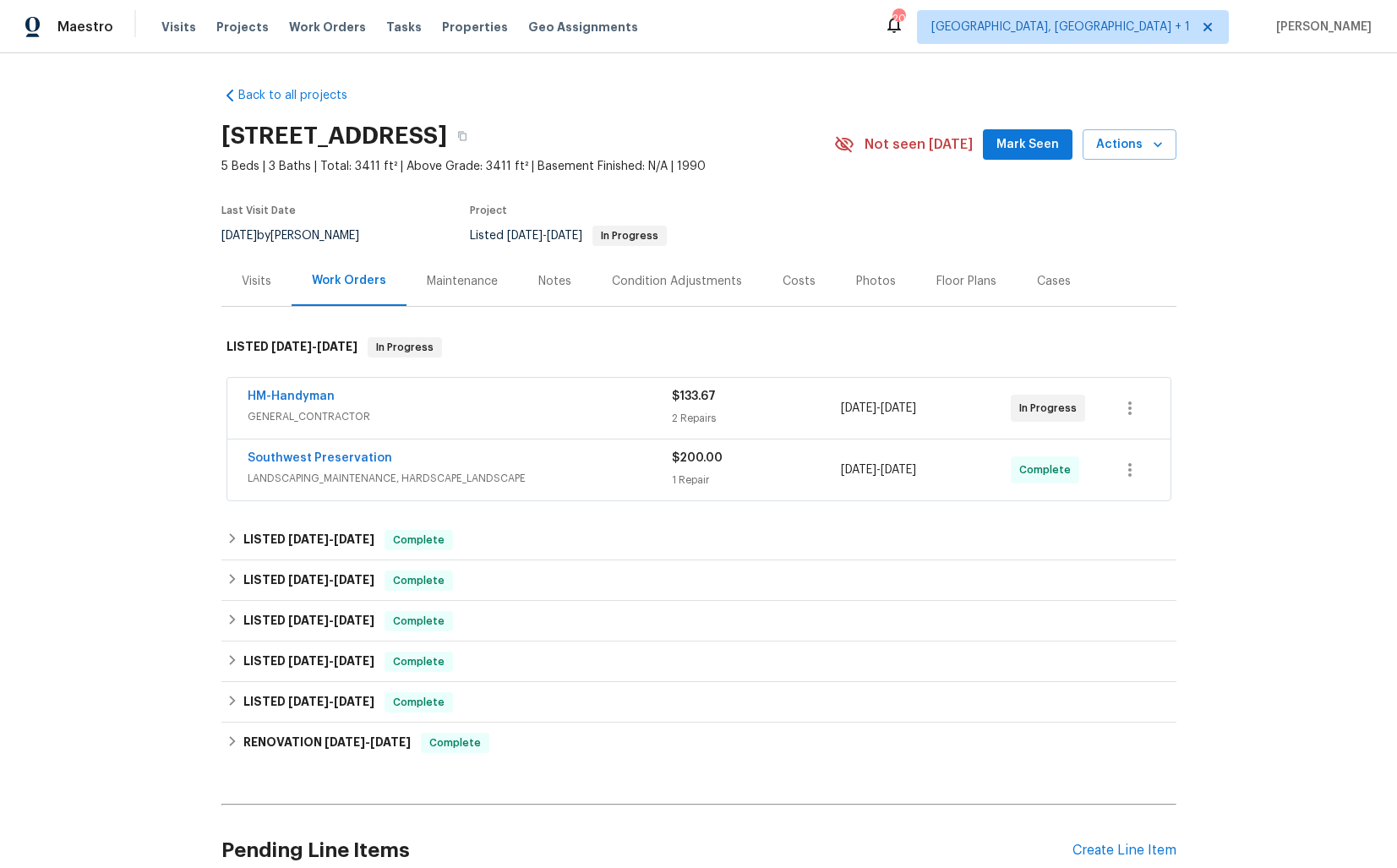
click at [530, 392] on div "HM-Handyman" at bounding box center [460, 397] width 425 height 20
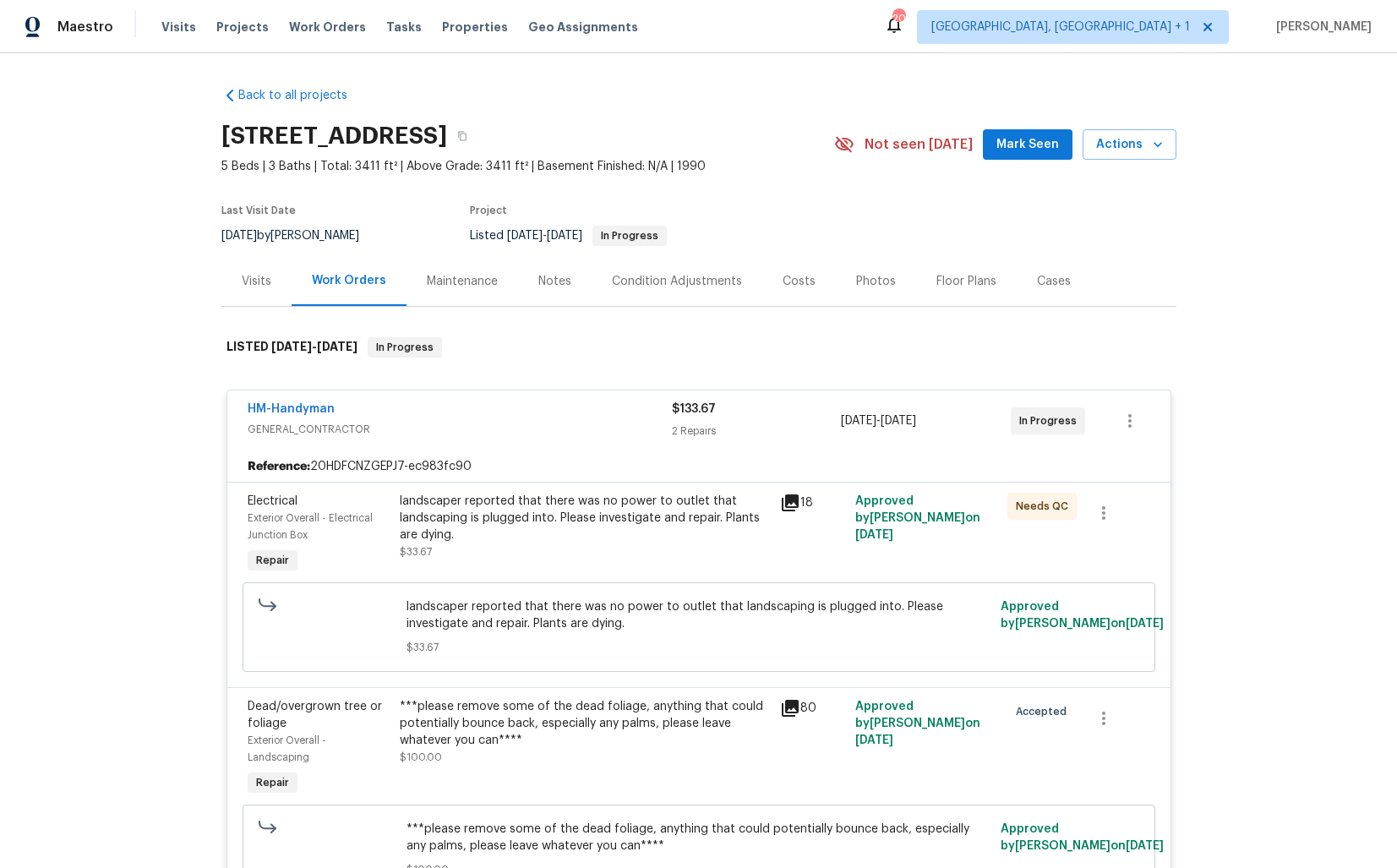
click at [354, 408] on div "HM-Handyman" at bounding box center [460, 410] width 425 height 20
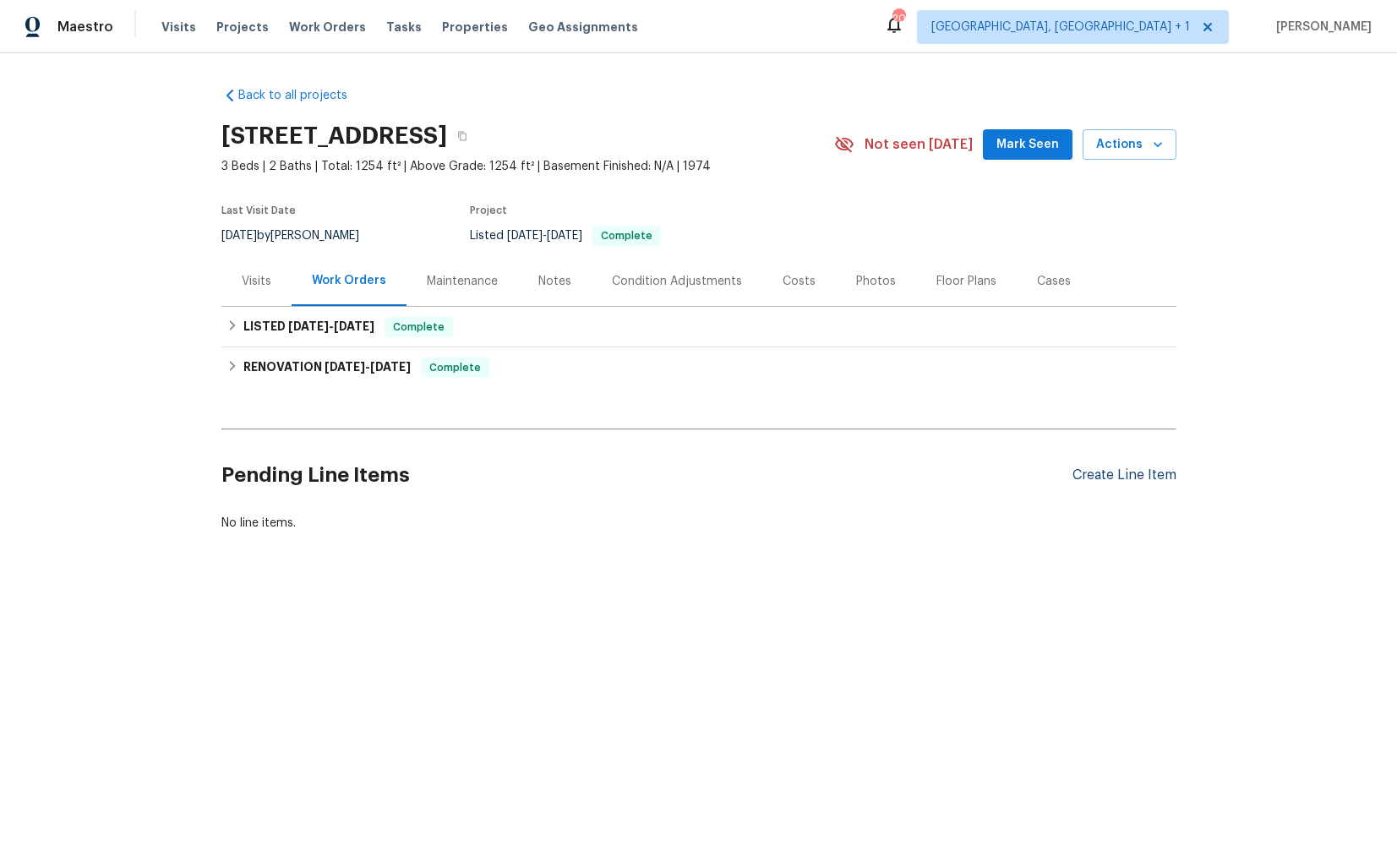
click at [1136, 477] on div "Create Line Item" at bounding box center [1124, 475] width 104 height 16
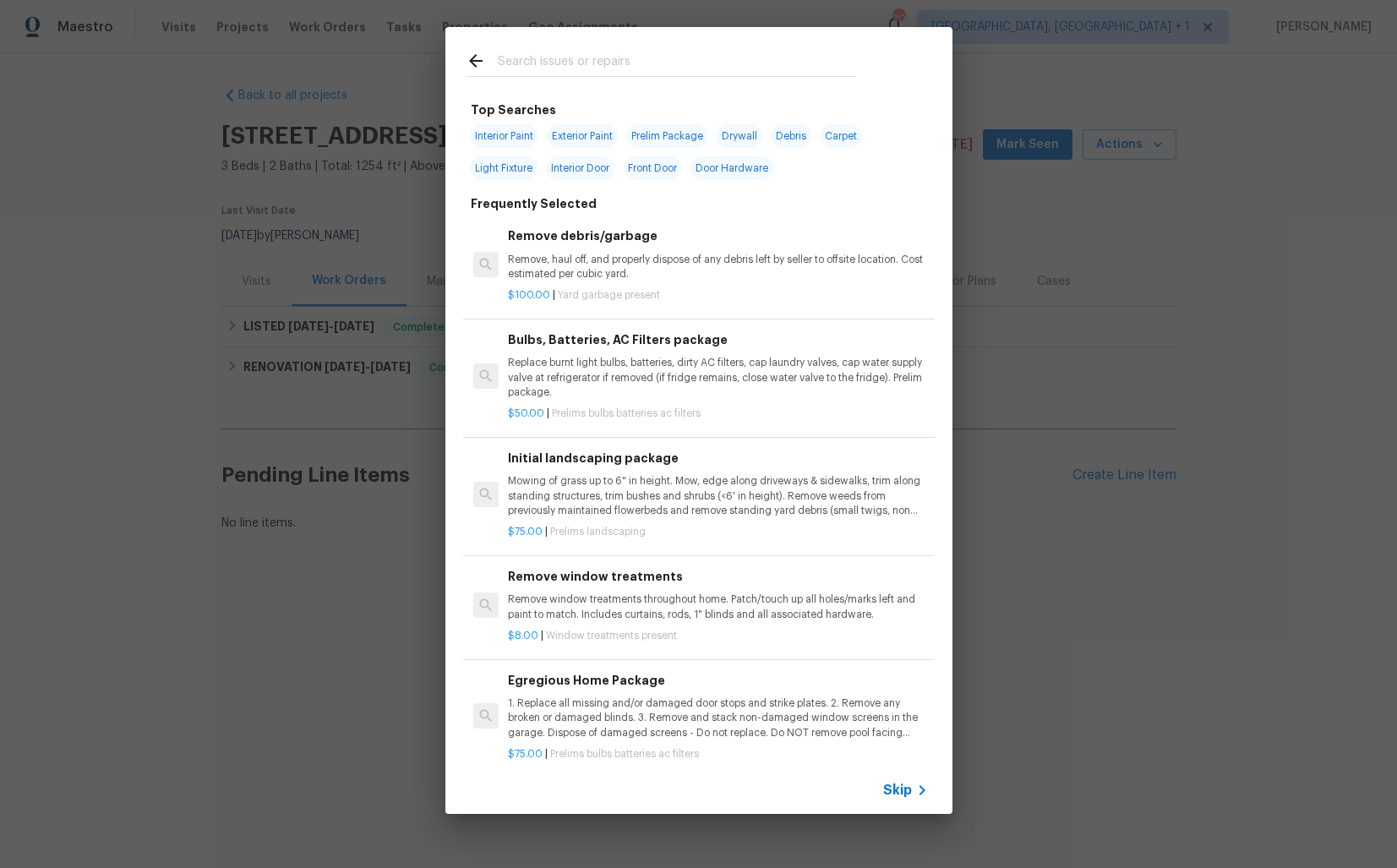
click at [575, 56] on input "text" at bounding box center [677, 63] width 358 height 26
type input "pest"
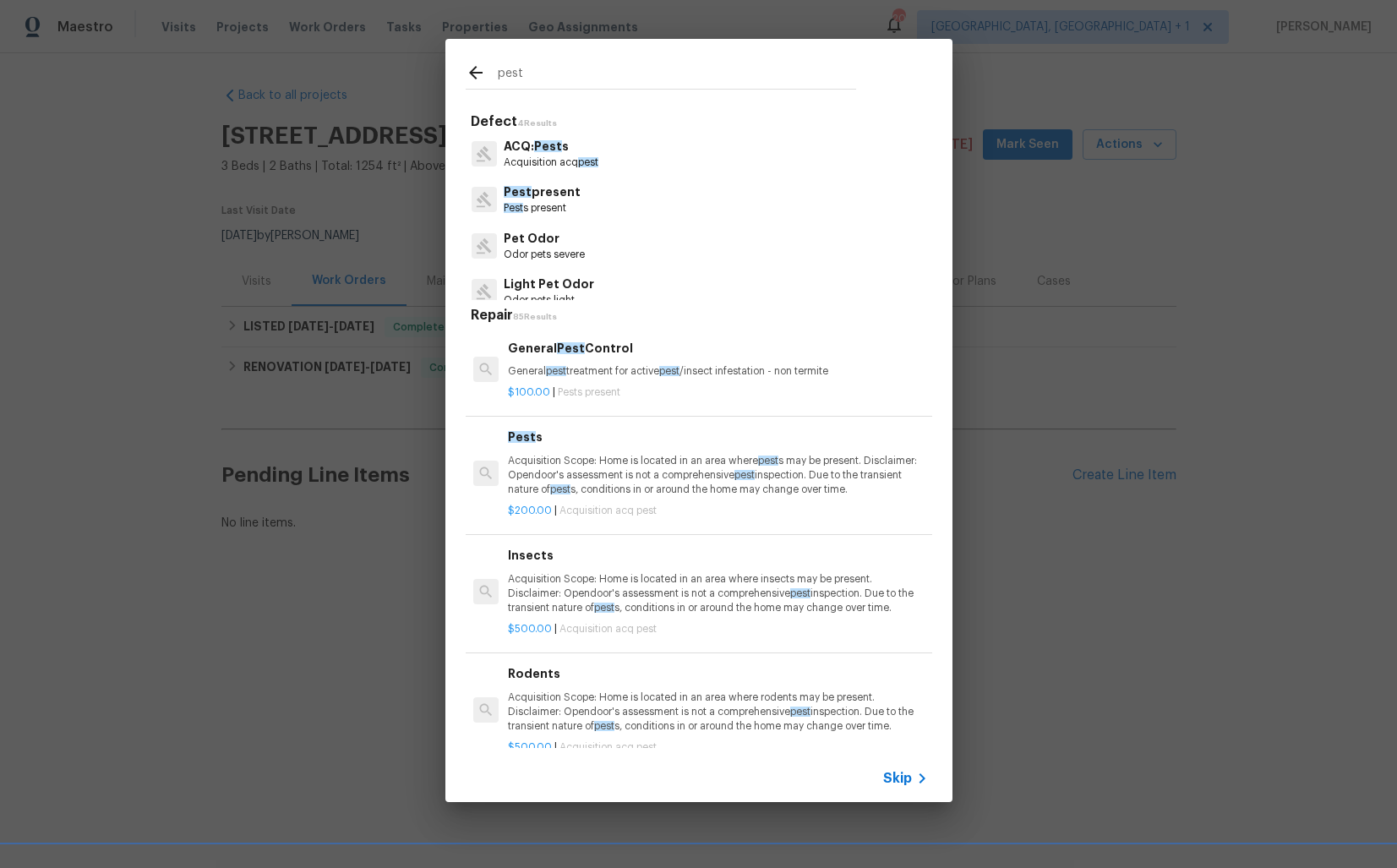
click at [546, 197] on p "Pest present" at bounding box center [542, 192] width 77 height 18
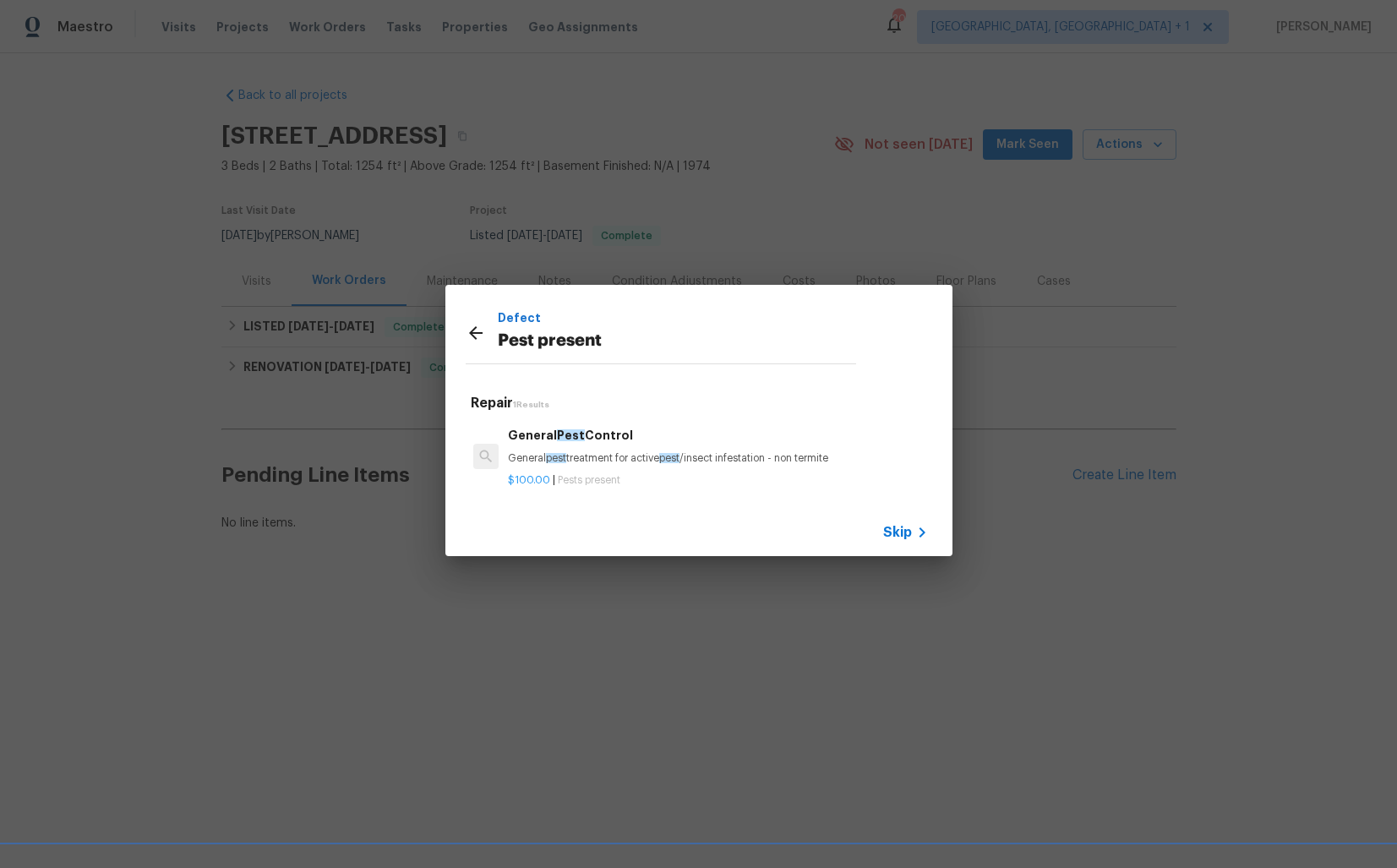
click at [581, 444] on h6 "General Pest Control" at bounding box center [717, 435] width 419 height 19
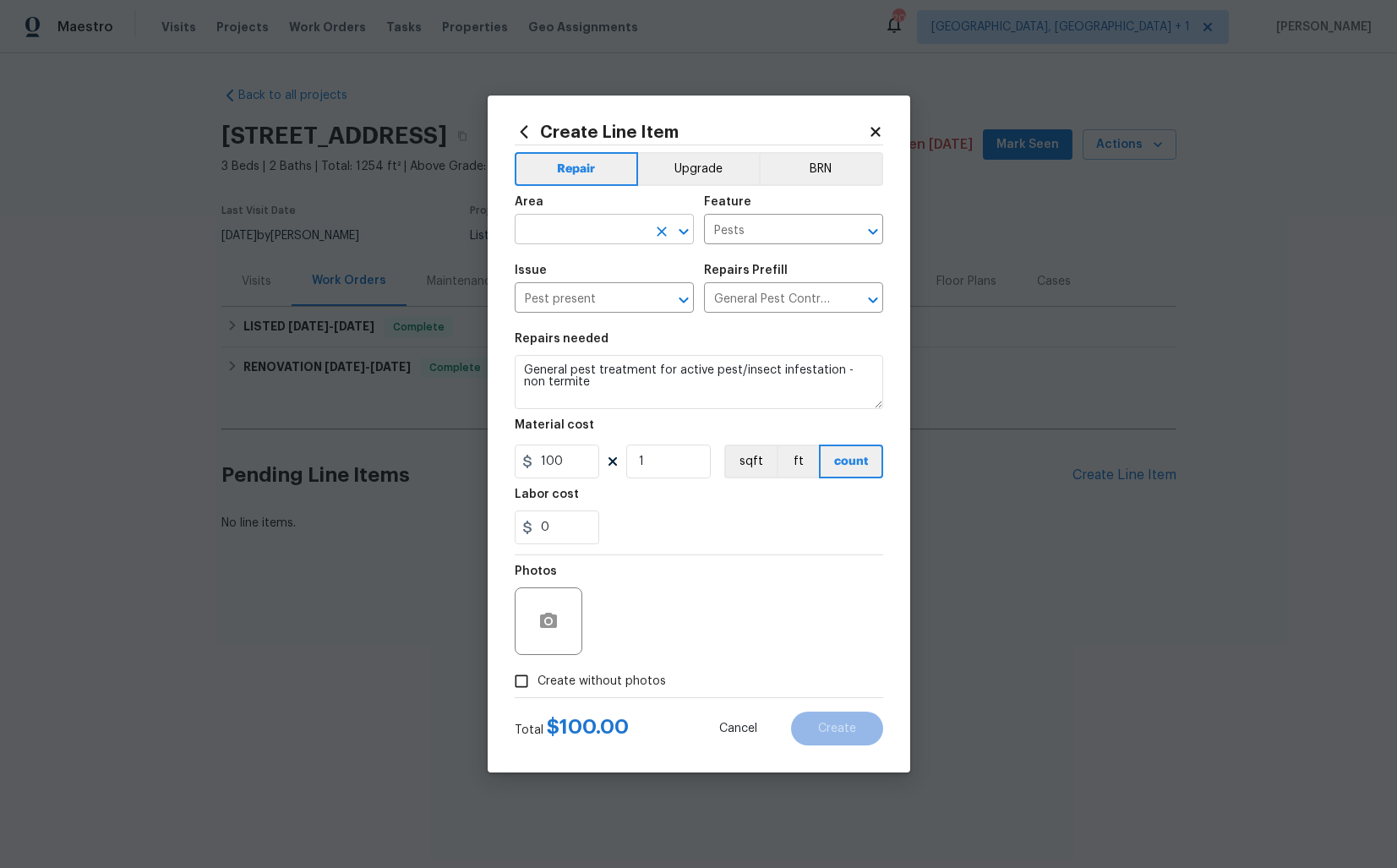
click at [568, 237] on input "text" at bounding box center [581, 231] width 131 height 27
type input "p"
click at [590, 299] on li "Exterior Overall" at bounding box center [605, 295] width 179 height 28
type input "Exterior Overall"
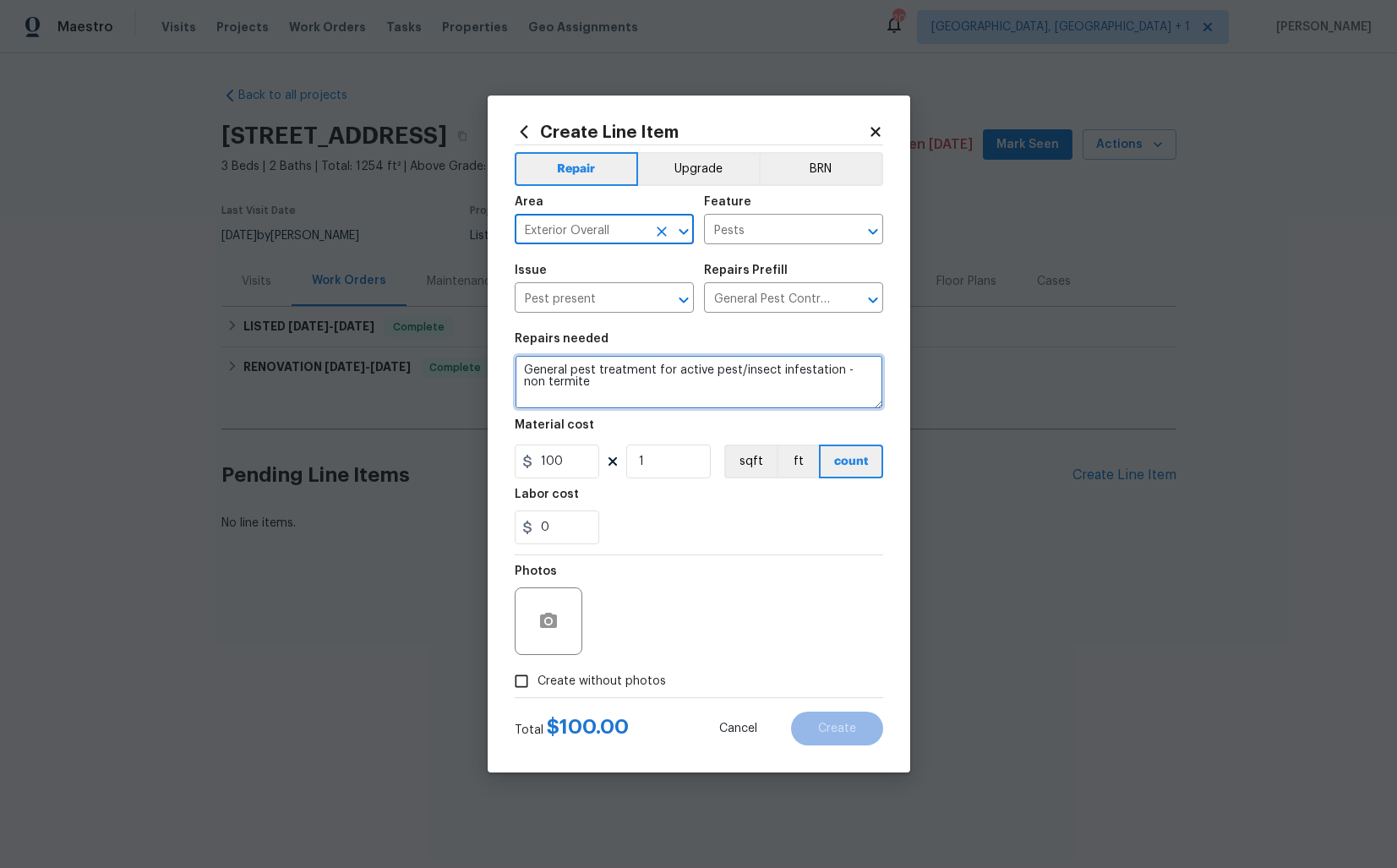
click at [576, 372] on textarea "General pest treatment for active pest/insect infestation - non termite" at bounding box center [699, 382] width 369 height 54
paste textarea "Ant mounds at [GEOGRAPHIC_DATA]"
click at [614, 391] on textarea "Ant mounds at [GEOGRAPHIC_DATA]." at bounding box center [699, 382] width 369 height 54
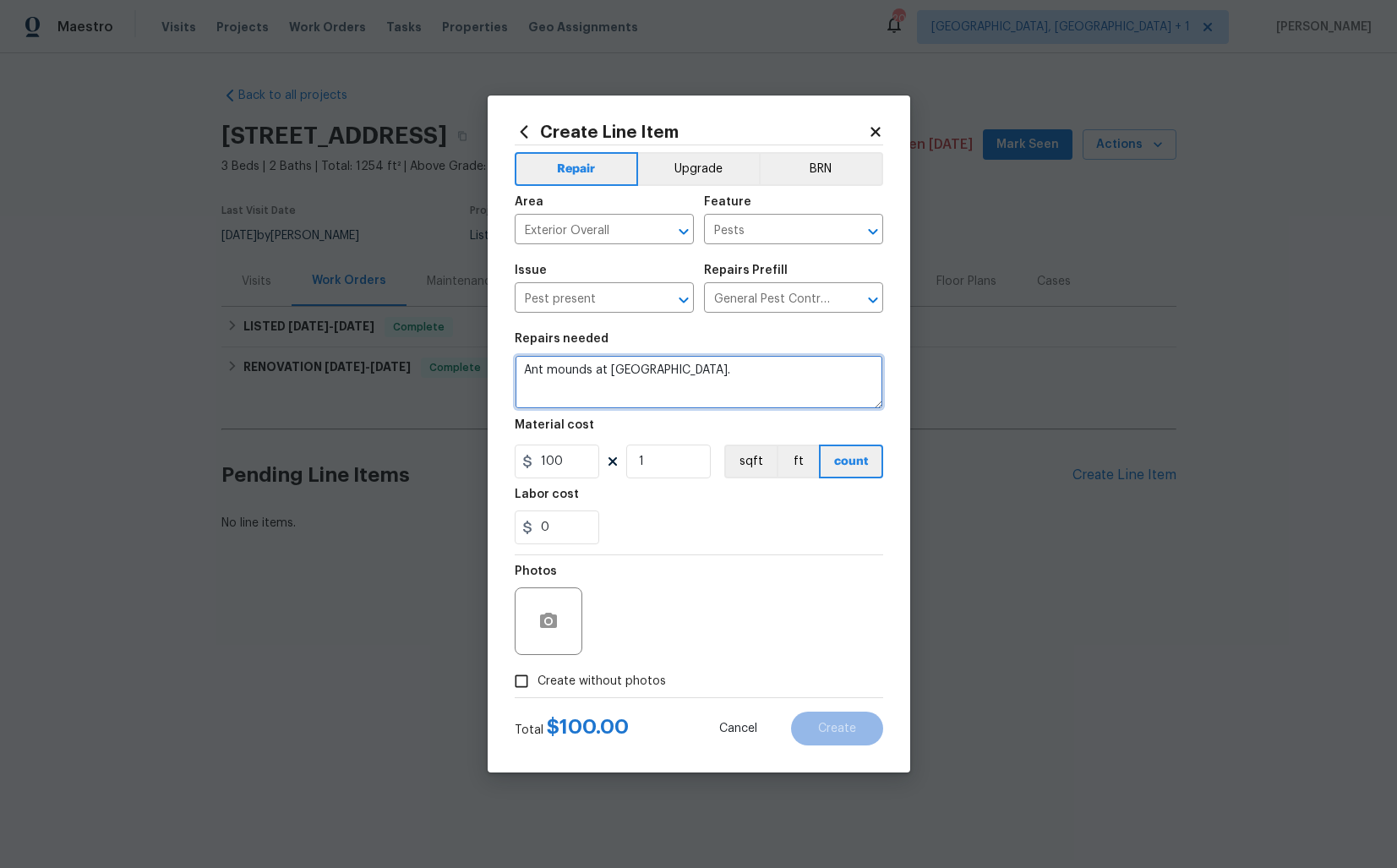
click at [614, 391] on textarea "Ant mounds at [GEOGRAPHIC_DATA]." at bounding box center [699, 382] width 369 height 54
paste textarea "Feedback received that there are ant mounds at the [GEOGRAPHIC_DATA] area. Plea…"
type textarea "Feedback received that there are ant mounds at the [GEOGRAPHIC_DATA] area. Plea…"
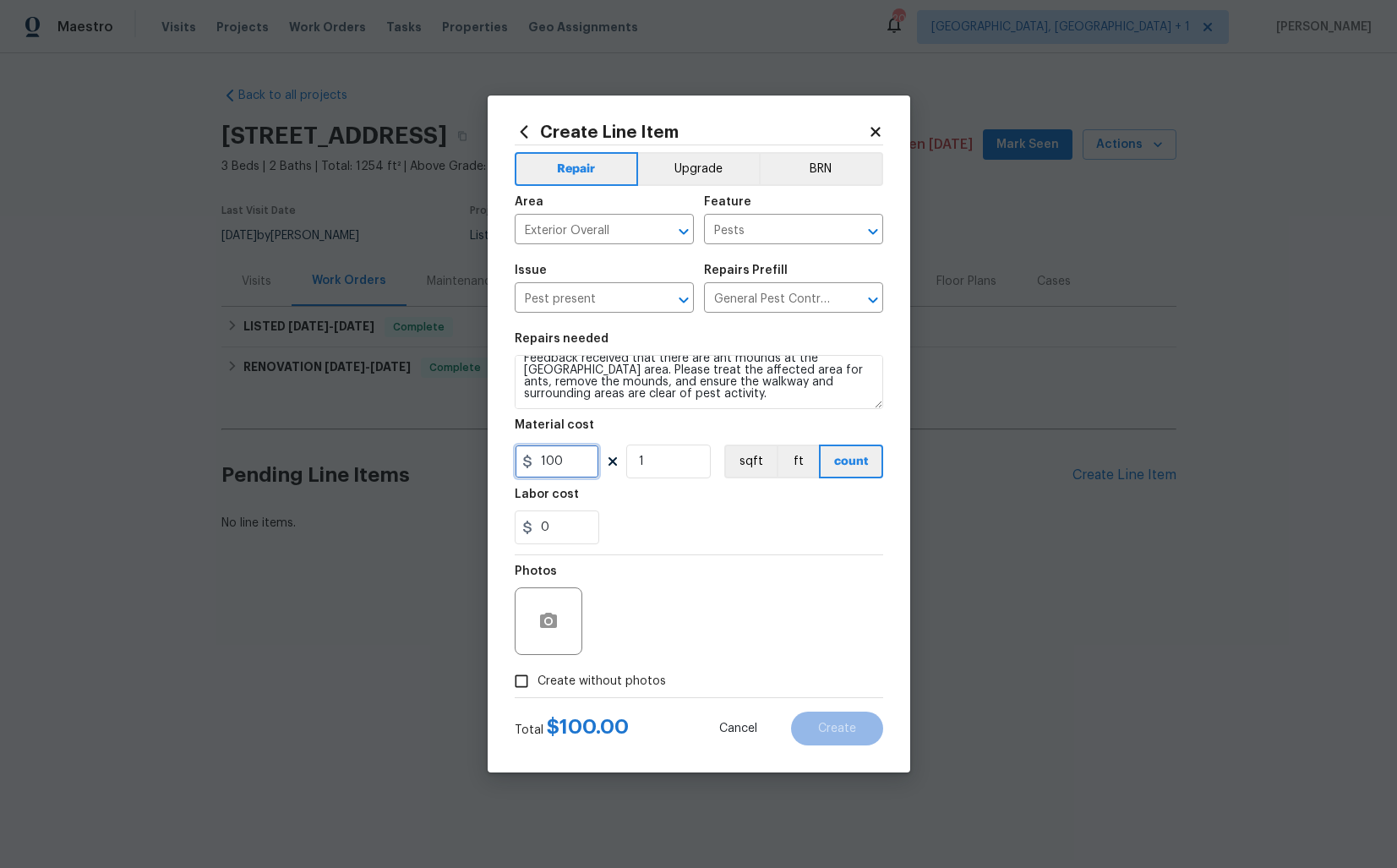
click at [553, 462] on input "100" at bounding box center [557, 462] width 85 height 34
type input "75"
click at [539, 685] on span "Create without photos" at bounding box center [602, 681] width 129 height 18
click at [538, 685] on input "Create without photos" at bounding box center [522, 681] width 32 height 32
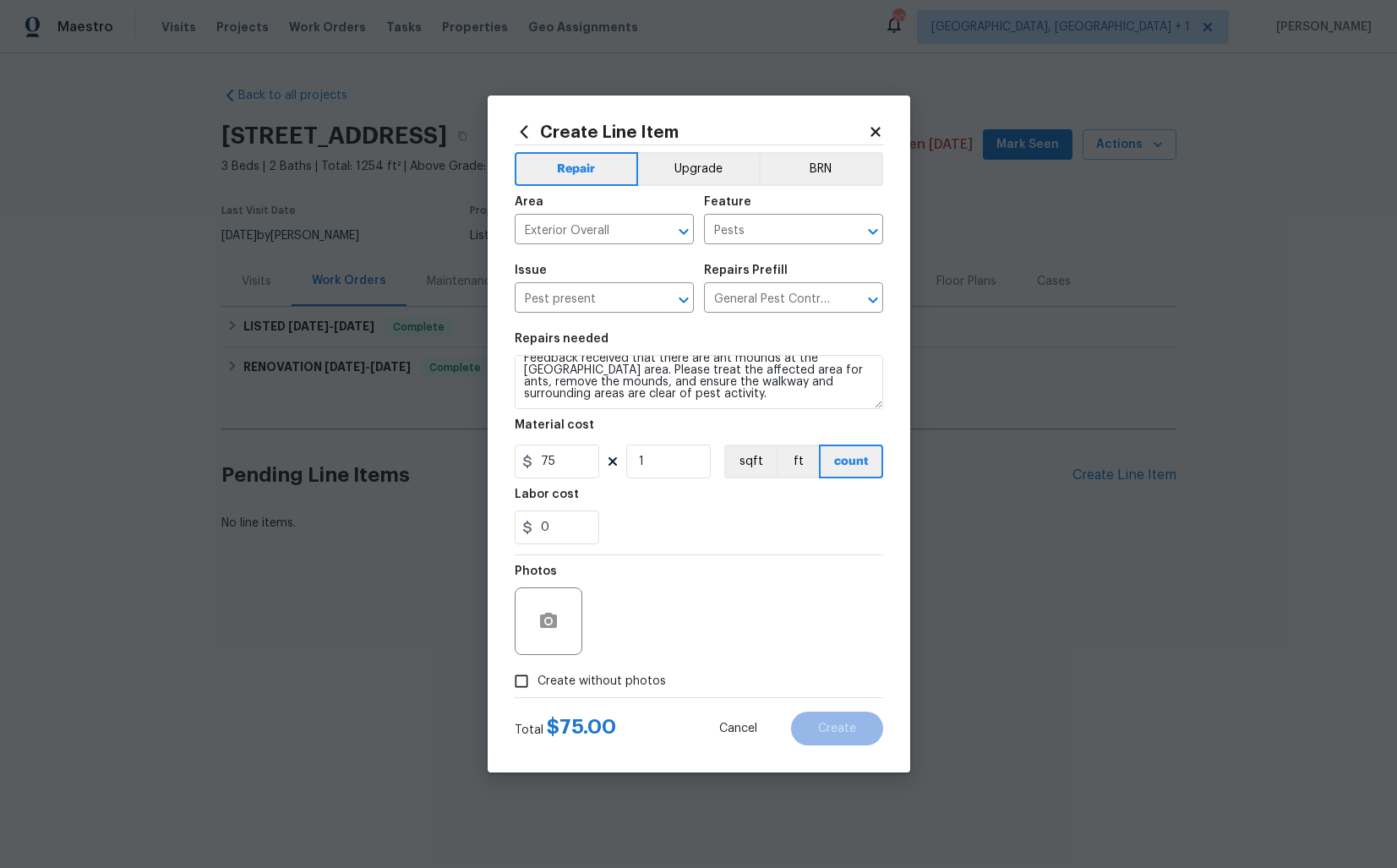
checkbox input "true"
click at [683, 611] on textarea at bounding box center [740, 621] width 288 height 68
click at [848, 729] on span "Create" at bounding box center [837, 728] width 38 height 12
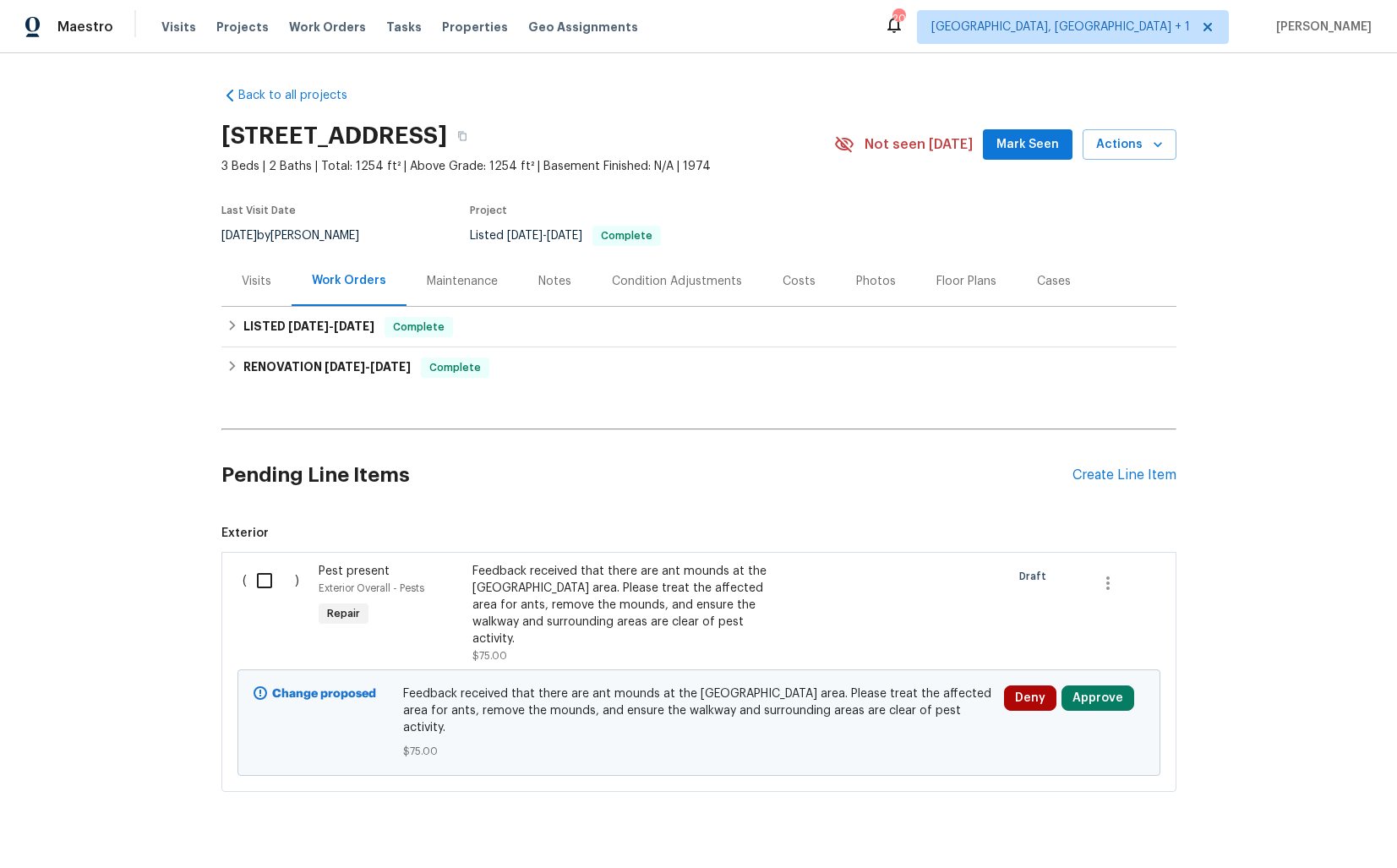
click at [267, 582] on input "checkbox" at bounding box center [270, 580] width 49 height 35
checkbox input "true"
click at [1290, 822] on span "Create Work Order" at bounding box center [1301, 826] width 112 height 21
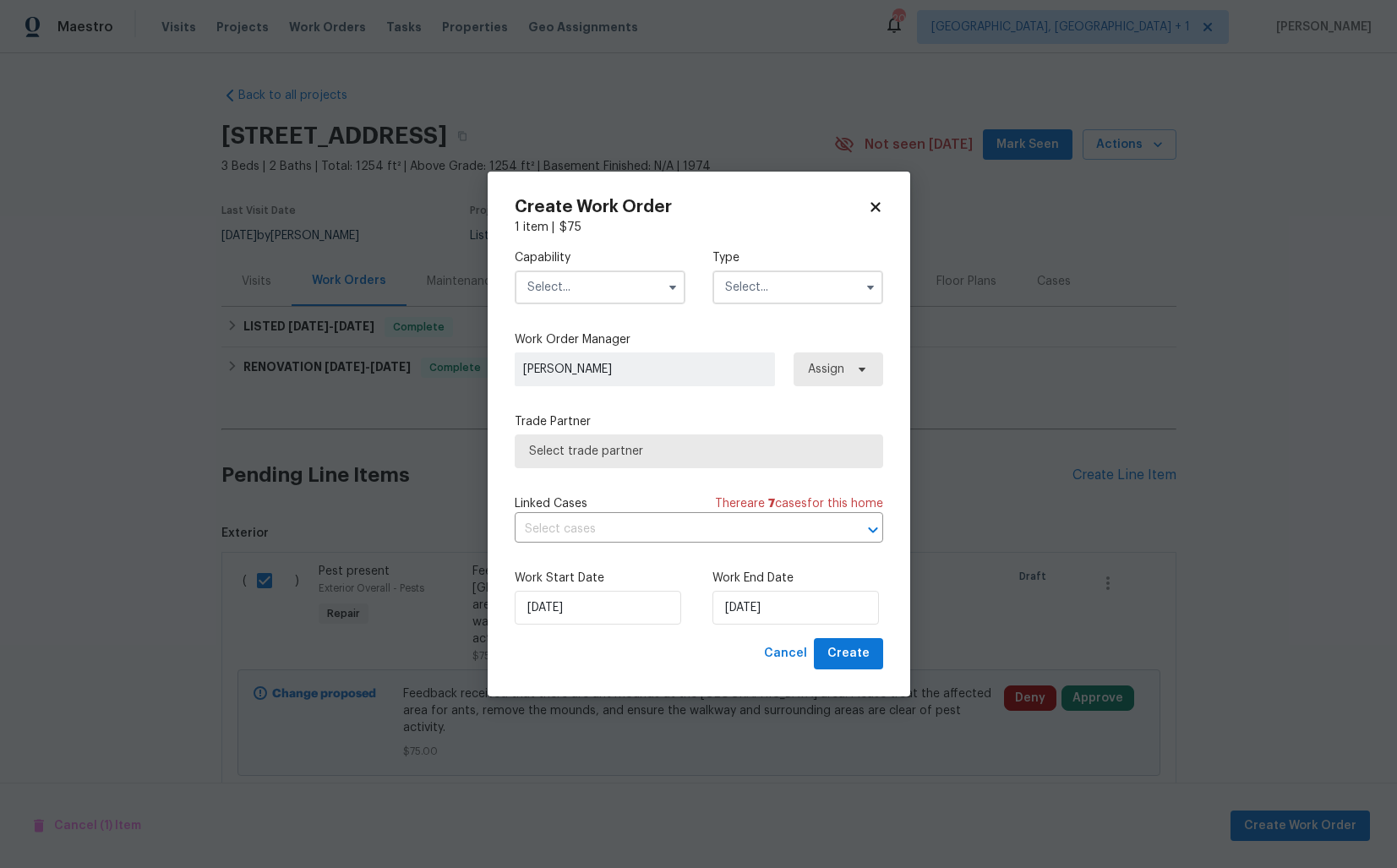
click at [565, 304] on input "text" at bounding box center [600, 287] width 170 height 34
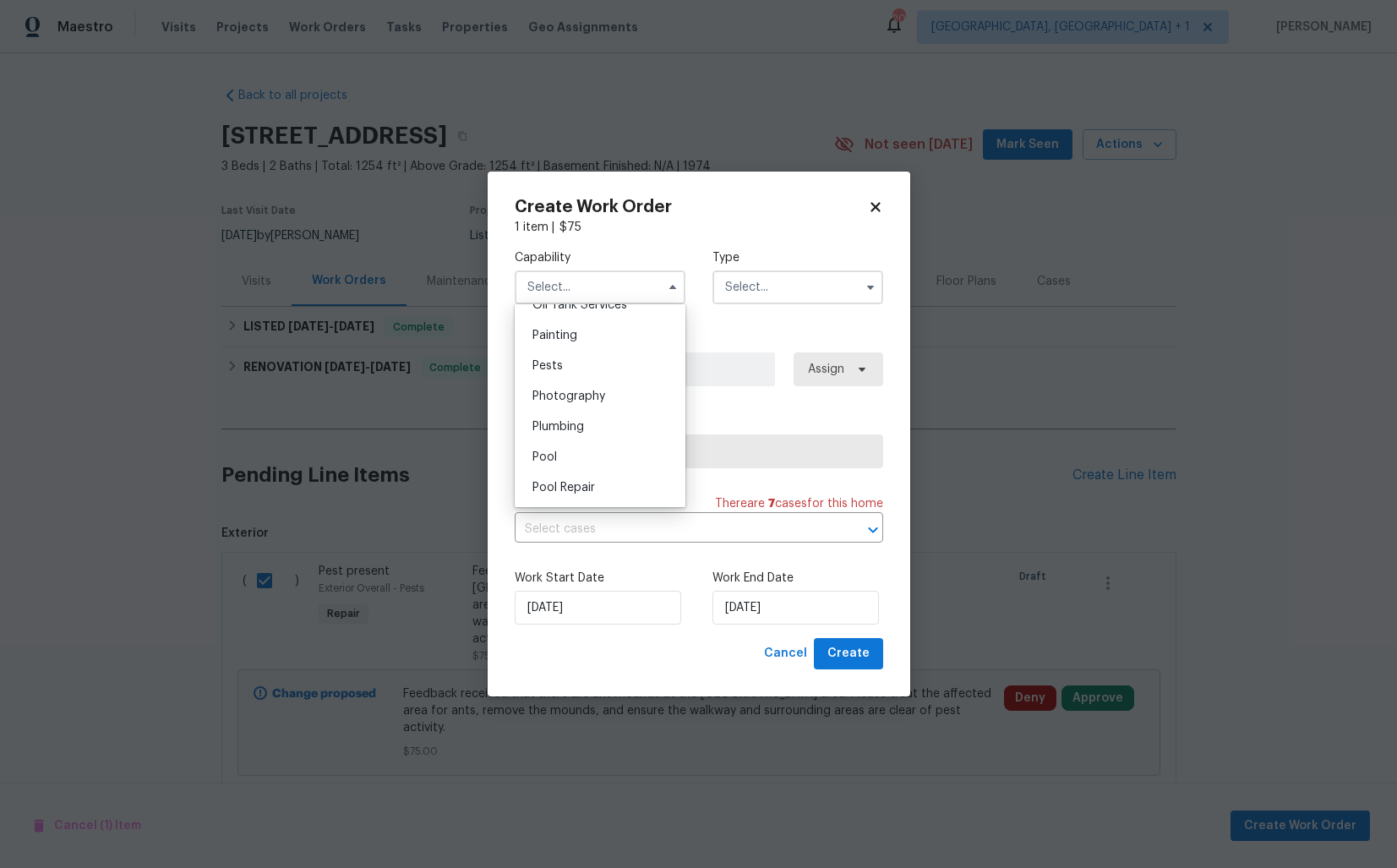
scroll to position [1393, 0]
click at [583, 375] on div "Pests" at bounding box center [600, 380] width 162 height 30
type input "Pests"
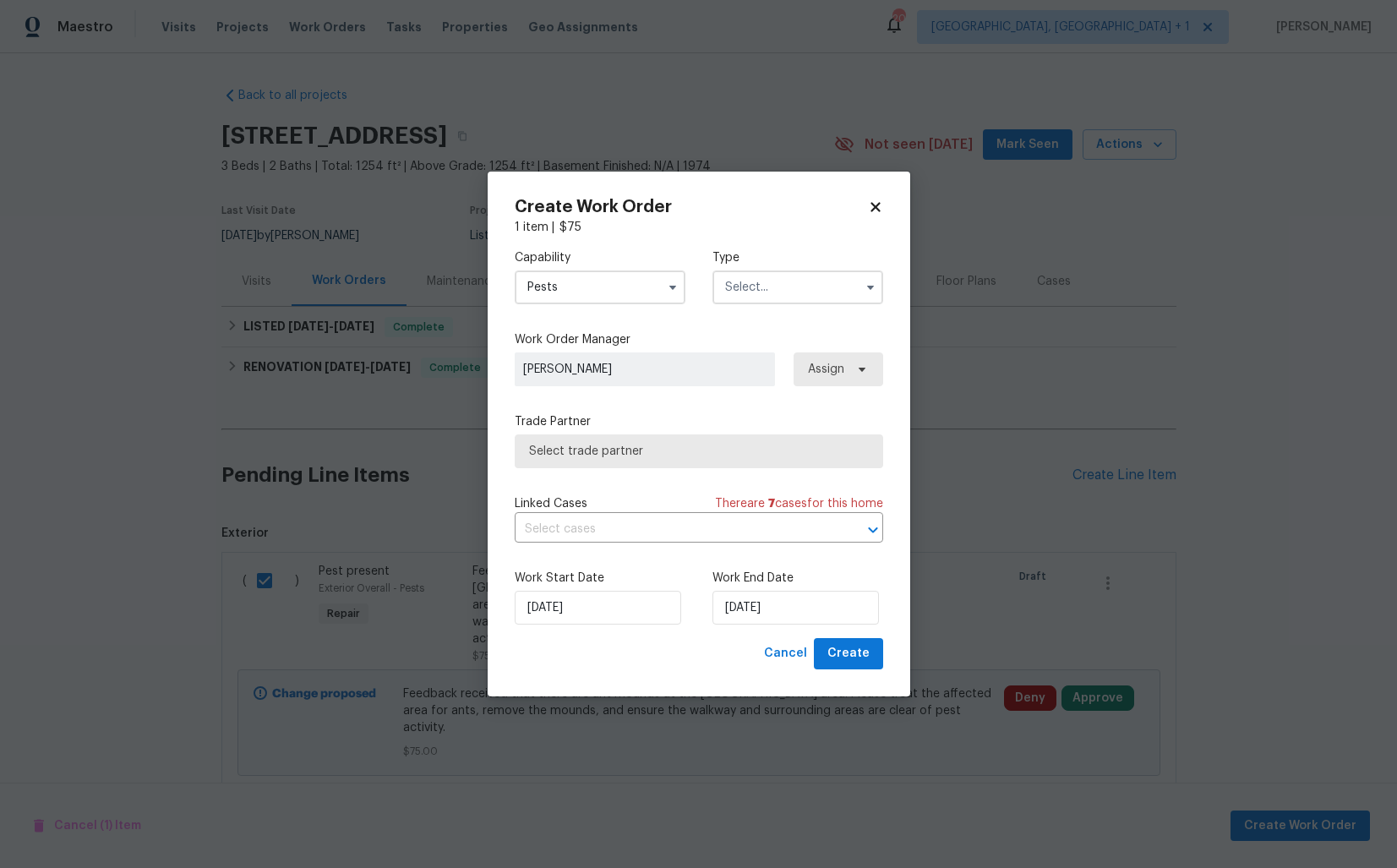
click at [805, 286] on input "text" at bounding box center [797, 287] width 170 height 34
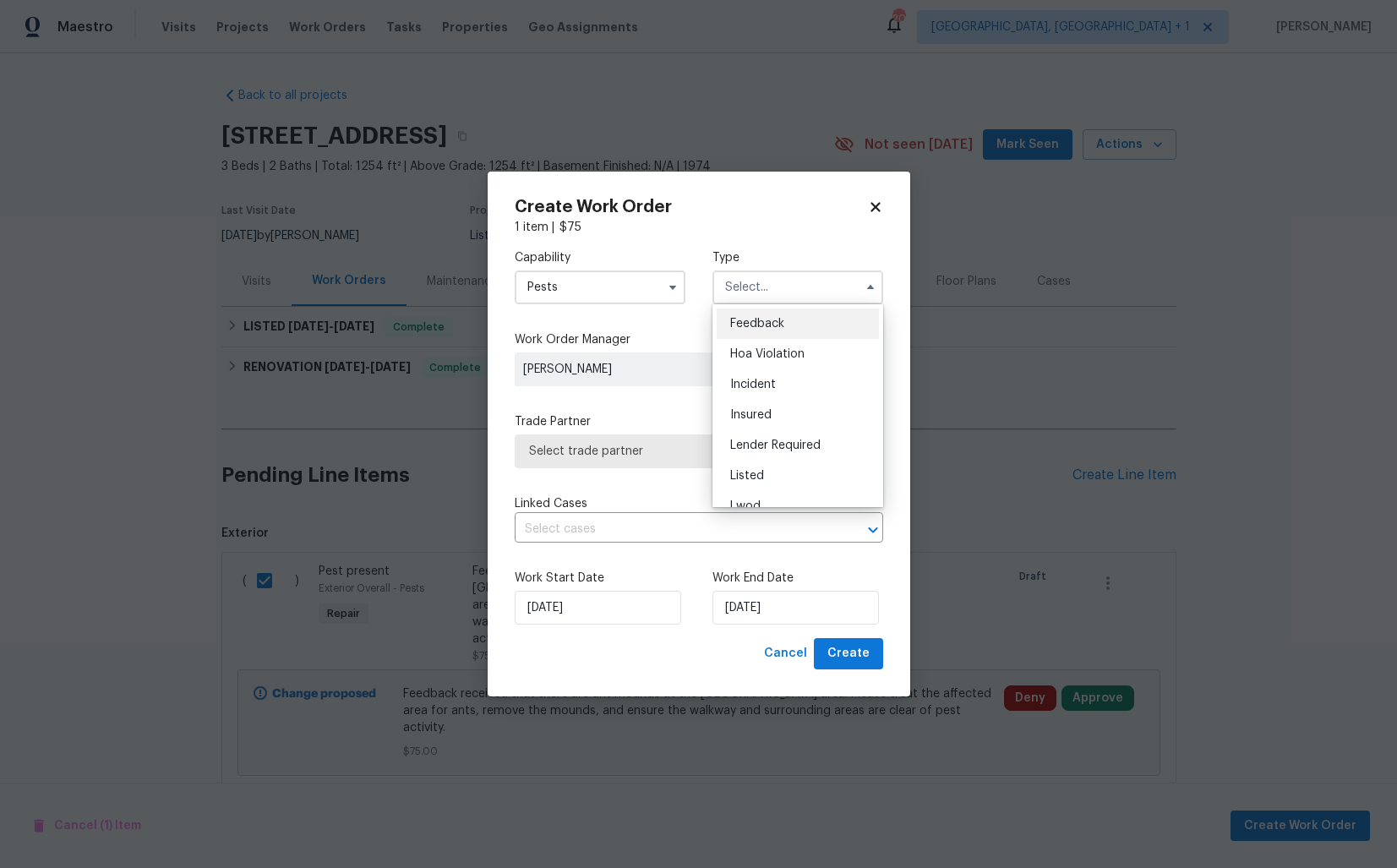
click at [802, 326] on div "Feedback" at bounding box center [798, 324] width 162 height 30
type input "Feedback"
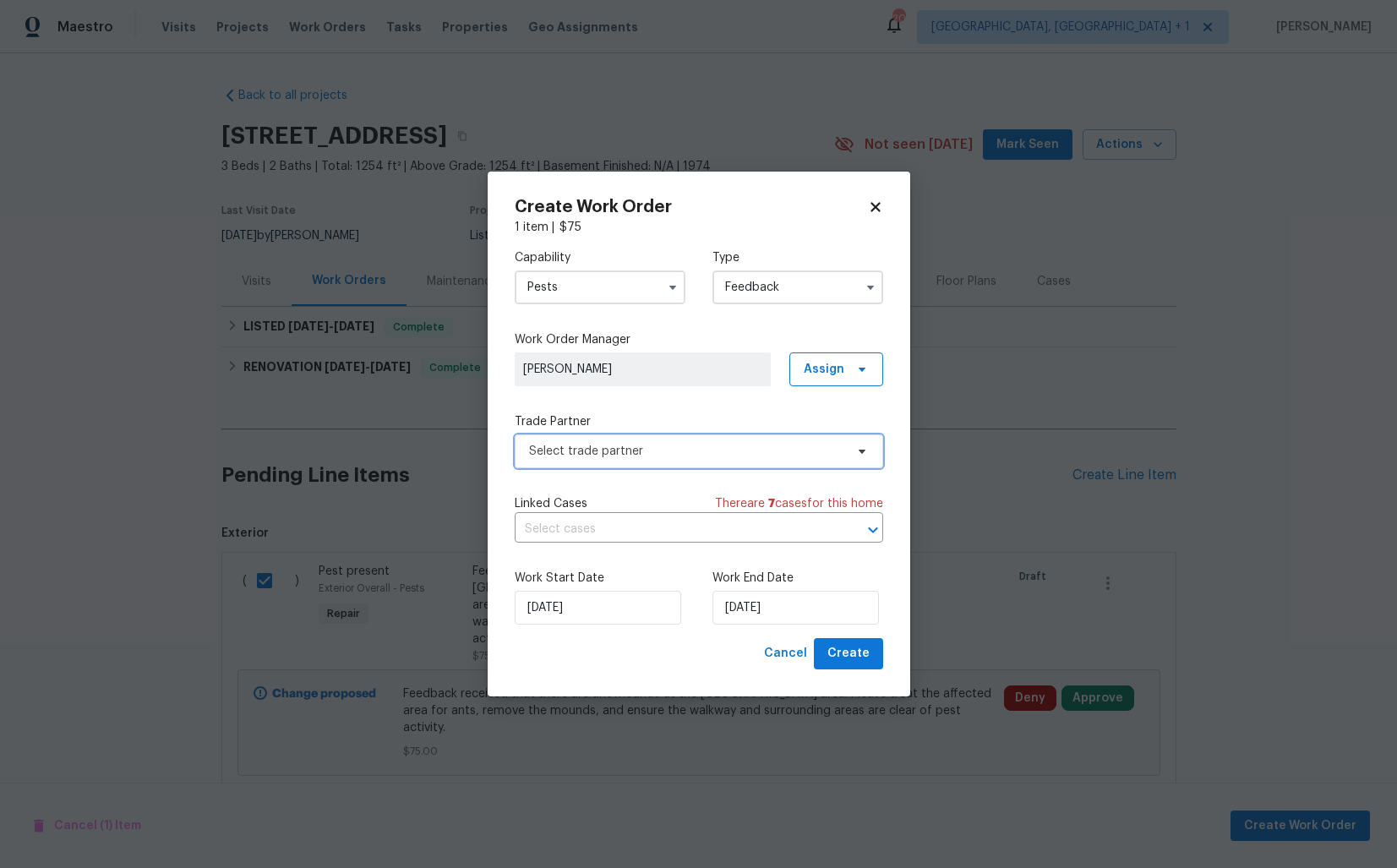
click at [642, 452] on span "Select trade partner" at bounding box center [687, 451] width 315 height 17
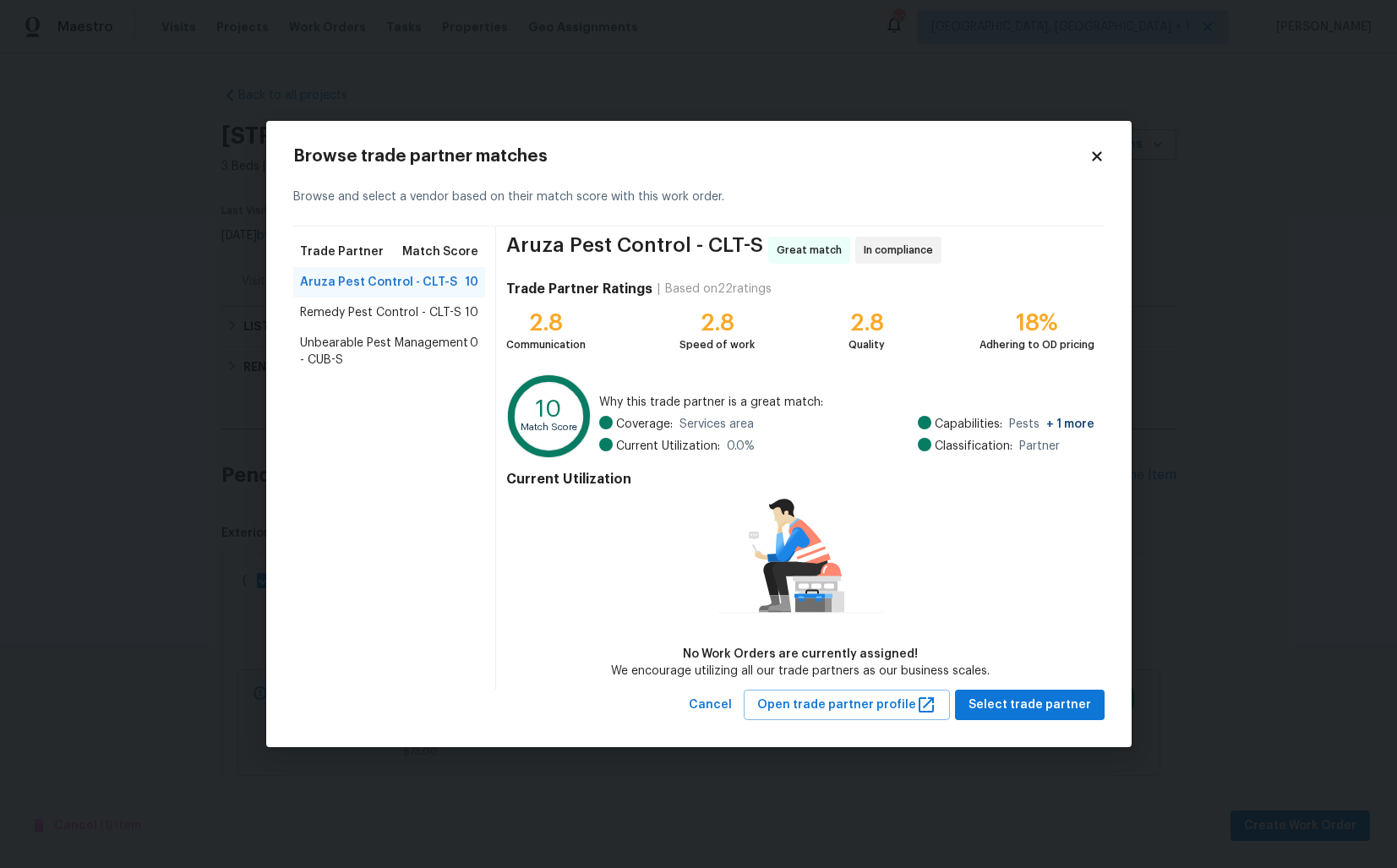
click at [324, 317] on span "Remedy Pest Control - CLT-S" at bounding box center [381, 313] width 162 height 17
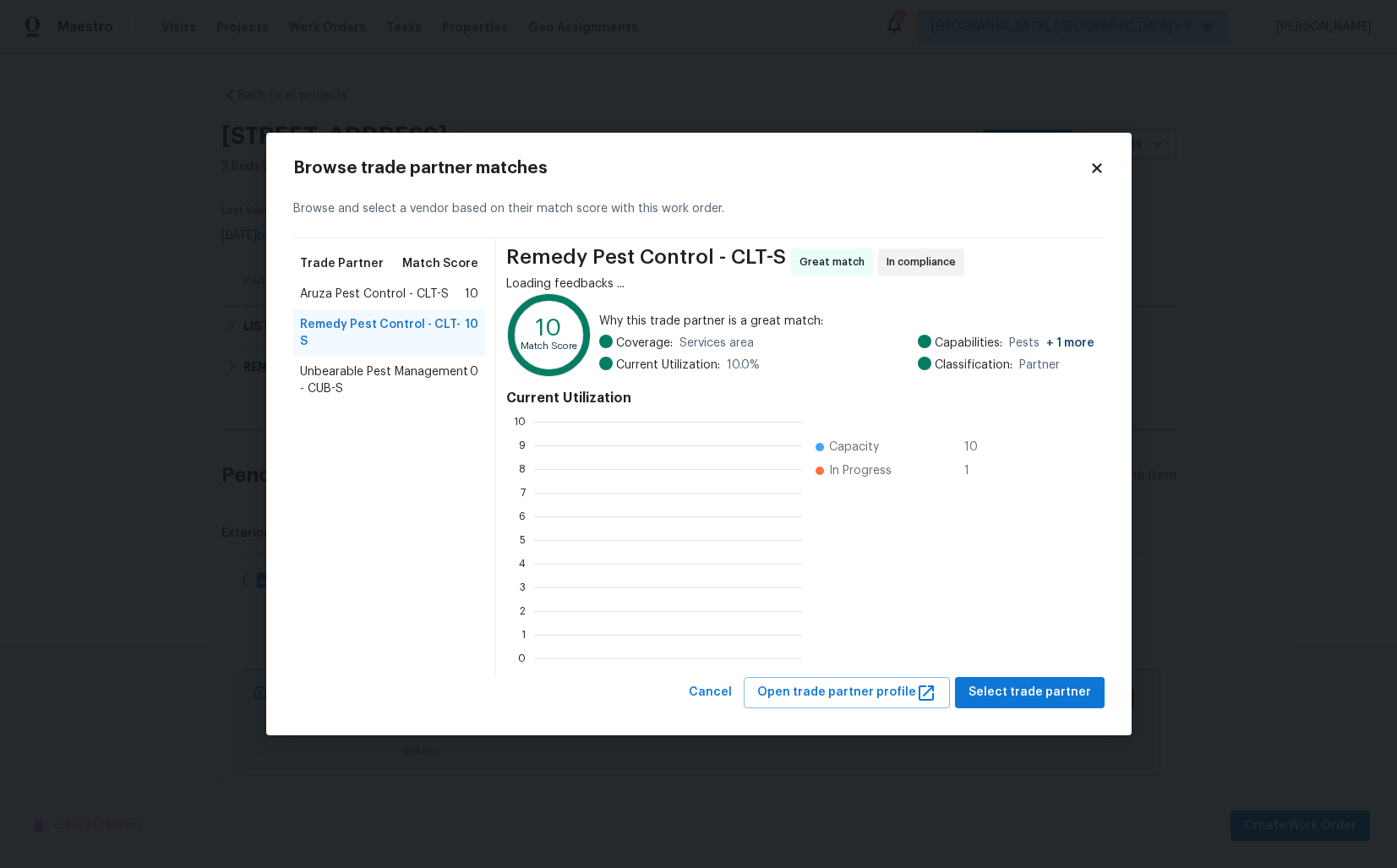
scroll to position [237, 268]
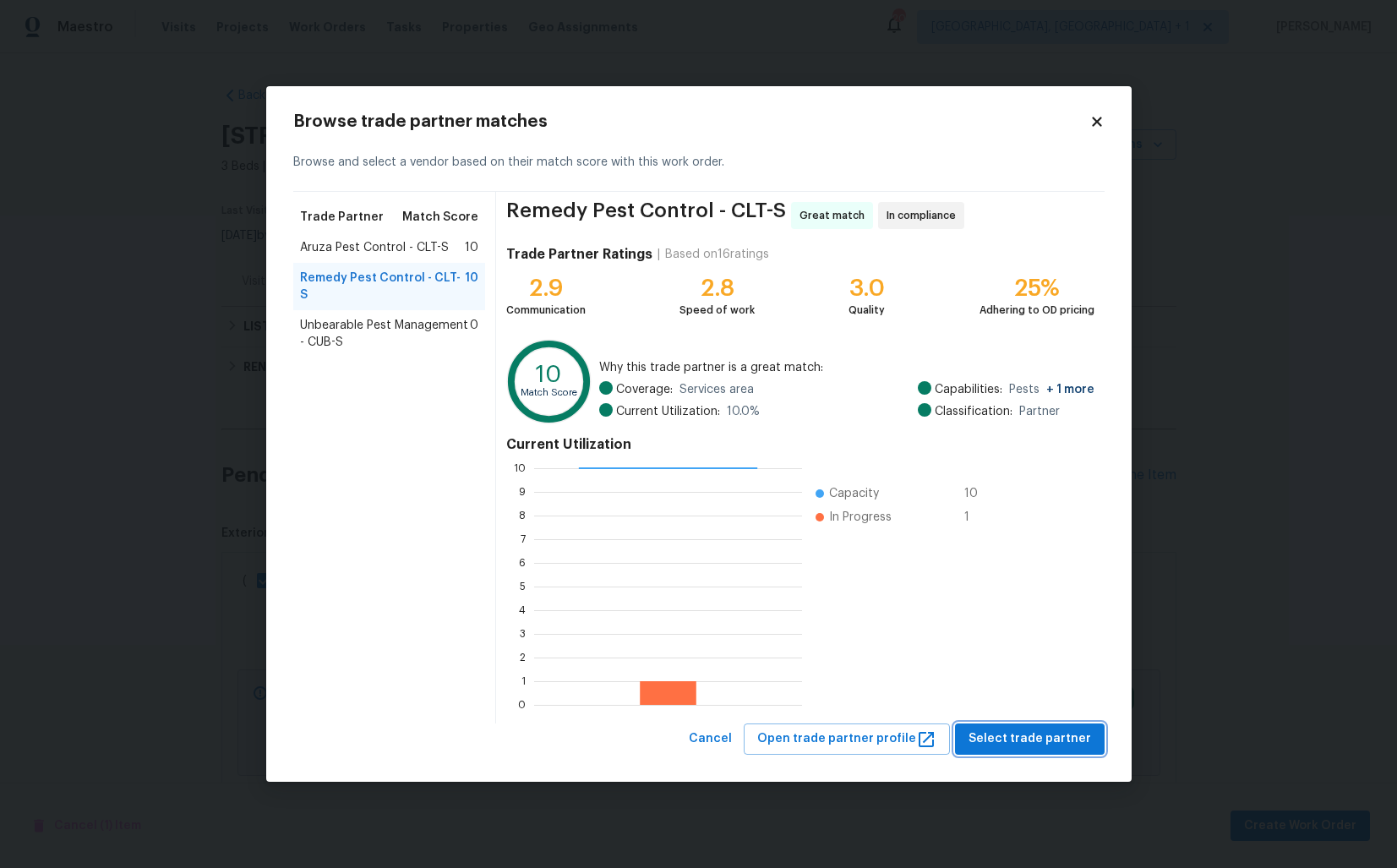
click at [1030, 741] on span "Select trade partner" at bounding box center [1029, 739] width 123 height 21
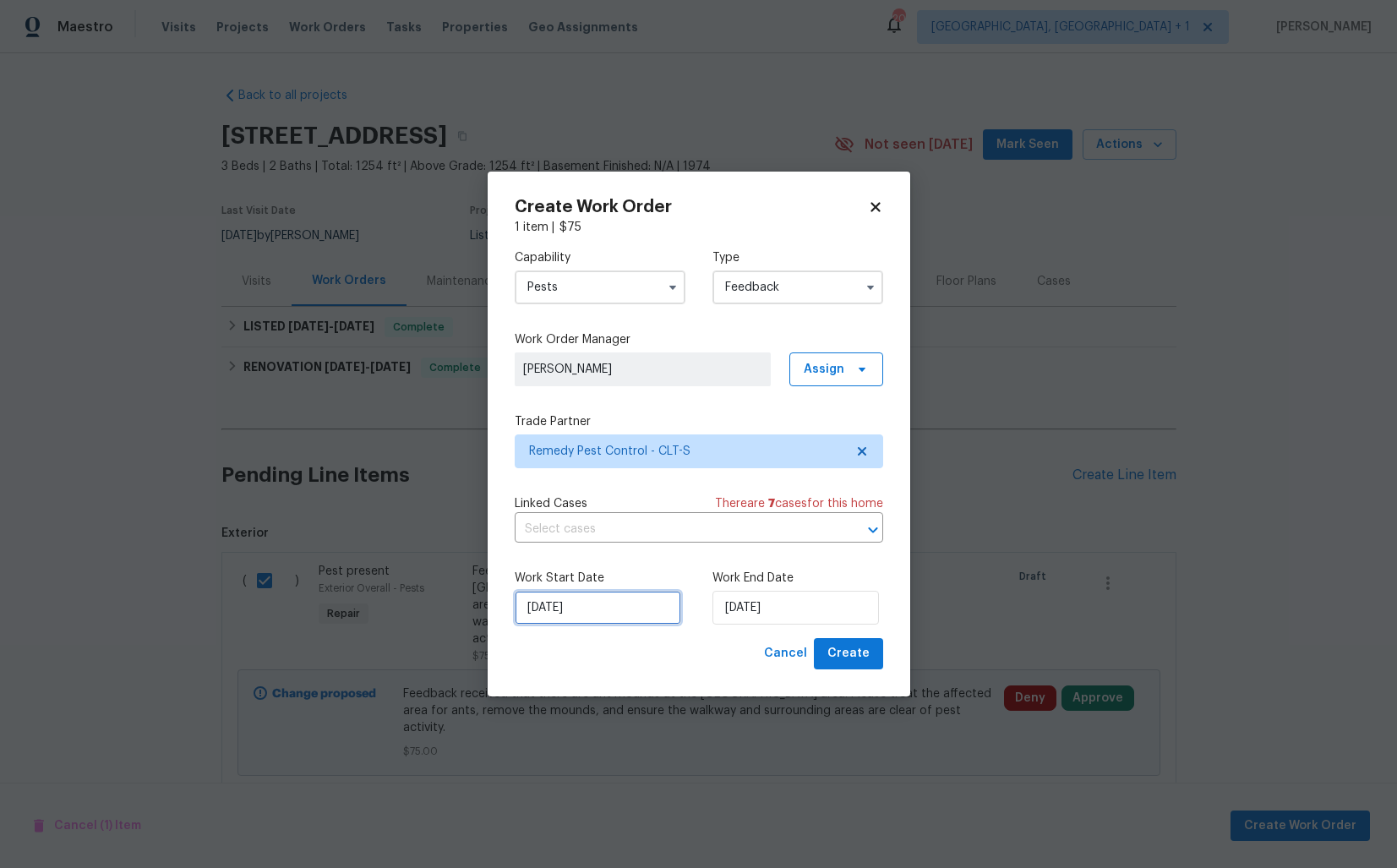
click at [592, 613] on input "06/10/2025" at bounding box center [598, 607] width 167 height 34
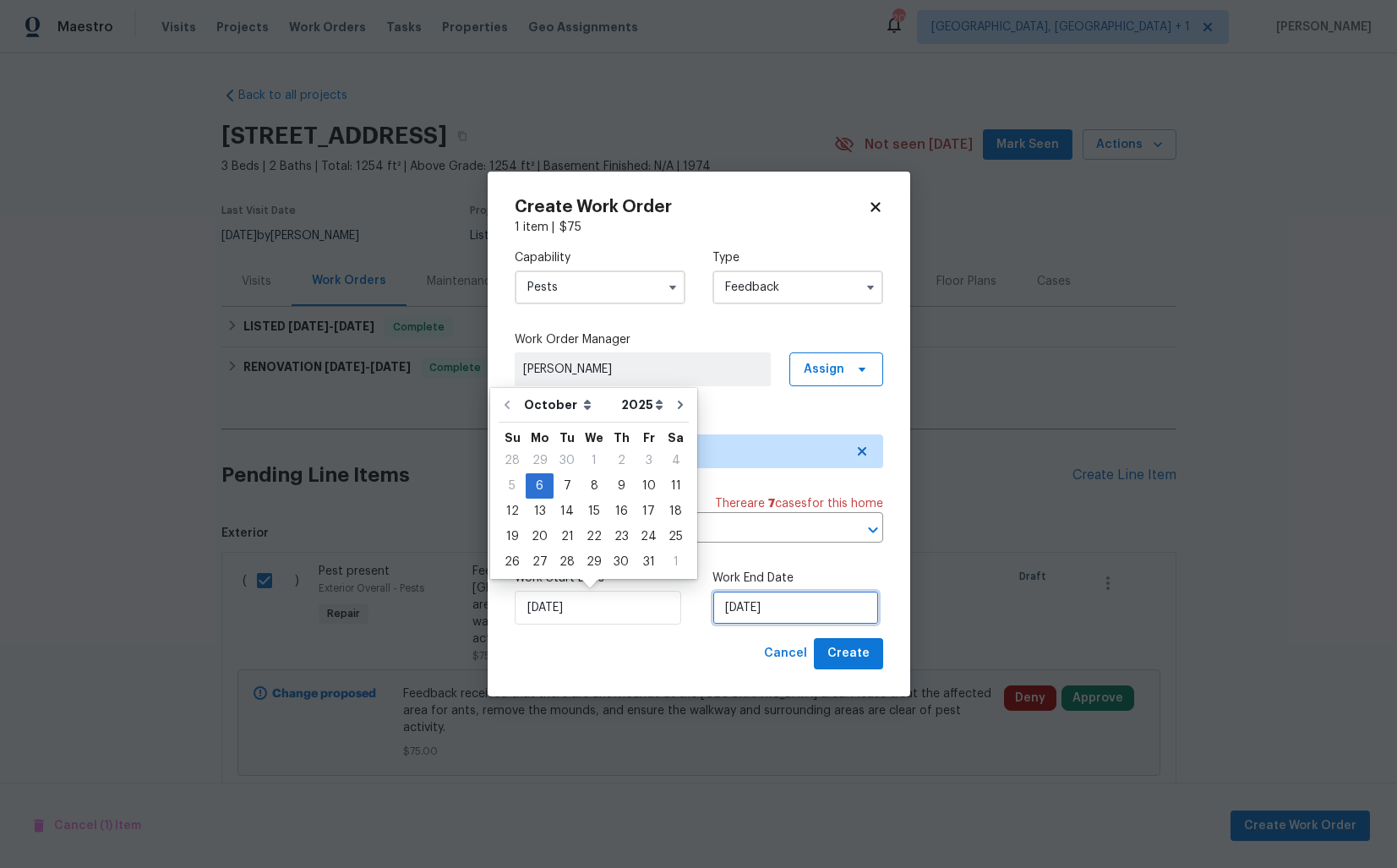
click at [772, 594] on input "06/10/2025" at bounding box center [795, 607] width 167 height 34
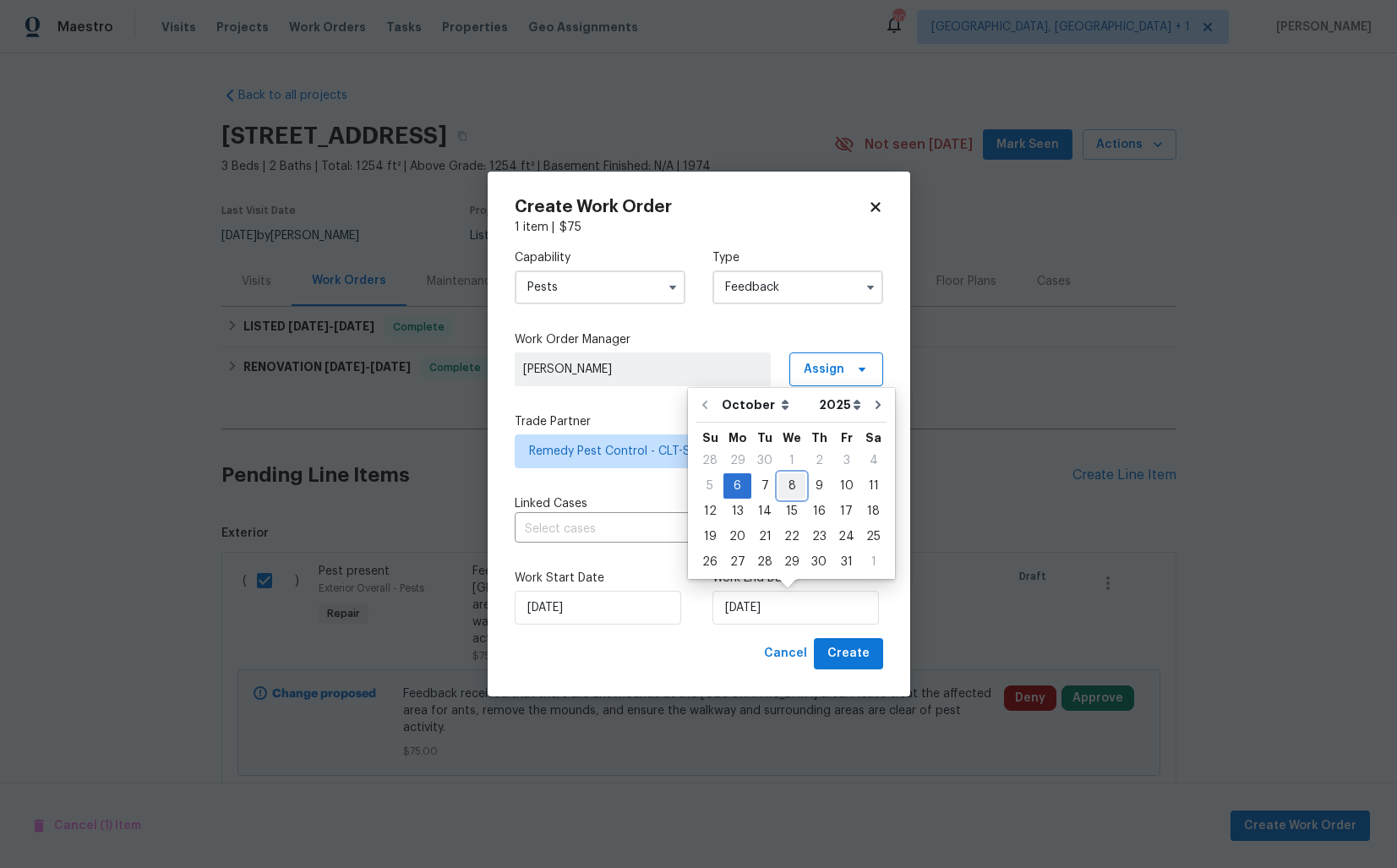
click at [793, 481] on div "8" at bounding box center [792, 485] width 27 height 24
type input "[DATE]"
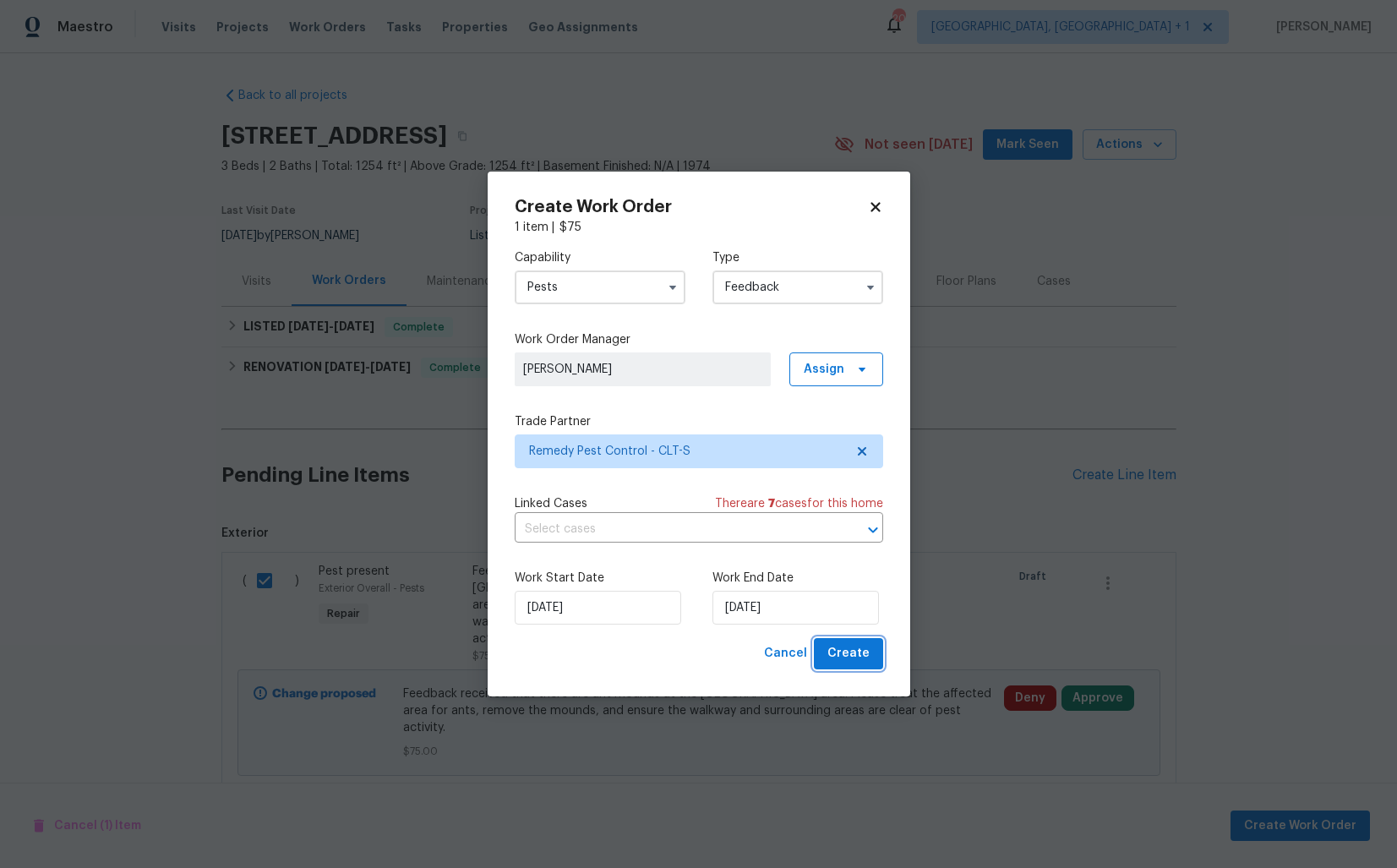
click at [846, 648] on span "Create" at bounding box center [848, 654] width 42 height 21
checkbox input "false"
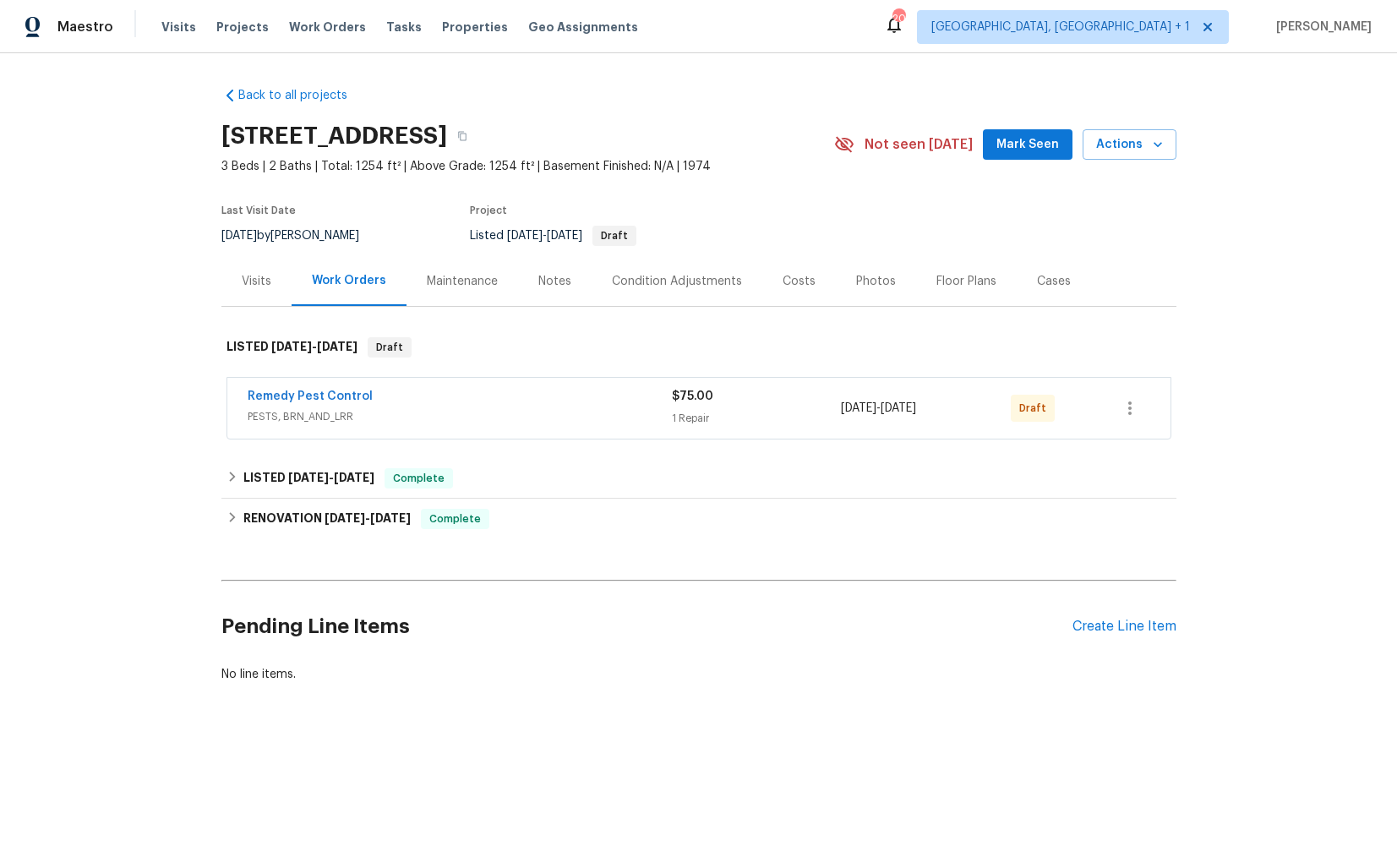
click at [260, 388] on span "Remedy Pest Control" at bounding box center [309, 396] width 125 height 17
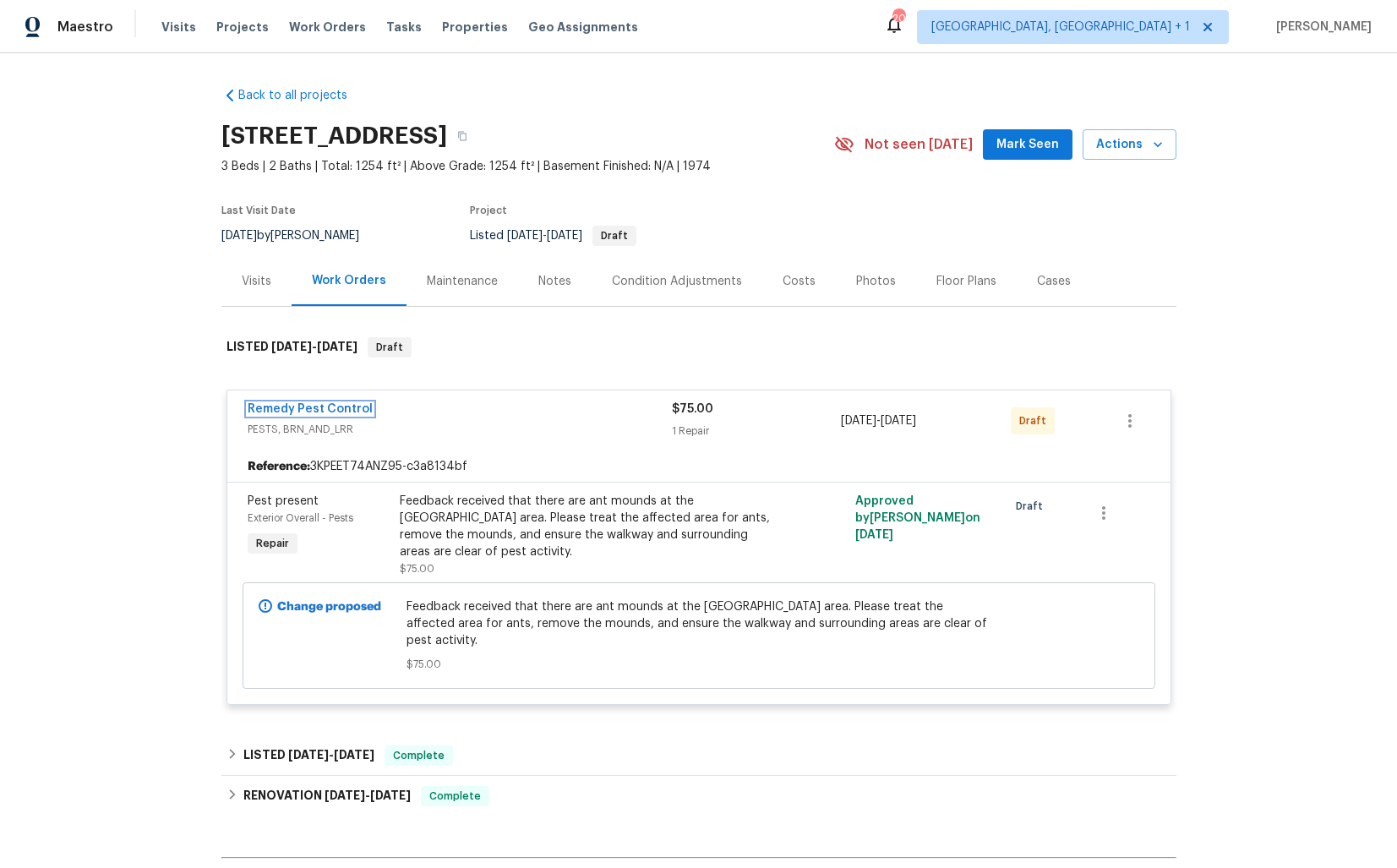
click at [277, 406] on link "Remedy Pest Control" at bounding box center [309, 408] width 125 height 11
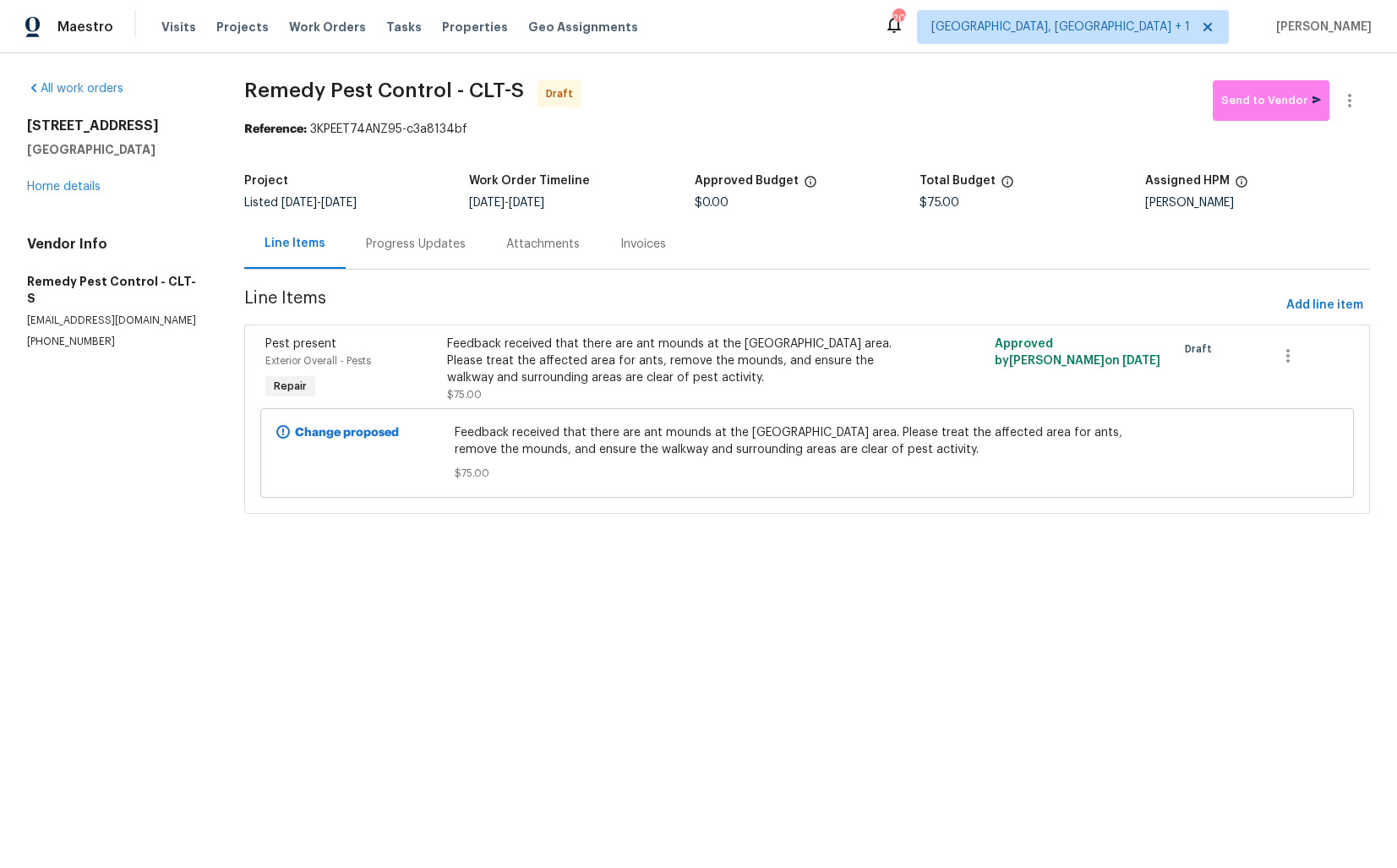
click at [391, 237] on div "Progress Updates" at bounding box center [415, 245] width 100 height 17
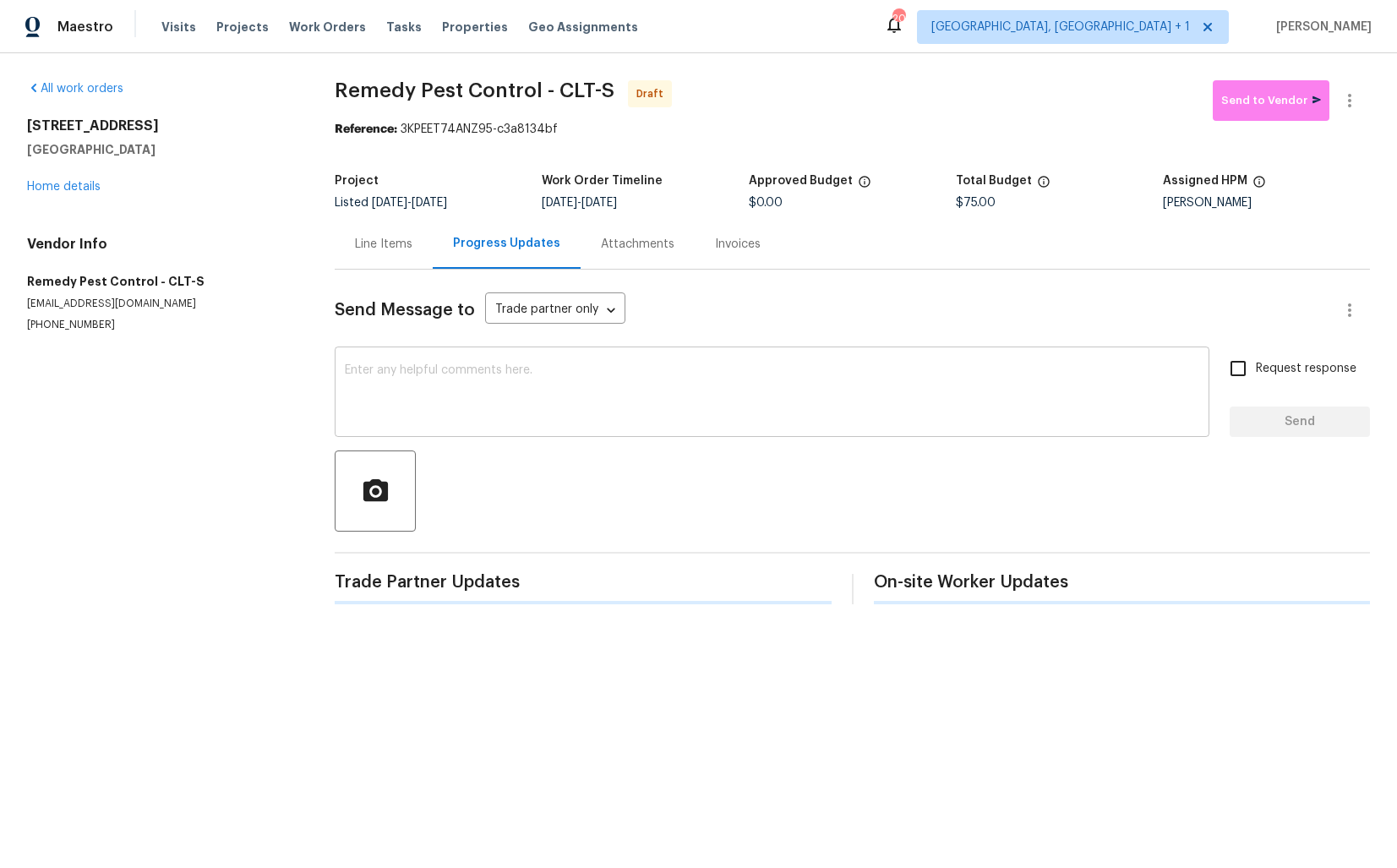
click at [440, 370] on textarea at bounding box center [771, 394] width 854 height 59
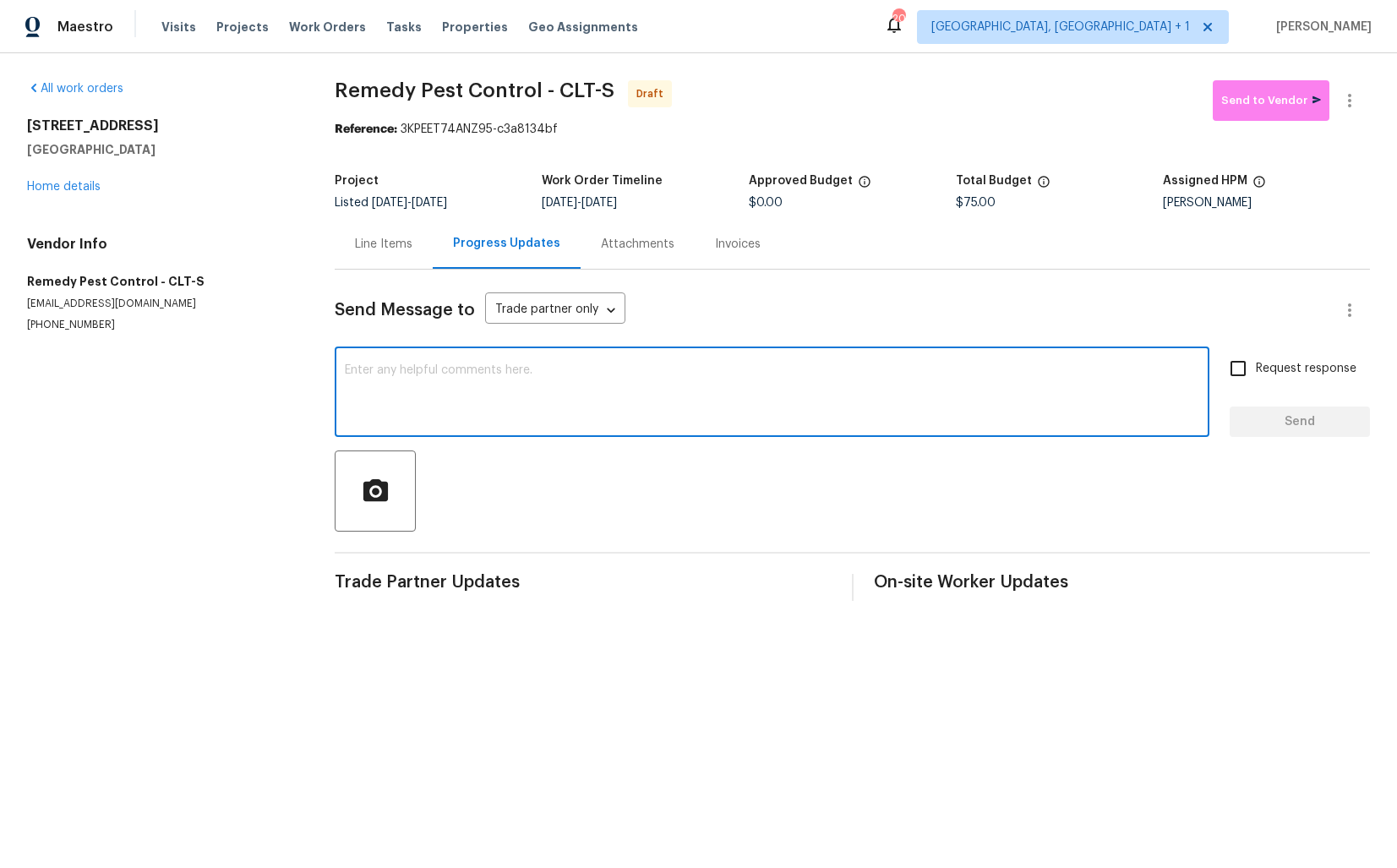
click at [722, 407] on textarea at bounding box center [771, 394] width 854 height 59
paste textarea "Hi this is [PERSON_NAME] with Opendoor. I’m confirming you received the WO for …"
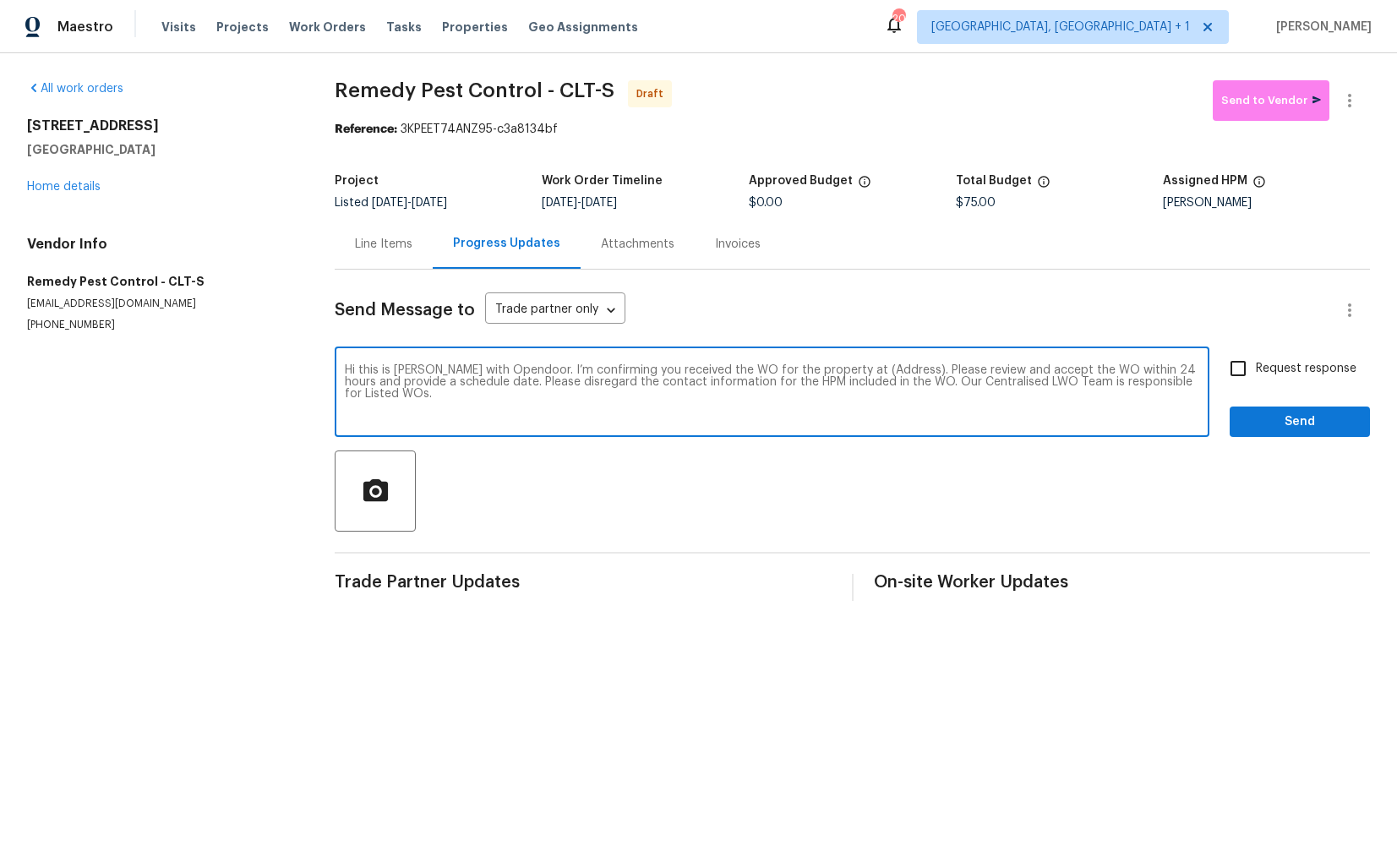
drag, startPoint x: 883, startPoint y: 372, endPoint x: 829, endPoint y: 368, distance: 54.1
click at [829, 368] on textarea "Hi this is [PERSON_NAME] with Opendoor. I’m confirming you received the WO for …" at bounding box center [771, 394] width 854 height 59
paste textarea "[STREET_ADDRESS]"
type textarea "Hi this is [PERSON_NAME] with Opendoor. I’m confirming you received the WO for …"
click at [1248, 366] on input "Request response" at bounding box center [1238, 367] width 35 height 35
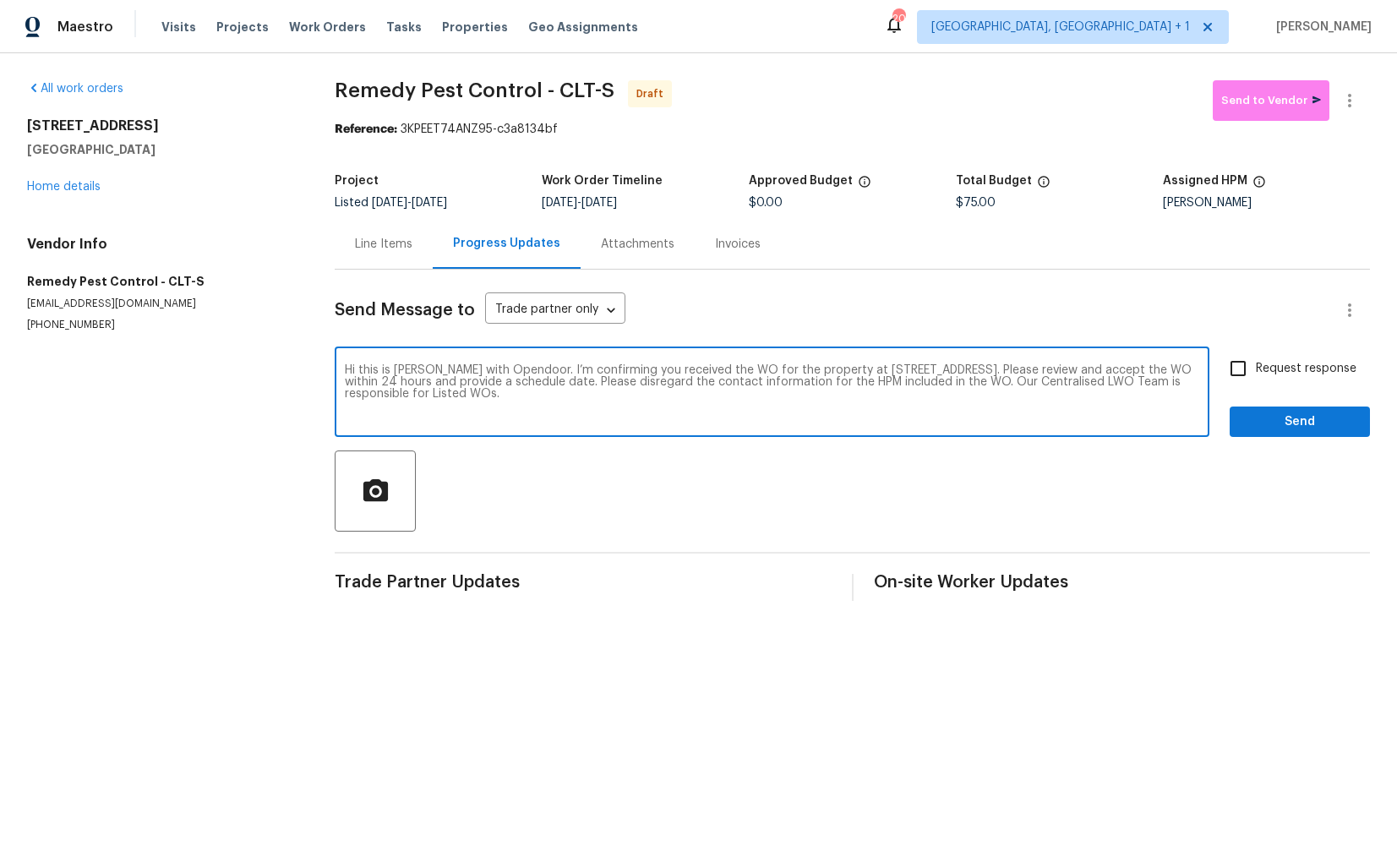
checkbox input "true"
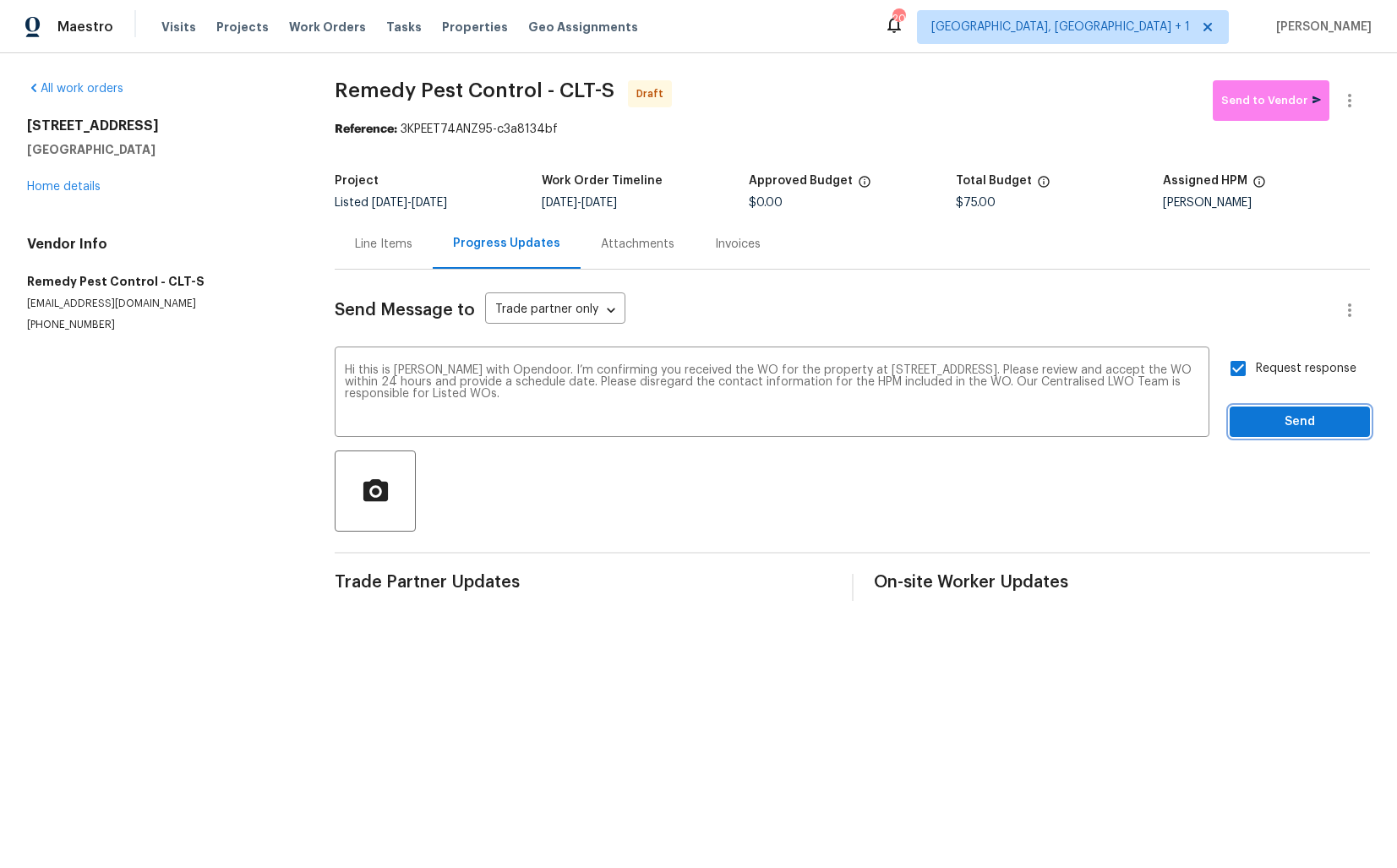
click at [1275, 417] on span "Send" at bounding box center [1300, 422] width 113 height 21
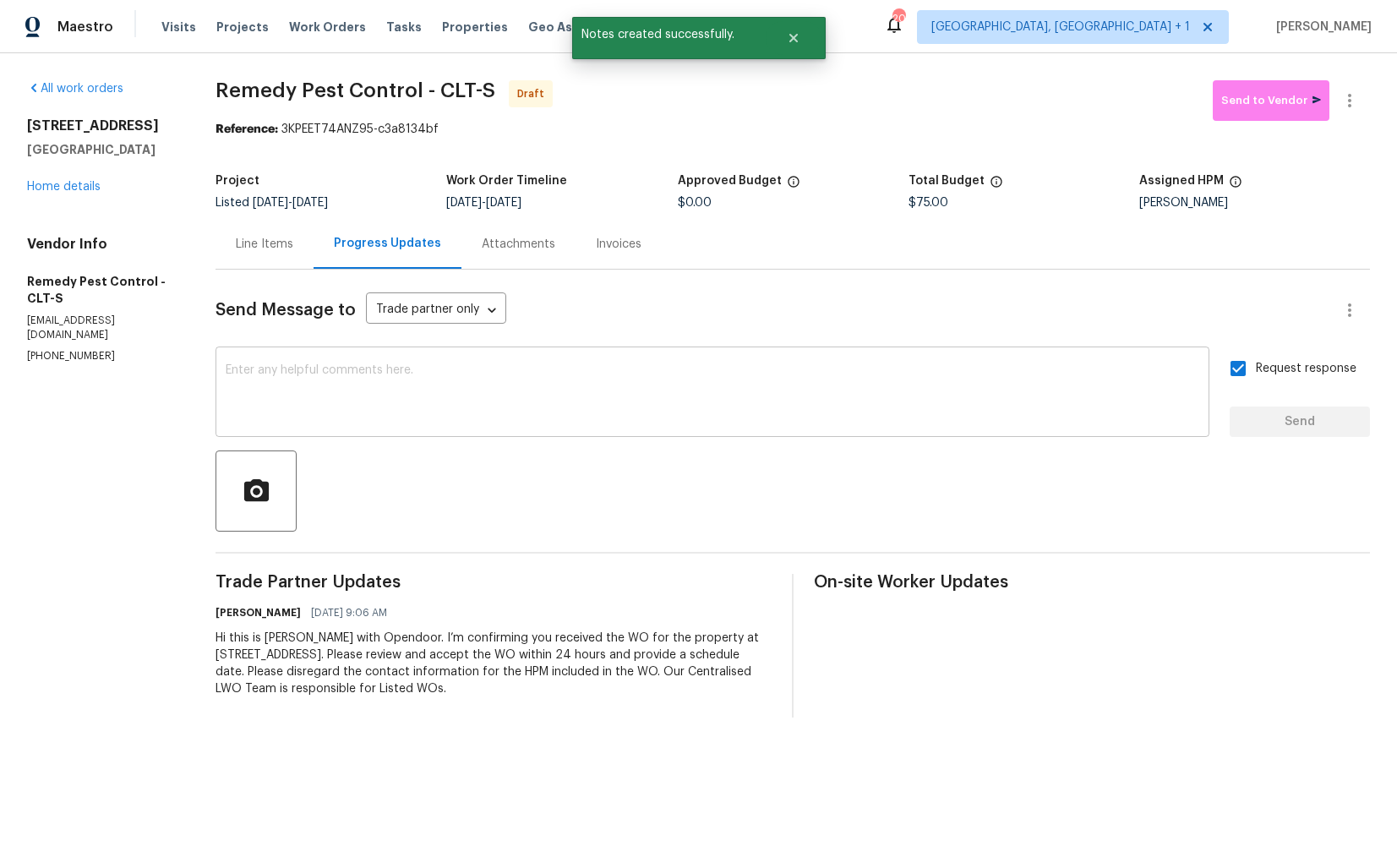
click at [672, 359] on div "x ​" at bounding box center [712, 393] width 994 height 87
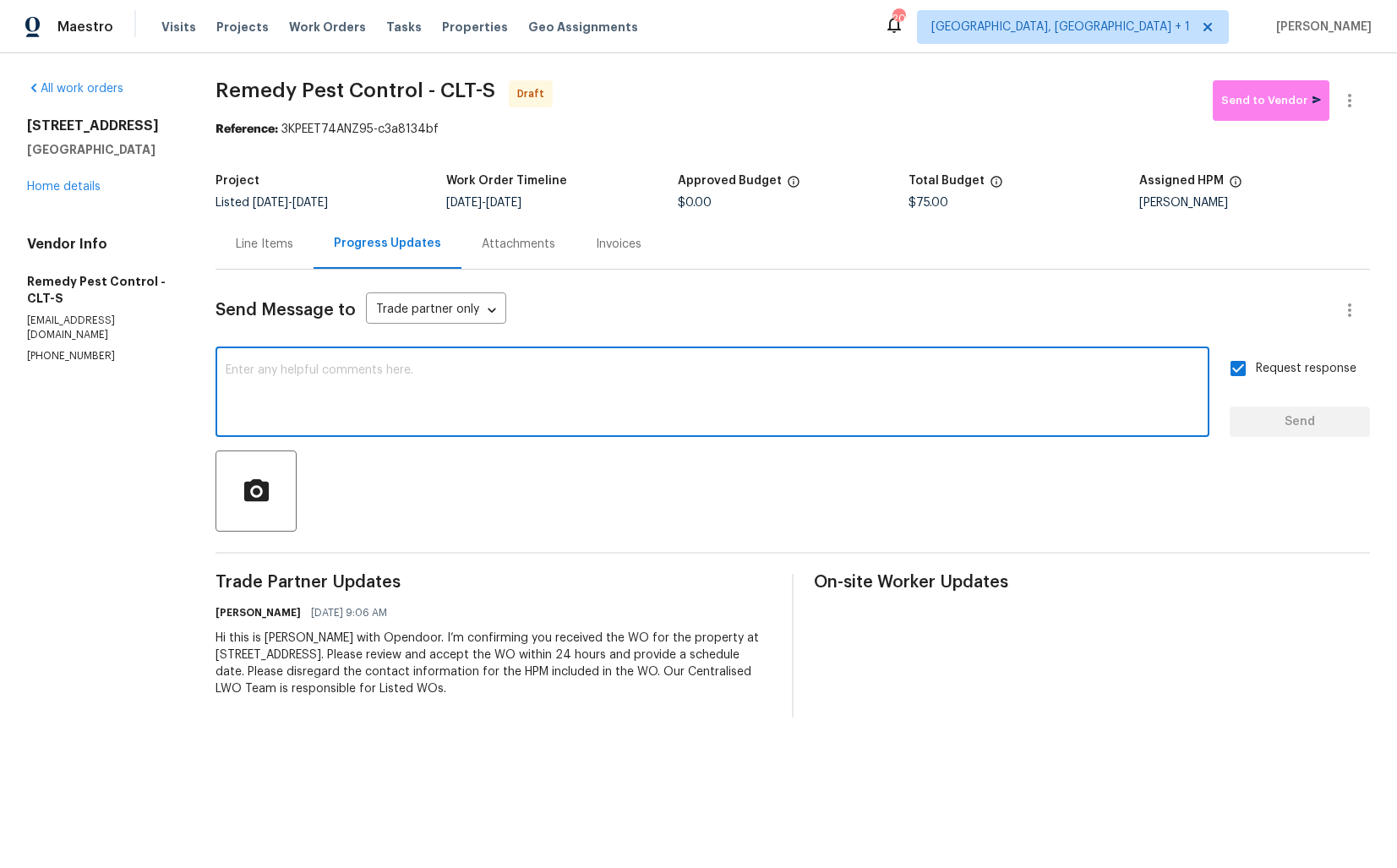
paste textarea "Attention All Work Orders must include before-photos (both close-up and wide-an…"
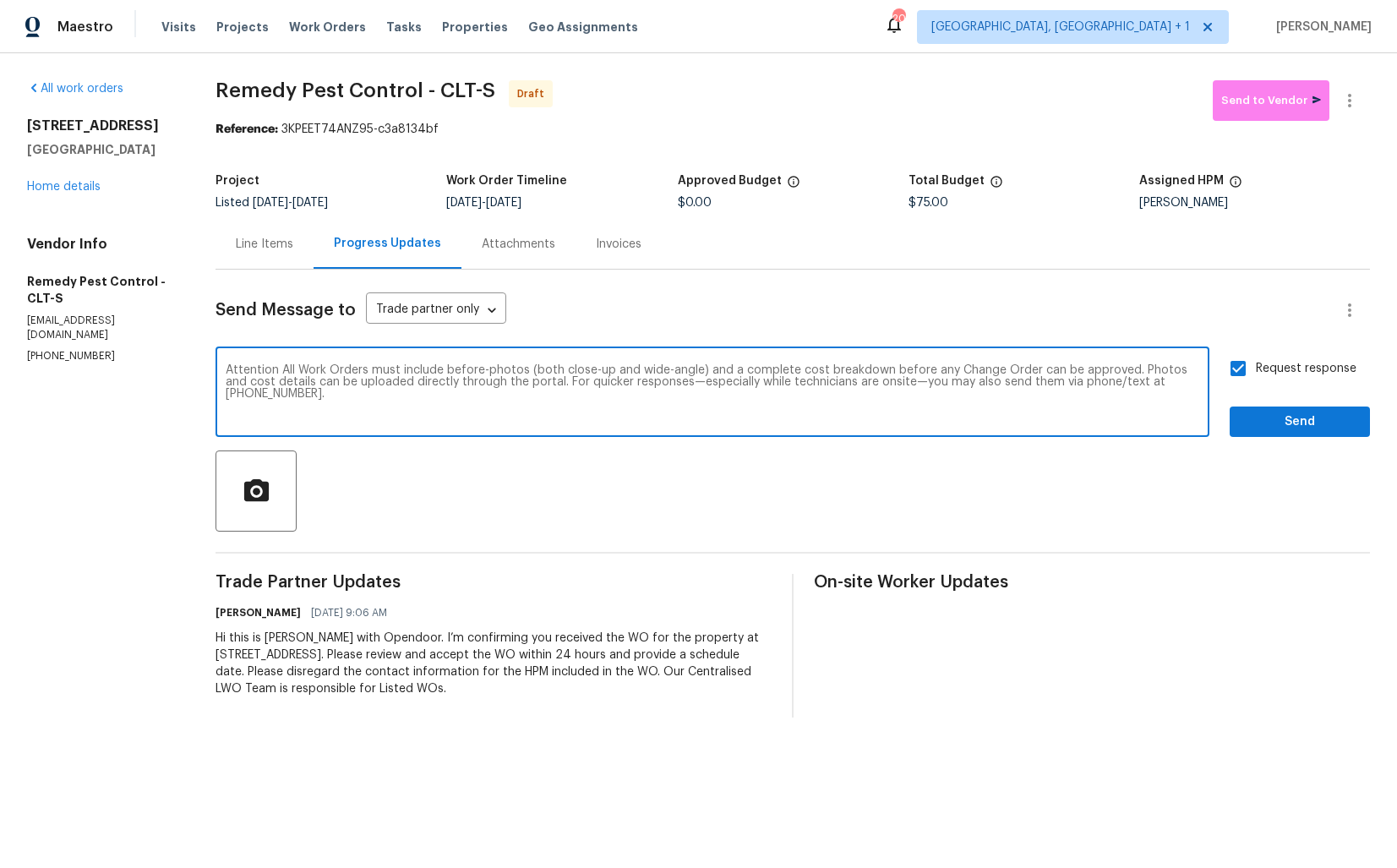
type textarea "Attention All Work Orders must include before-photos (both close-up and wide-an…"
click at [1295, 424] on span "Send" at bounding box center [1300, 422] width 113 height 21
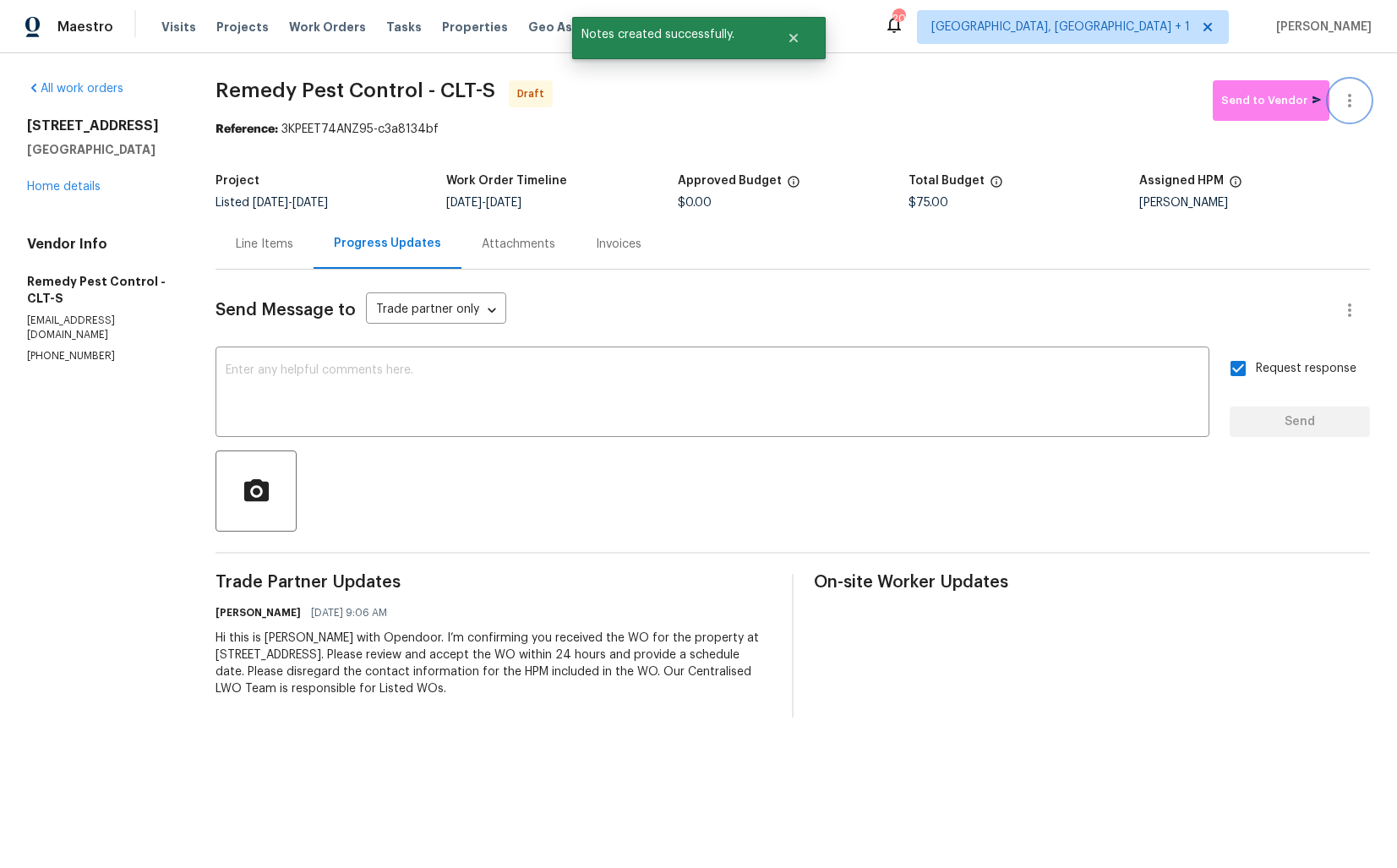
click at [1358, 106] on icon "button" at bounding box center [1349, 100] width 20 height 20
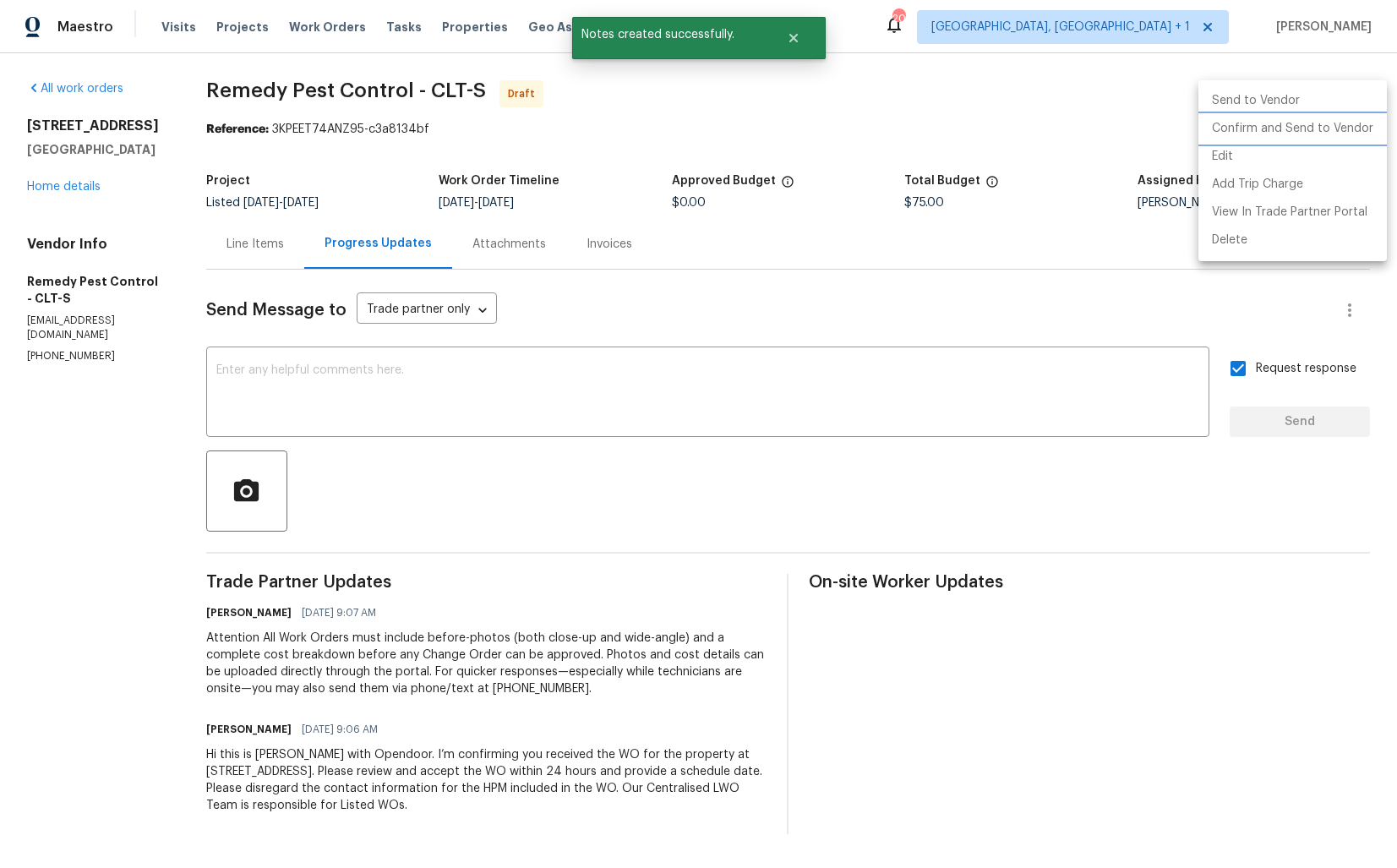
click at [1253, 131] on li "Confirm and Send to Vendor" at bounding box center [1293, 128] width 189 height 28
click at [988, 134] on div at bounding box center [698, 434] width 1397 height 868
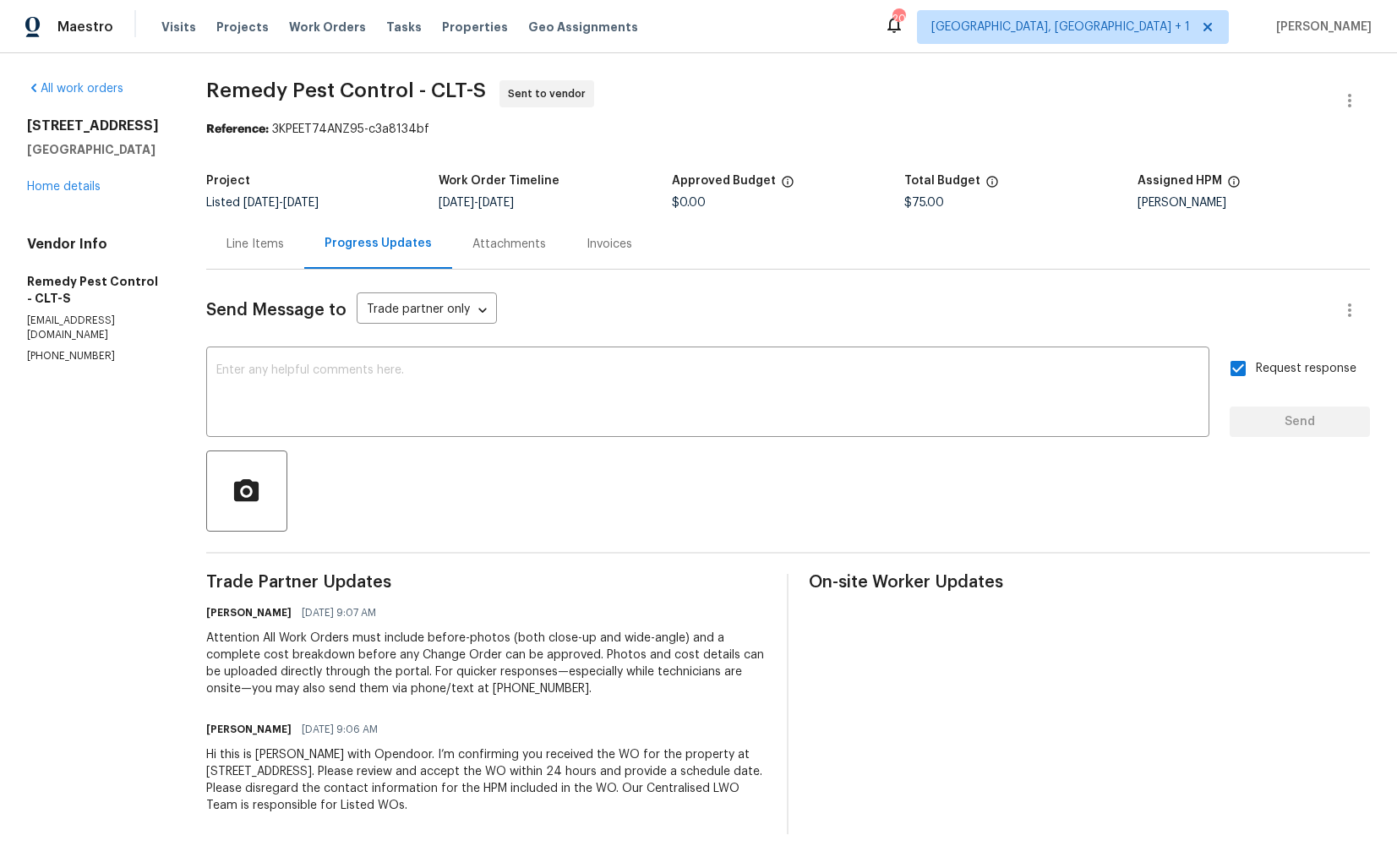
click at [305, 81] on span "Remedy Pest Control - CLT-S" at bounding box center [347, 89] width 280 height 20
copy span "Remedy Pest Control - CLT-S"
click at [273, 147] on section "Remedy Pest Control - CLT-S Sent to vendor Reference: 3KPEET74ANZ95-c3a8134bf P…" at bounding box center [788, 457] width 1164 height 754
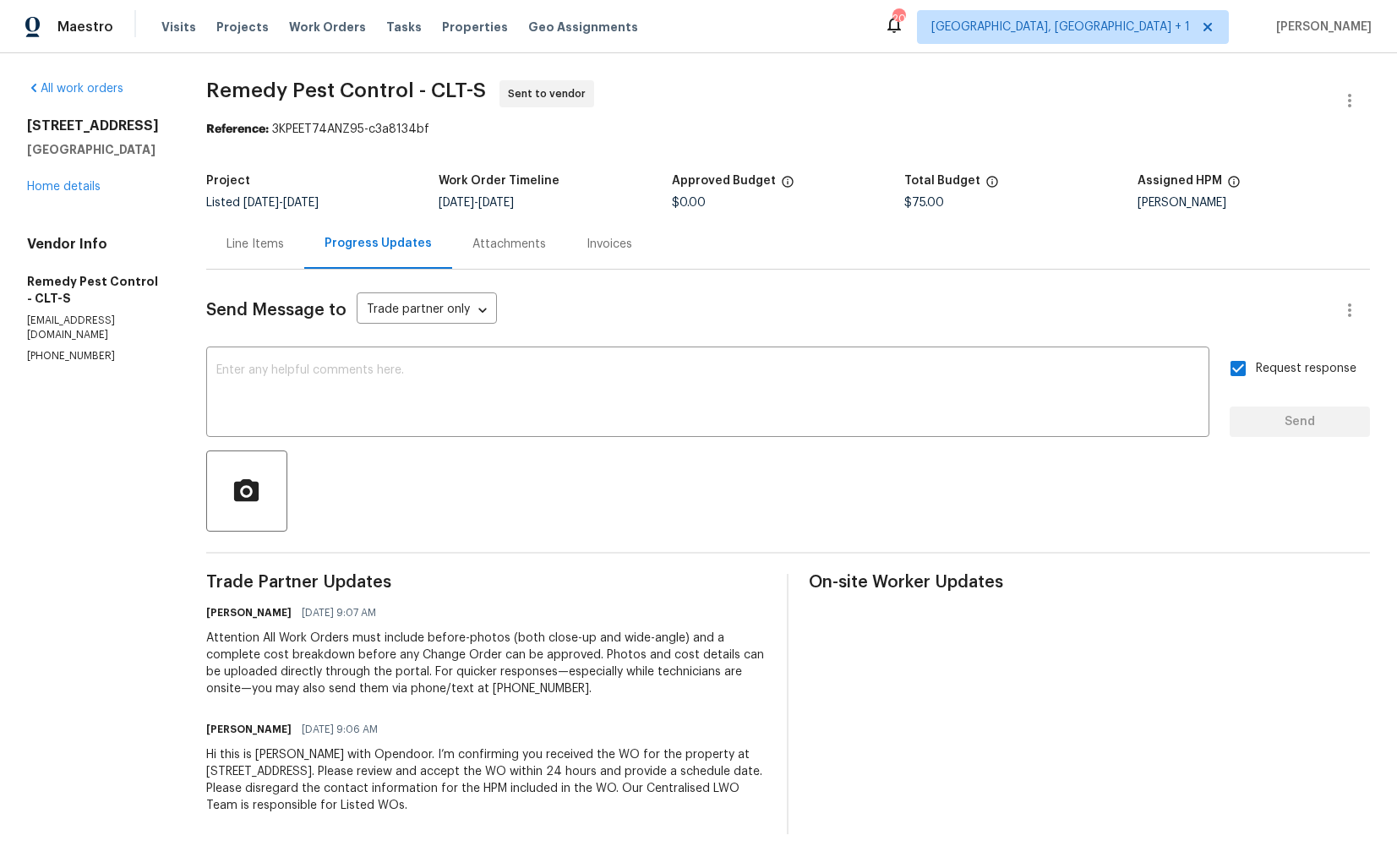
click at [383, 162] on section "Remedy Pest Control - CLT-S Sent to vendor Reference: 3KPEET74ANZ95-c3a8134bf P…" at bounding box center [788, 457] width 1164 height 754
click at [78, 185] on link "Home details" at bounding box center [63, 187] width 73 height 11
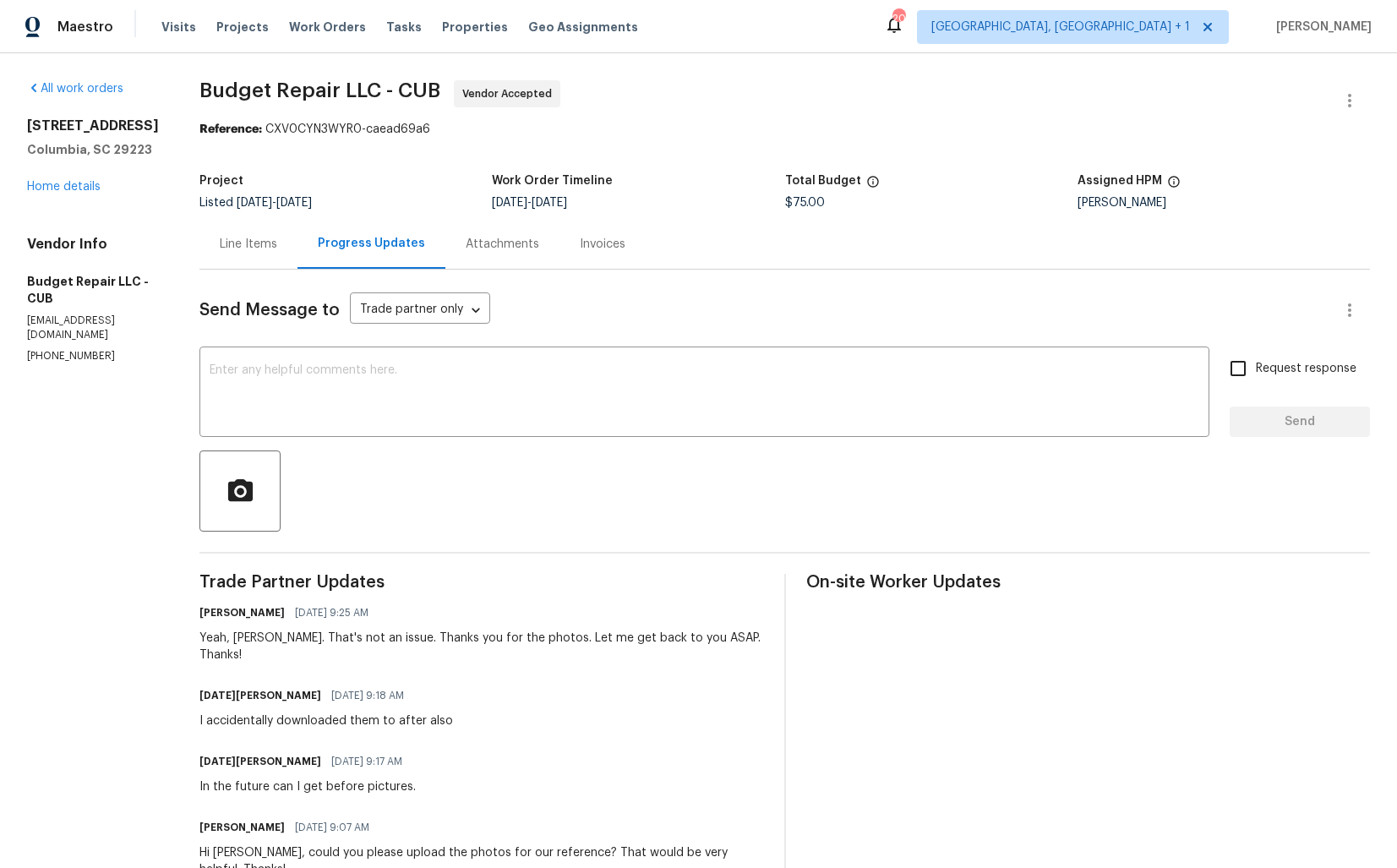
click at [228, 240] on div "Line Items" at bounding box center [249, 245] width 57 height 17
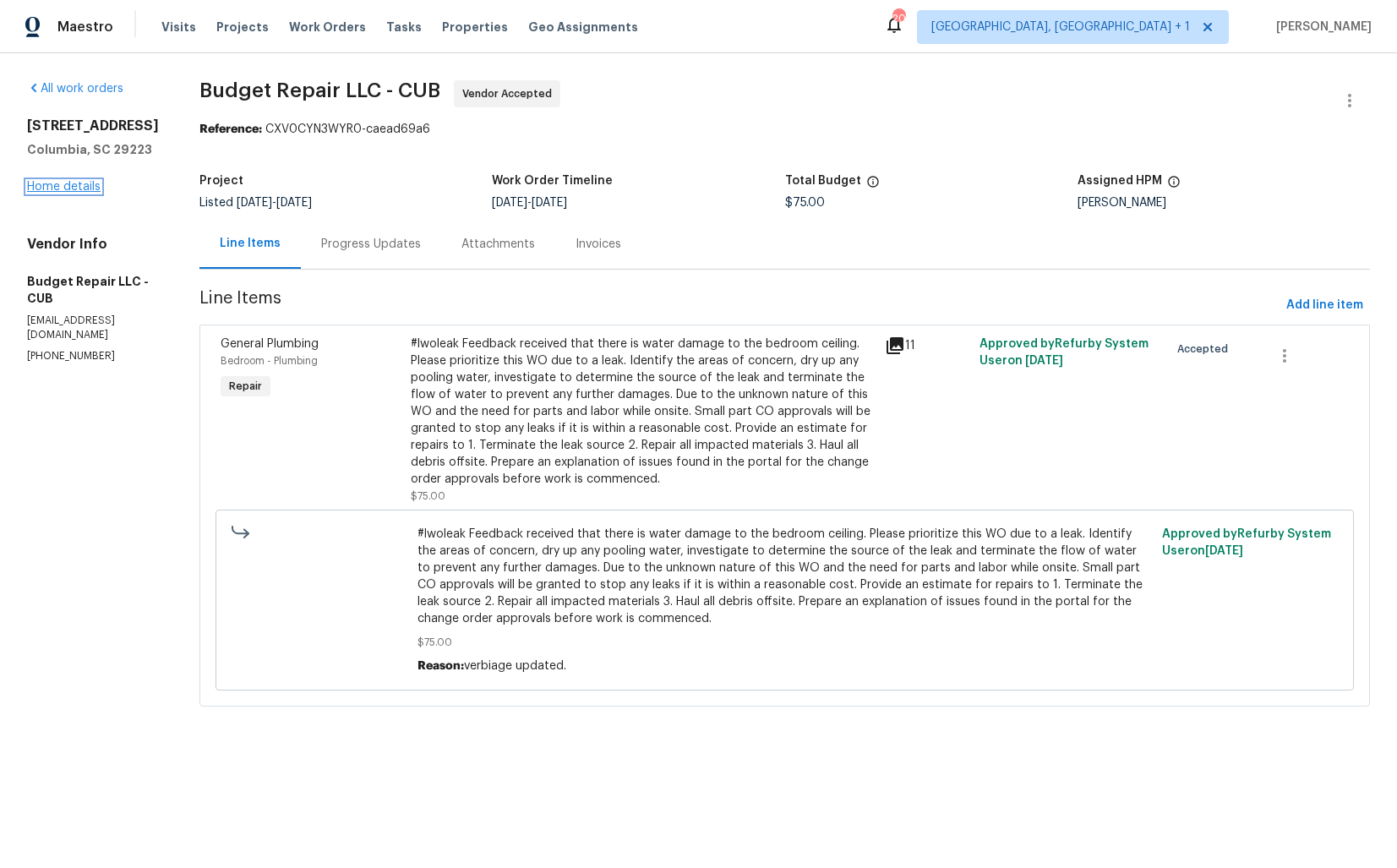
click at [46, 192] on link "Home details" at bounding box center [63, 187] width 73 height 11
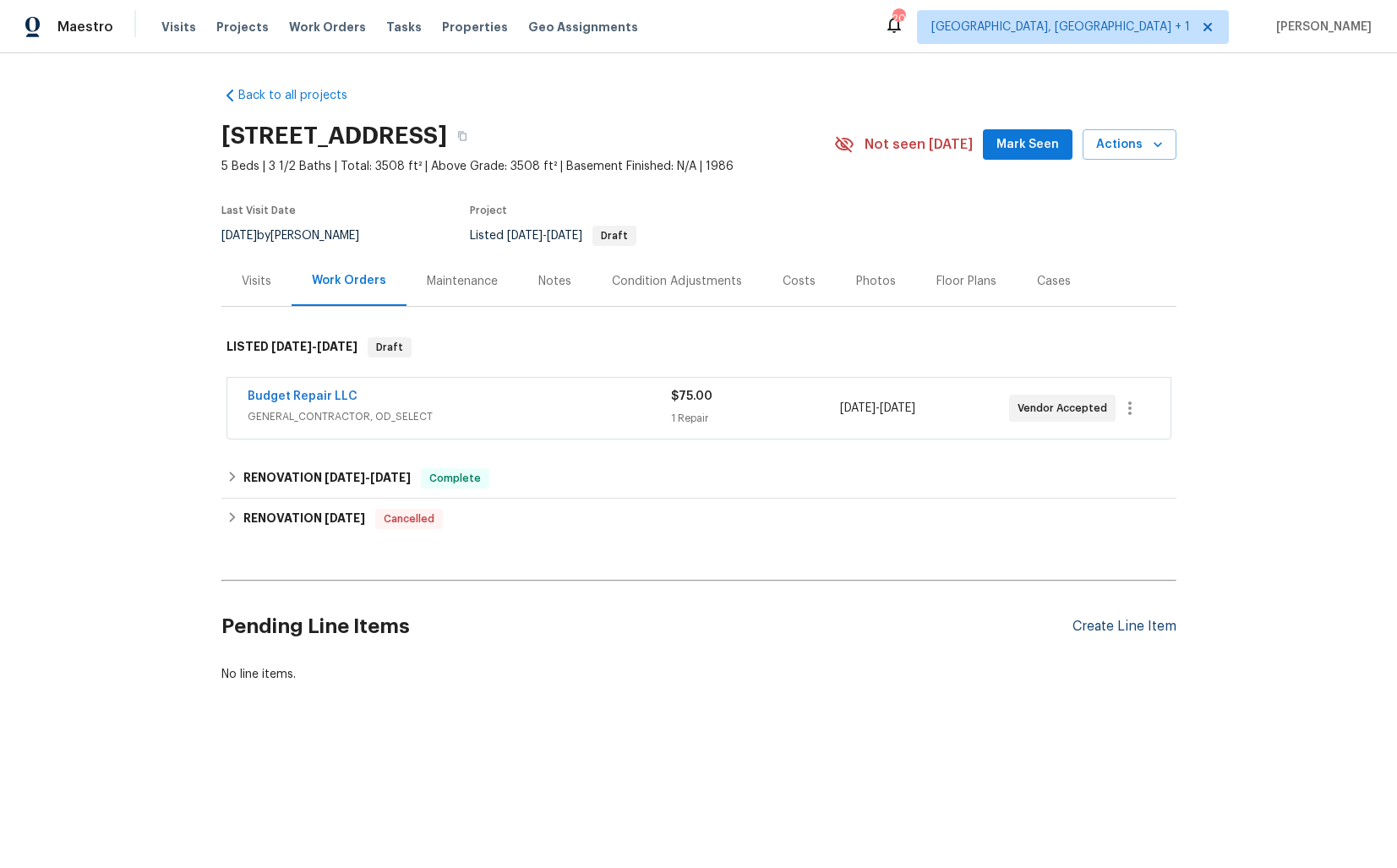
click at [1111, 627] on div "Create Line Item" at bounding box center [1124, 626] width 104 height 16
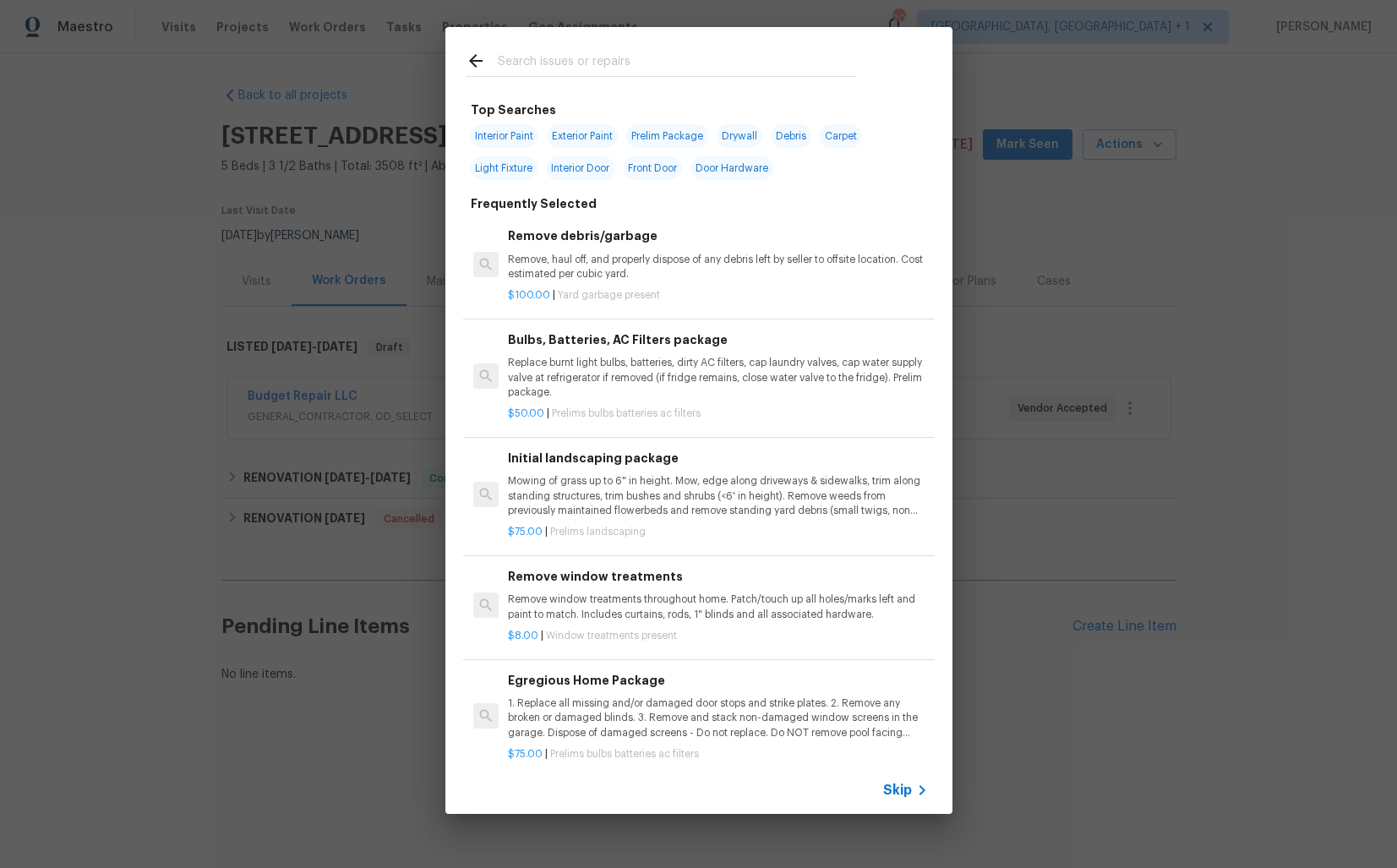
click at [559, 69] on input "text" at bounding box center [677, 63] width 358 height 26
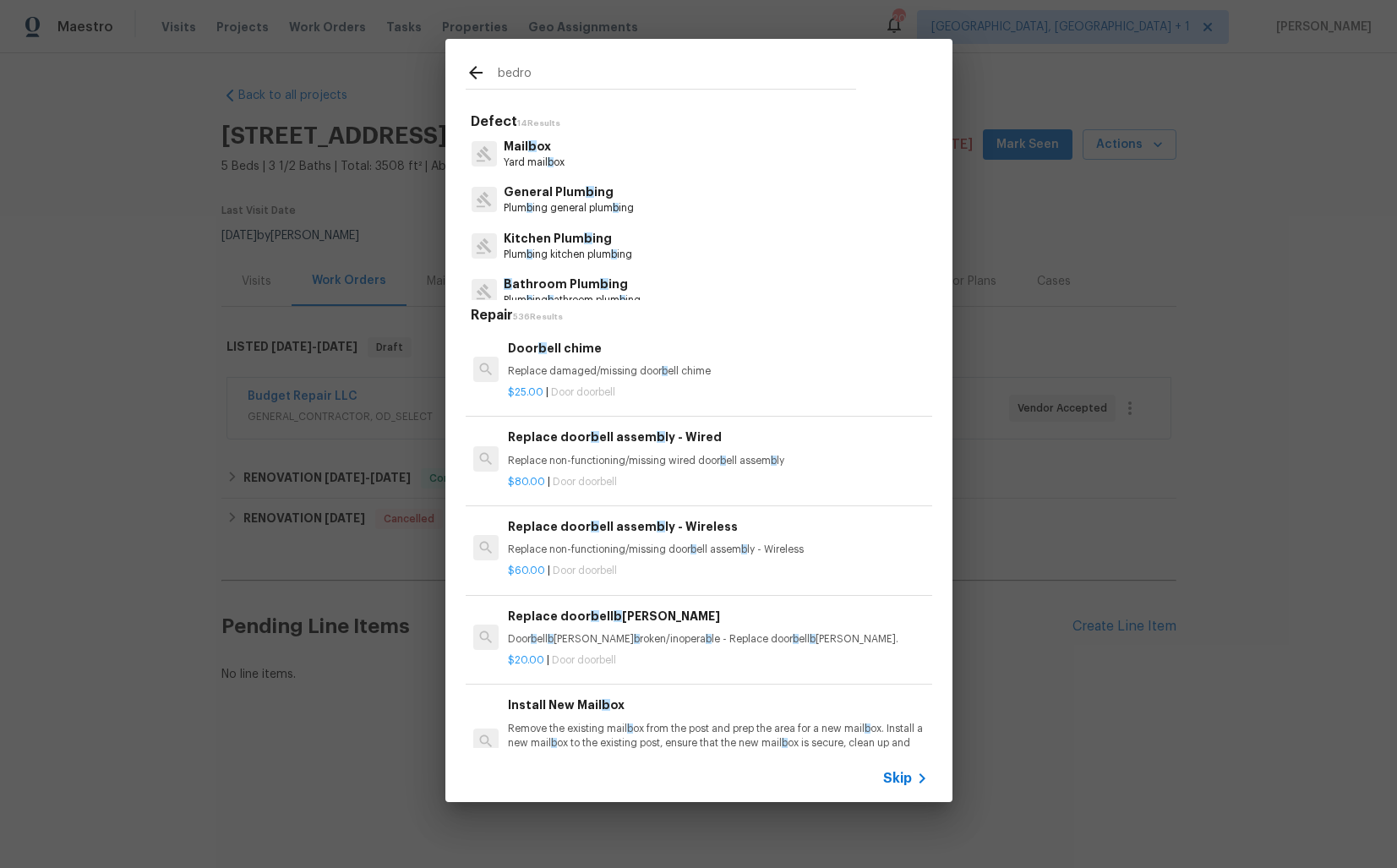
type input "bedroo"
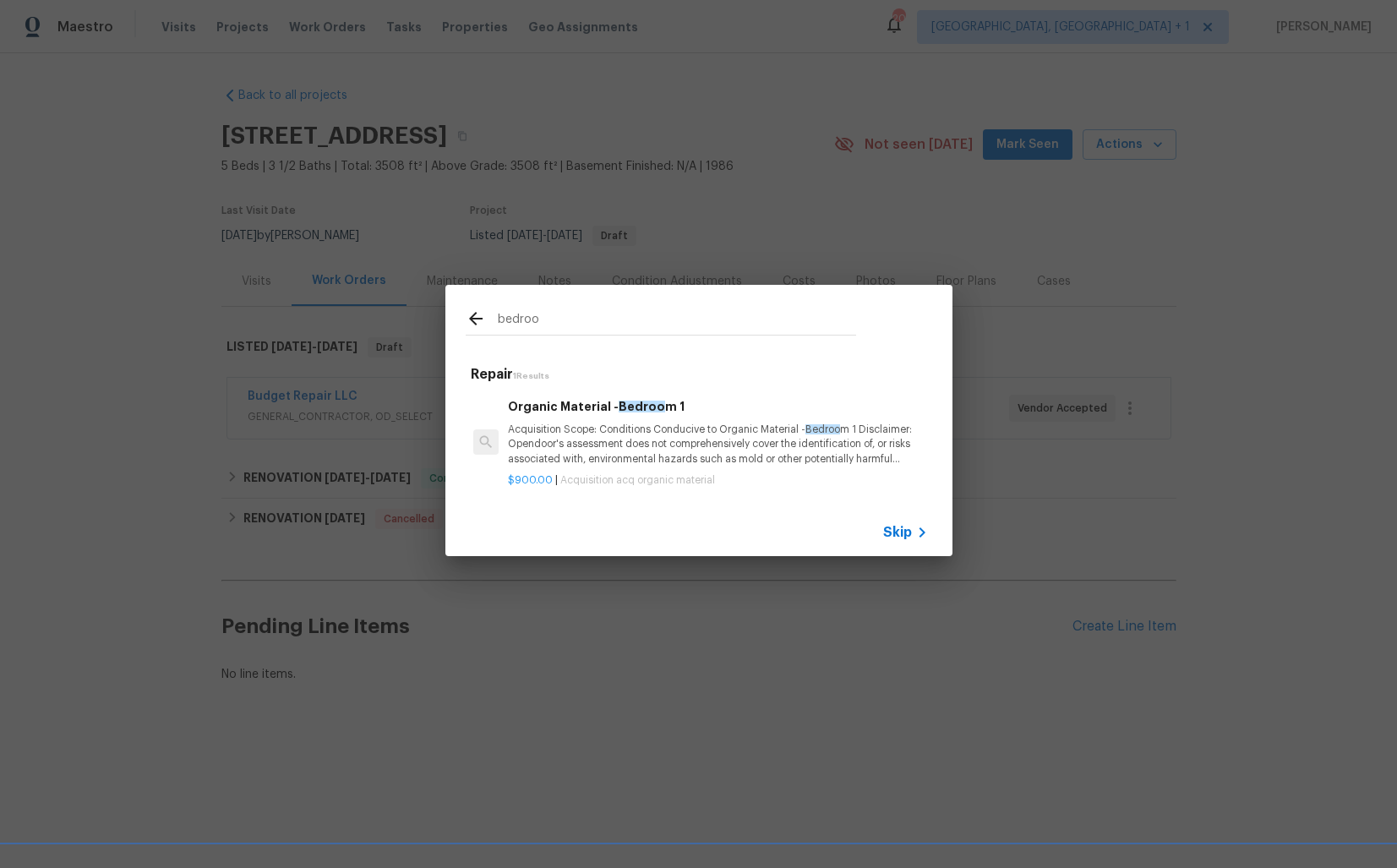
click at [575, 435] on p "Acquisition Scope: Conditions Conducive to Organic Material - Bedroo m 1 Discla…" at bounding box center [717, 444] width 419 height 43
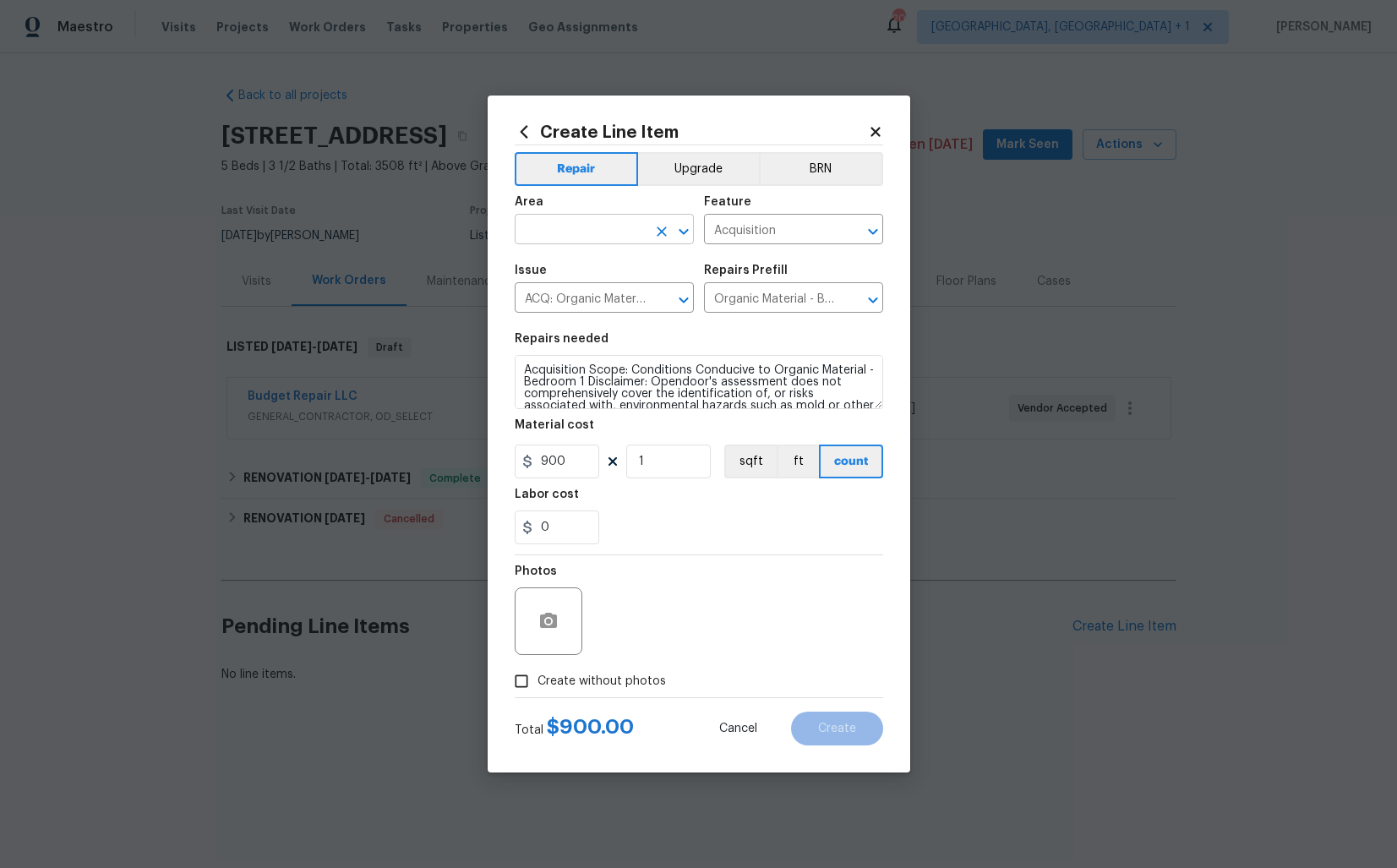
click at [560, 244] on body "Maestro Visits Projects Work Orders Tasks Properties Geo Assignments 20 Albuque…" at bounding box center [698, 399] width 1397 height 798
click at [553, 269] on li "Bedroom" at bounding box center [605, 267] width 179 height 28
type input "Bedroom"
click at [775, 233] on input "Acquisition" at bounding box center [769, 231] width 131 height 27
click at [778, 310] on li "Walls and Ceiling" at bounding box center [793, 308] width 179 height 28
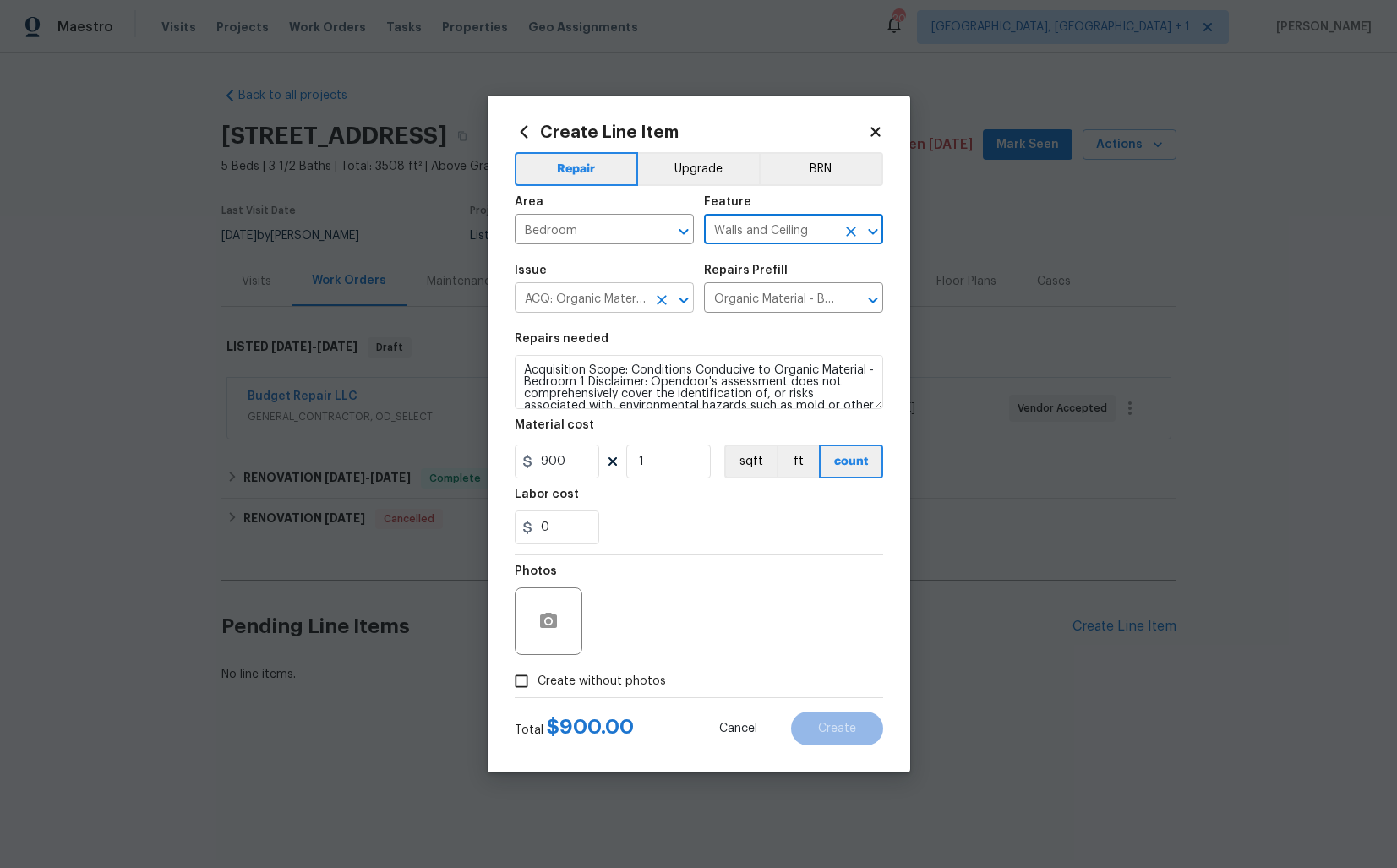
type input "Walls and Ceiling"
click at [556, 297] on input "ACQ: Organic Material" at bounding box center [581, 300] width 131 height 27
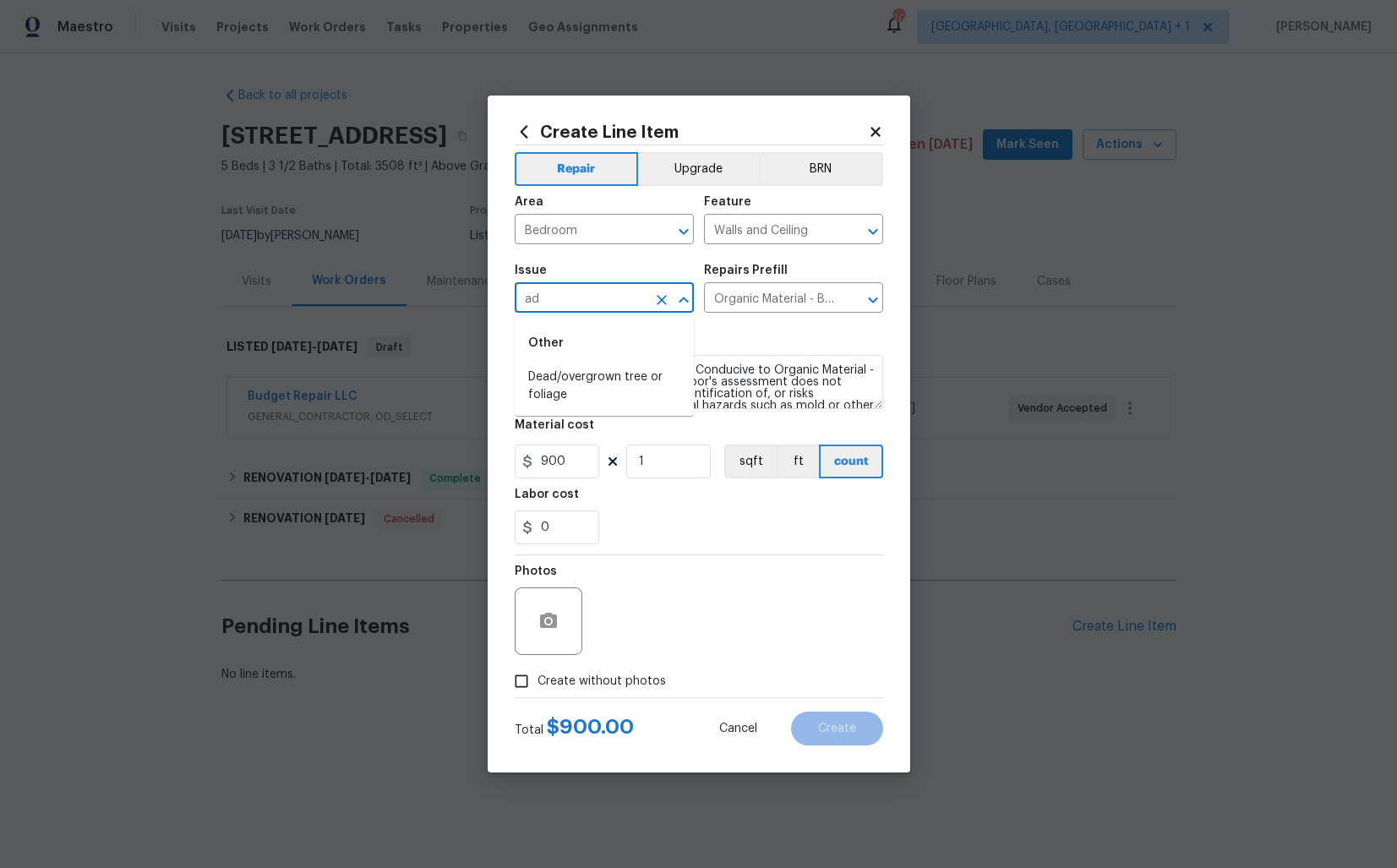
click at [584, 297] on input "ad" at bounding box center [581, 300] width 131 height 27
type input "a"
click at [572, 455] on li "Drywall" at bounding box center [605, 445] width 179 height 28
type input "Drywall"
click at [787, 302] on input "text" at bounding box center [769, 300] width 131 height 27
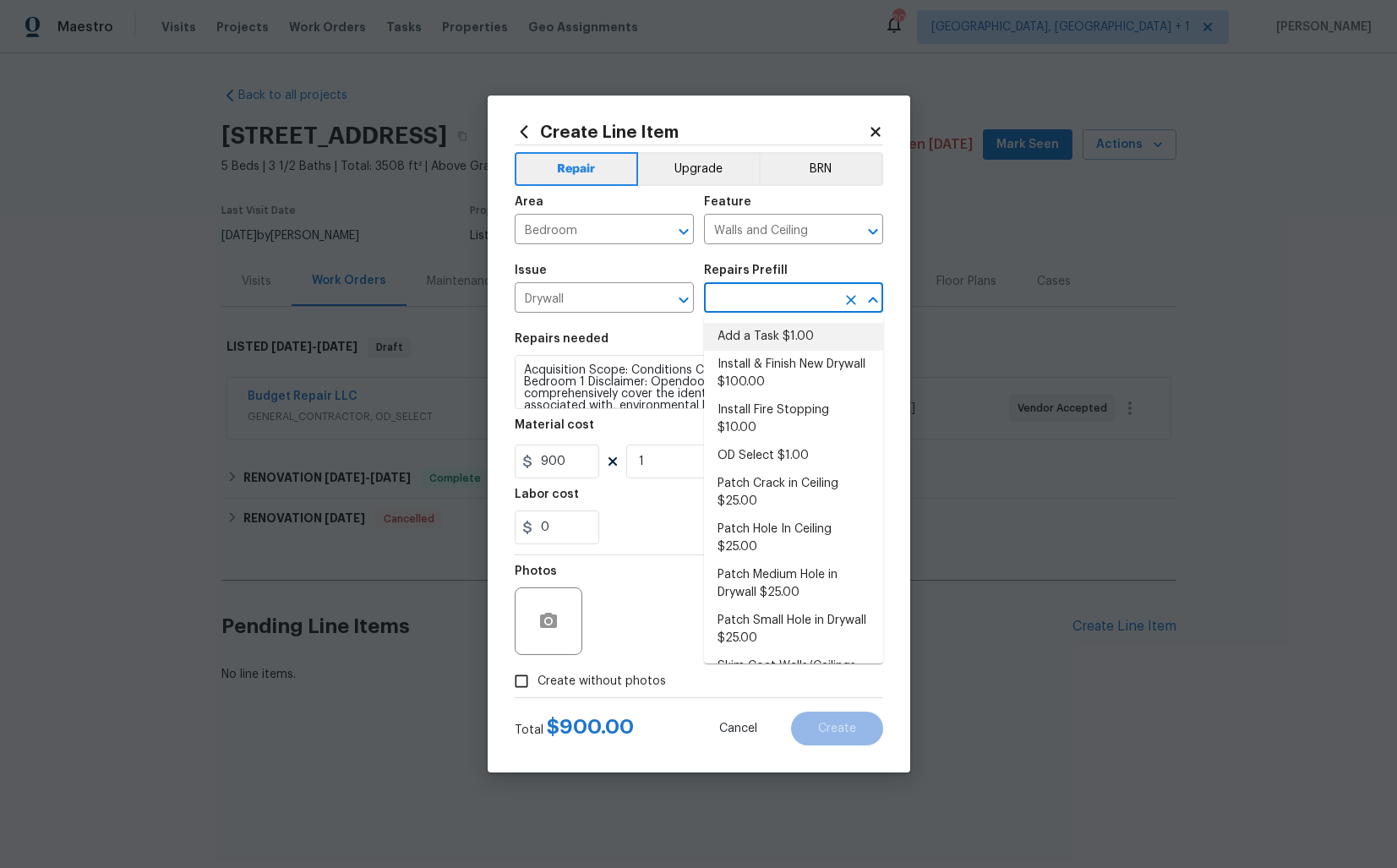
click at [769, 343] on li "Add a Task $1.00" at bounding box center [793, 336] width 179 height 28
type input "Add a Task $1.00"
type textarea "HPM to detail"
type input "1"
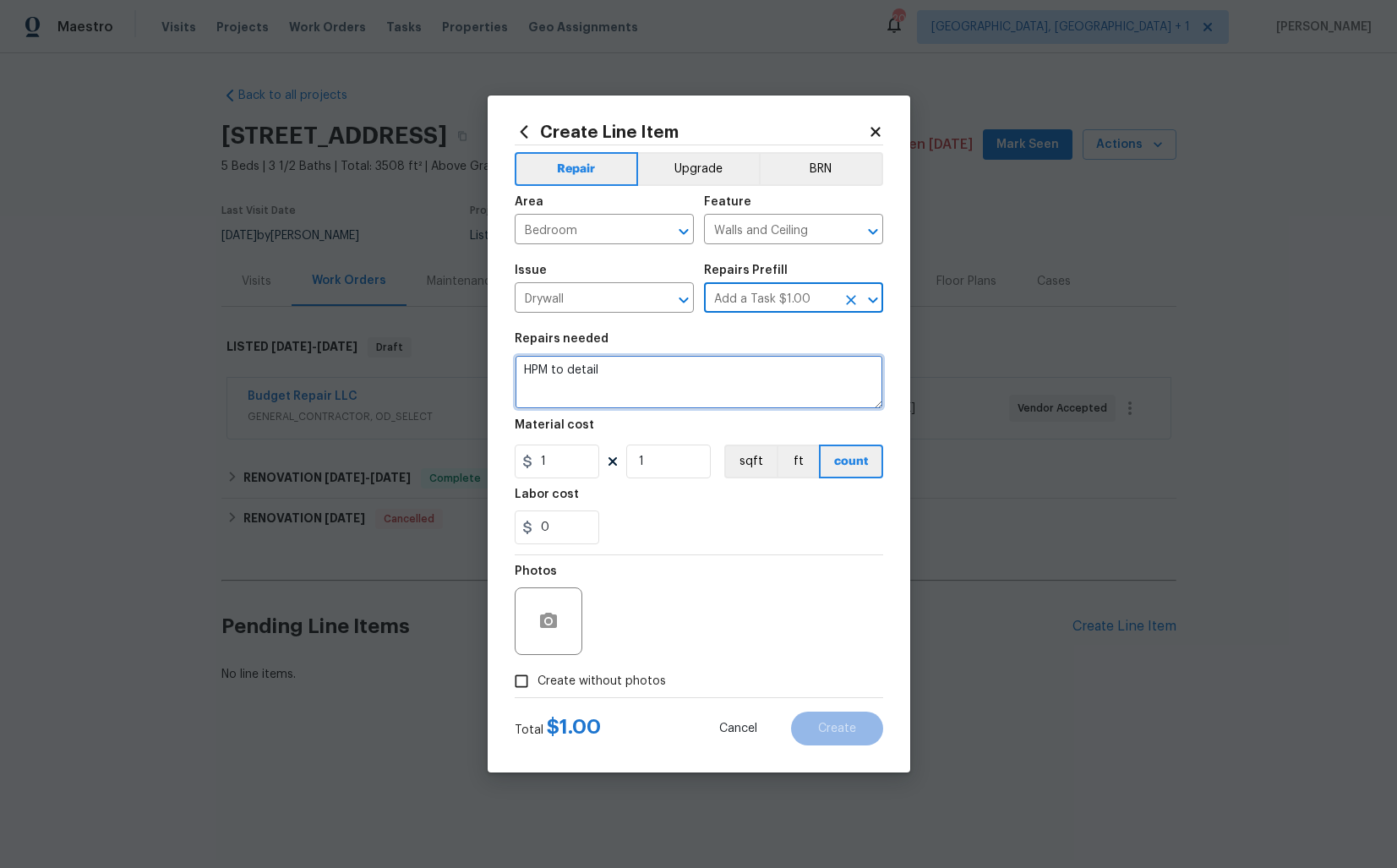
click at [656, 385] on textarea "HPM to detail" at bounding box center [699, 382] width 369 height 54
paste textarea "#lwoleak Second Quote: Feedback received that there is water damage to the bedr…"
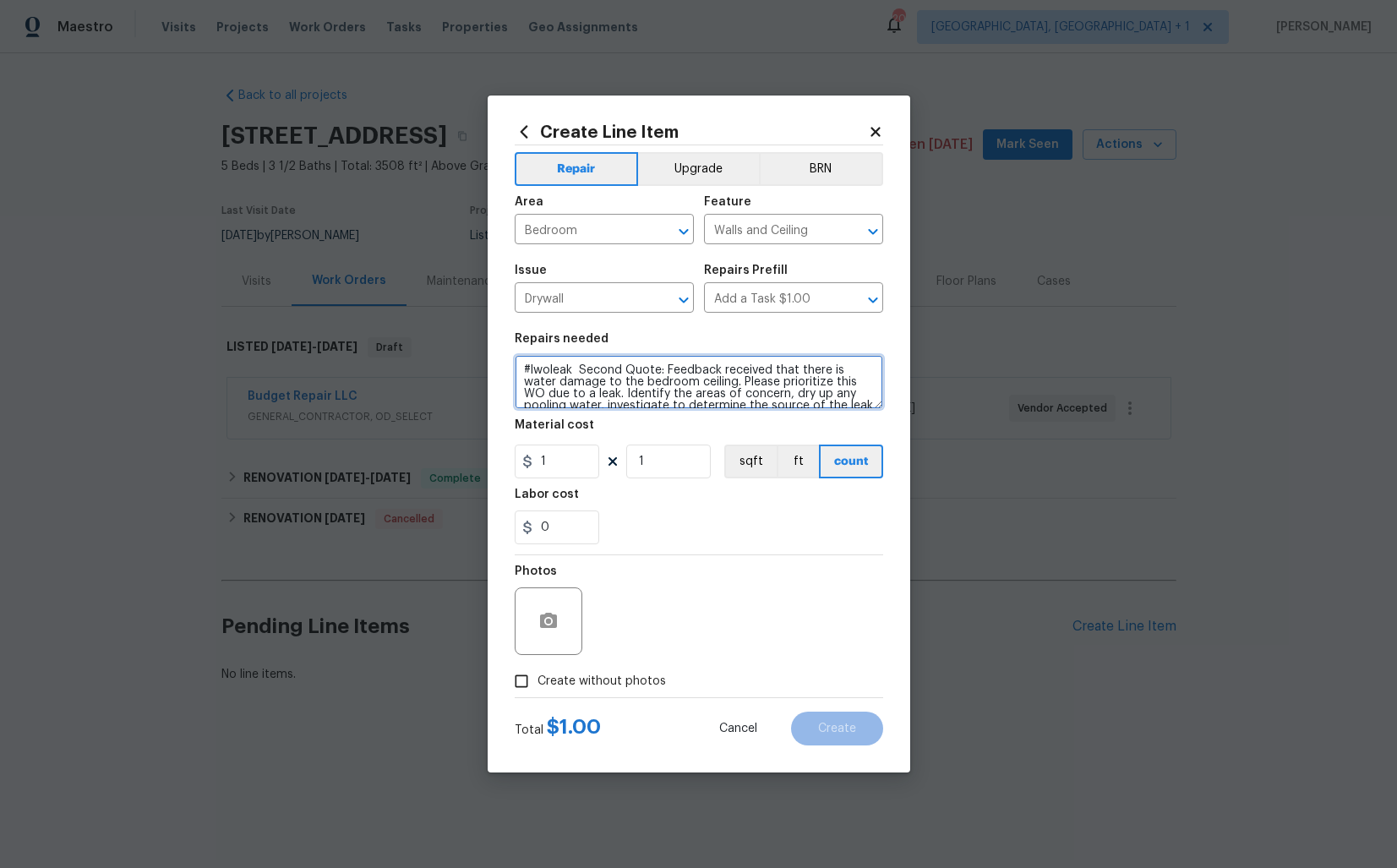
scroll to position [98, 0]
type textarea "#lwoleak Second Quote: Feedback received that there is water damage to the bedr…"
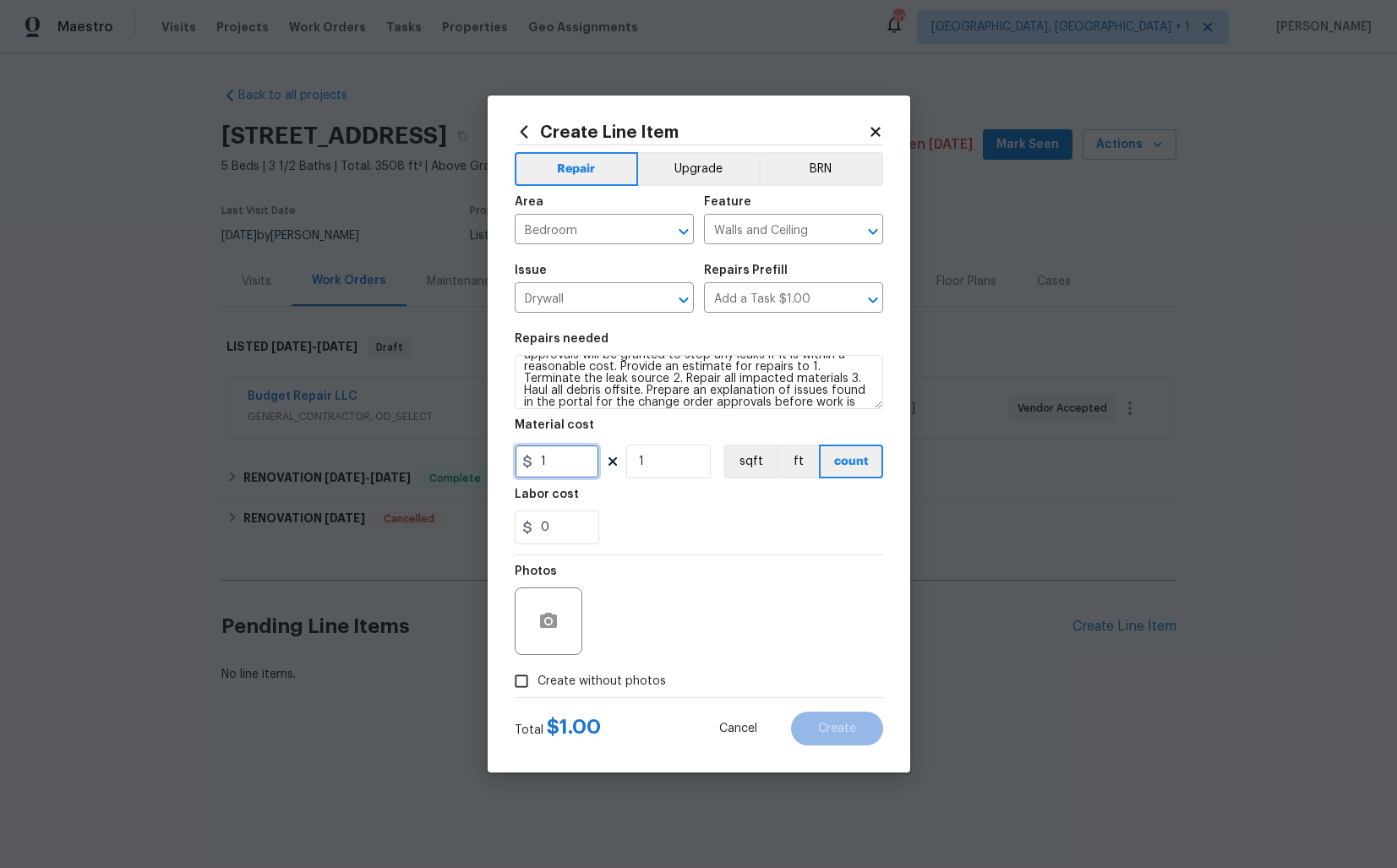
click at [569, 463] on input "1" at bounding box center [557, 462] width 85 height 34
type input "75"
click at [534, 685] on input "Create without photos" at bounding box center [522, 681] width 32 height 32
checkbox input "true"
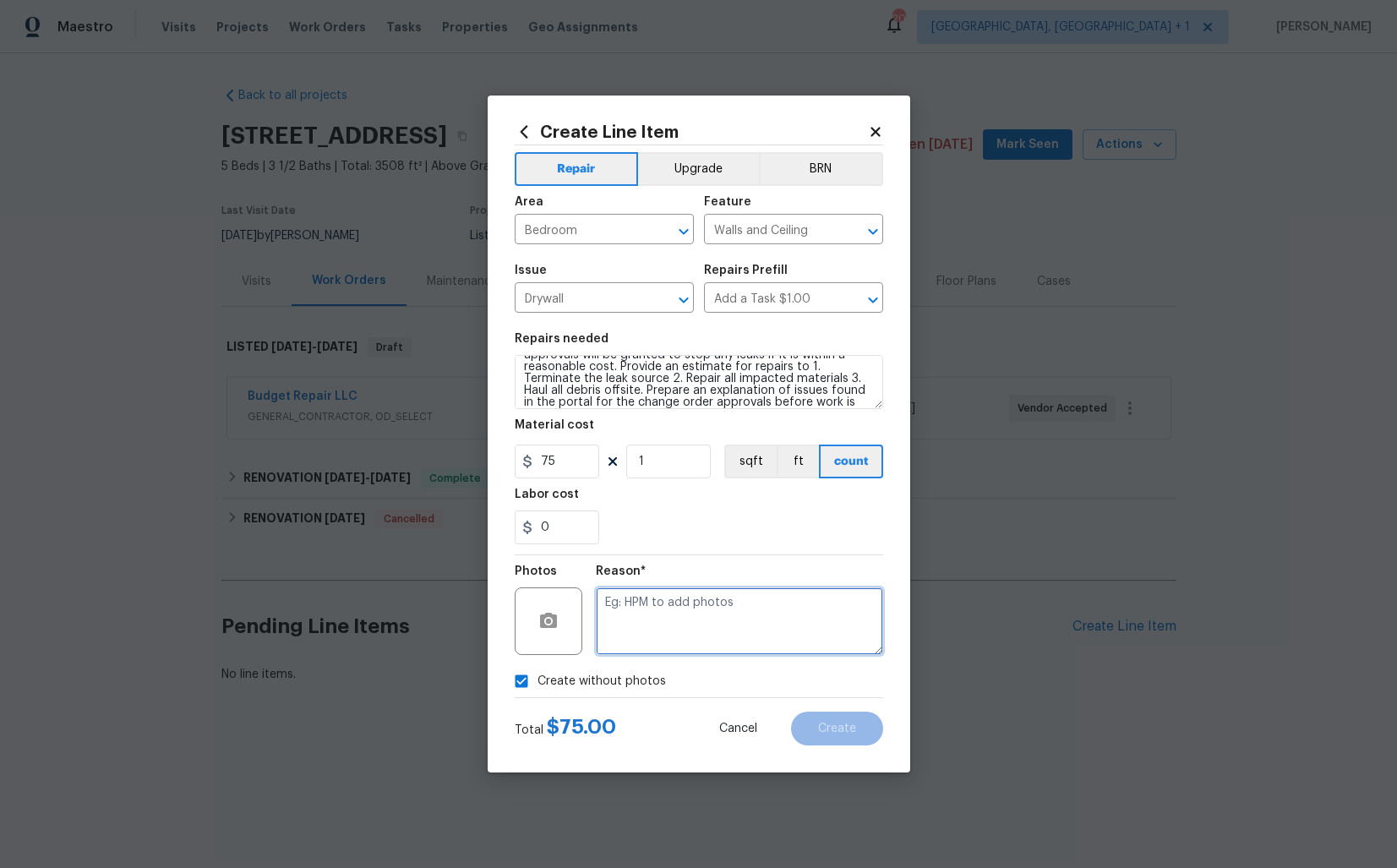
click at [726, 621] on textarea at bounding box center [740, 621] width 288 height 68
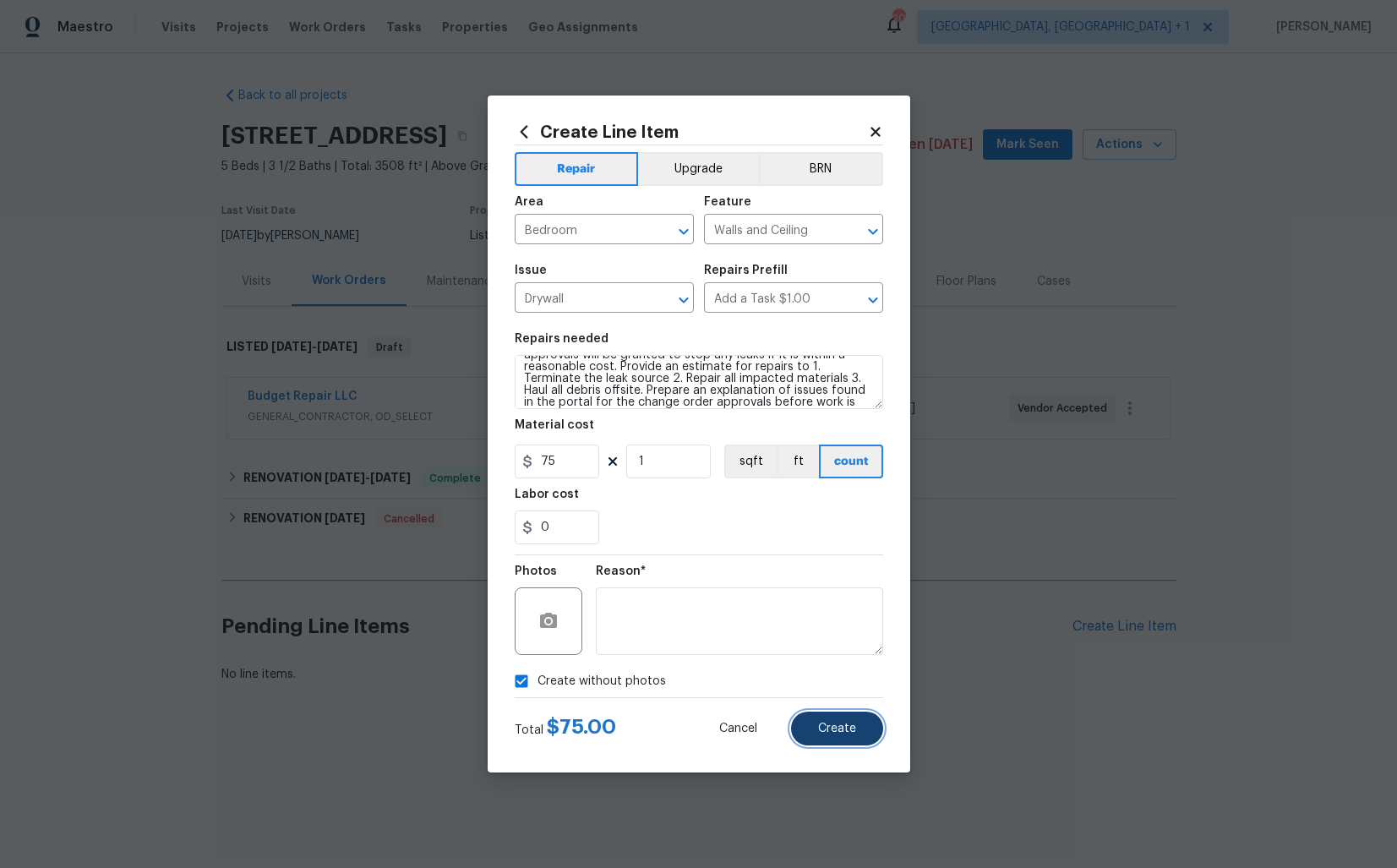
click at [846, 731] on span "Create" at bounding box center [837, 728] width 38 height 12
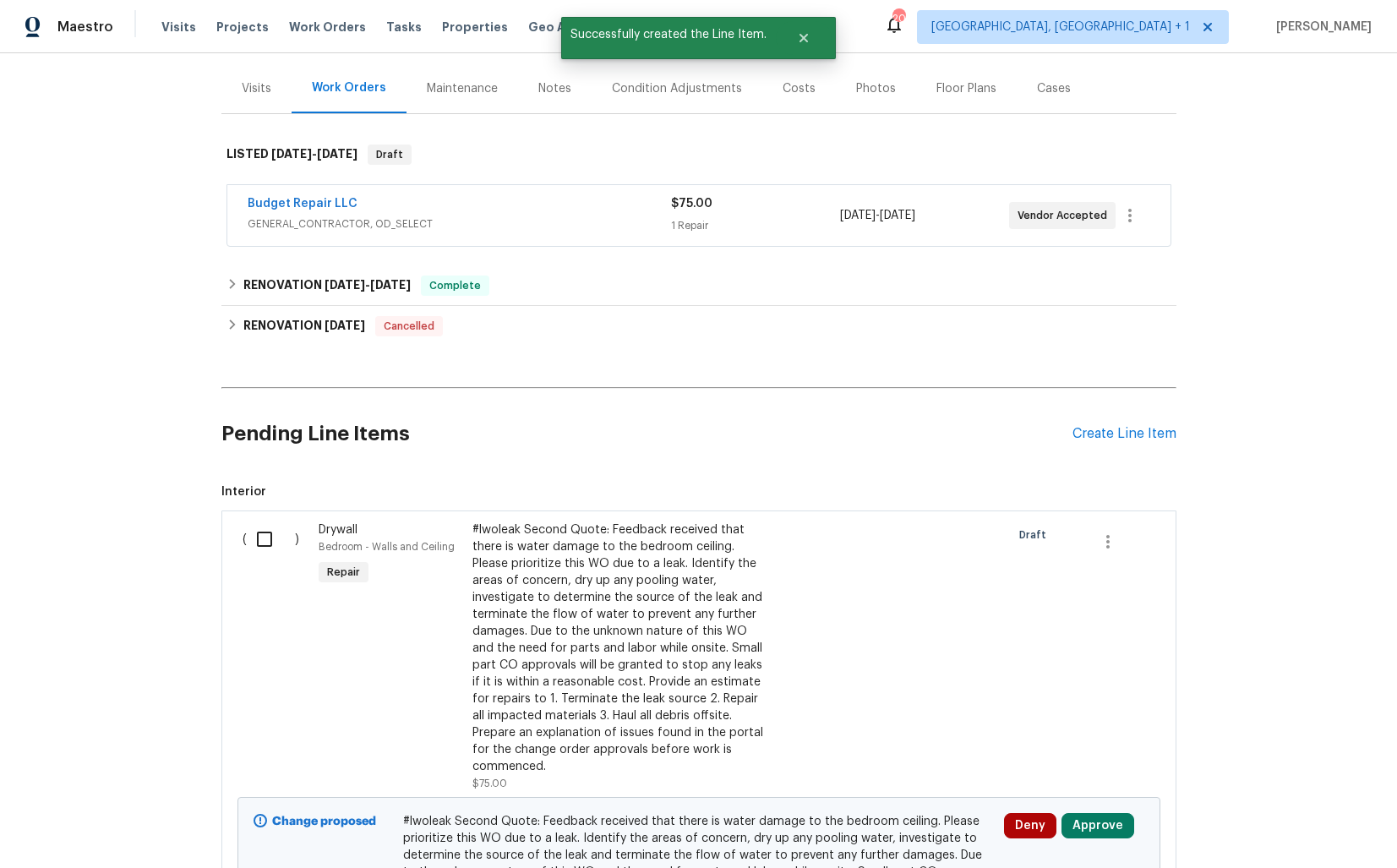
scroll to position [410, 0]
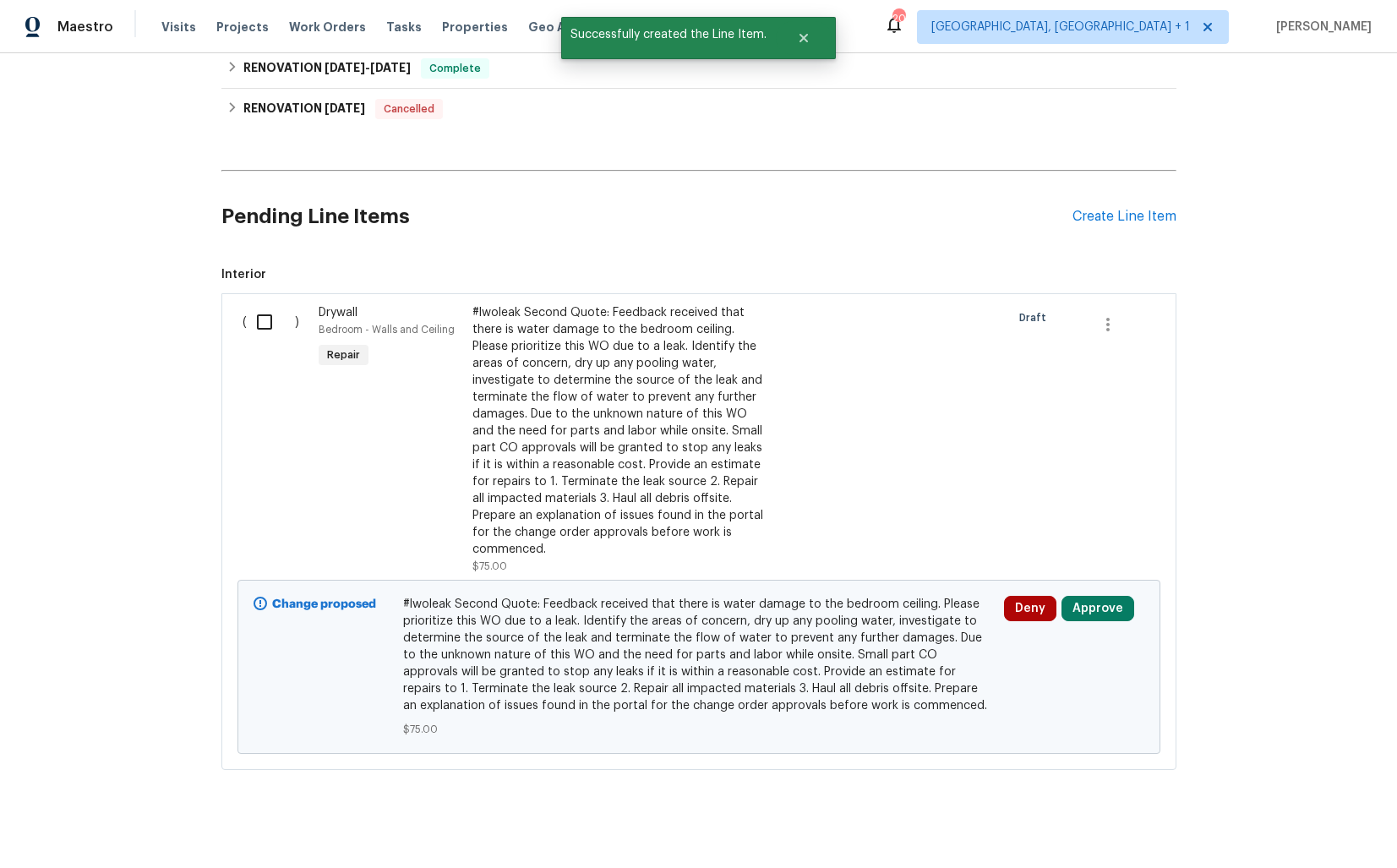
click at [262, 330] on input "checkbox" at bounding box center [270, 322] width 49 height 35
click at [269, 314] on input "checkbox" at bounding box center [270, 322] width 49 height 35
checkbox input "true"
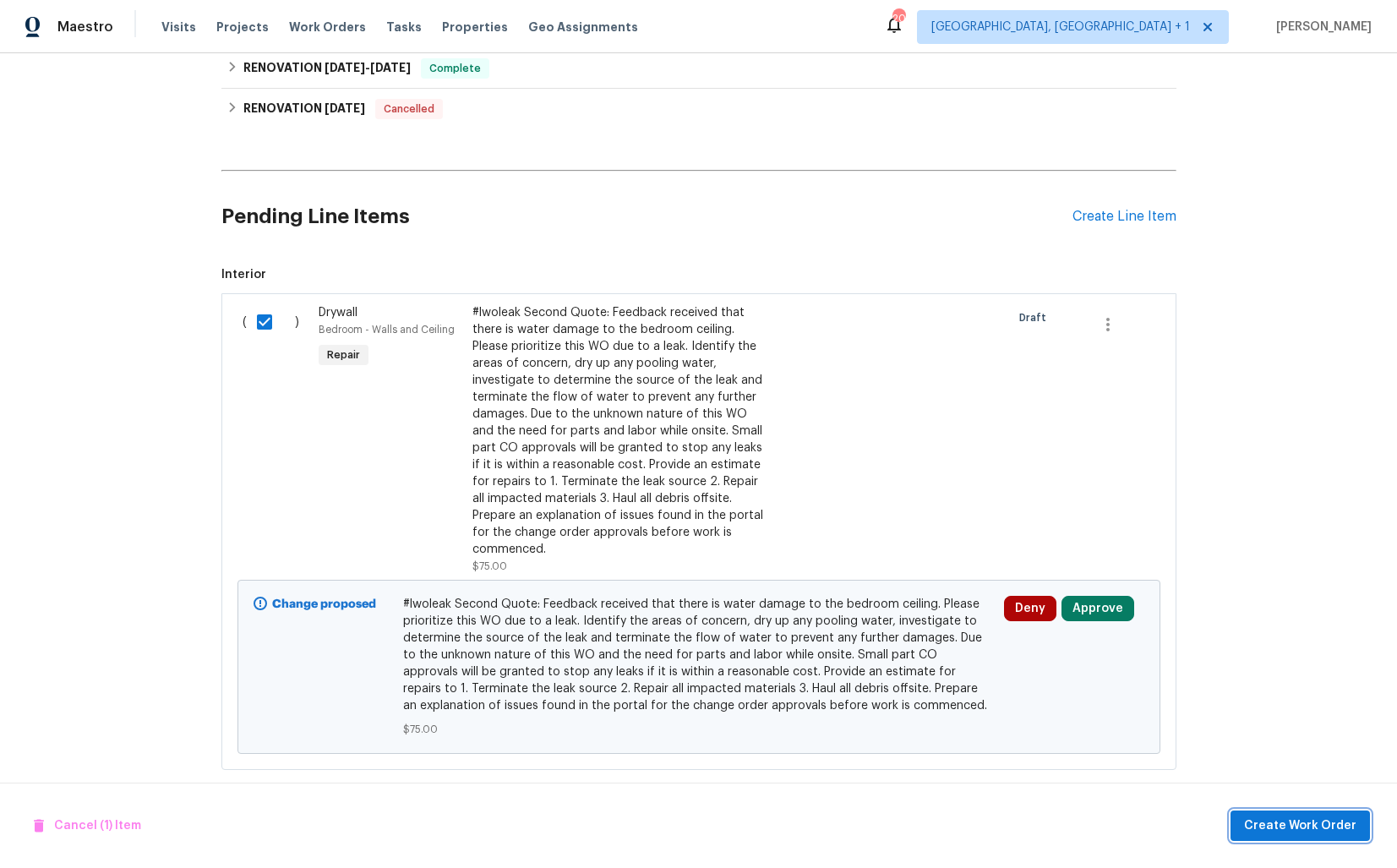
click at [1314, 818] on span "Create Work Order" at bounding box center [1301, 826] width 112 height 21
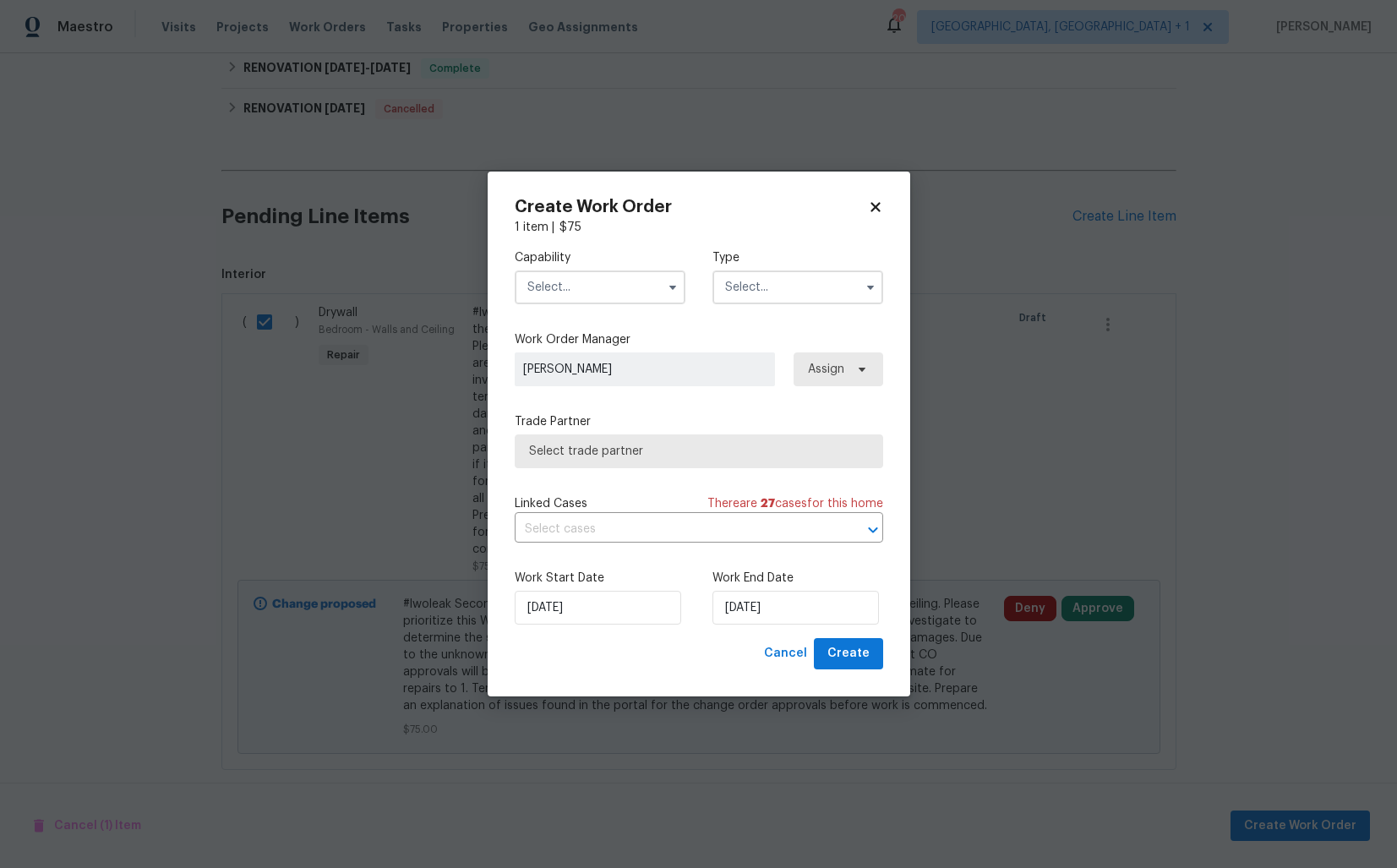
click at [586, 287] on input "text" at bounding box center [600, 287] width 170 height 34
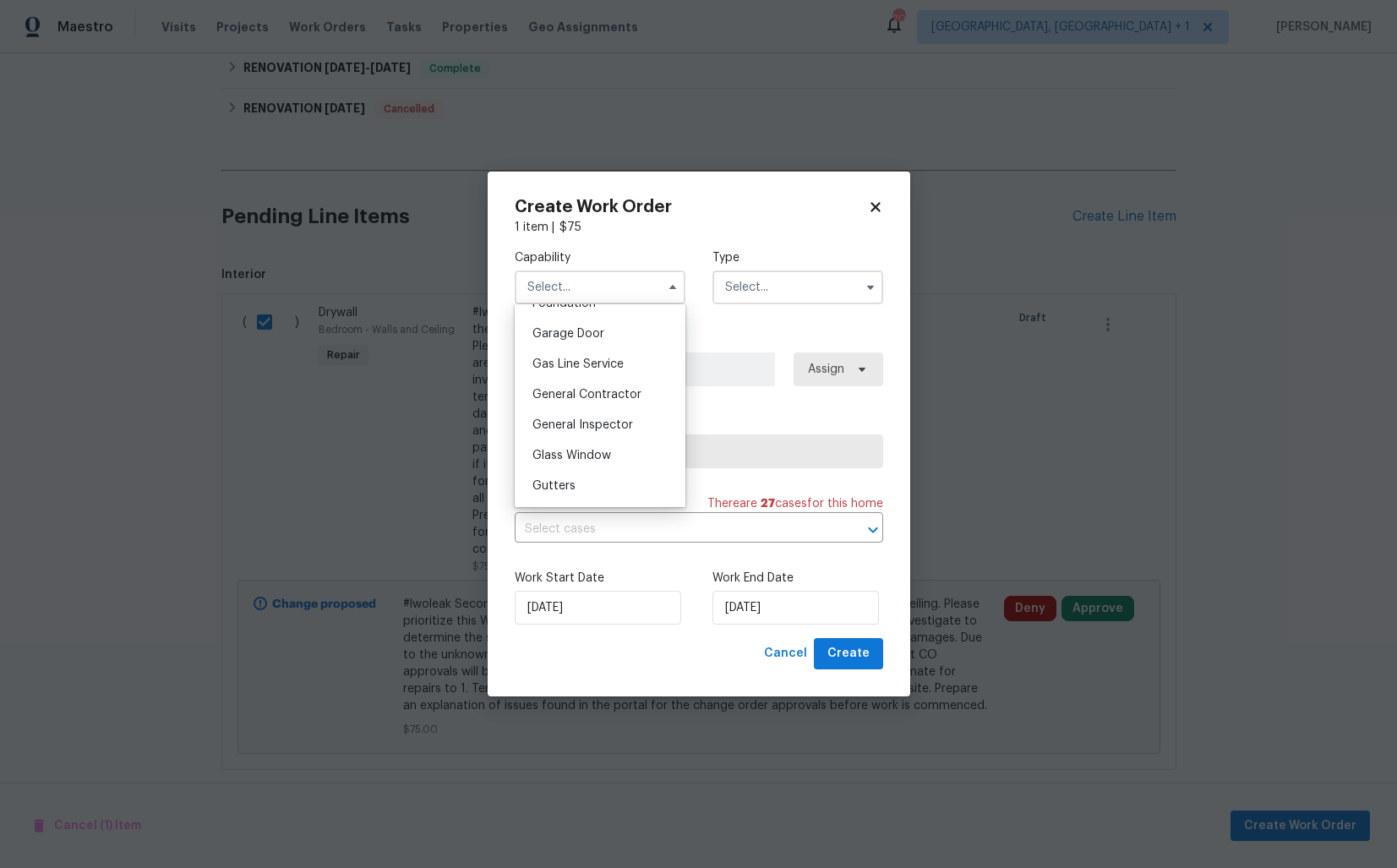
scroll to position [743, 0]
click at [608, 380] on div "General Contractor" at bounding box center [600, 387] width 162 height 30
type input "General Contractor"
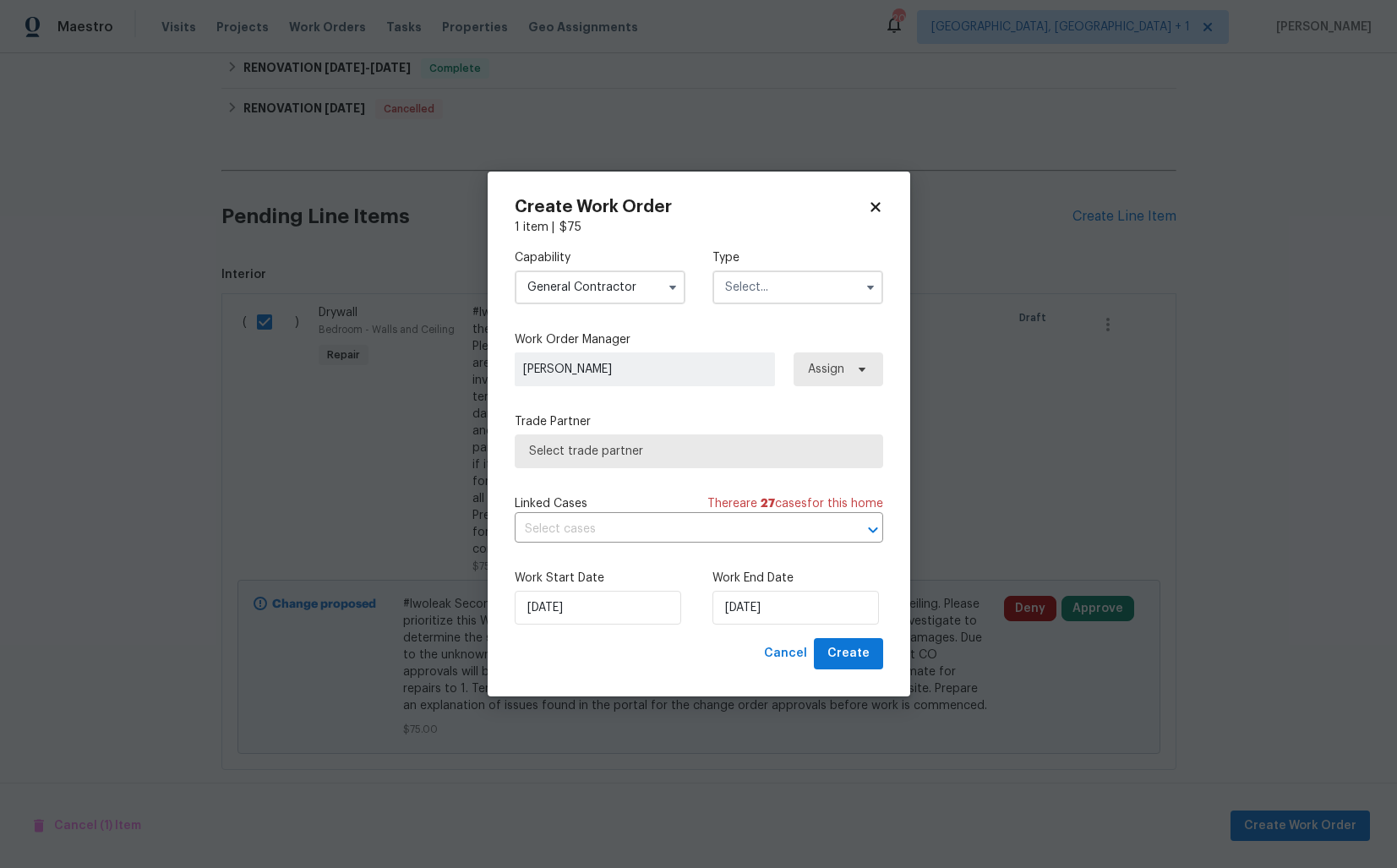
click at [772, 308] on div "Capability General Contractor Agent Appliance Bathtub Resurfacing BRN And Lrr B…" at bounding box center [699, 277] width 369 height 82
click at [782, 295] on input "text" at bounding box center [797, 287] width 170 height 34
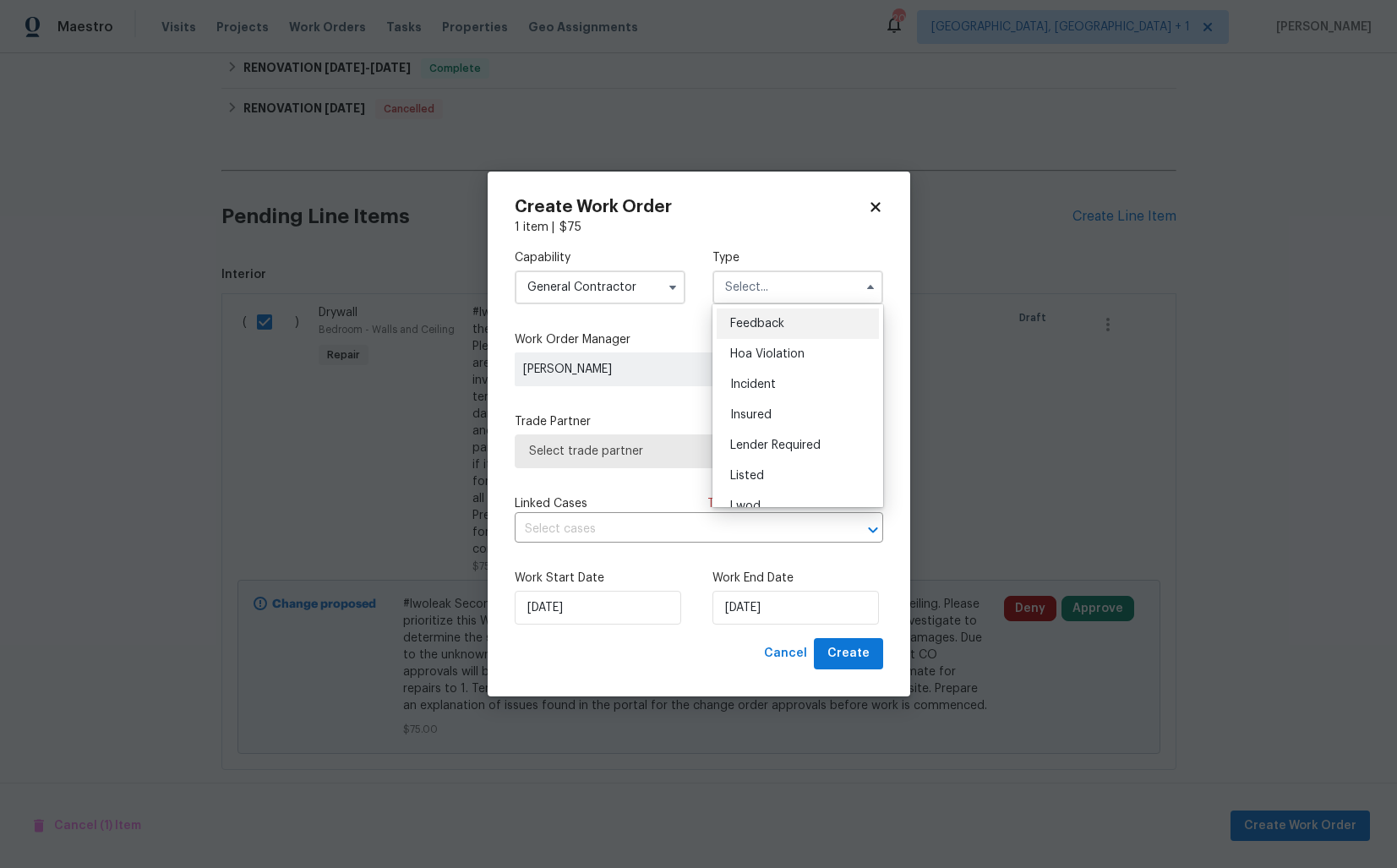
click at [775, 322] on span "Feedback" at bounding box center [757, 324] width 54 height 11
type input "Feedback"
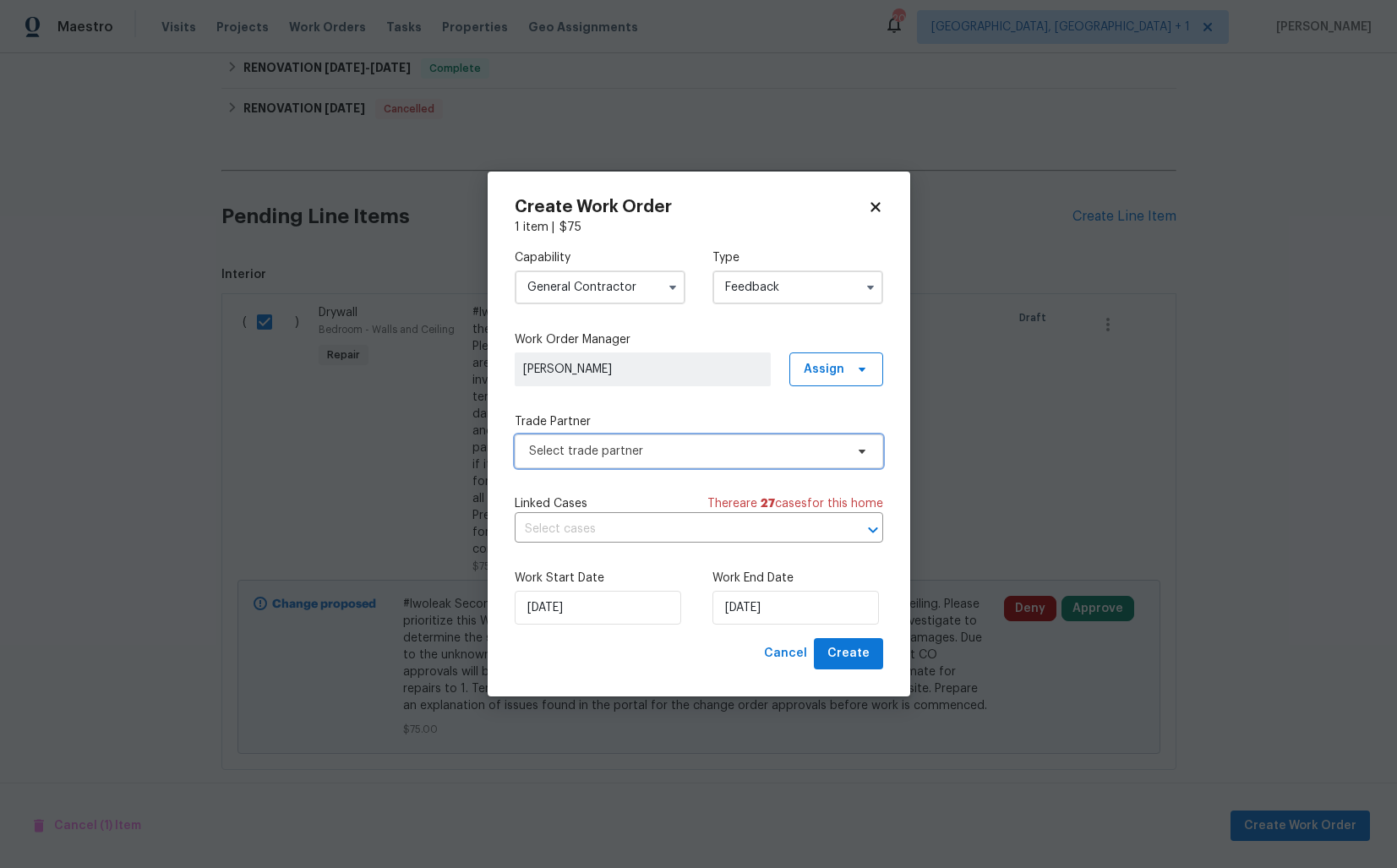
click at [587, 457] on span "Select trade partner" at bounding box center [687, 451] width 315 height 17
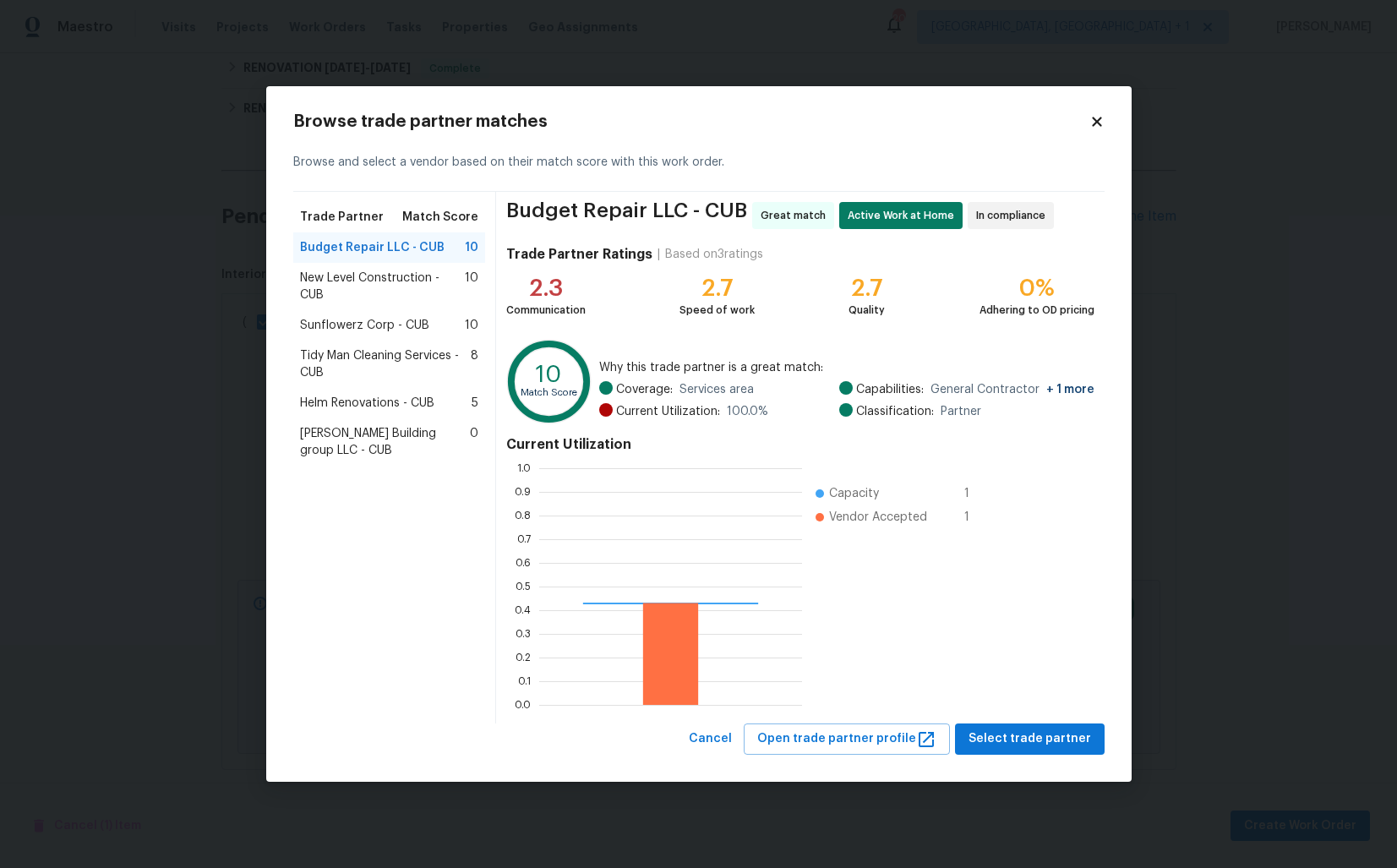
scroll to position [237, 263]
click at [335, 398] on span "Helm Renovations - CUB" at bounding box center [367, 404] width 134 height 17
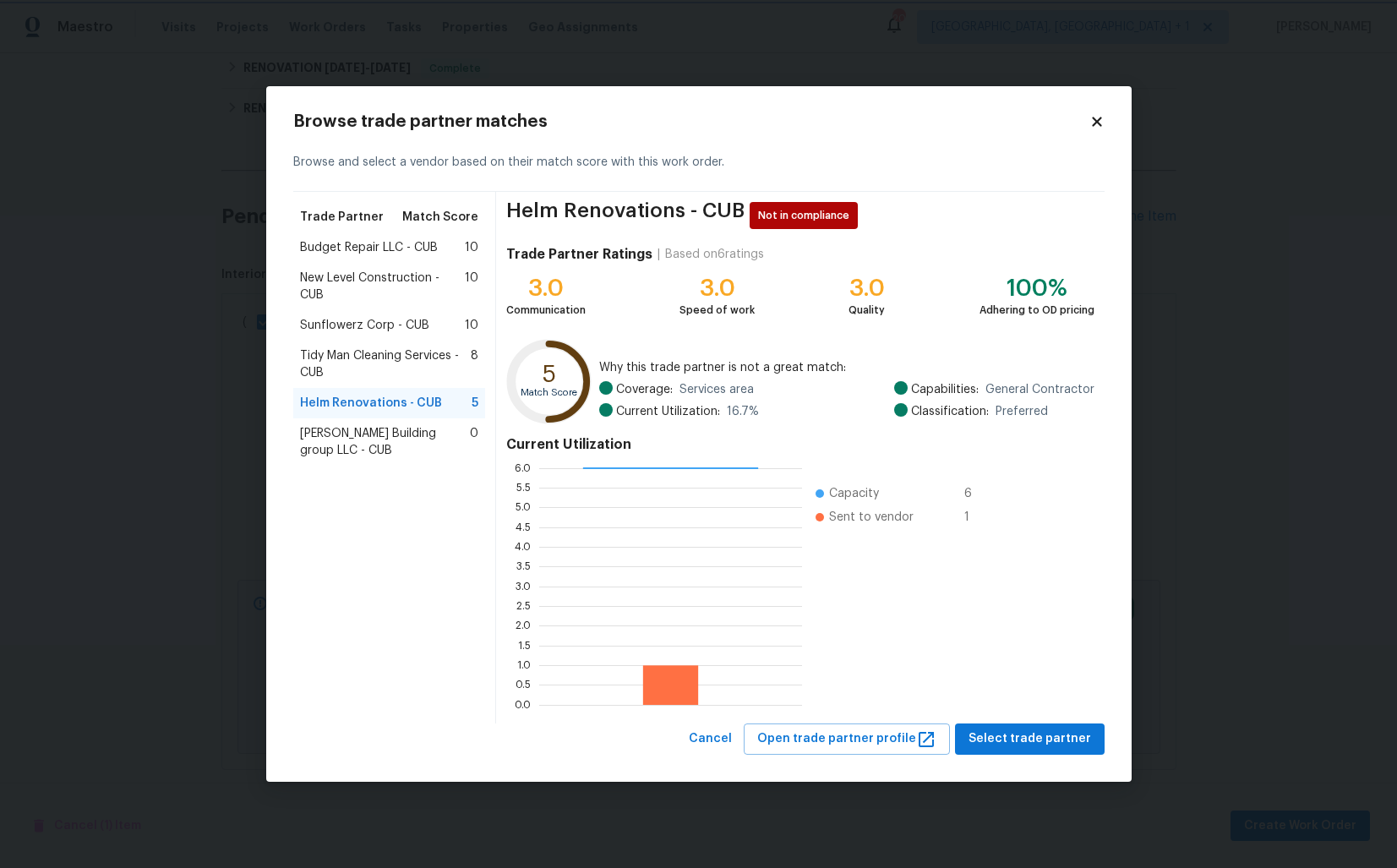
click at [166, 417] on body "Maestro Visits Projects Work Orders Tasks Properties Geo Assignments 20 Albuque…" at bounding box center [698, 434] width 1397 height 868
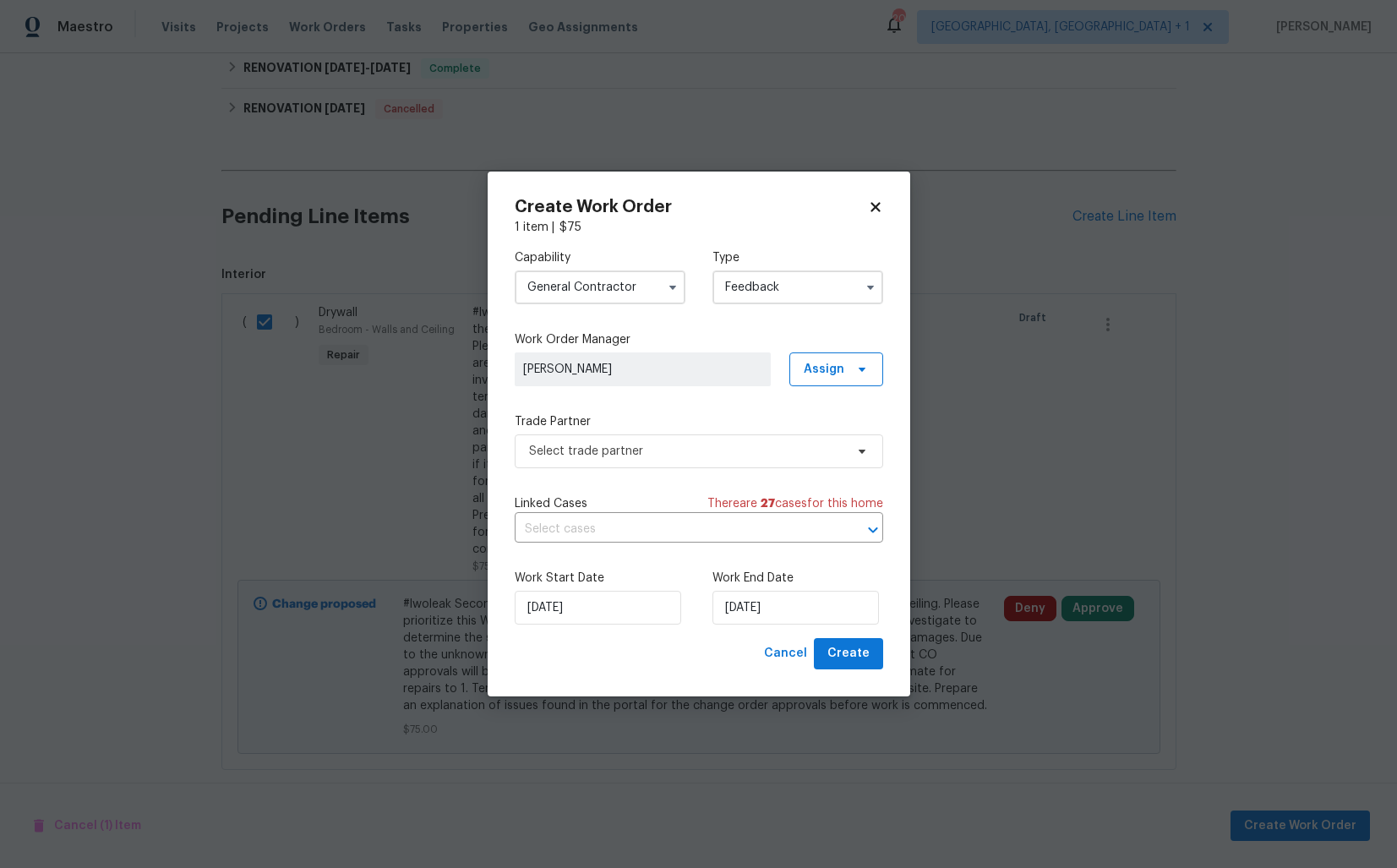
click at [639, 289] on input "General Contractor" at bounding box center [600, 287] width 170 height 34
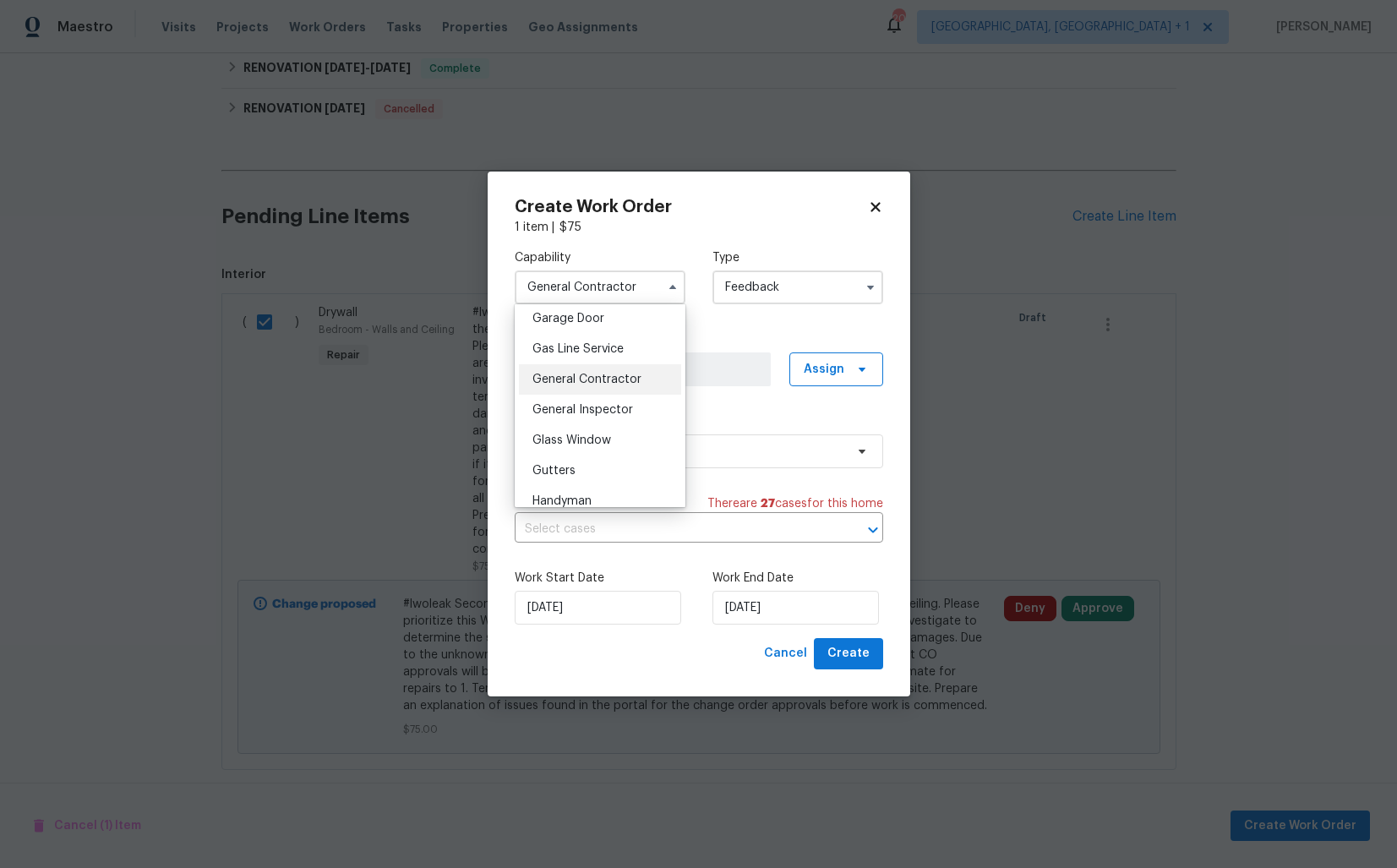
scroll to position [800, 0]
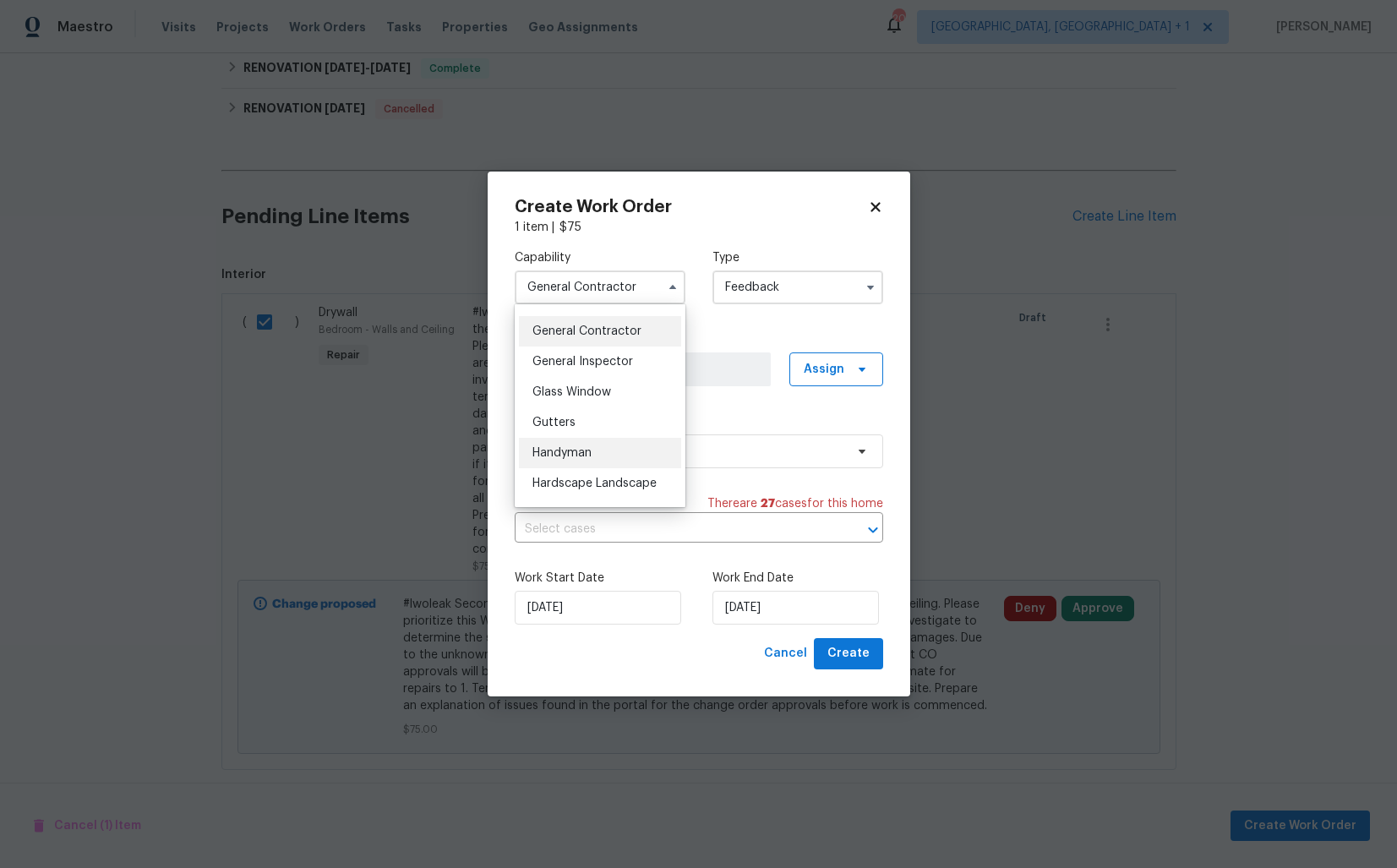
click at [593, 452] on div "Handyman" at bounding box center [600, 453] width 162 height 30
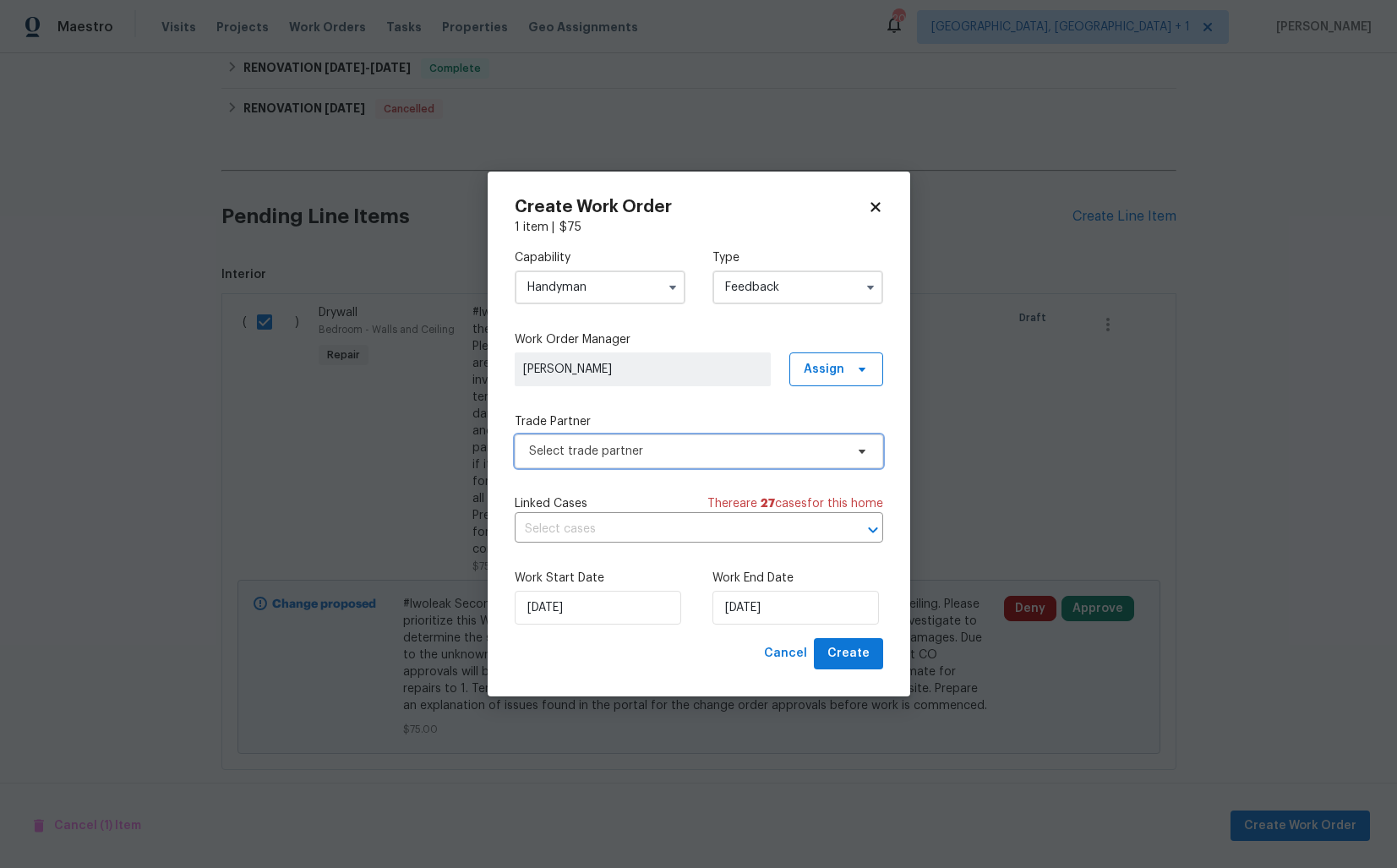
click at [626, 444] on span "Select trade partner" at bounding box center [687, 451] width 315 height 17
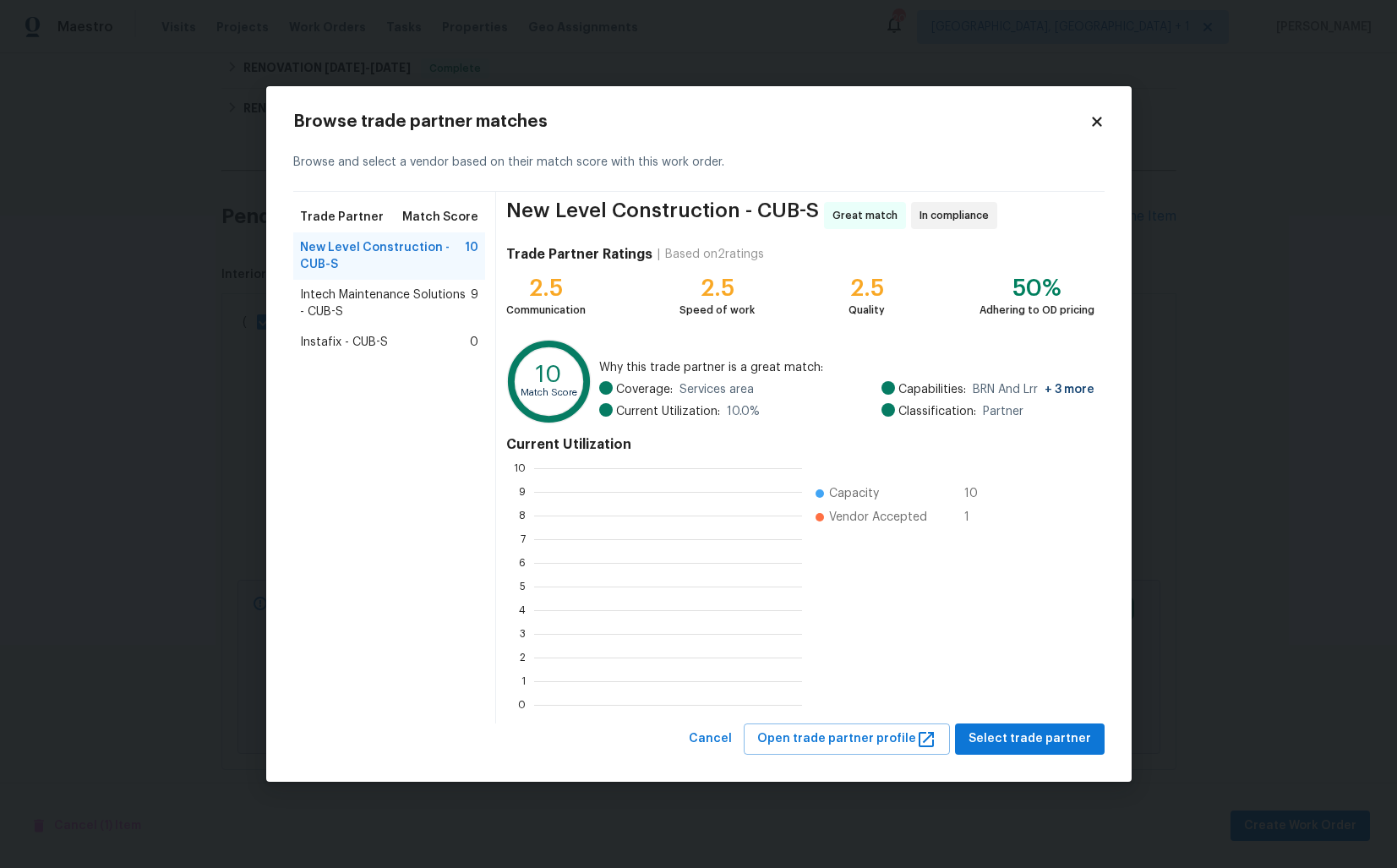
scroll to position [237, 268]
click at [209, 335] on body "Maestro Visits Projects Work Orders Tasks Properties Geo Assignments 20 Albuque…" at bounding box center [698, 434] width 1397 height 868
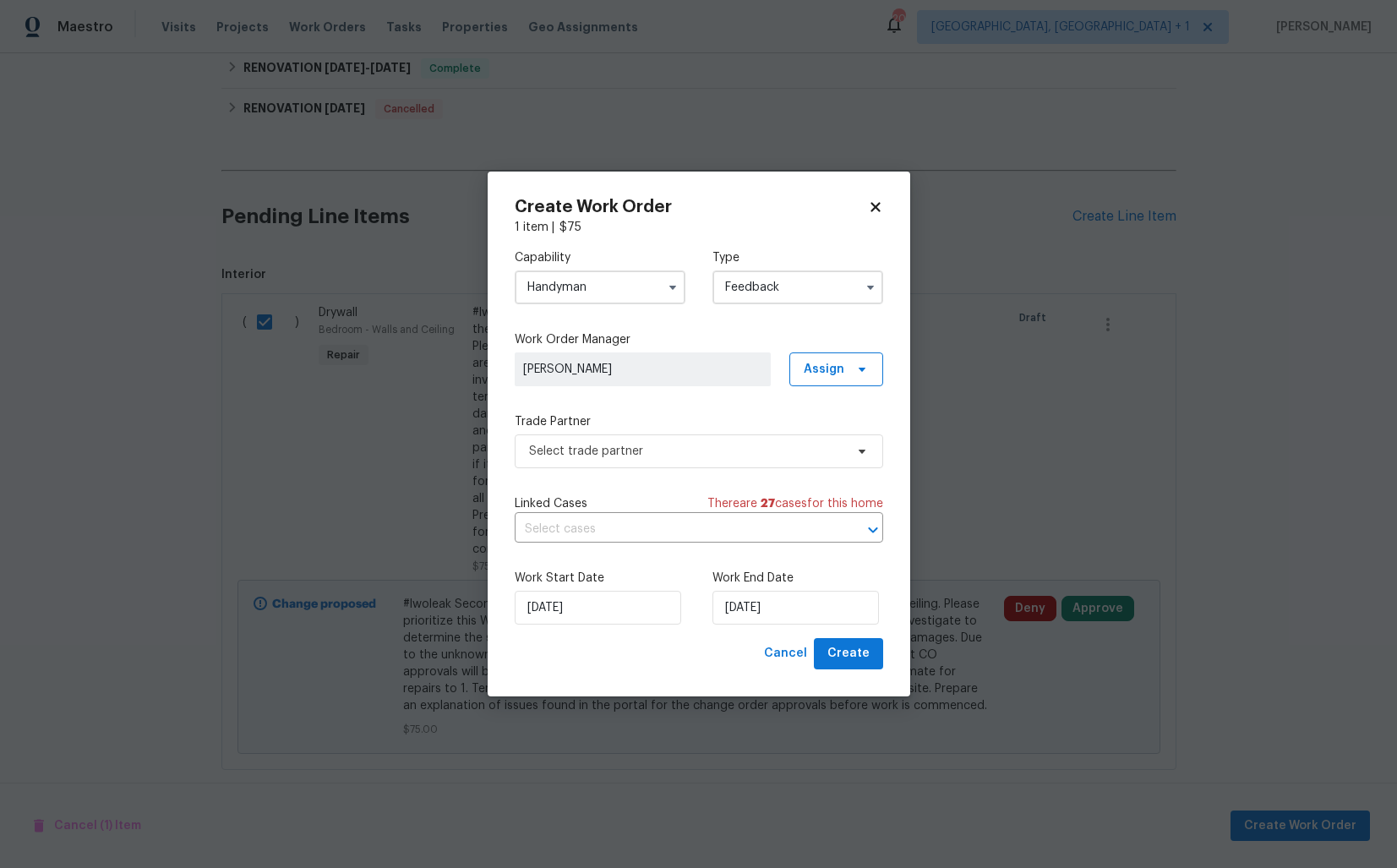
click at [613, 289] on input "Handyman" at bounding box center [600, 287] width 170 height 34
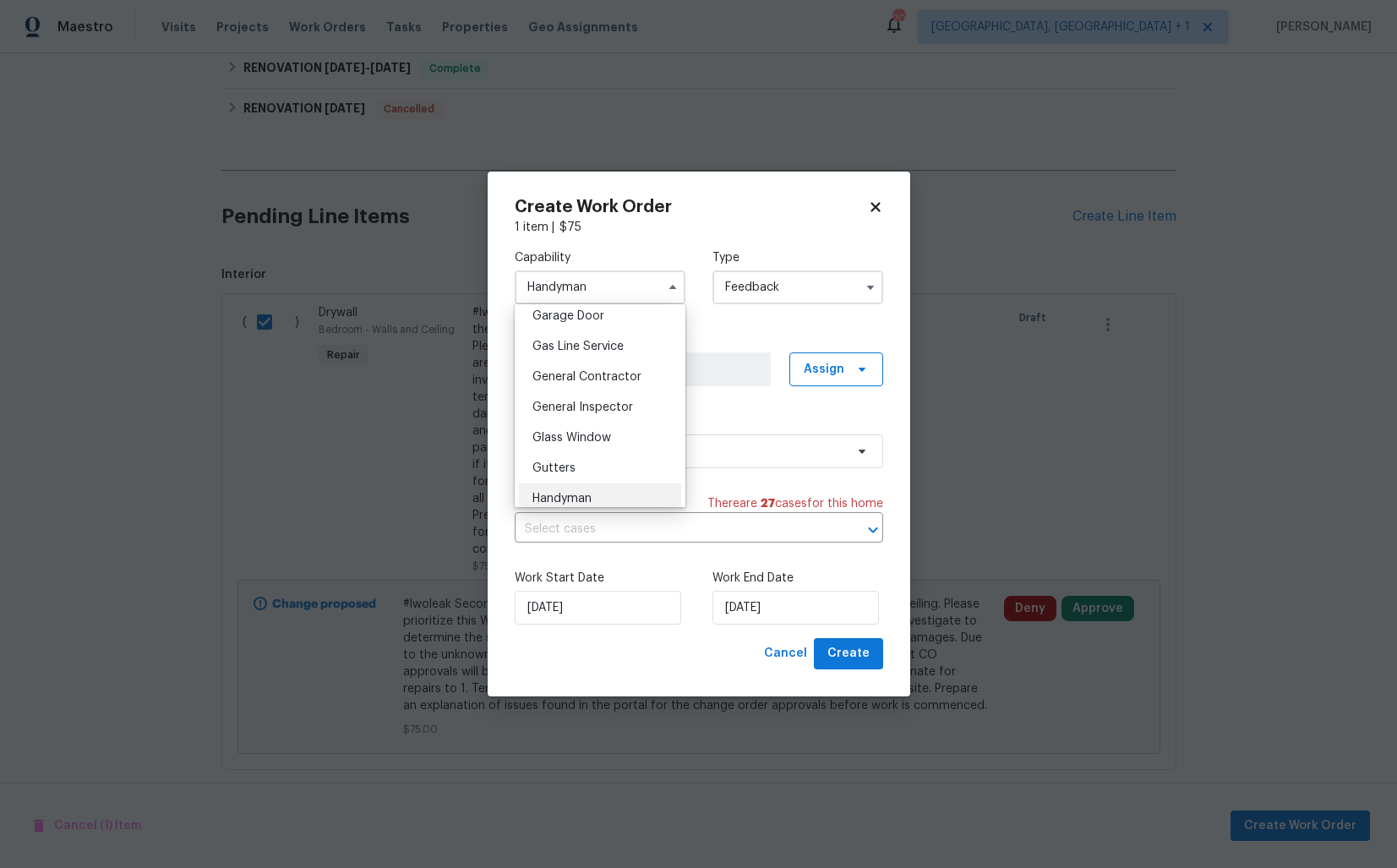
scroll to position [748, 0]
click at [577, 386] on span "General Contractor" at bounding box center [587, 383] width 110 height 11
type input "General Contractor"
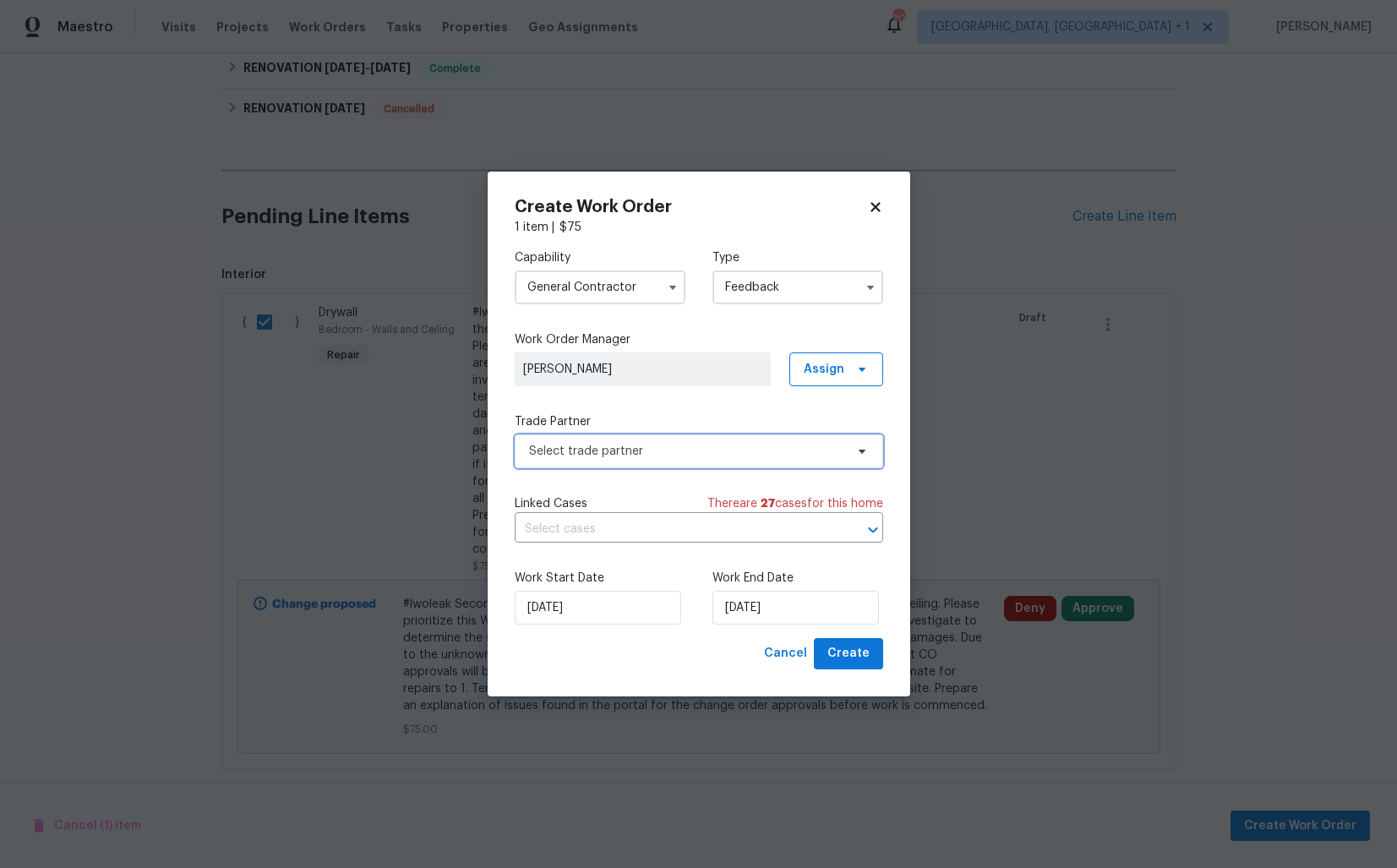
click at [612, 458] on span "Select trade partner" at bounding box center [687, 451] width 315 height 17
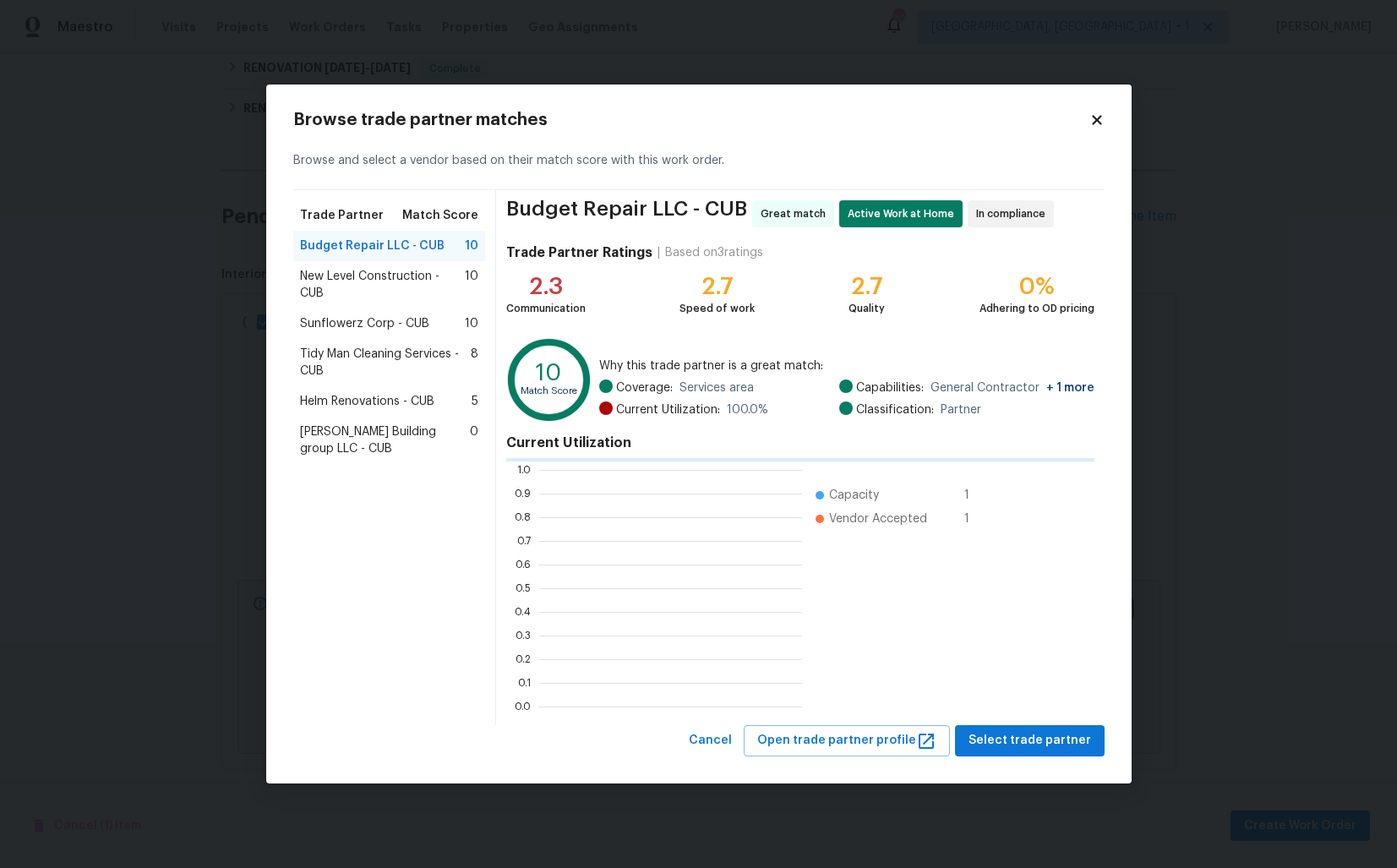
scroll to position [237, 263]
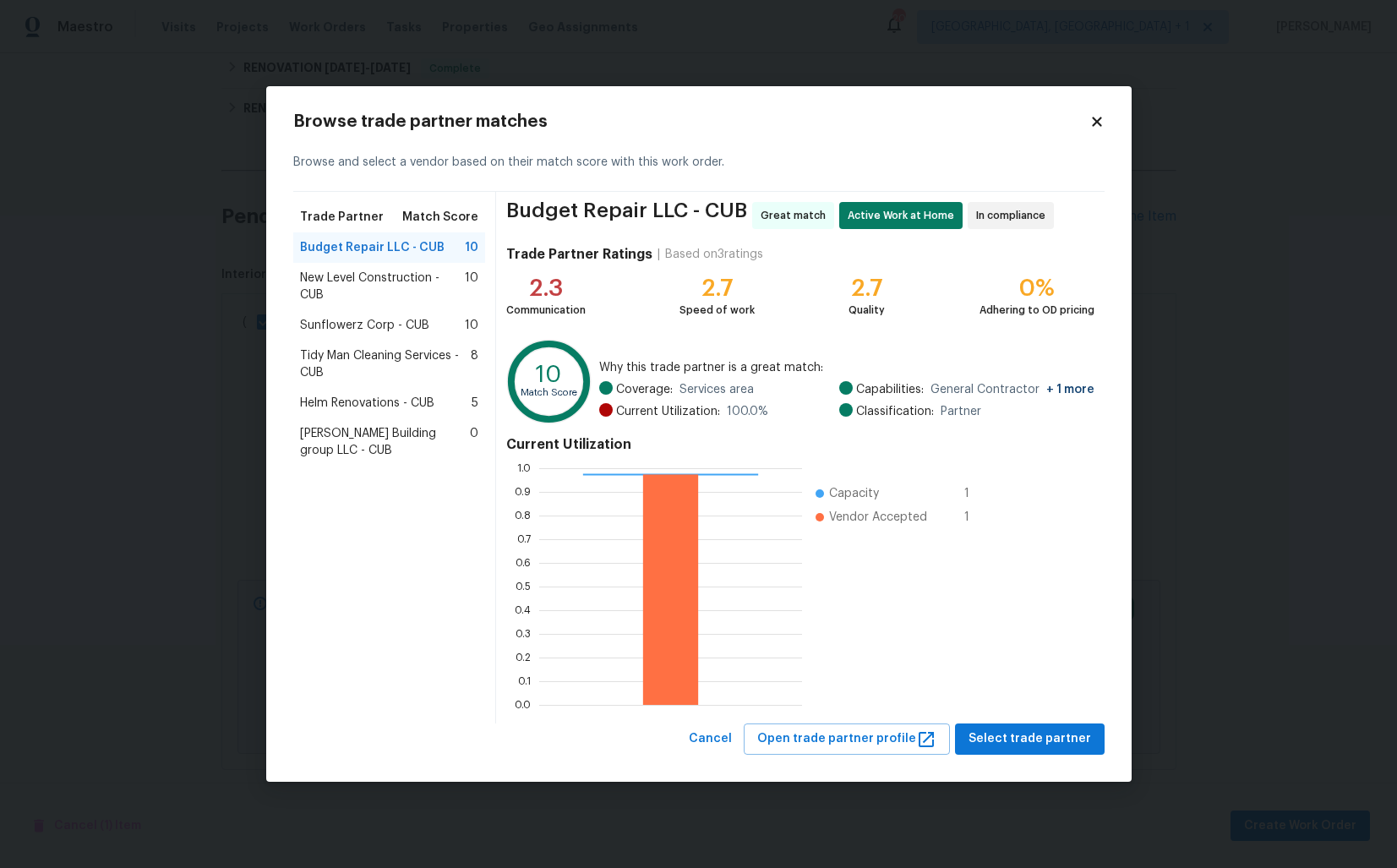
click at [364, 401] on span "Helm Renovations - CUB" at bounding box center [367, 404] width 134 height 17
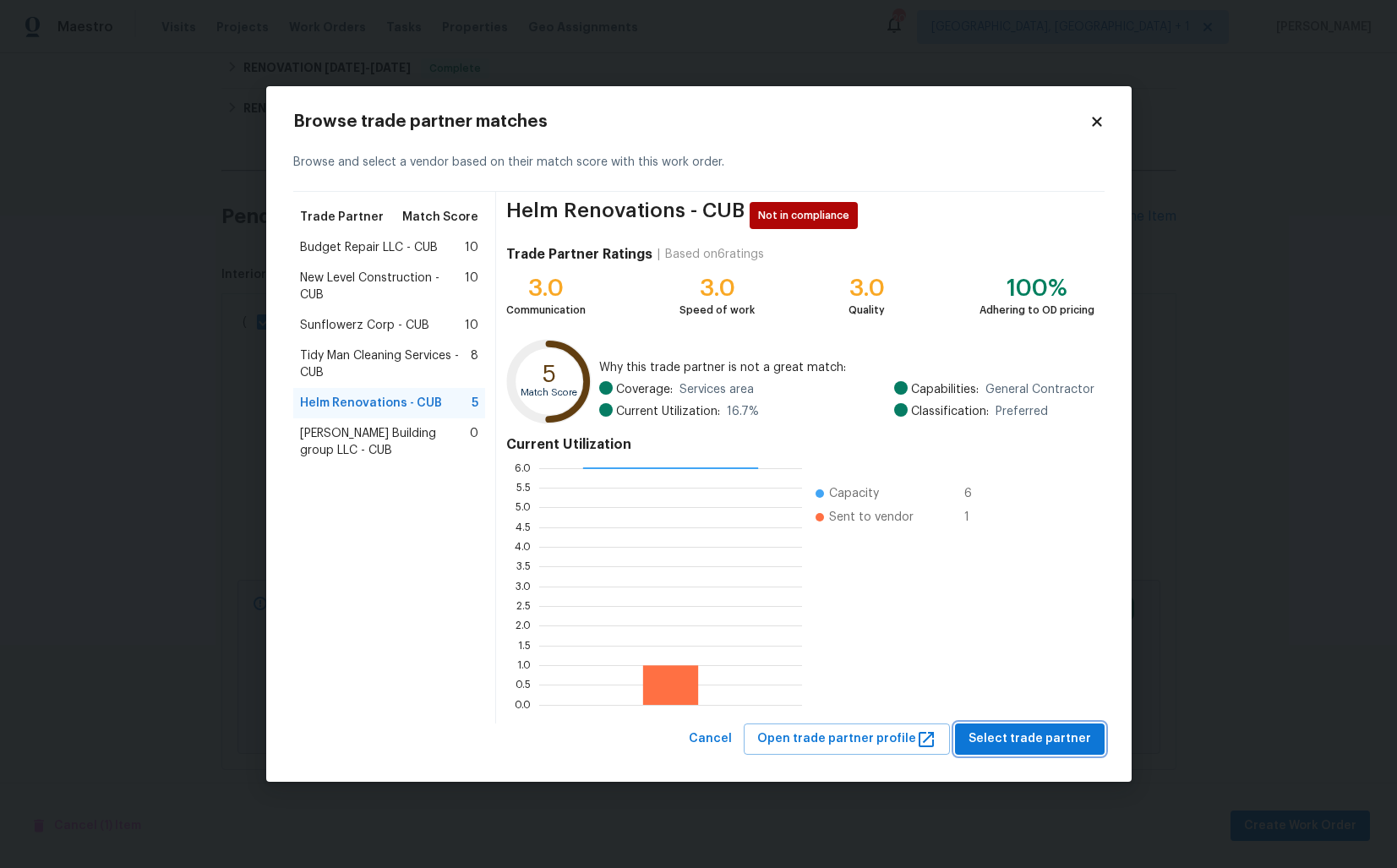
click at [1031, 741] on span "Select trade partner" at bounding box center [1029, 739] width 123 height 21
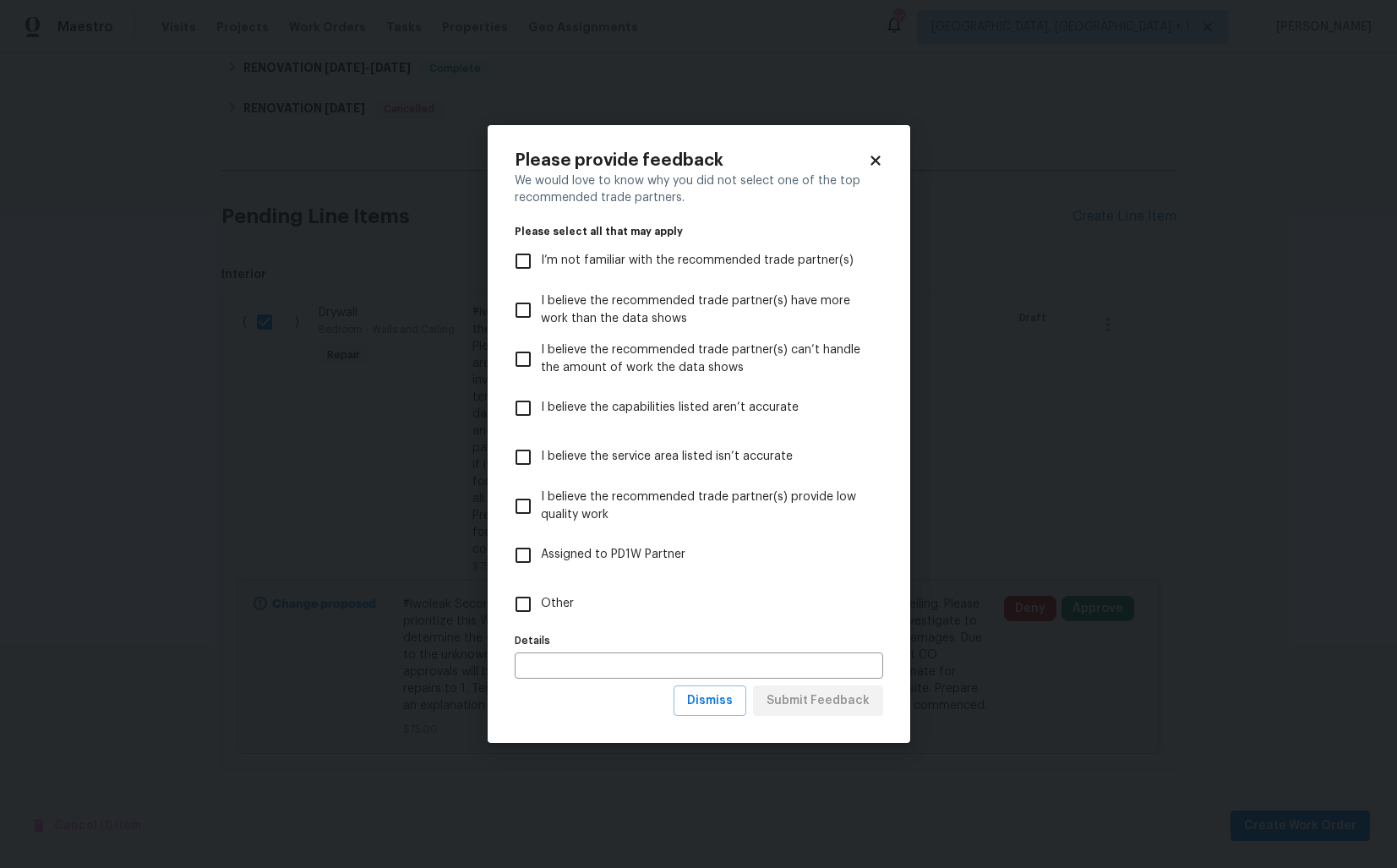
click at [527, 600] on input "Other" at bounding box center [523, 603] width 35 height 35
checkbox input "true"
click at [830, 700] on span "Submit Feedback" at bounding box center [818, 700] width 103 height 21
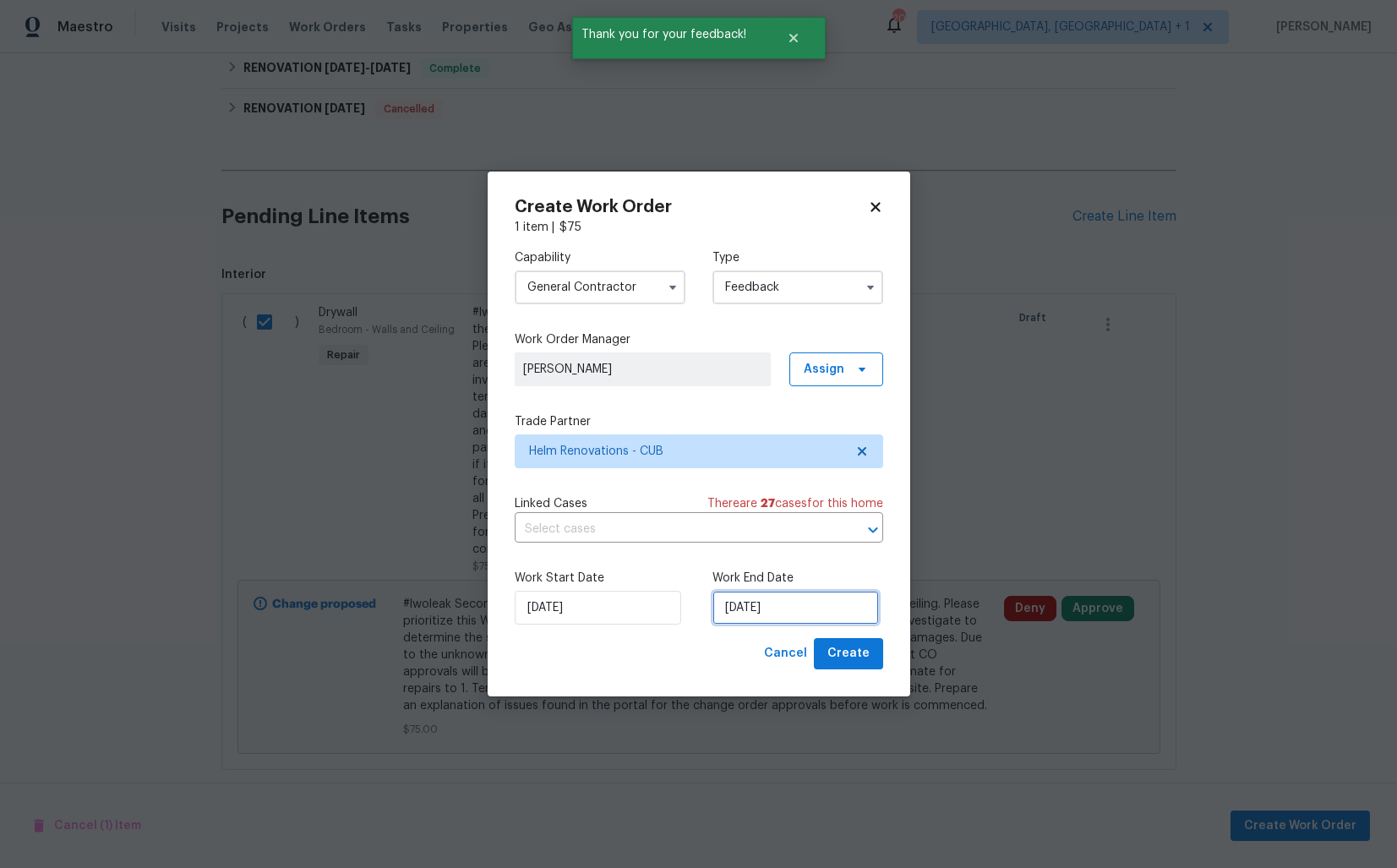
click at [824, 605] on input "06/10/2025" at bounding box center [795, 607] width 167 height 34
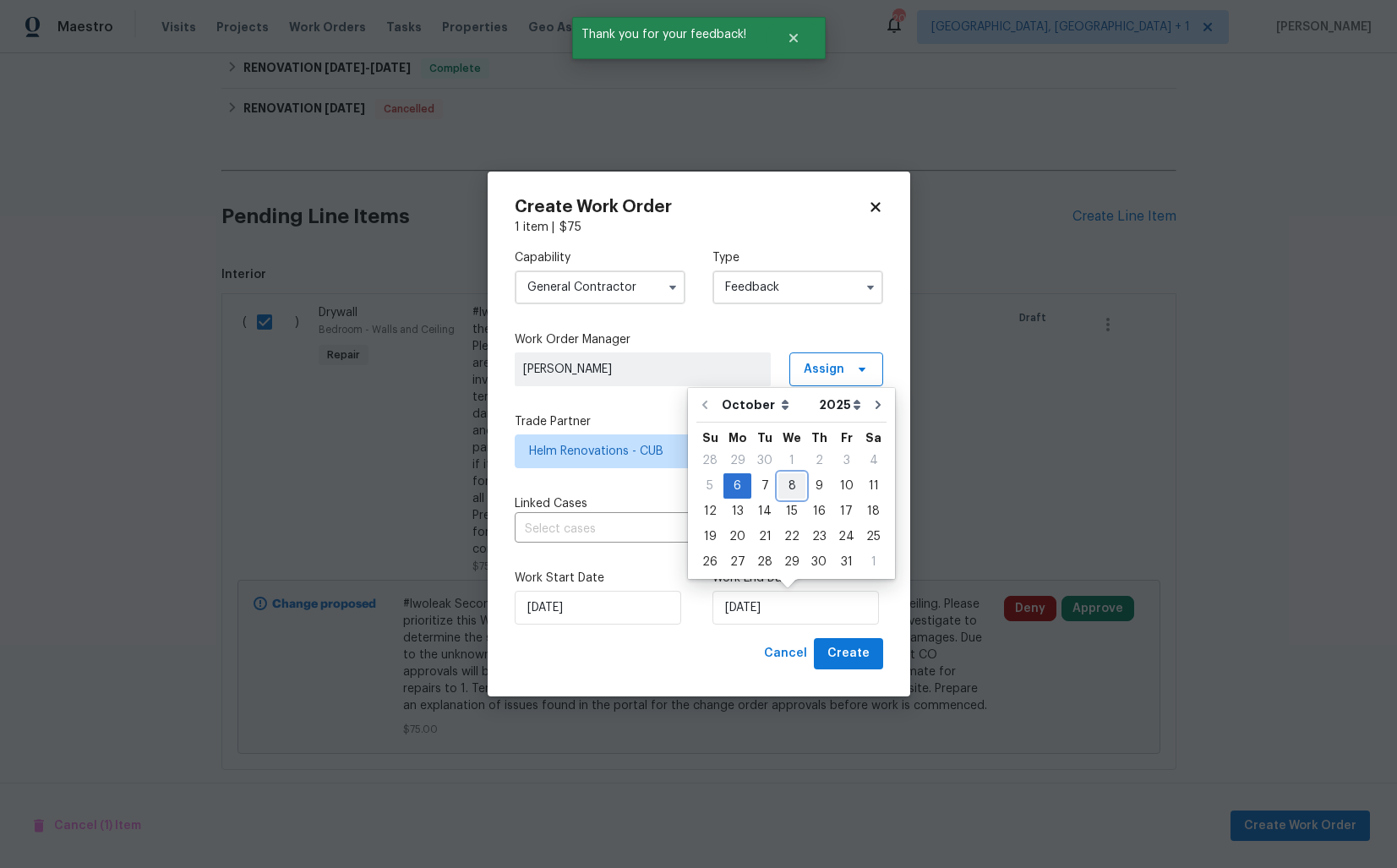
click at [796, 488] on div "8" at bounding box center [792, 485] width 27 height 24
type input "08/10/2025"
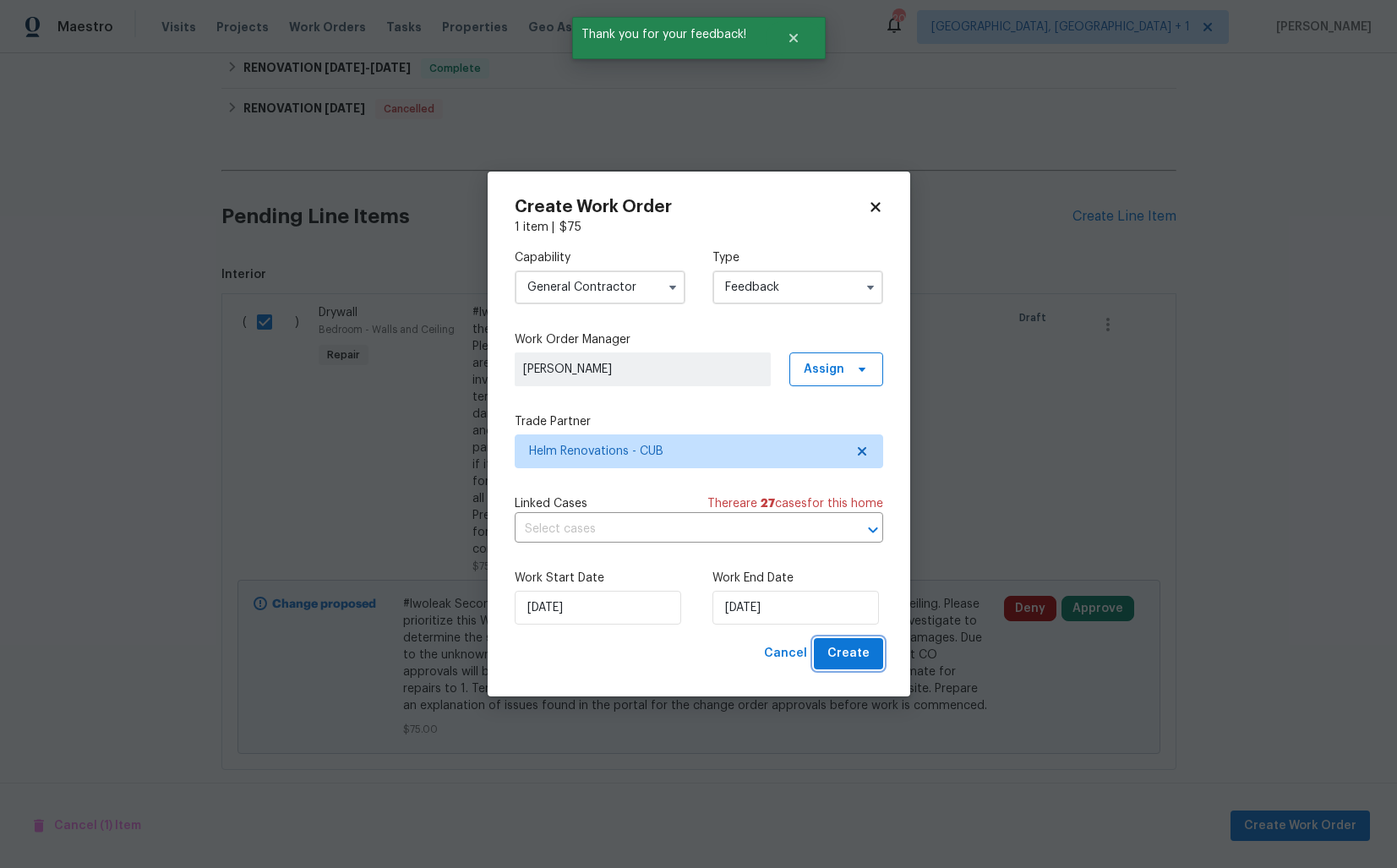
click at [854, 654] on span "Create" at bounding box center [848, 654] width 42 height 21
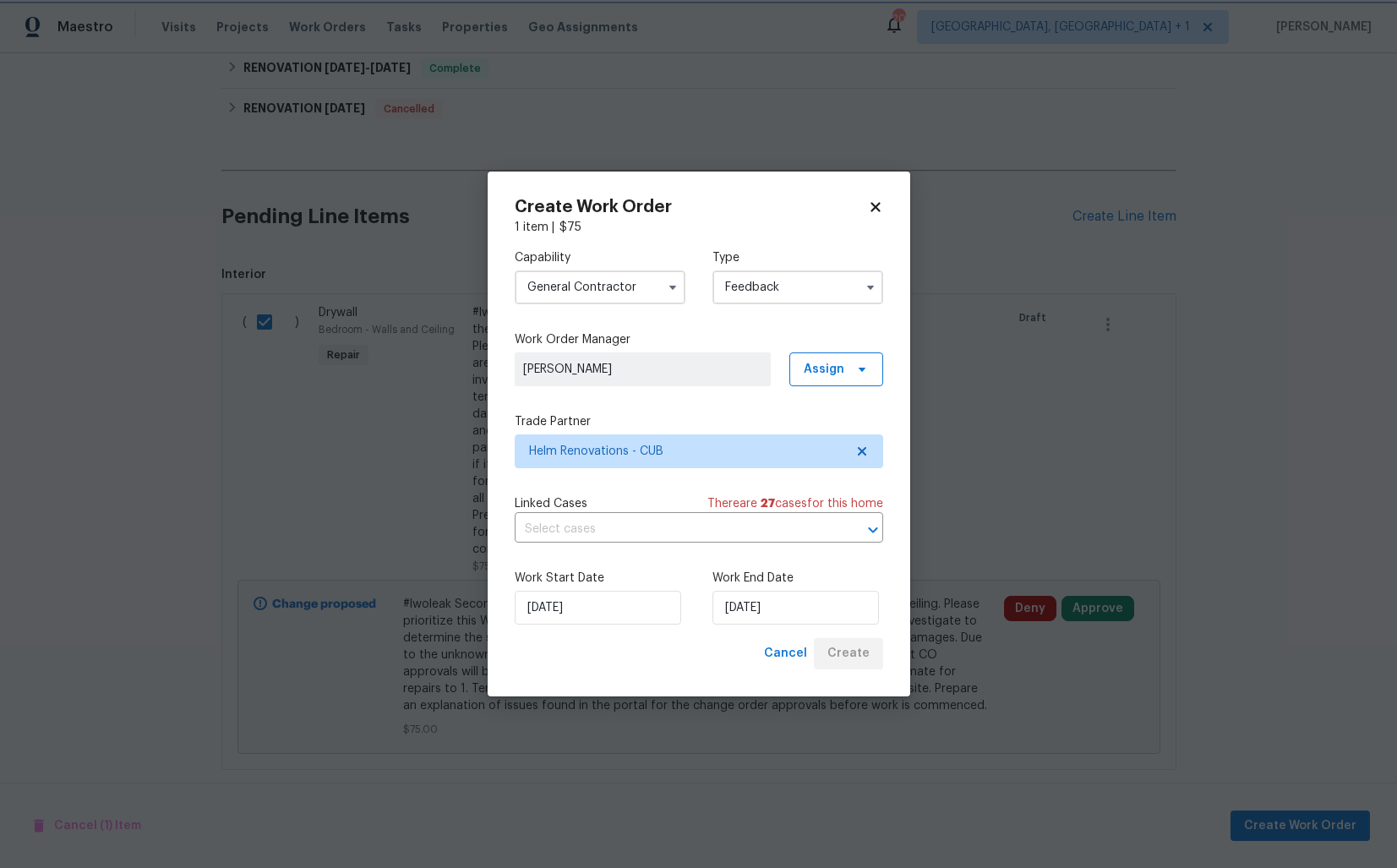
checkbox input "false"
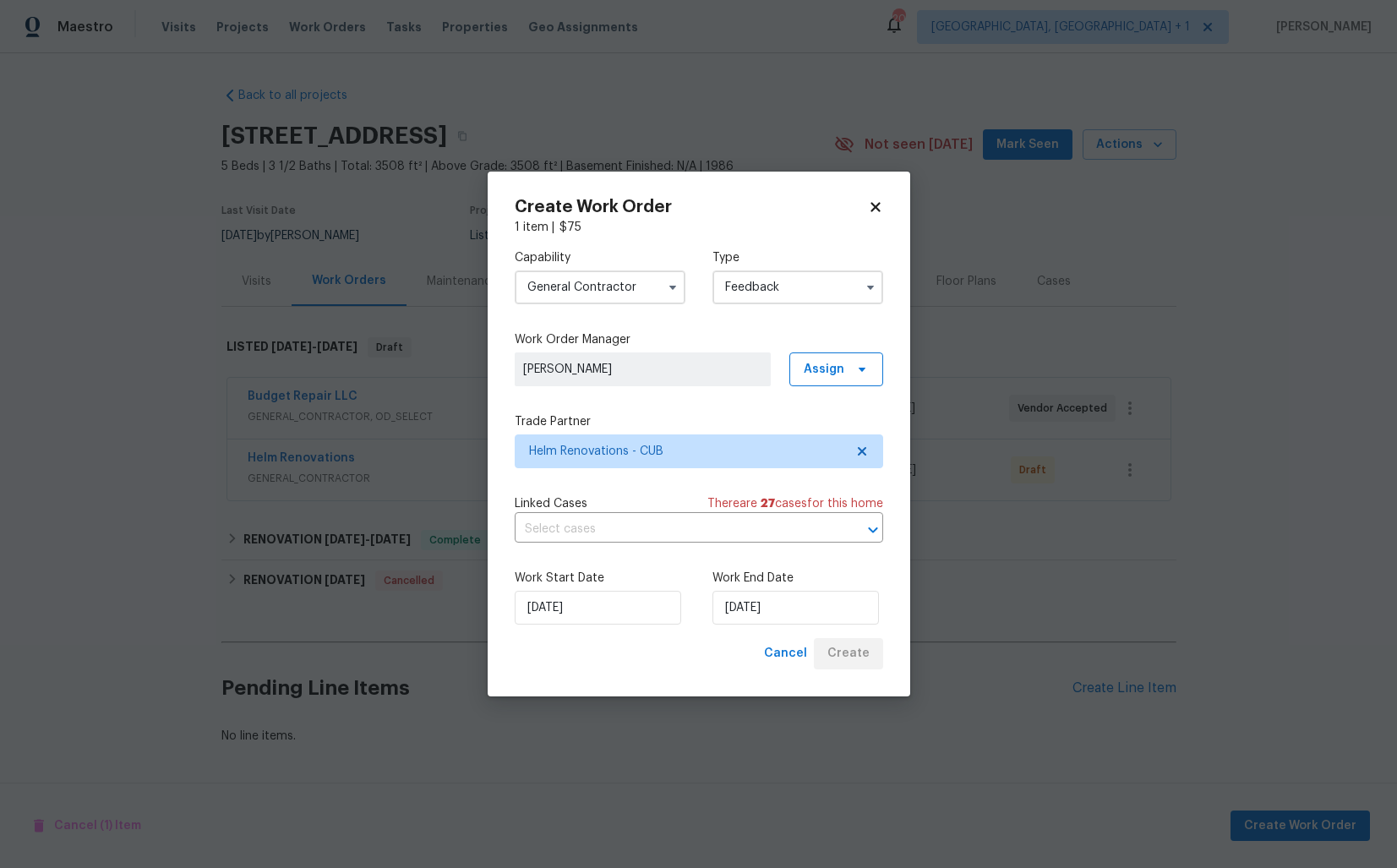
scroll to position [0, 0]
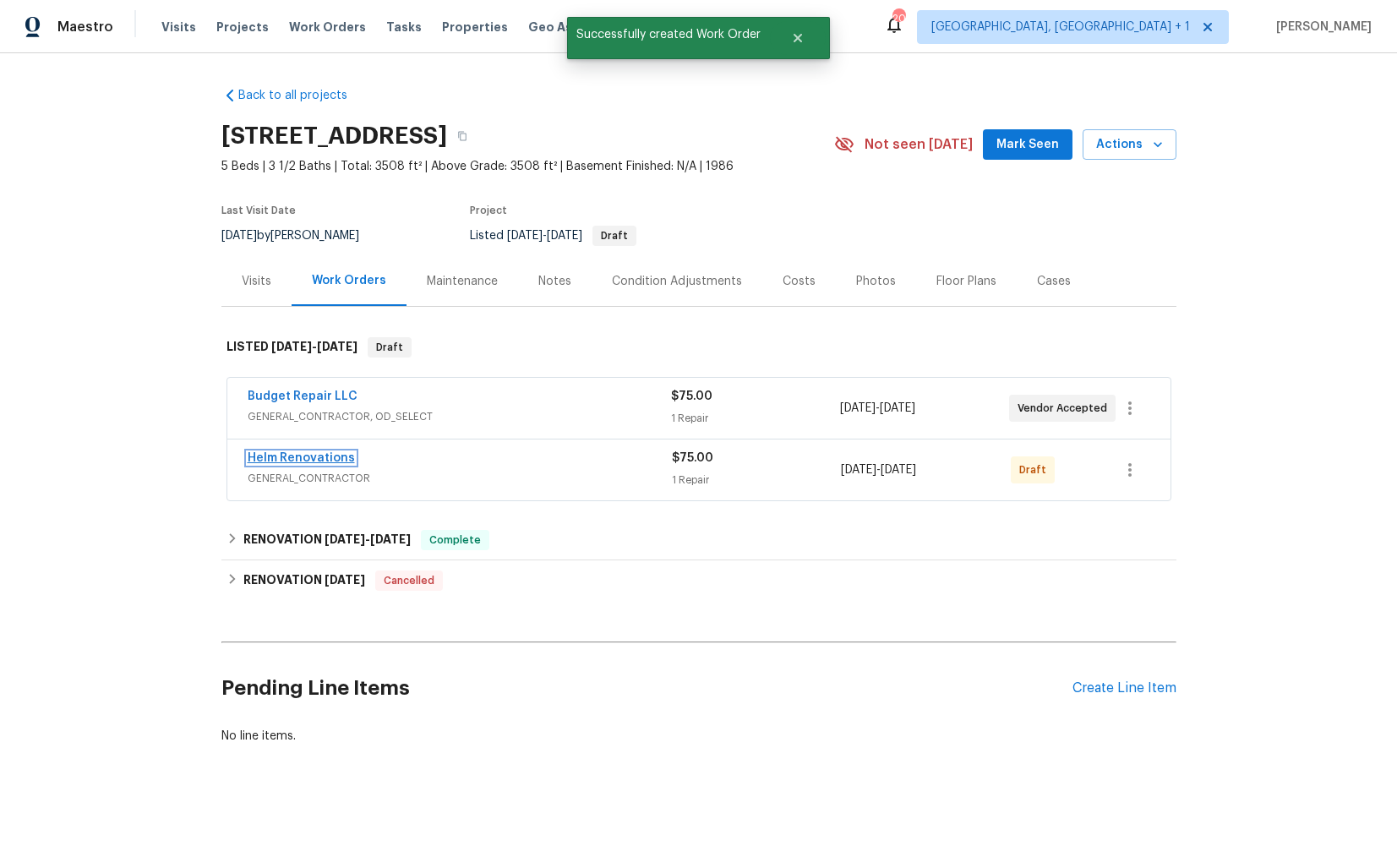
click at [296, 457] on link "Helm Renovations" at bounding box center [301, 458] width 108 height 11
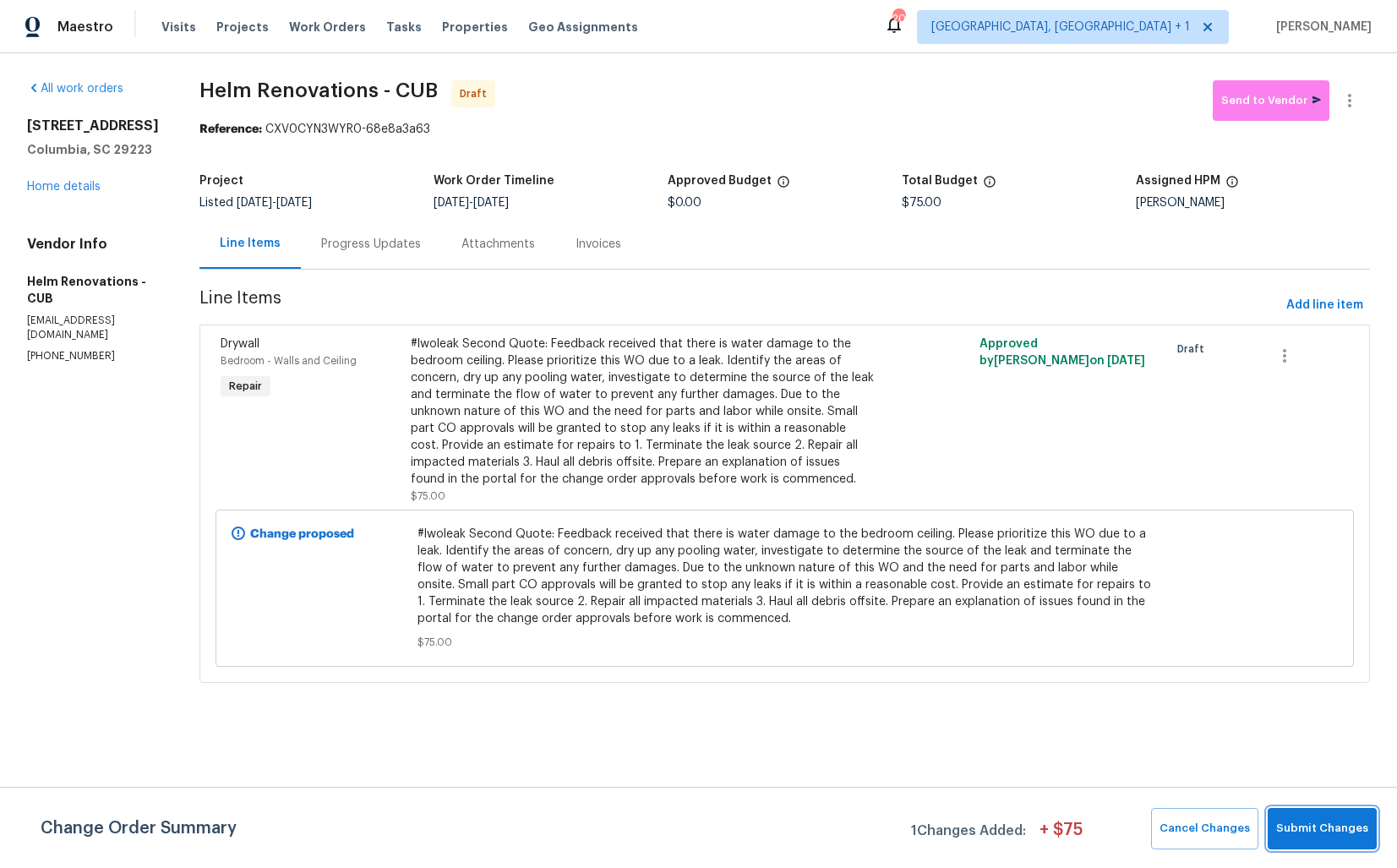
click at [1293, 815] on button "Submit Changes" at bounding box center [1323, 828] width 110 height 41
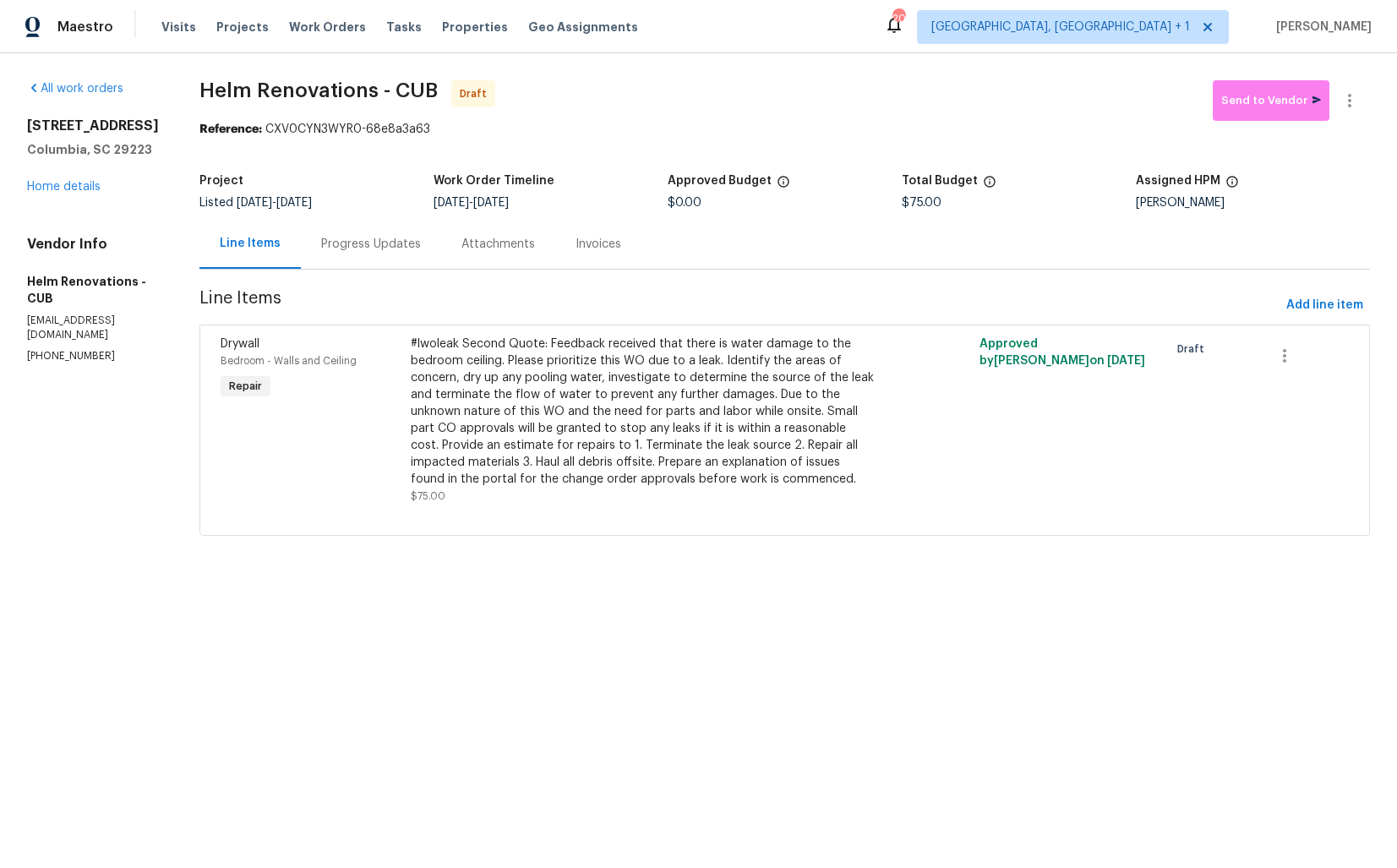
click at [391, 264] on div "Progress Updates" at bounding box center [370, 244] width 140 height 49
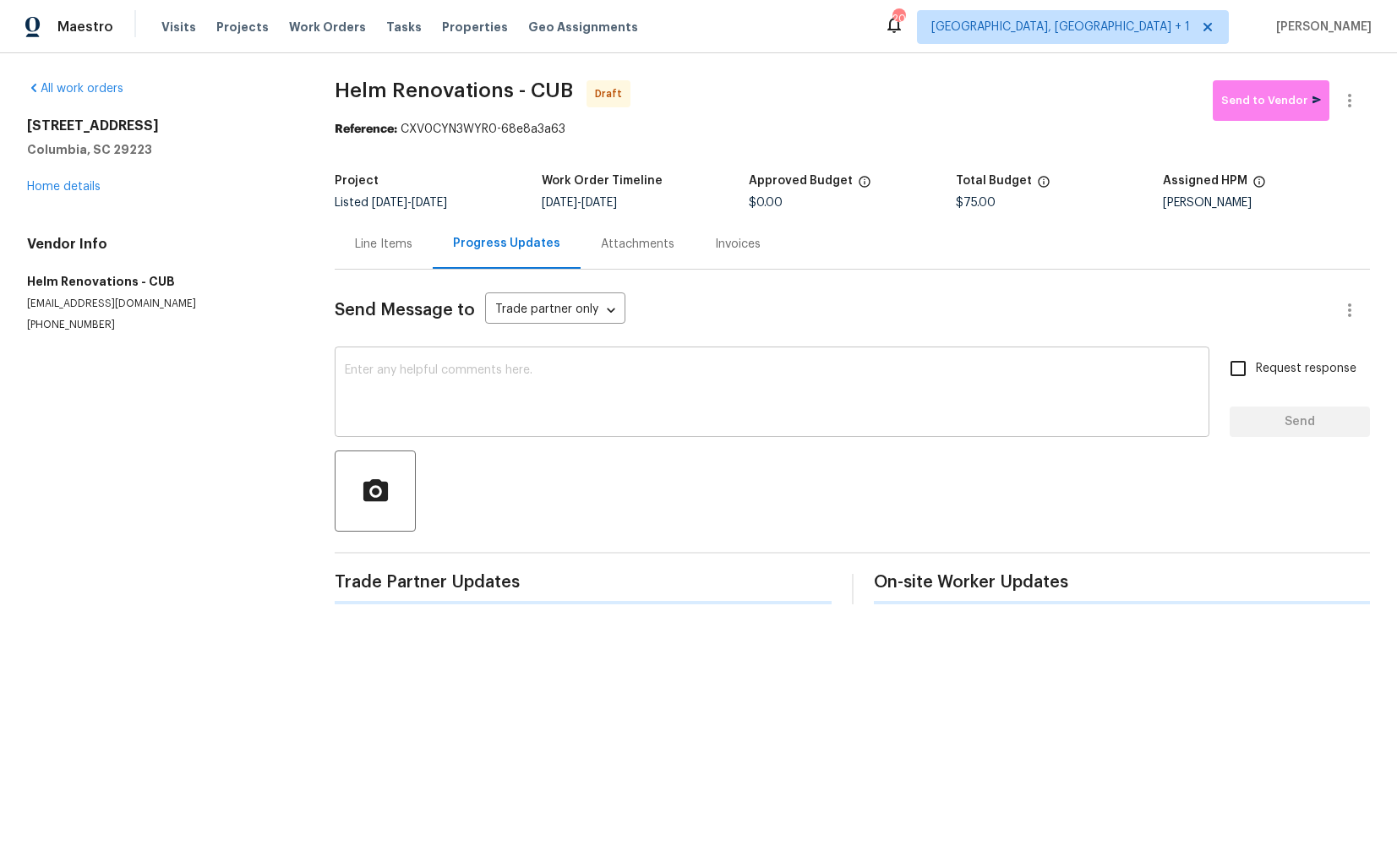
click at [505, 413] on textarea at bounding box center [771, 394] width 854 height 59
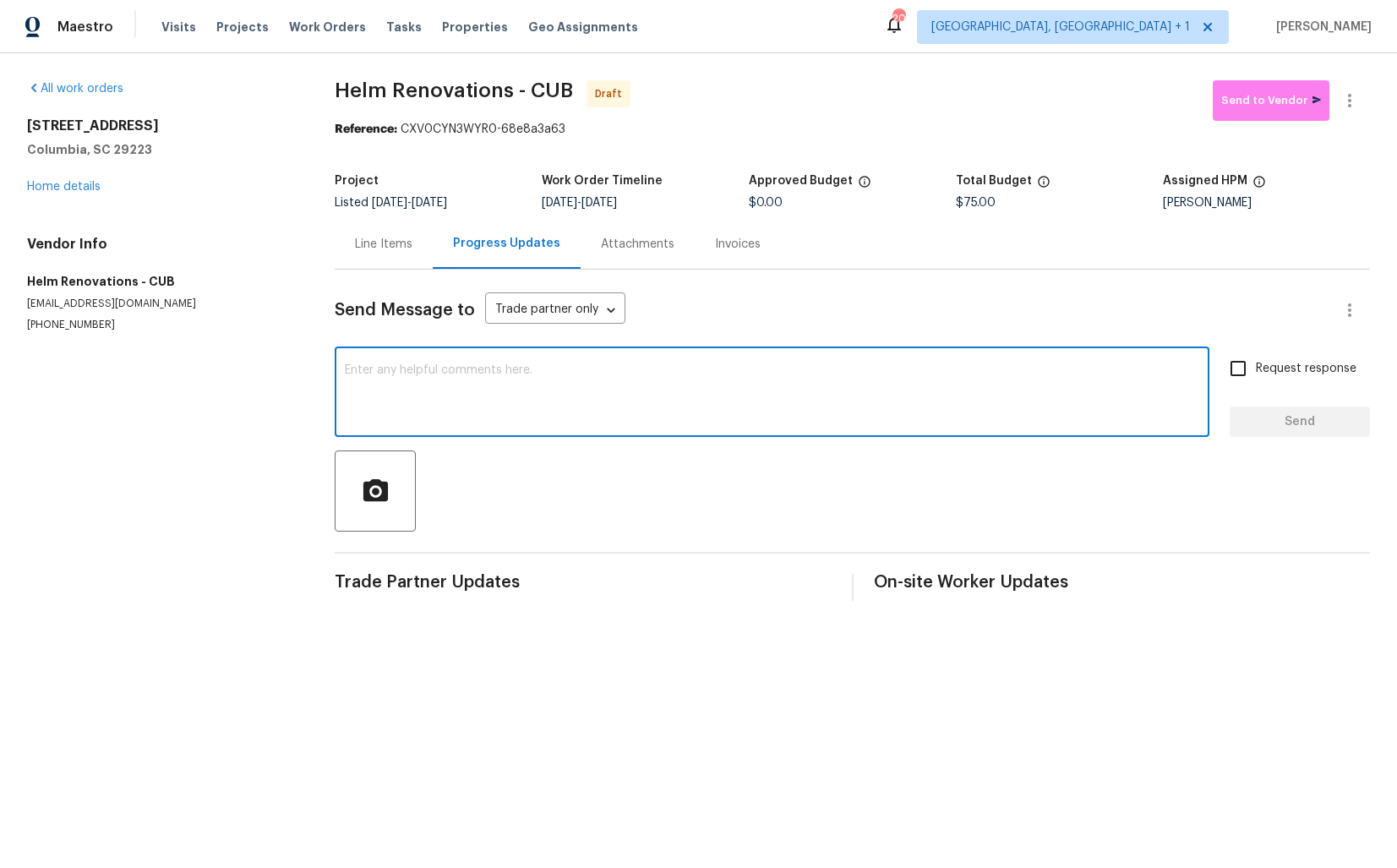
click at [690, 327] on div "Send Message to Trade partner only Trade partner only ​" at bounding box center [832, 309] width 995 height 41
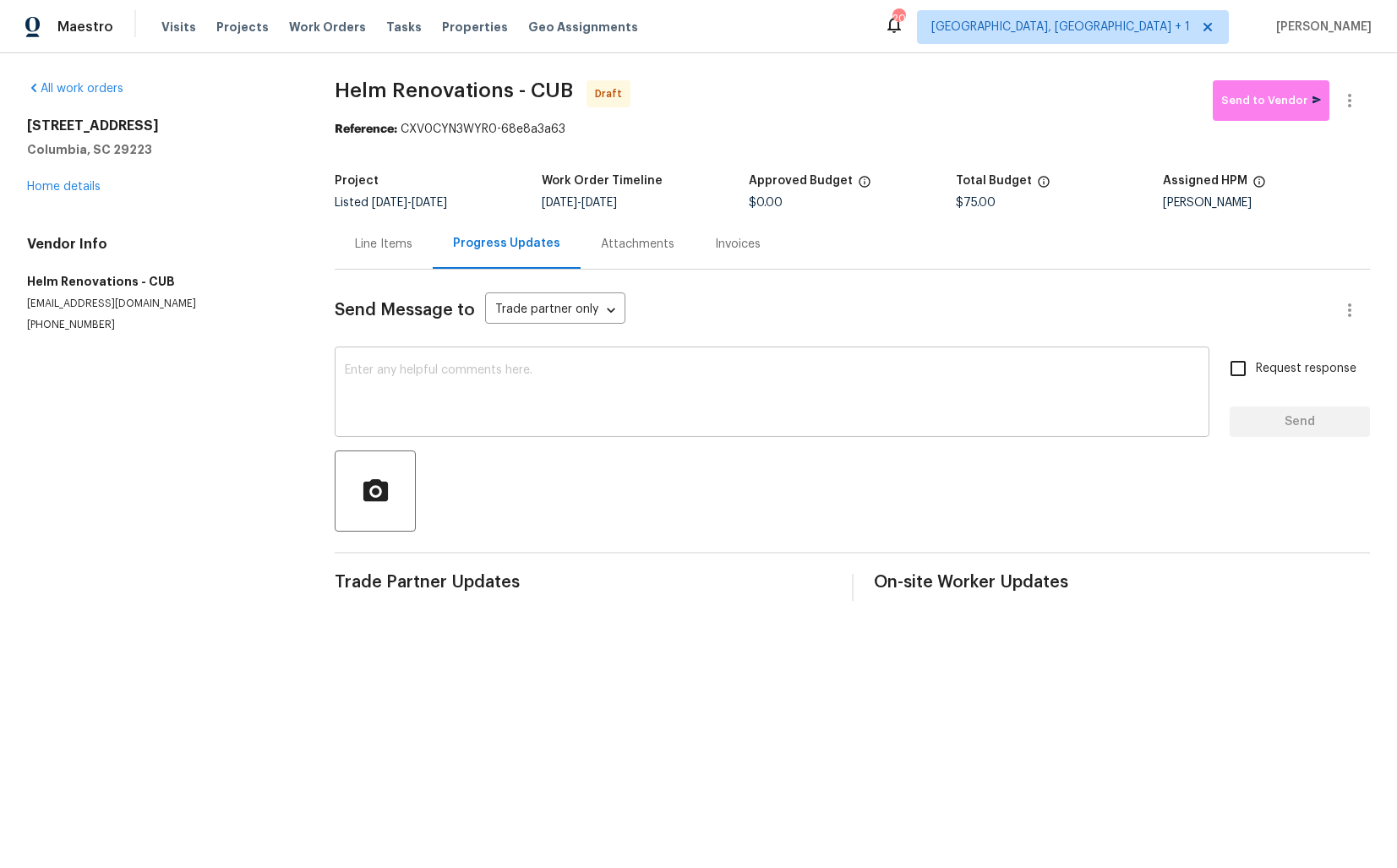
click at [640, 389] on textarea at bounding box center [771, 394] width 854 height 59
paste textarea "Hi this is Arvind with Opendoor. I’m confirming you received the WO for the pro…"
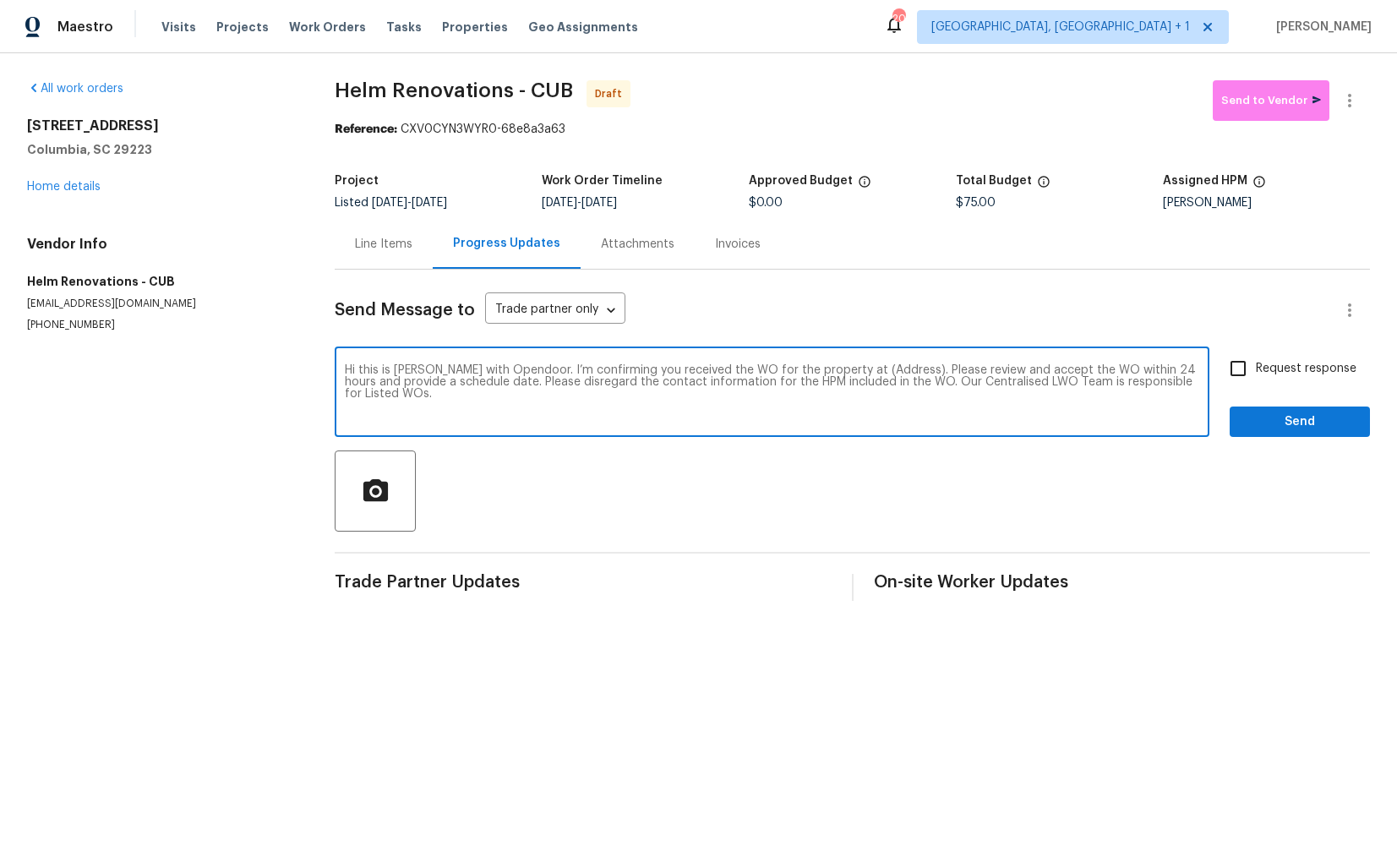
drag, startPoint x: 883, startPoint y: 370, endPoint x: 831, endPoint y: 366, distance: 52.2
click at [831, 366] on textarea "Hi this is Arvind with Opendoor. I’m confirming you received the WO for the pro…" at bounding box center [771, 394] width 854 height 59
paste textarea "121 Genessee Valley Rd, Columbia, SC 29223"
type textarea "Hi this is Arvind with Opendoor. I’m confirming you received the WO for the pro…"
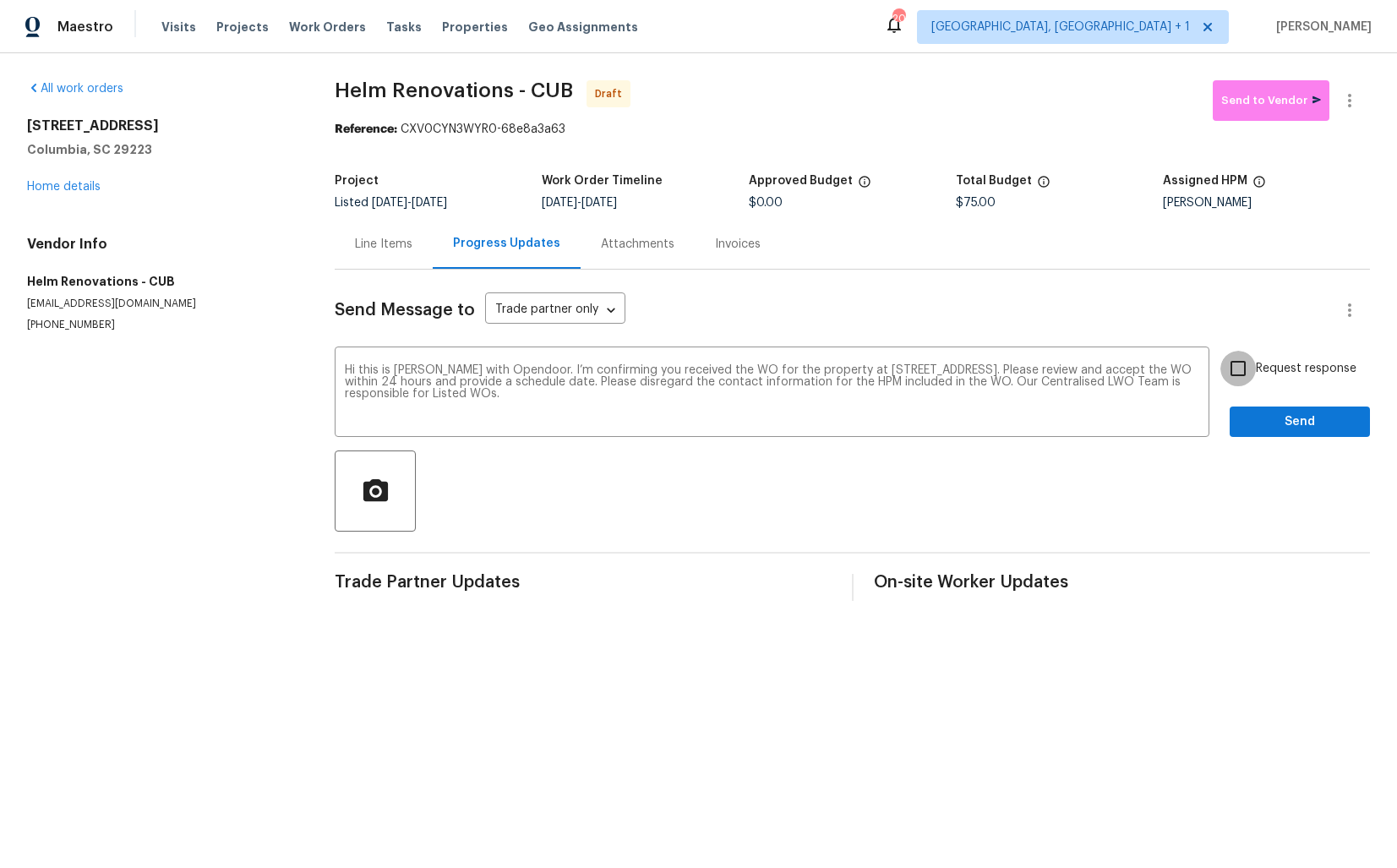
click at [1240, 376] on input "Request response" at bounding box center [1238, 367] width 35 height 35
checkbox input "true"
click at [1268, 418] on span "Send" at bounding box center [1300, 422] width 113 height 21
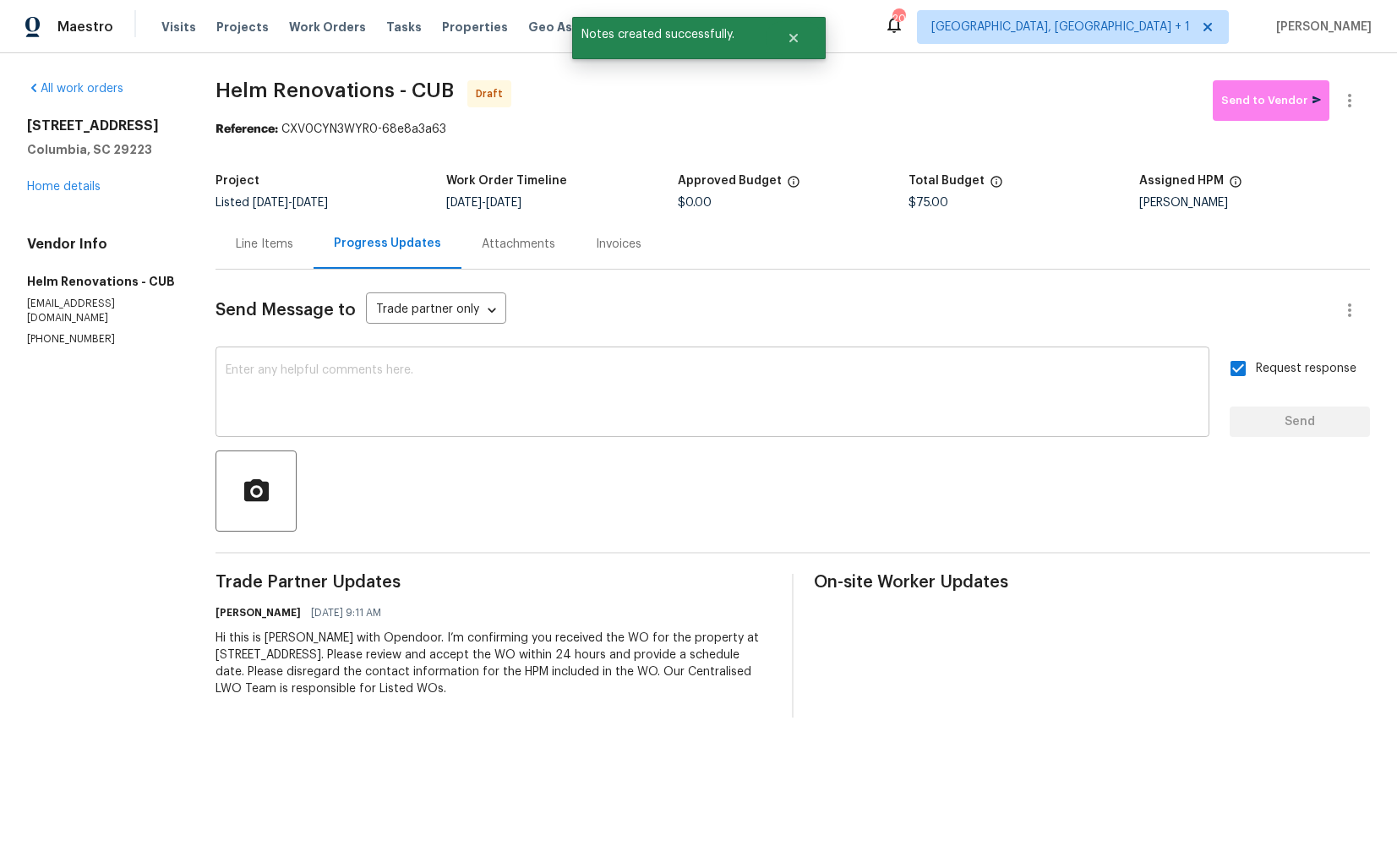
click at [784, 413] on textarea at bounding box center [712, 394] width 974 height 59
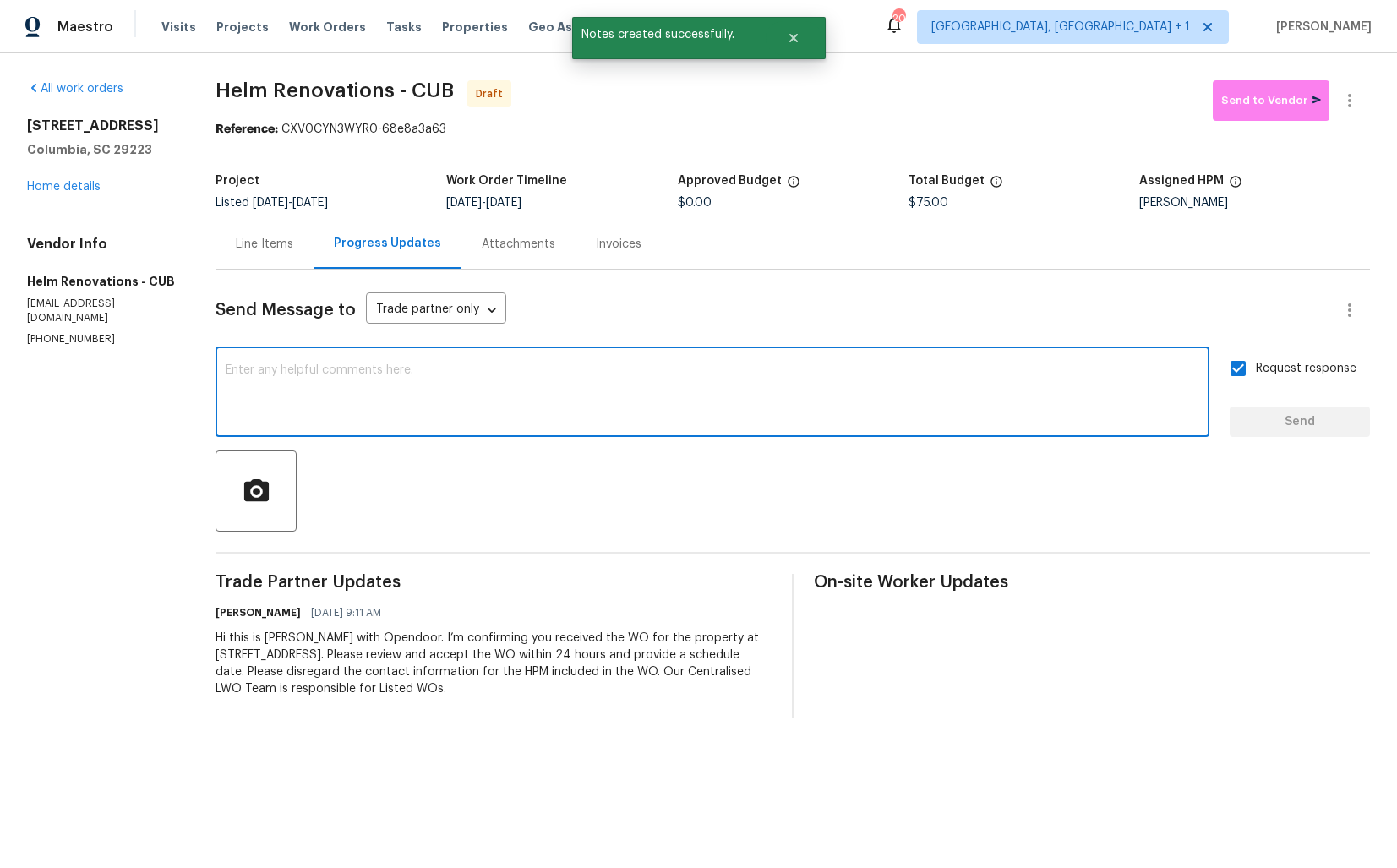
paste textarea "Attention All Work Orders must include before-photos (both close-up and wide-an…"
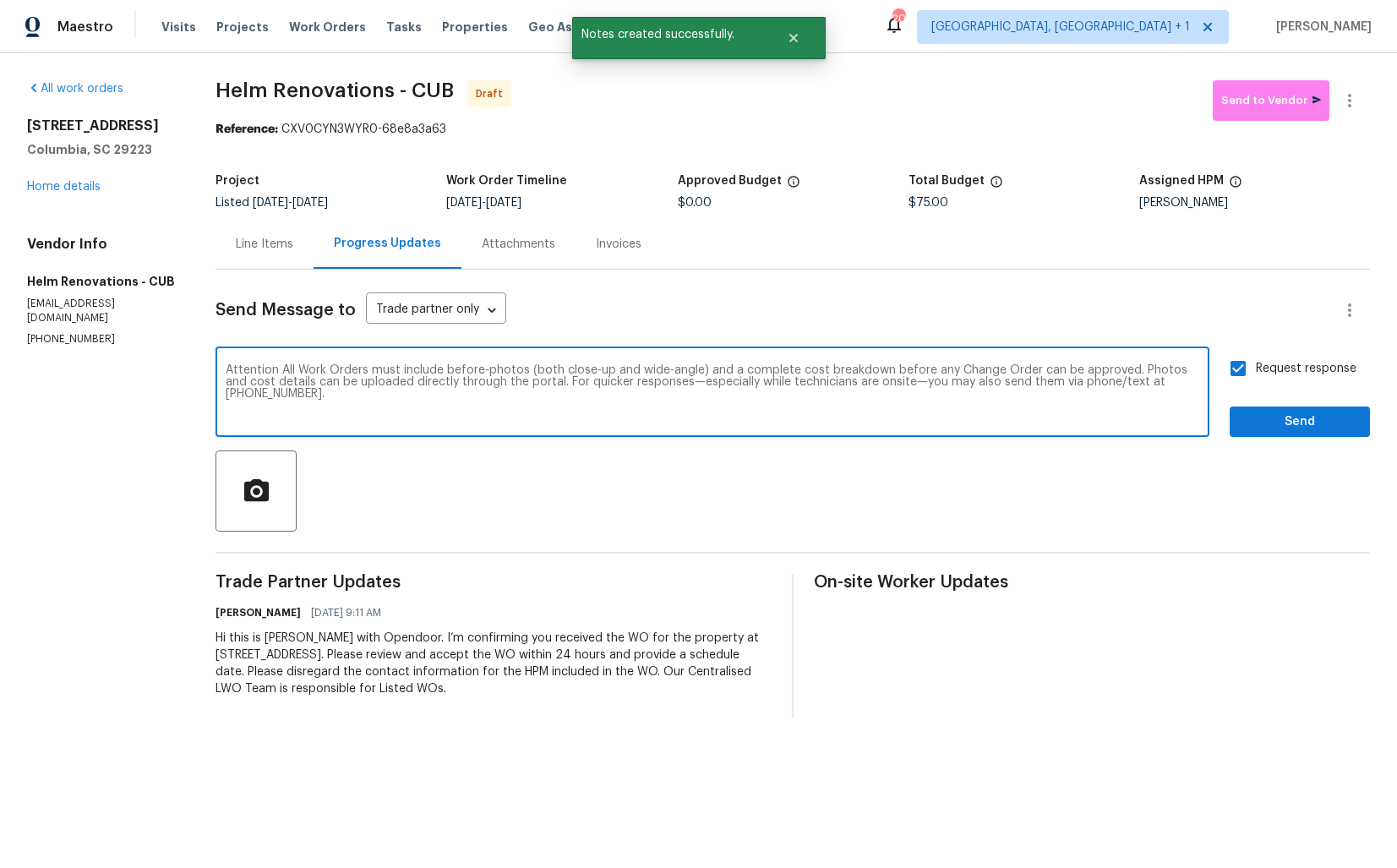
type textarea "Attention All Work Orders must include before-photos (both close-up and wide-an…"
click at [1246, 411] on span "Send" at bounding box center [1300, 422] width 113 height 21
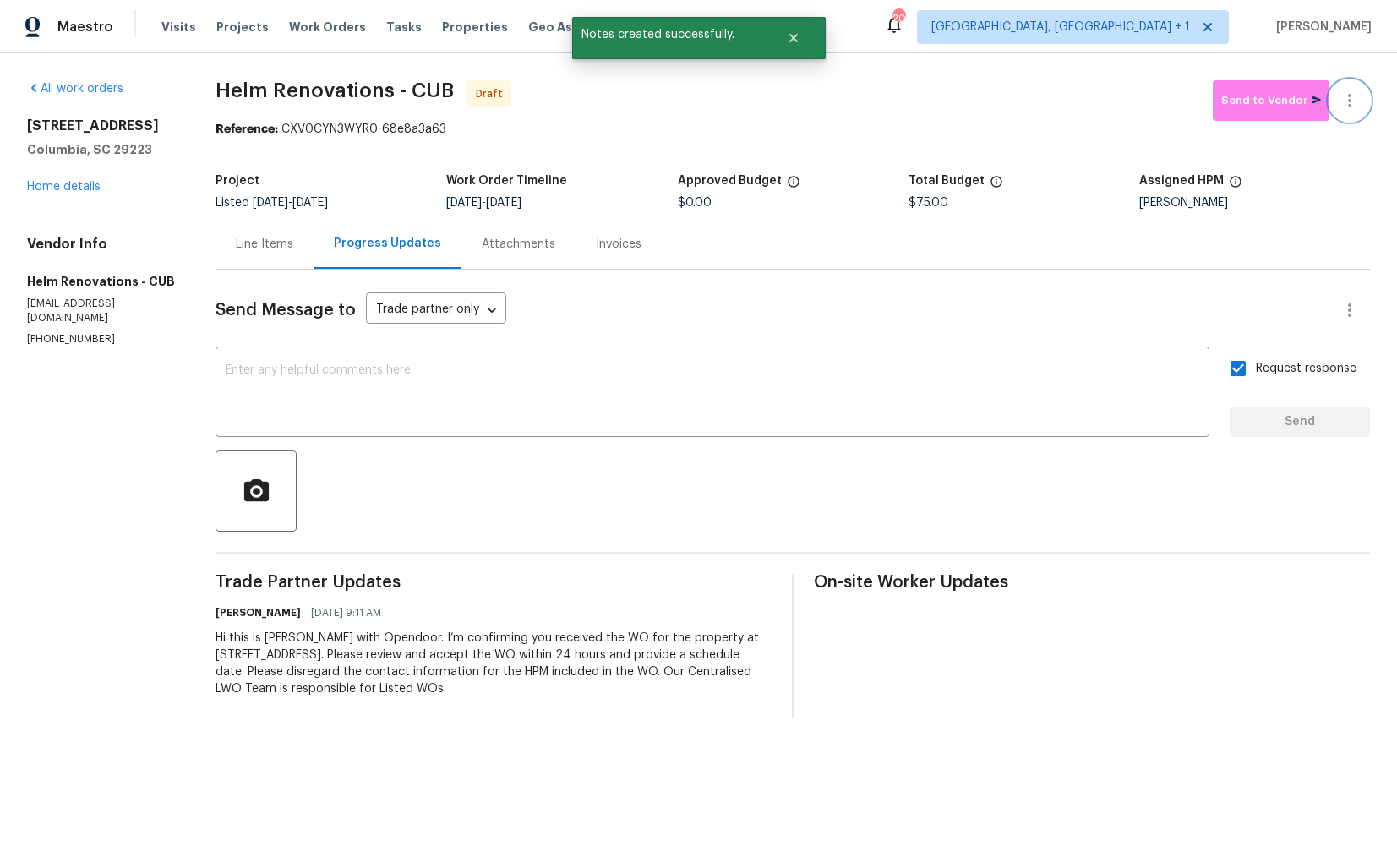
click at [1352, 96] on icon "button" at bounding box center [1349, 100] width 20 height 20
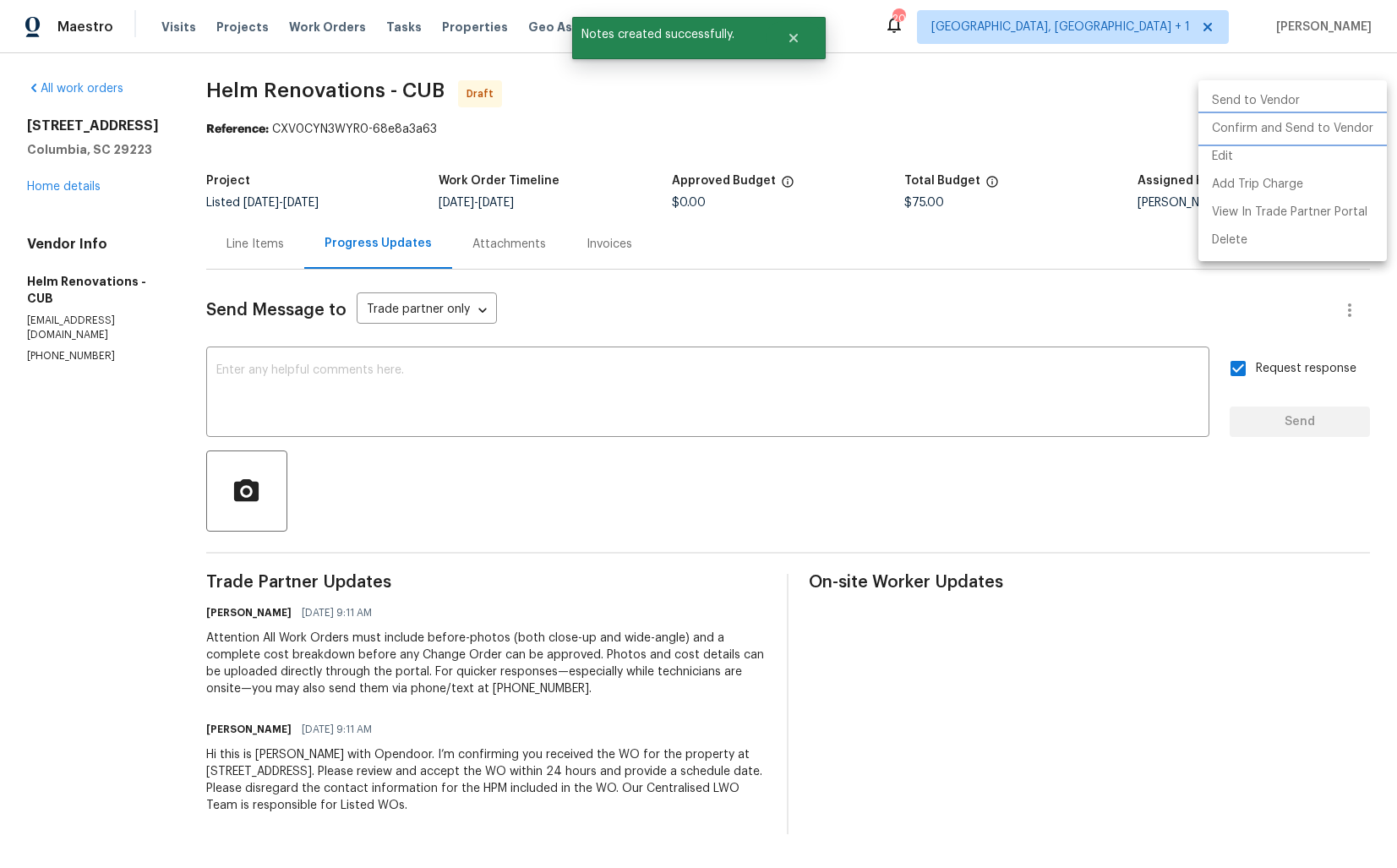
click at [1277, 132] on li "Confirm and Send to Vendor" at bounding box center [1293, 128] width 189 height 28
click at [831, 128] on div at bounding box center [698, 434] width 1397 height 868
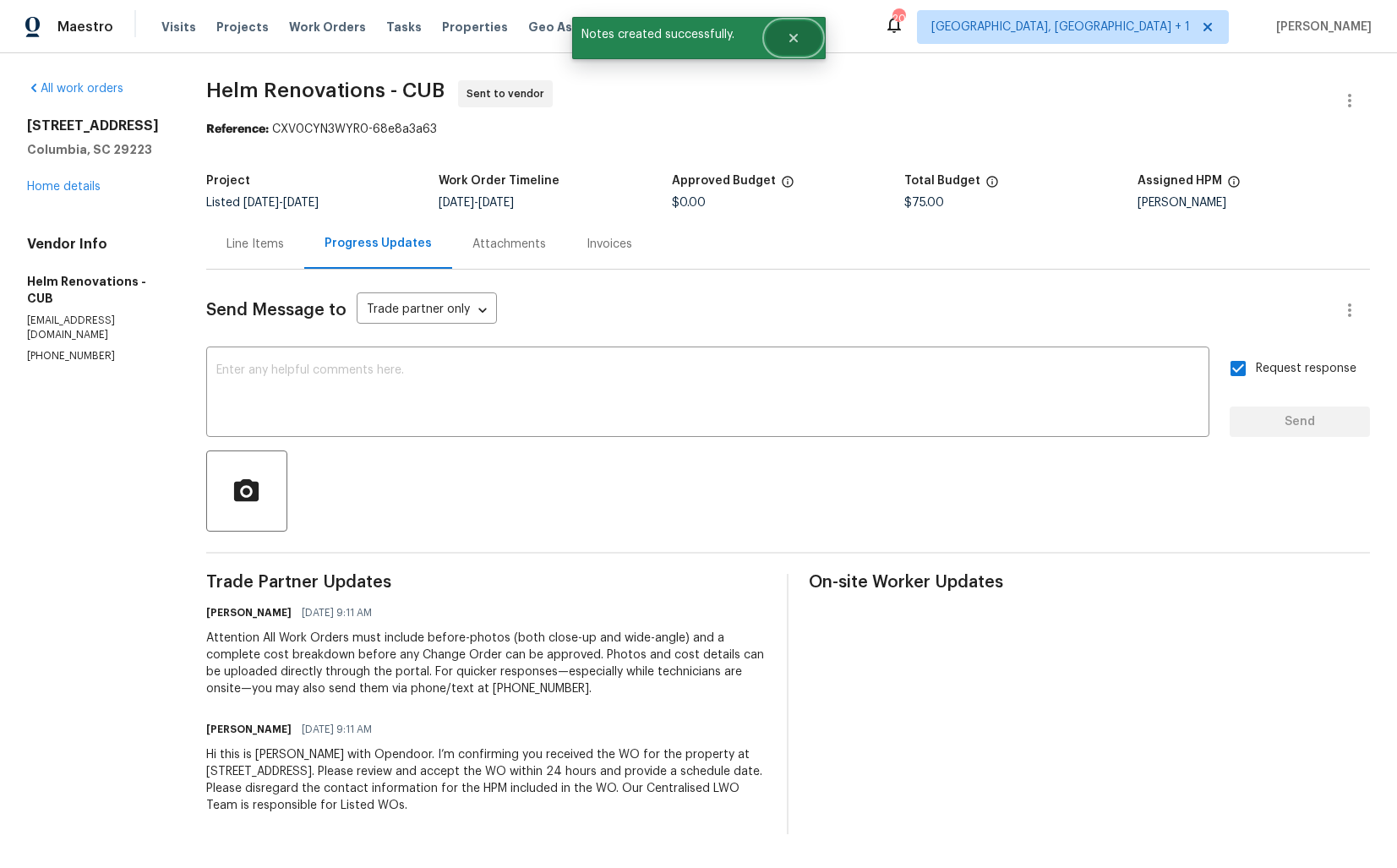
click at [802, 34] on button "Close" at bounding box center [793, 38] width 56 height 34
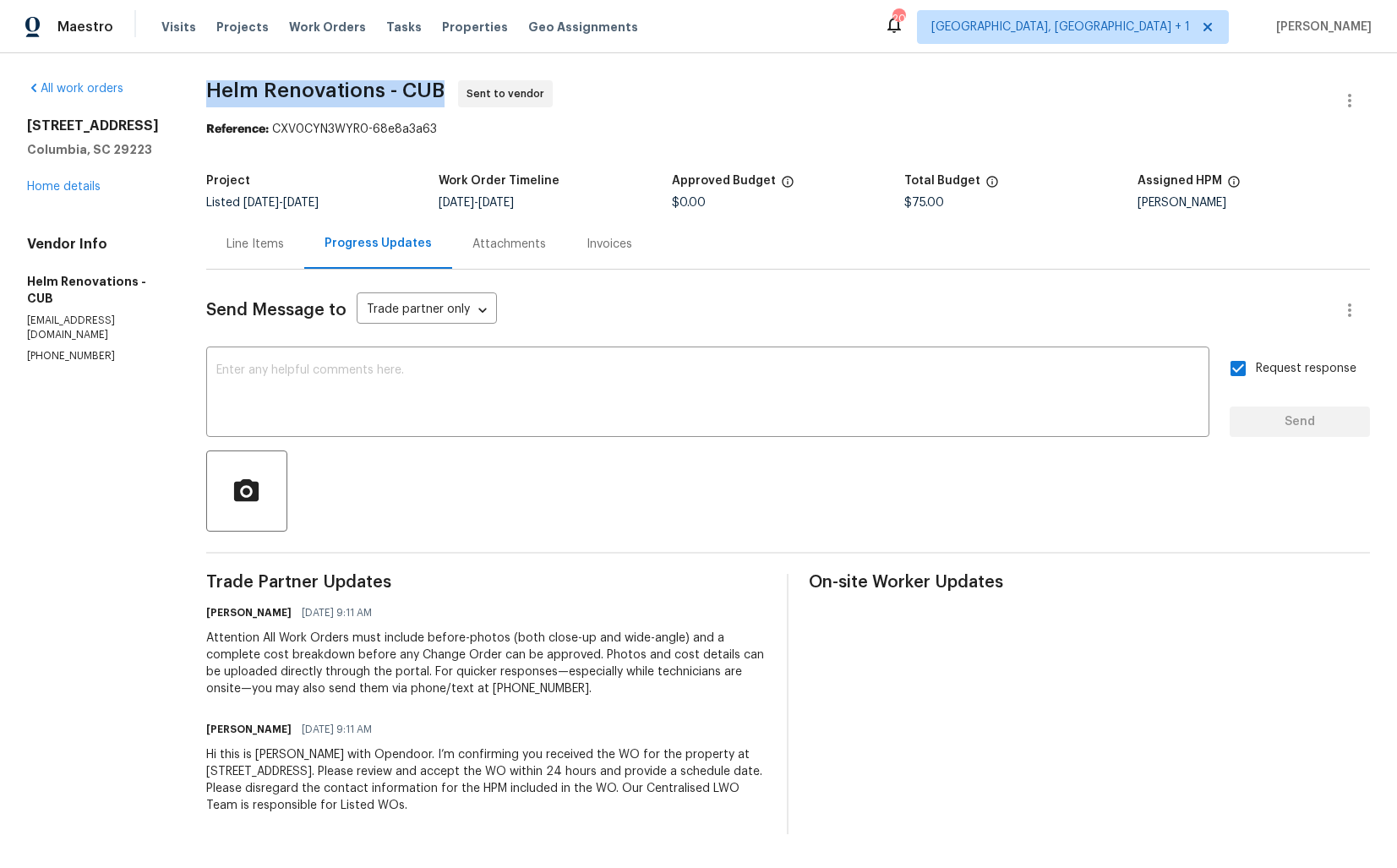
drag, startPoint x: 226, startPoint y: 89, endPoint x: 465, endPoint y: 96, distance: 239.1
click at [465, 96] on div "All work orders 121 Genessee Valley Rd Columbia, SC 29223 Home details Vendor I…" at bounding box center [698, 457] width 1397 height 808
copy span "Helm Renovations - CUB"
click at [332, 172] on div "Project Listed 9/26/2025 - 10/8/2025 Work Order Timeline 10/6/2025 - 10/8/2025 …" at bounding box center [788, 191] width 1164 height 54
click at [68, 190] on link "Home details" at bounding box center [63, 187] width 73 height 11
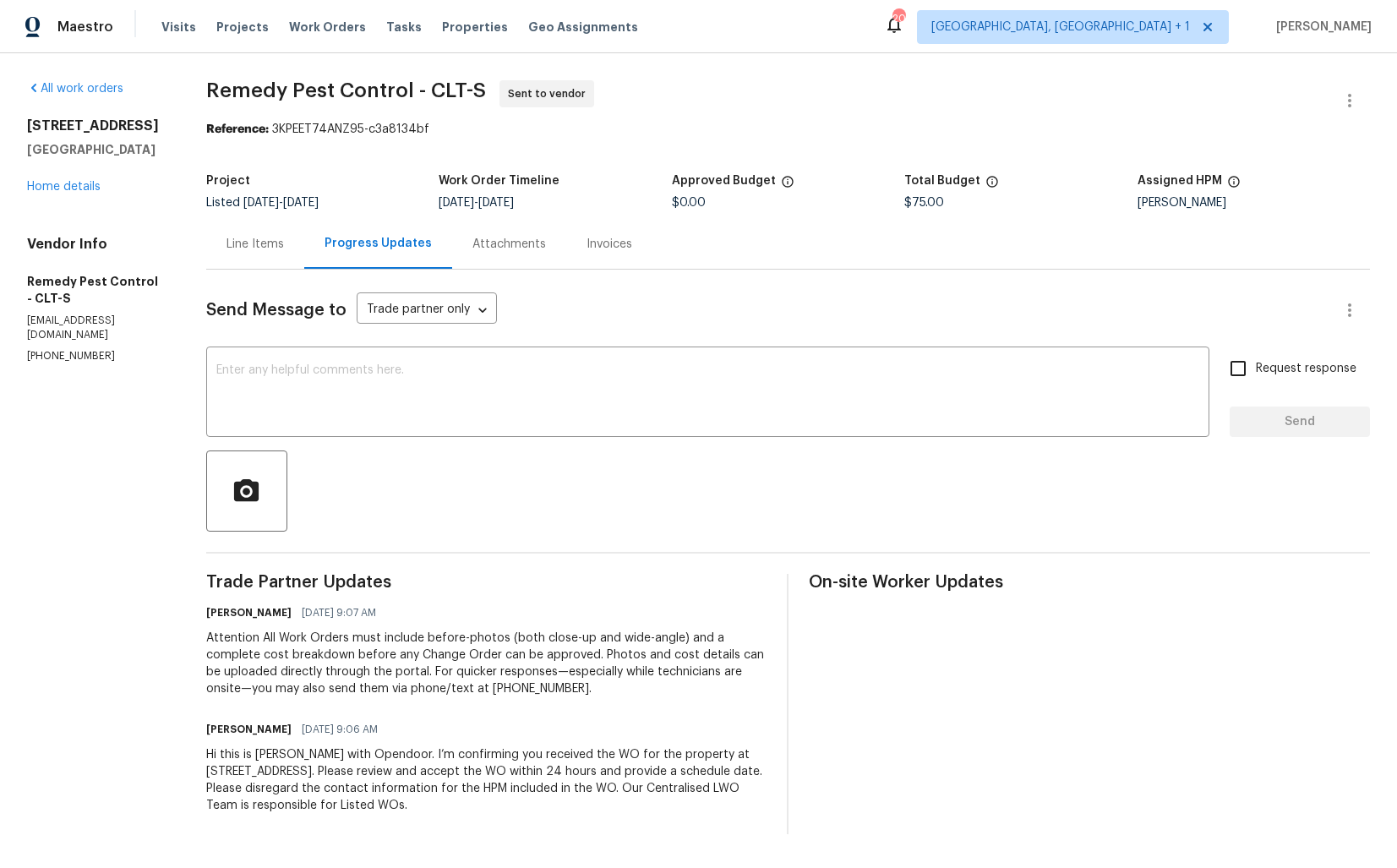
click at [251, 253] on div "Line Items" at bounding box center [255, 244] width 98 height 49
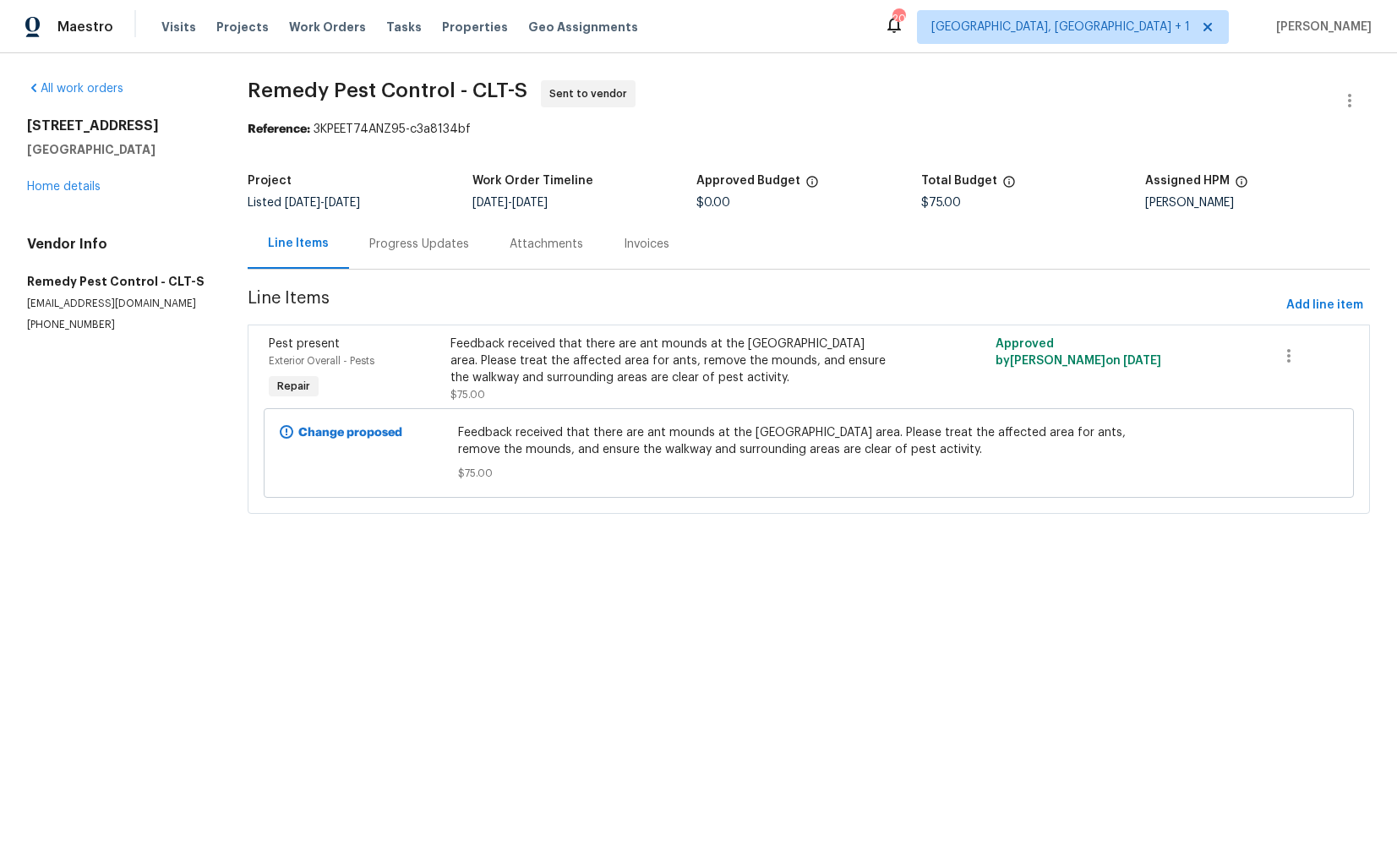
click at [644, 366] on div "Feedback received that there are ant mounds at the [GEOGRAPHIC_DATA] area. Plea…" at bounding box center [672, 360] width 444 height 50
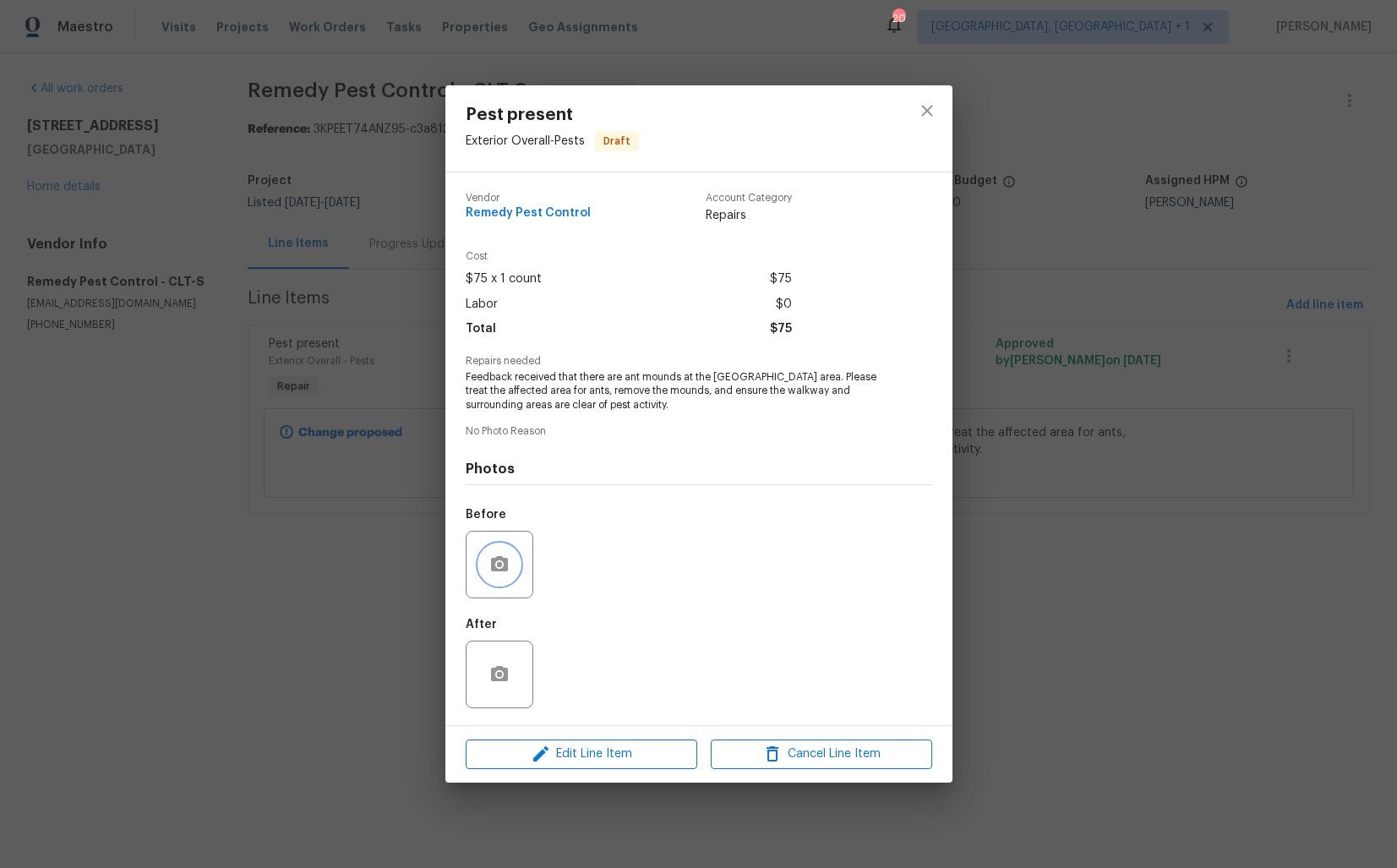
click at [508, 561] on icon "button" at bounding box center [499, 563] width 20 height 20
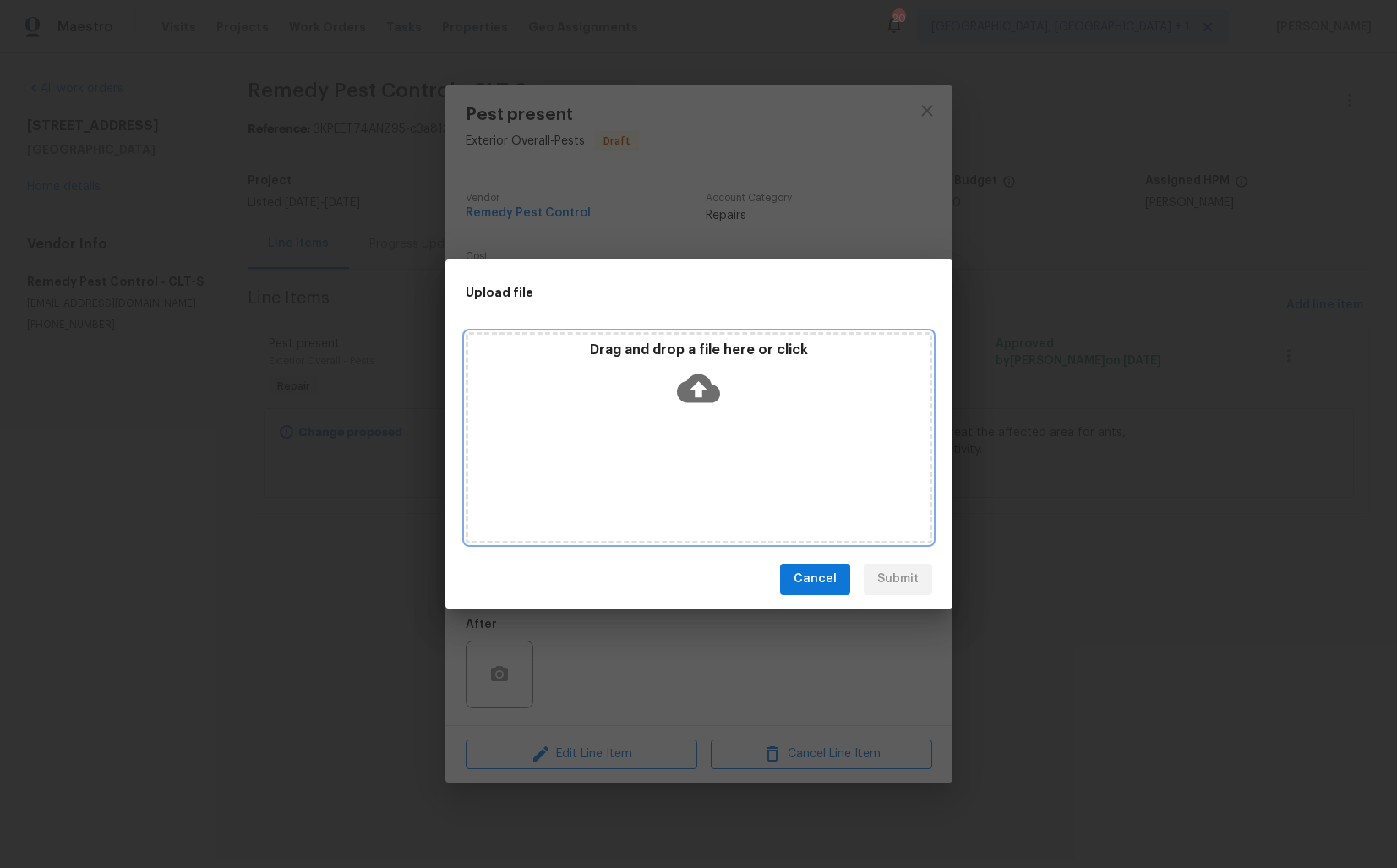
click at [707, 387] on icon at bounding box center [698, 387] width 43 height 29
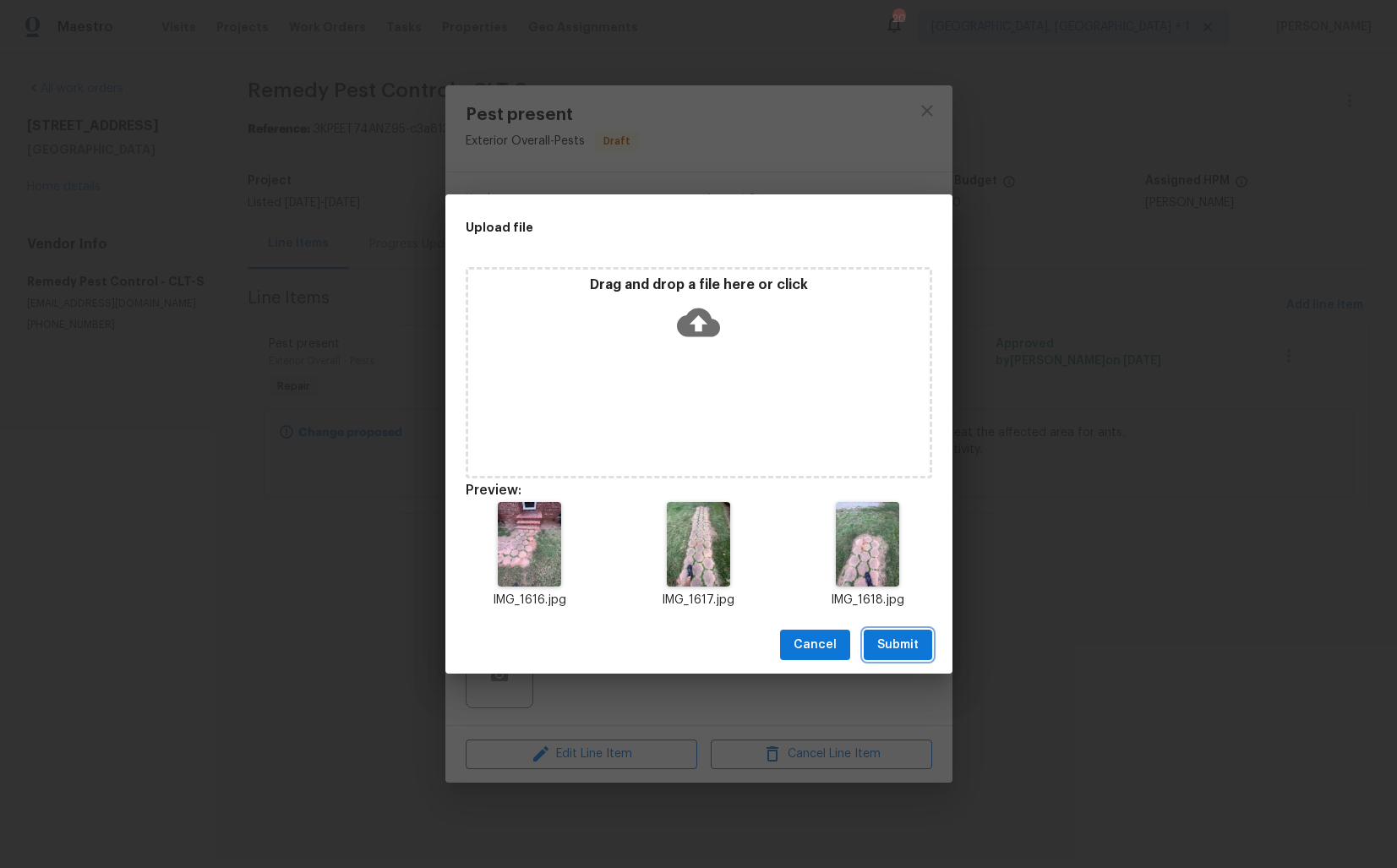
click at [903, 643] on span "Submit" at bounding box center [897, 645] width 41 height 21
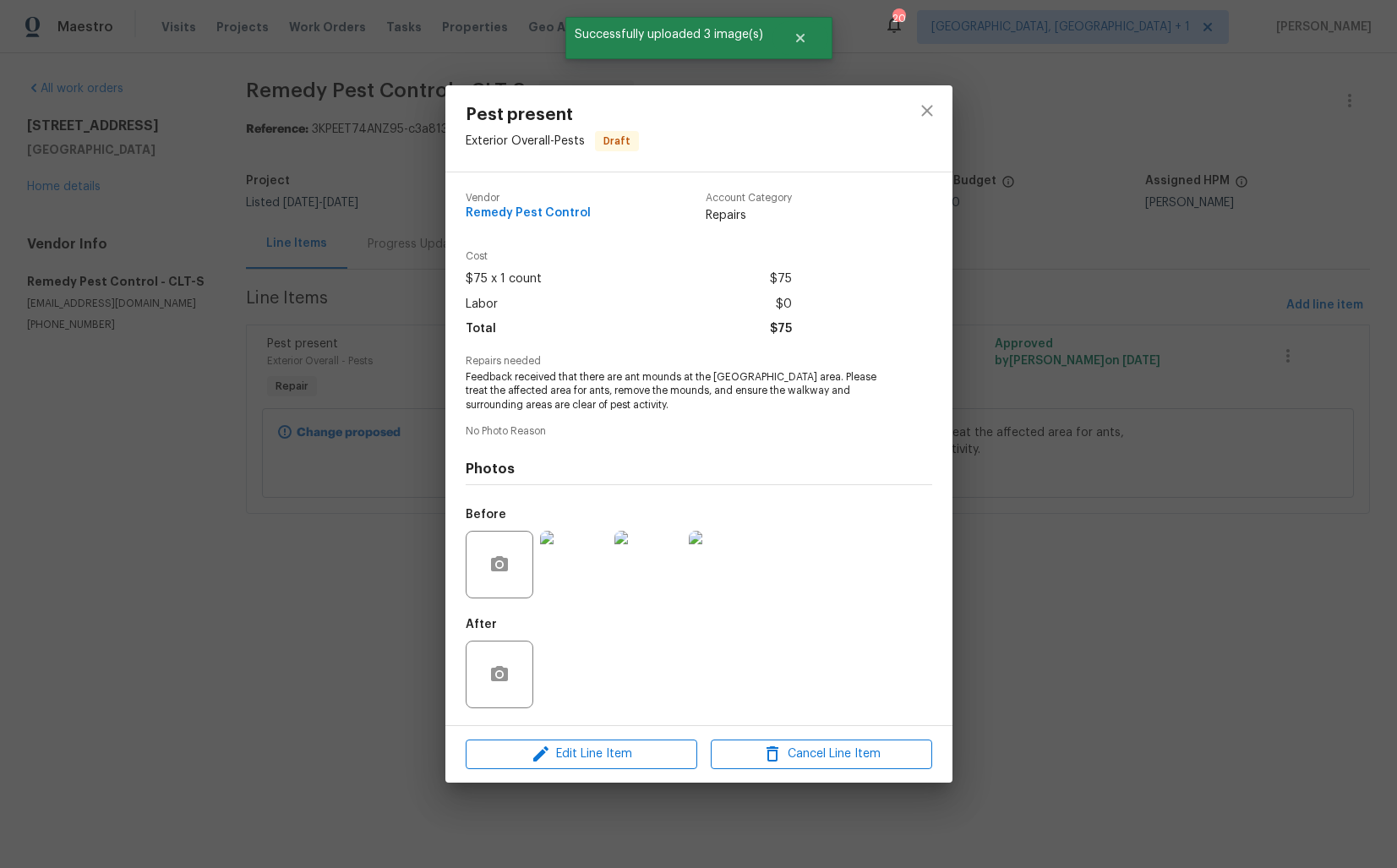
click at [325, 612] on div "Pest present Exterior Overall - Pests Draft Vendor Remedy Pest Control Account …" at bounding box center [698, 434] width 1397 height 868
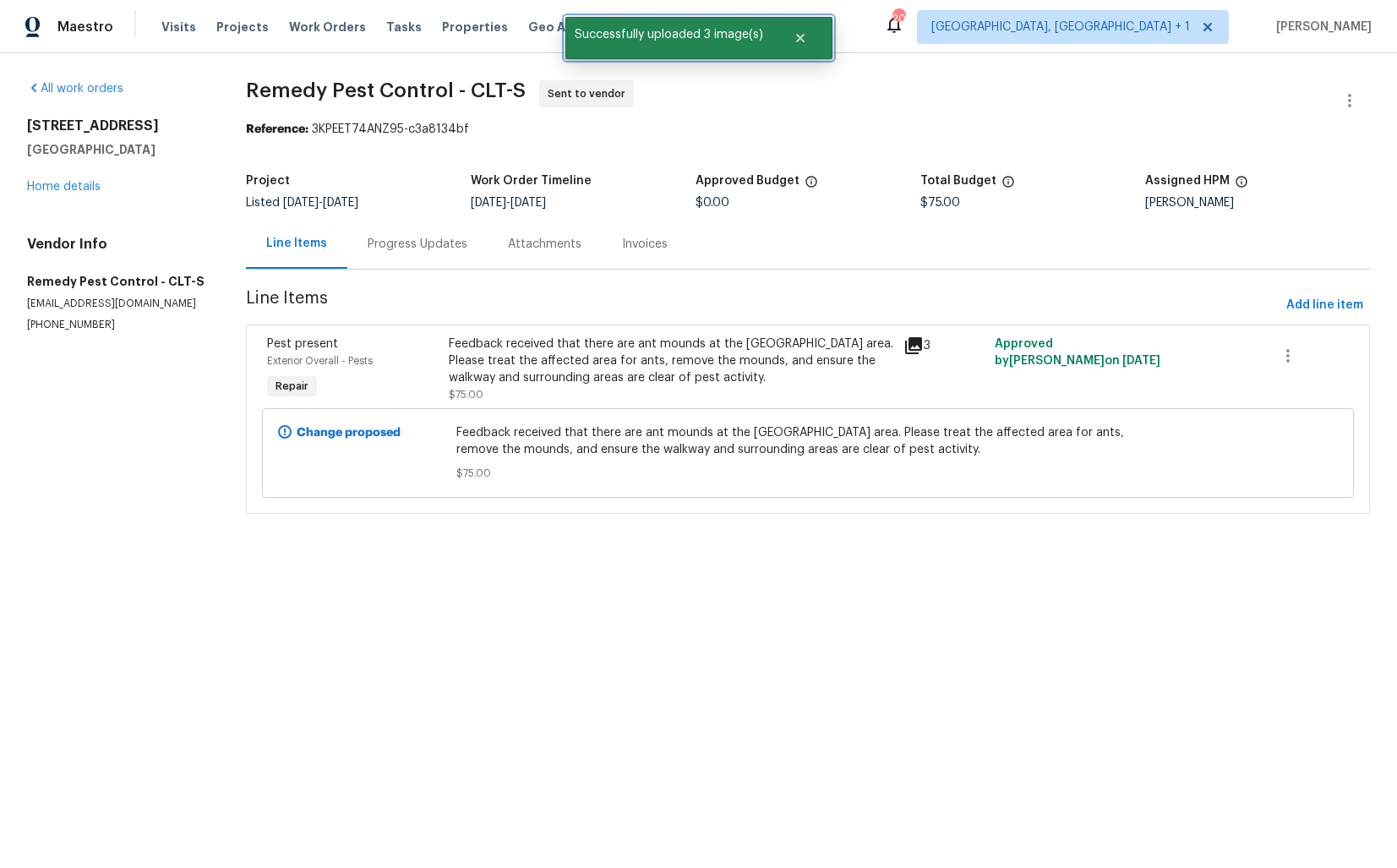
click at [824, 26] on div at bounding box center [802, 38] width 60 height 42
click at [805, 36] on icon "Close" at bounding box center [801, 38] width 13 height 13
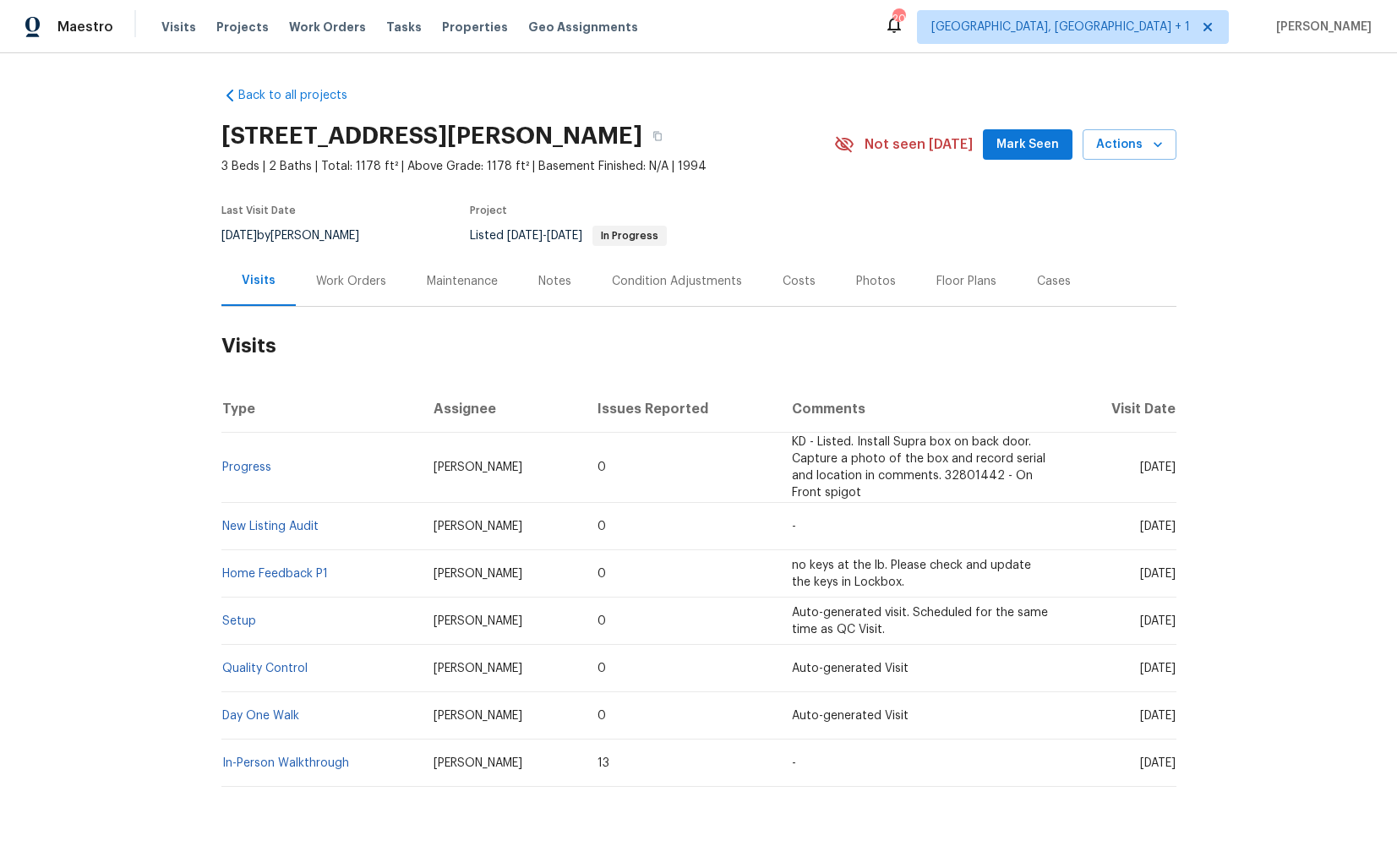
click at [329, 275] on div "Work Orders" at bounding box center [351, 282] width 70 height 17
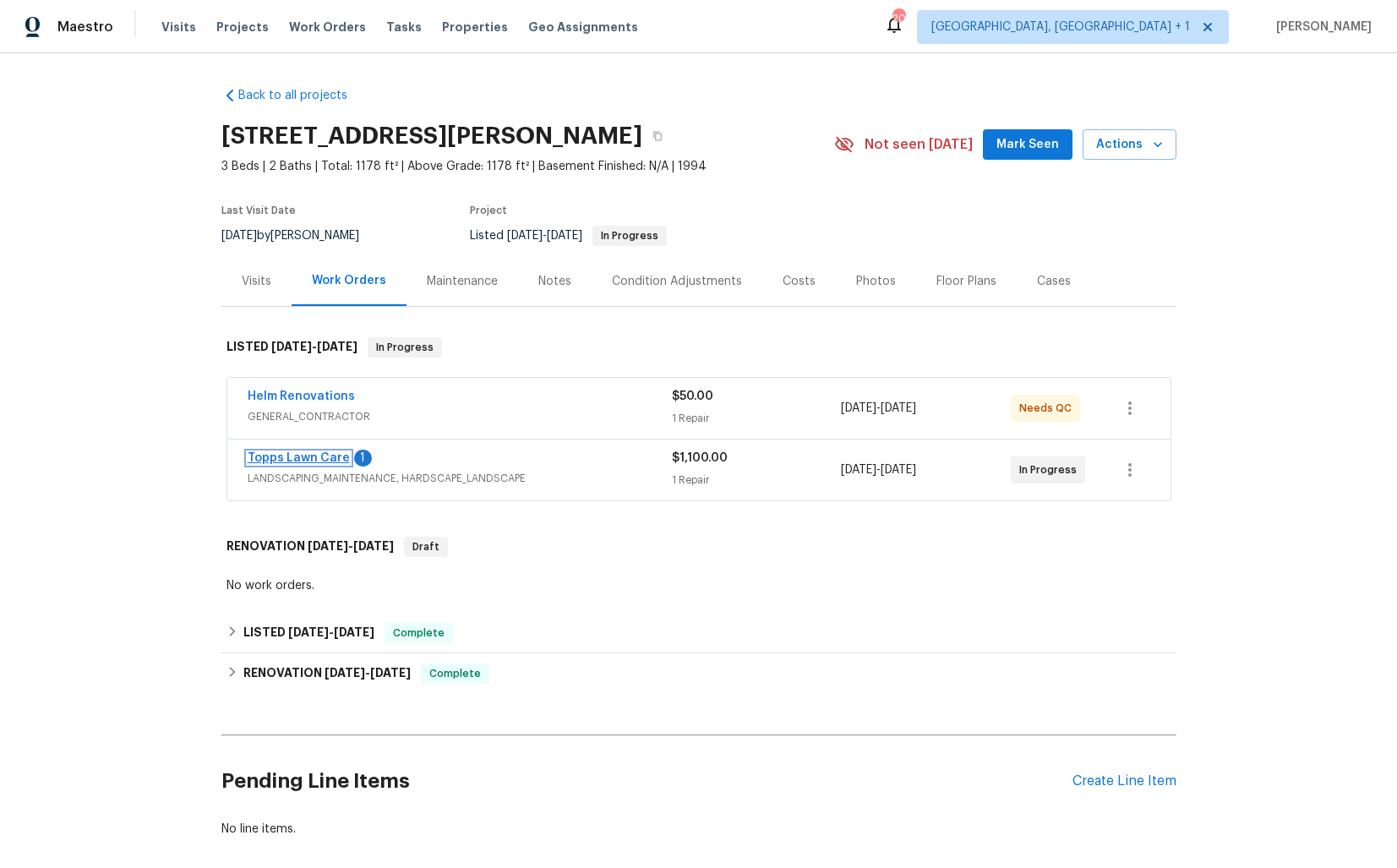
click at [283, 455] on link "Topps Lawn Care" at bounding box center [298, 458] width 102 height 11
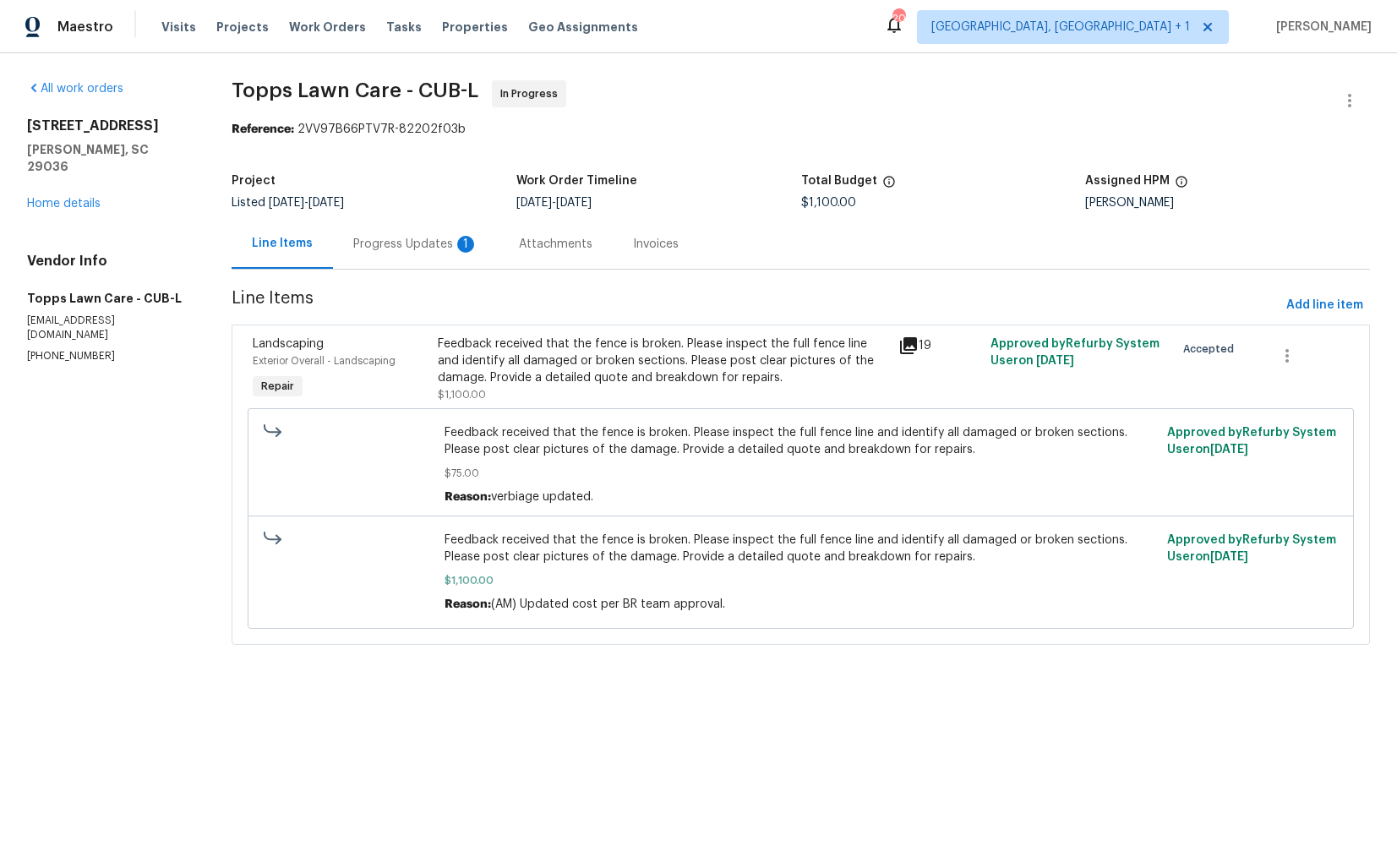
click at [452, 252] on div "Progress Updates 1" at bounding box center [415, 245] width 125 height 17
